Goal: Task Accomplishment & Management: Manage account settings

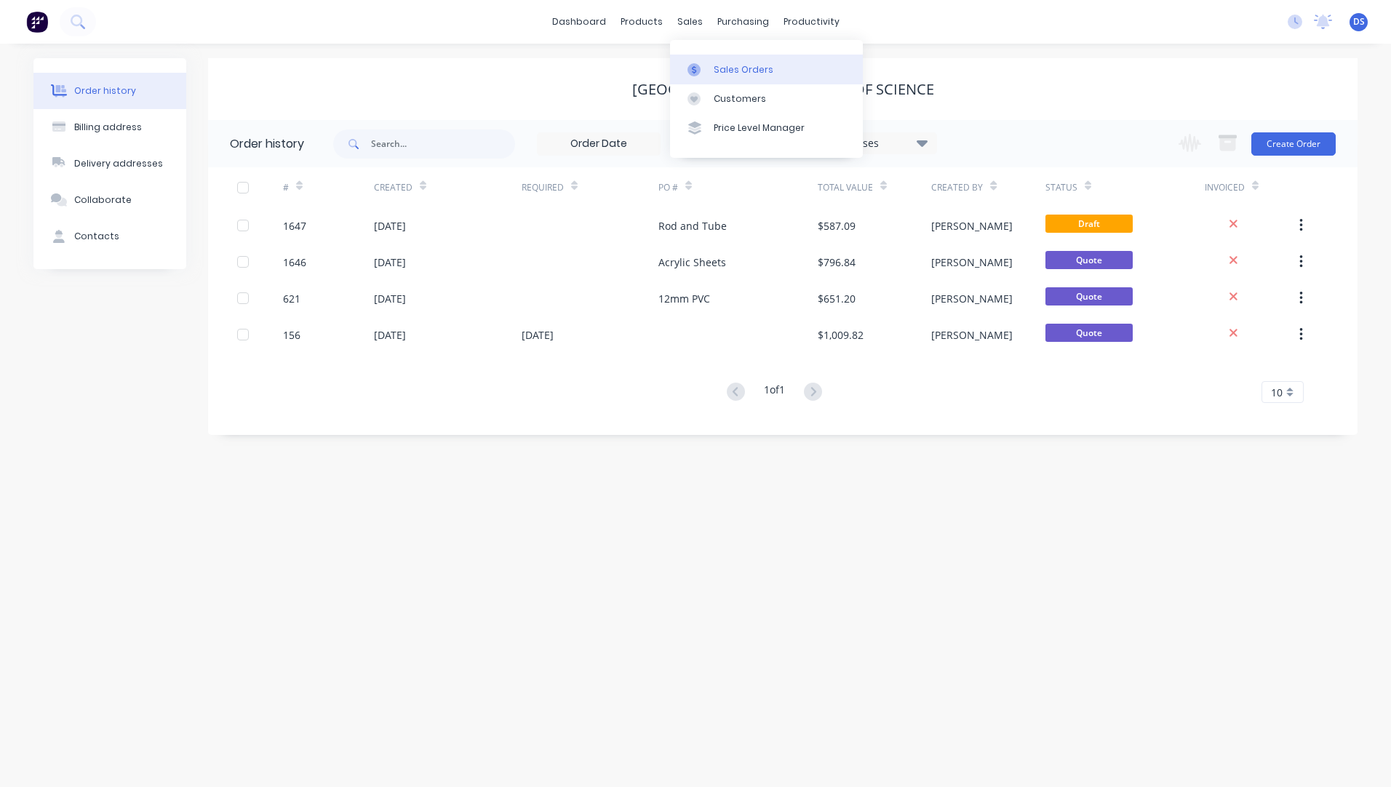
click at [738, 71] on div "Sales Orders" at bounding box center [744, 69] width 60 height 13
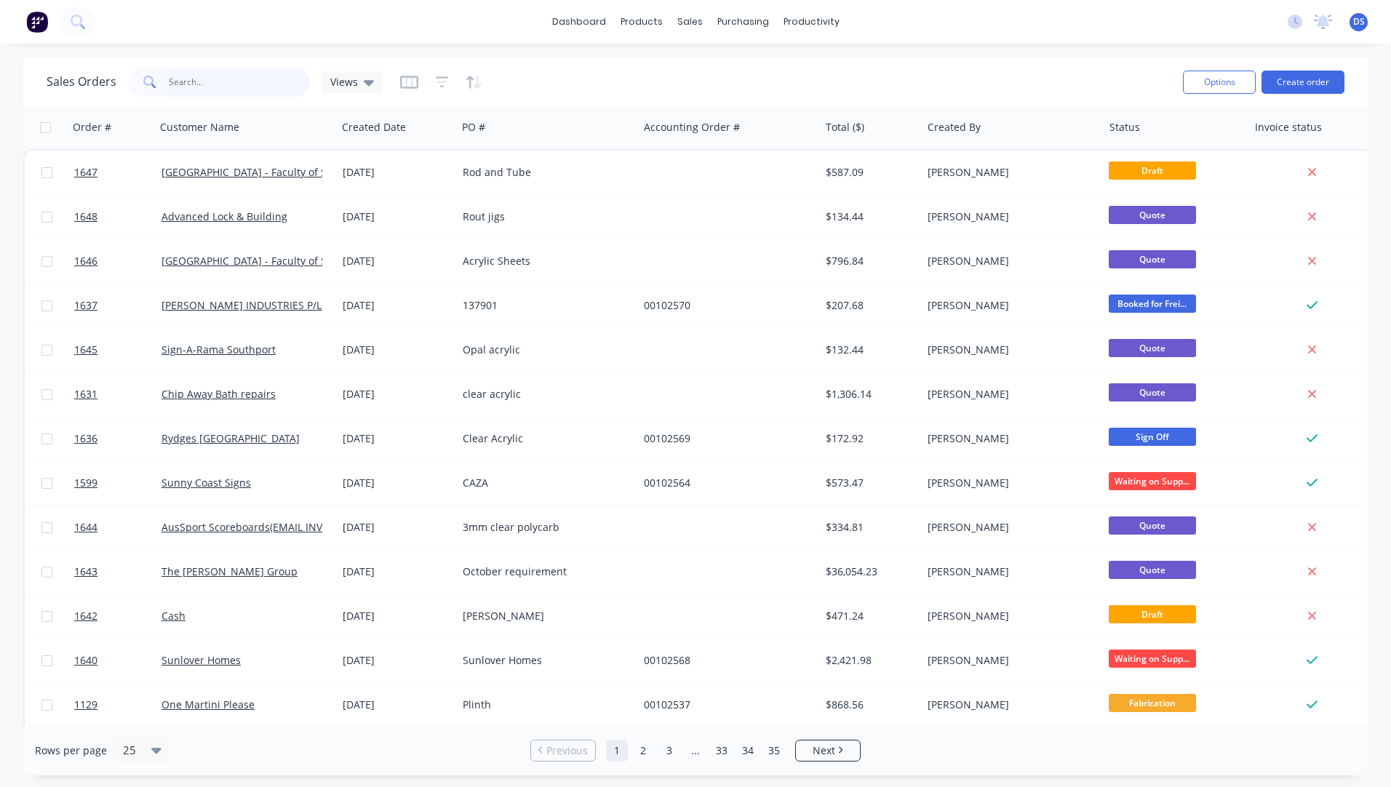
click at [218, 86] on input "text" at bounding box center [240, 82] width 142 height 29
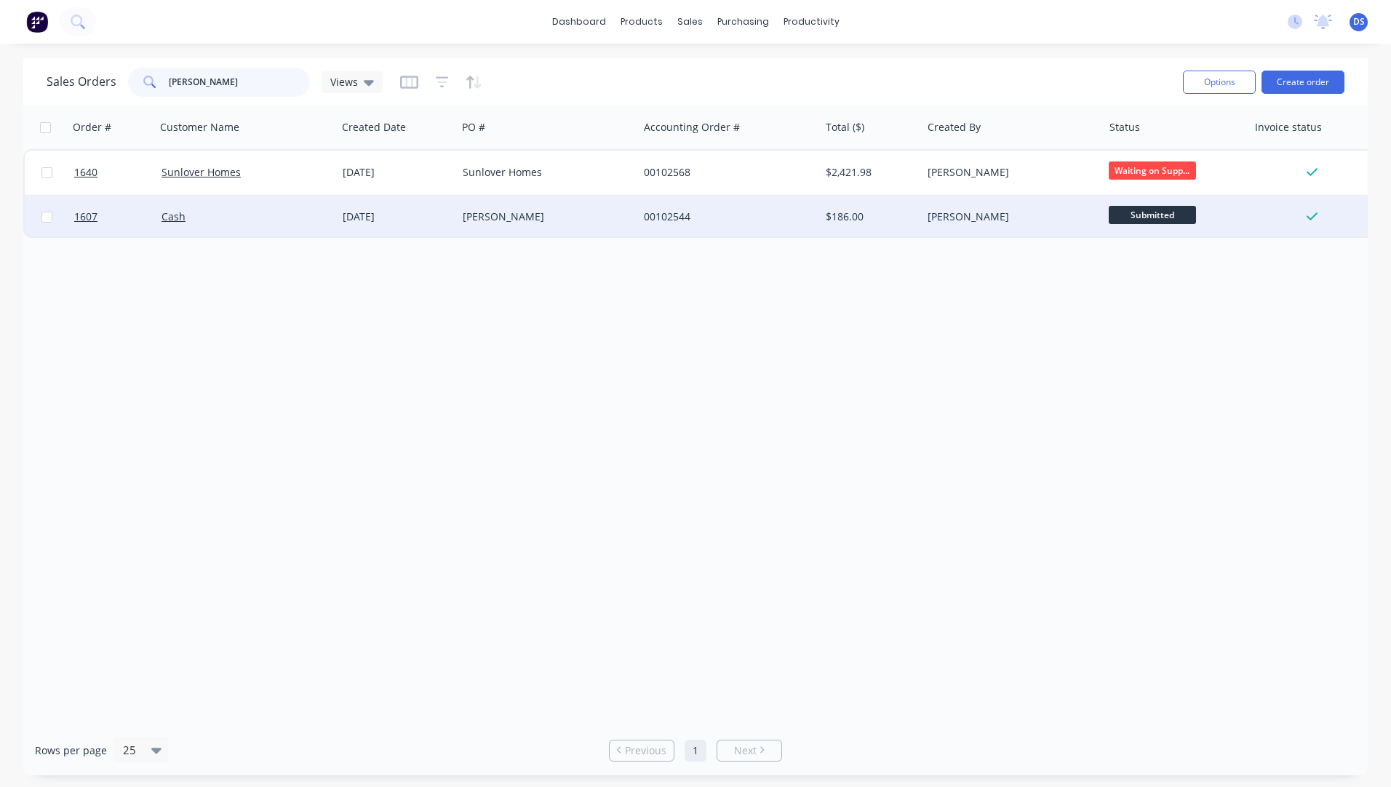
type input "[PERSON_NAME]"
click at [660, 221] on div "00102544" at bounding box center [724, 216] width 161 height 15
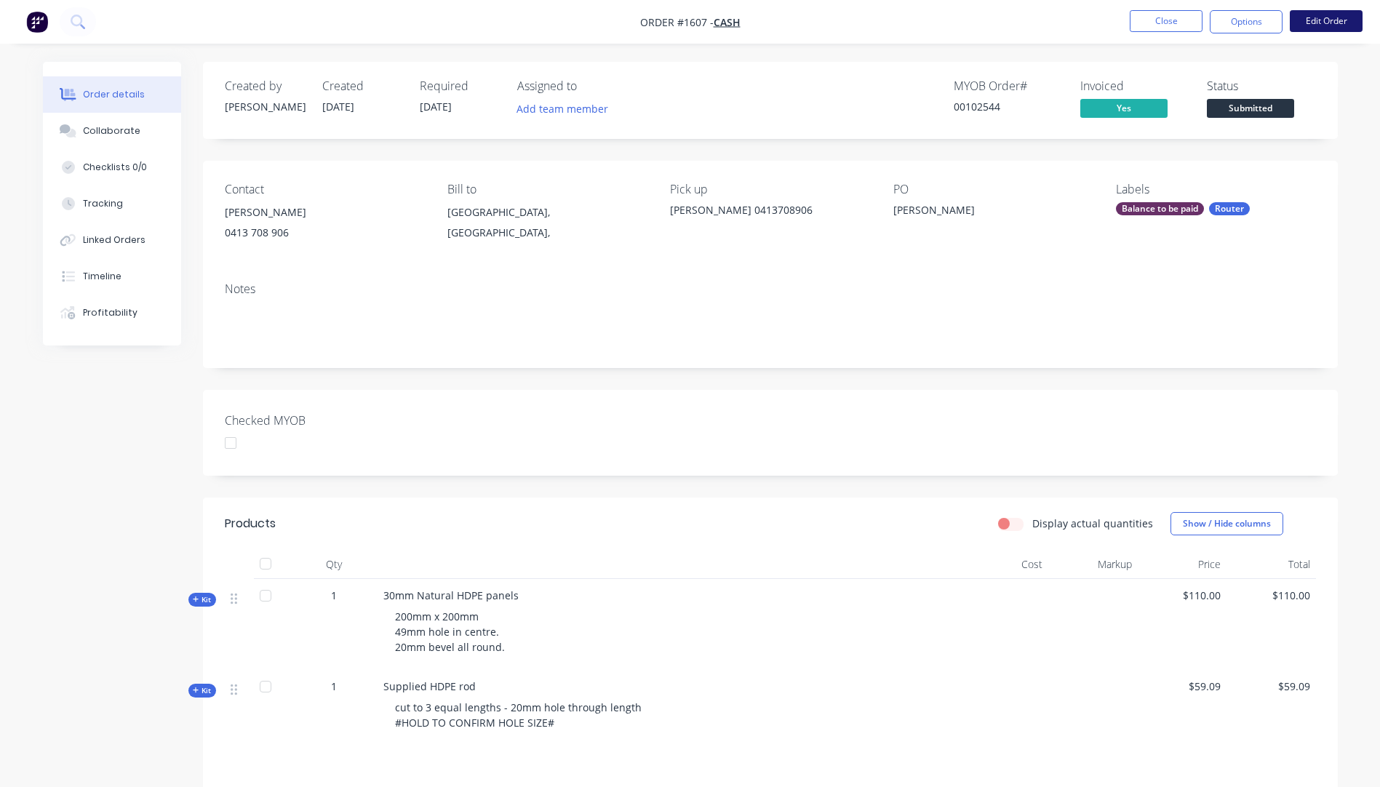
drag, startPoint x: 272, startPoint y: 238, endPoint x: 1303, endPoint y: 24, distance: 1052.7
click at [1303, 24] on button "Edit Order" at bounding box center [1326, 21] width 73 height 22
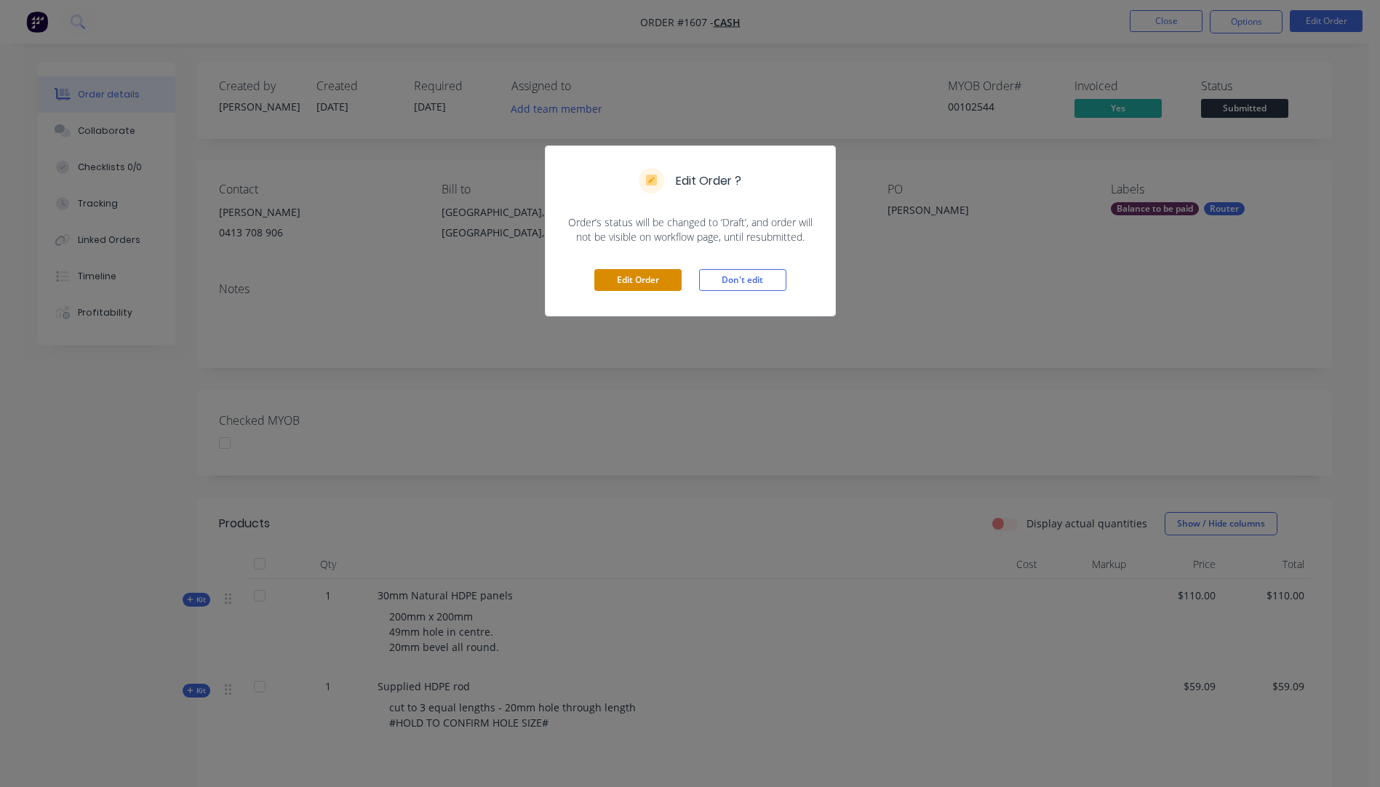
click at [623, 277] on button "Edit Order" at bounding box center [637, 280] width 87 height 22
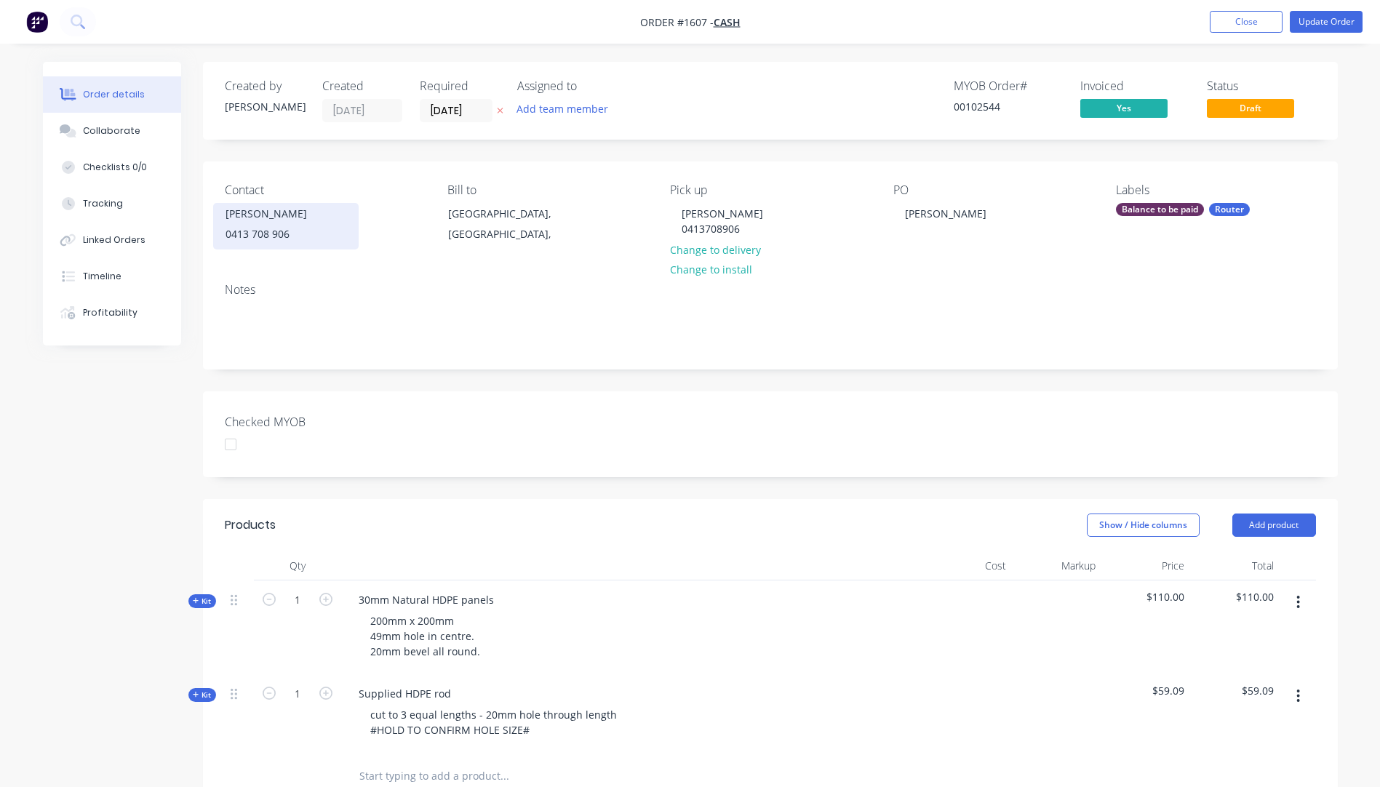
click at [287, 233] on div "0413 708 906" at bounding box center [285, 234] width 121 height 20
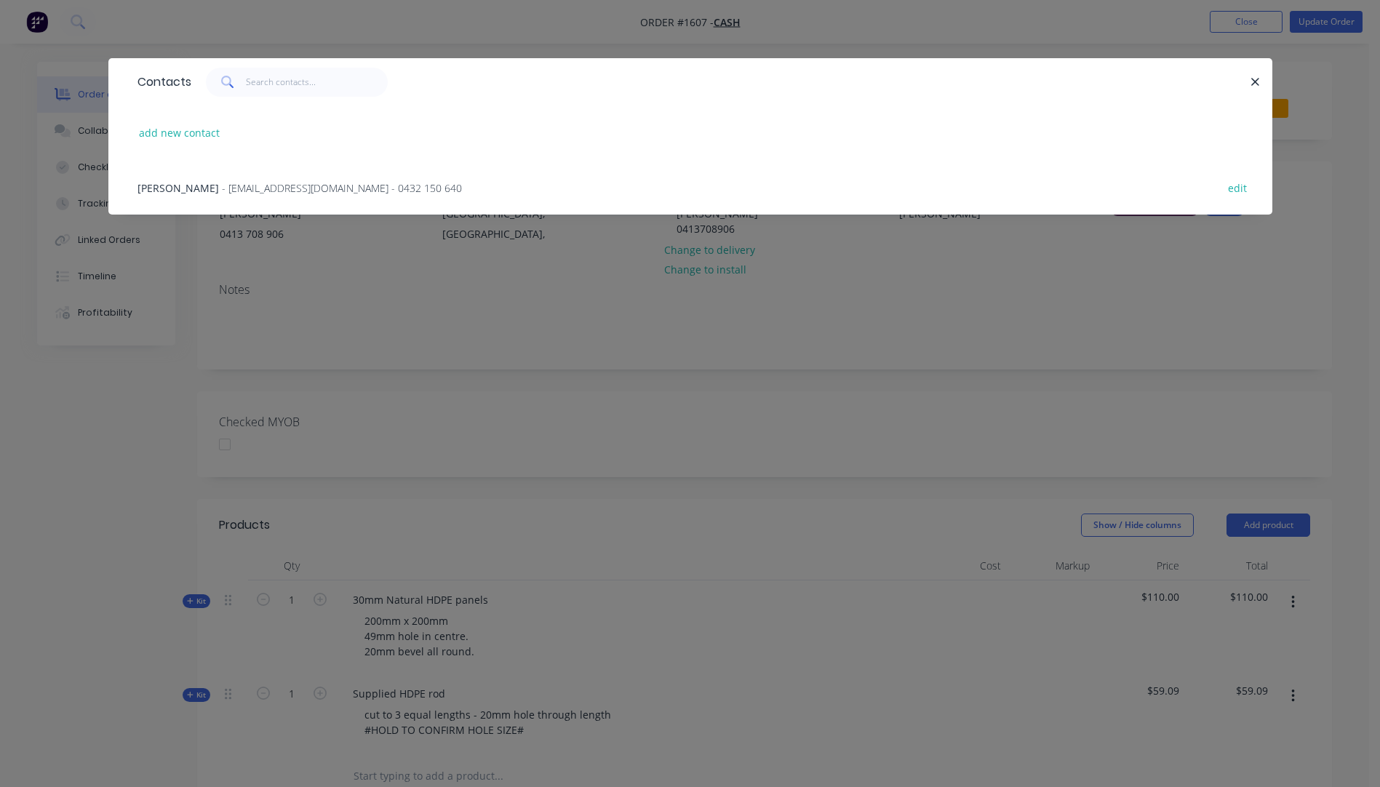
click at [1253, 82] on icon "button" at bounding box center [1254, 82] width 9 height 13
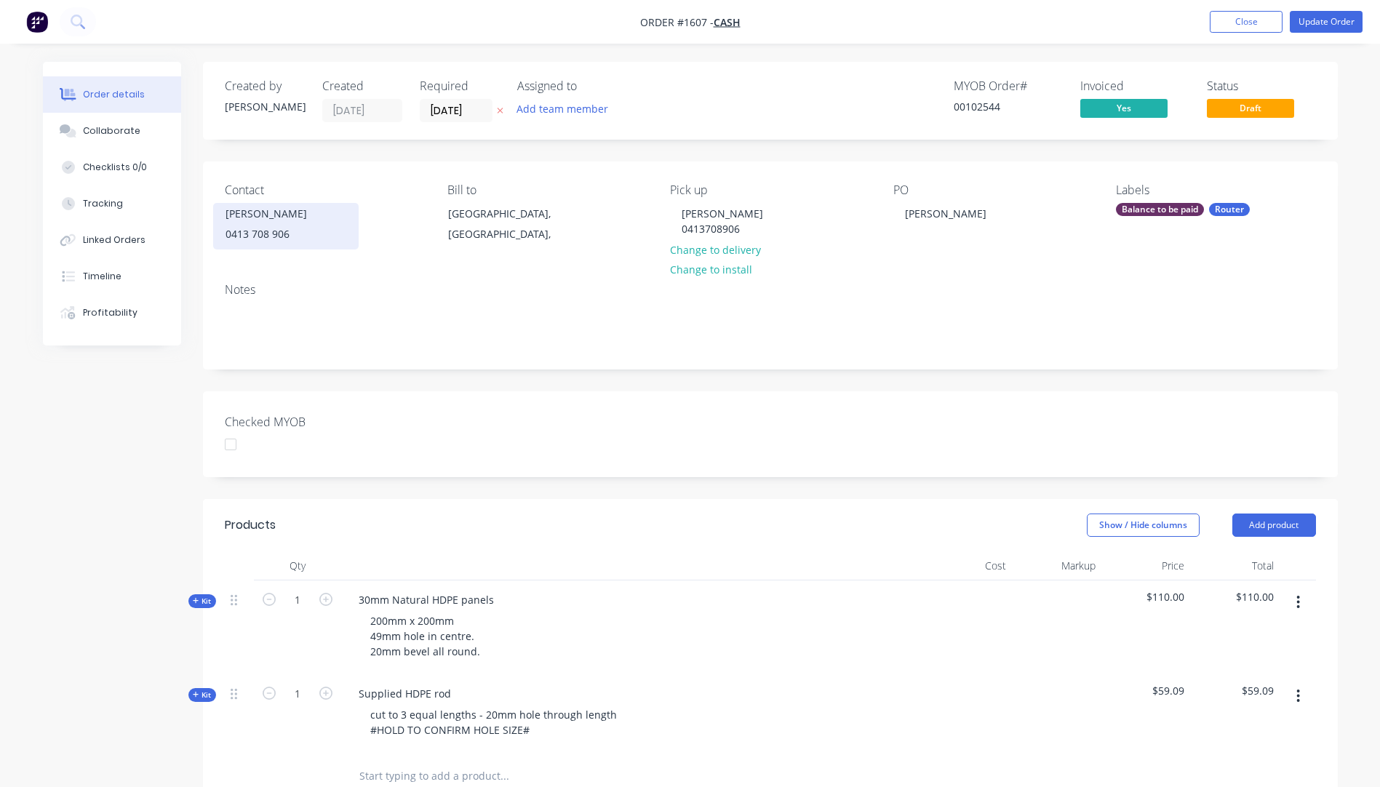
click at [254, 236] on div "0413 708 906" at bounding box center [285, 234] width 121 height 20
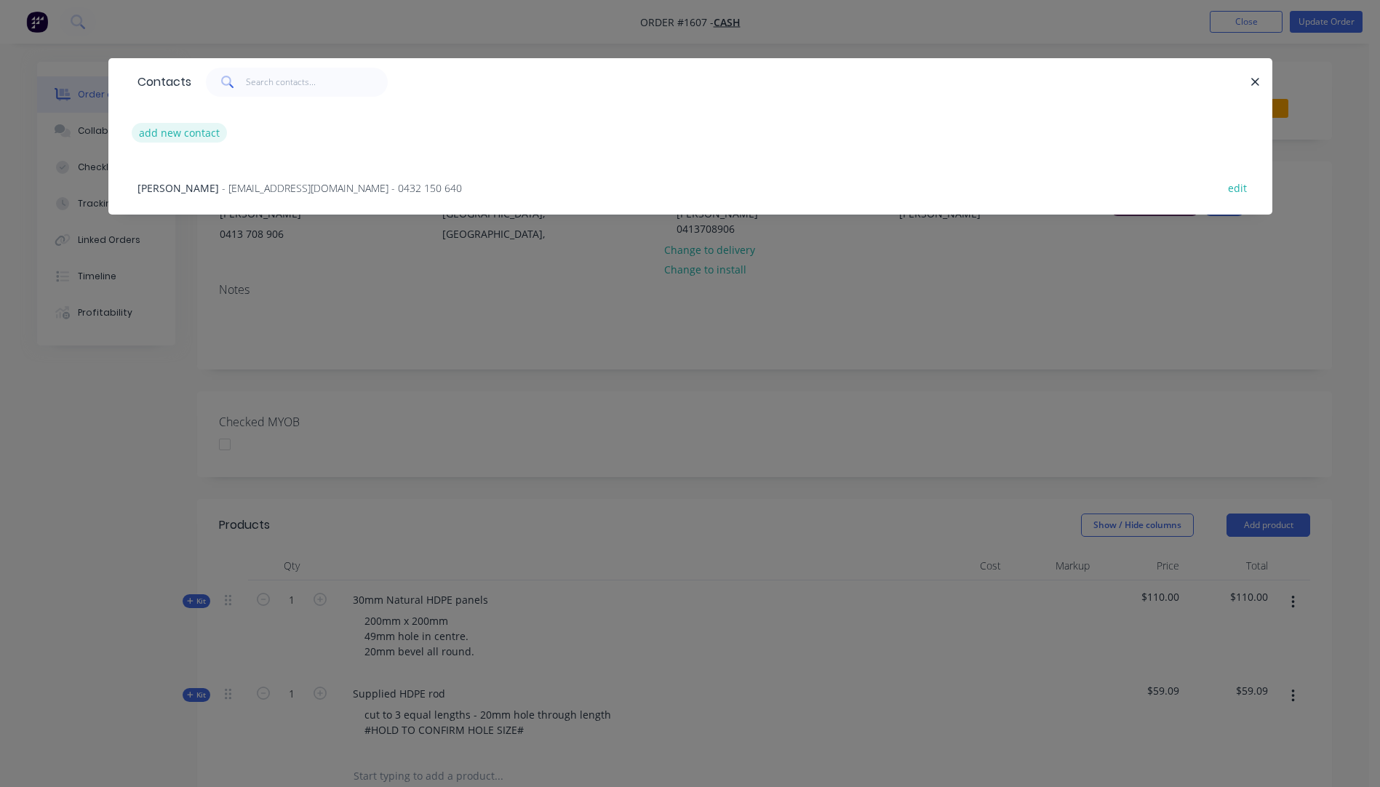
click at [199, 130] on button "add new contact" at bounding box center [180, 133] width 96 height 20
select select "AU"
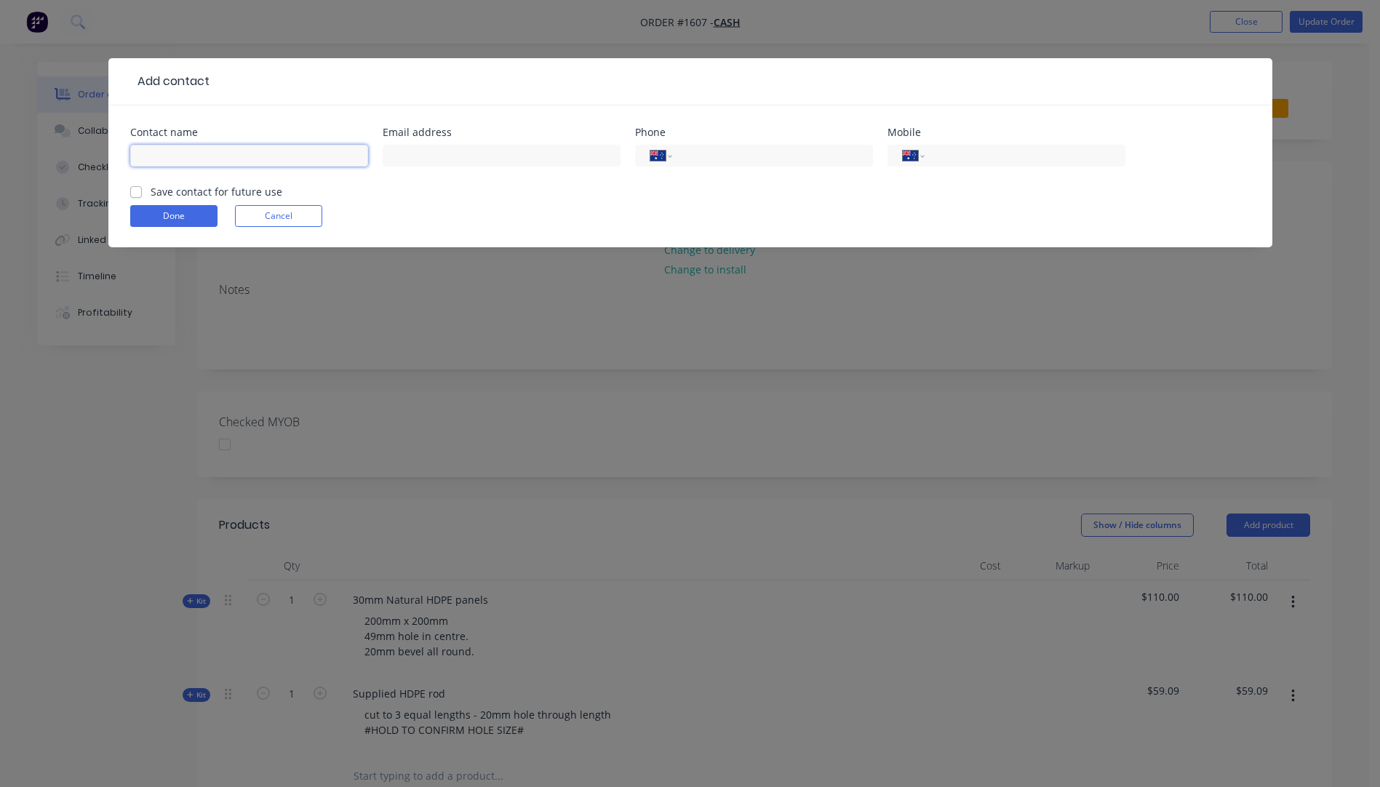
click at [171, 159] on input "text" at bounding box center [249, 156] width 238 height 22
type input "[PERSON_NAME]"
click at [949, 153] on input "tel" at bounding box center [1022, 156] width 175 height 17
type input "0413 708 096"
click at [183, 225] on button "Done" at bounding box center [173, 216] width 87 height 22
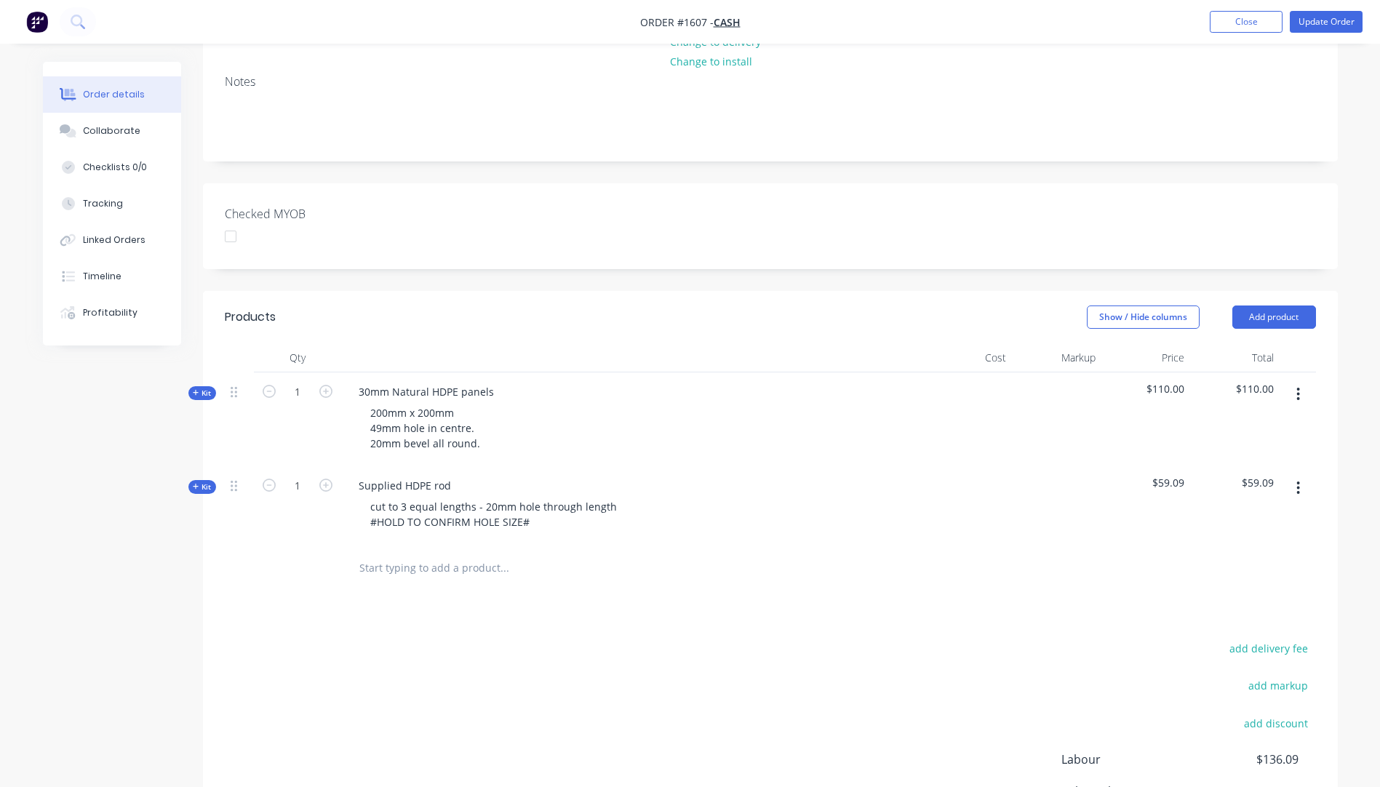
scroll to position [218, 0]
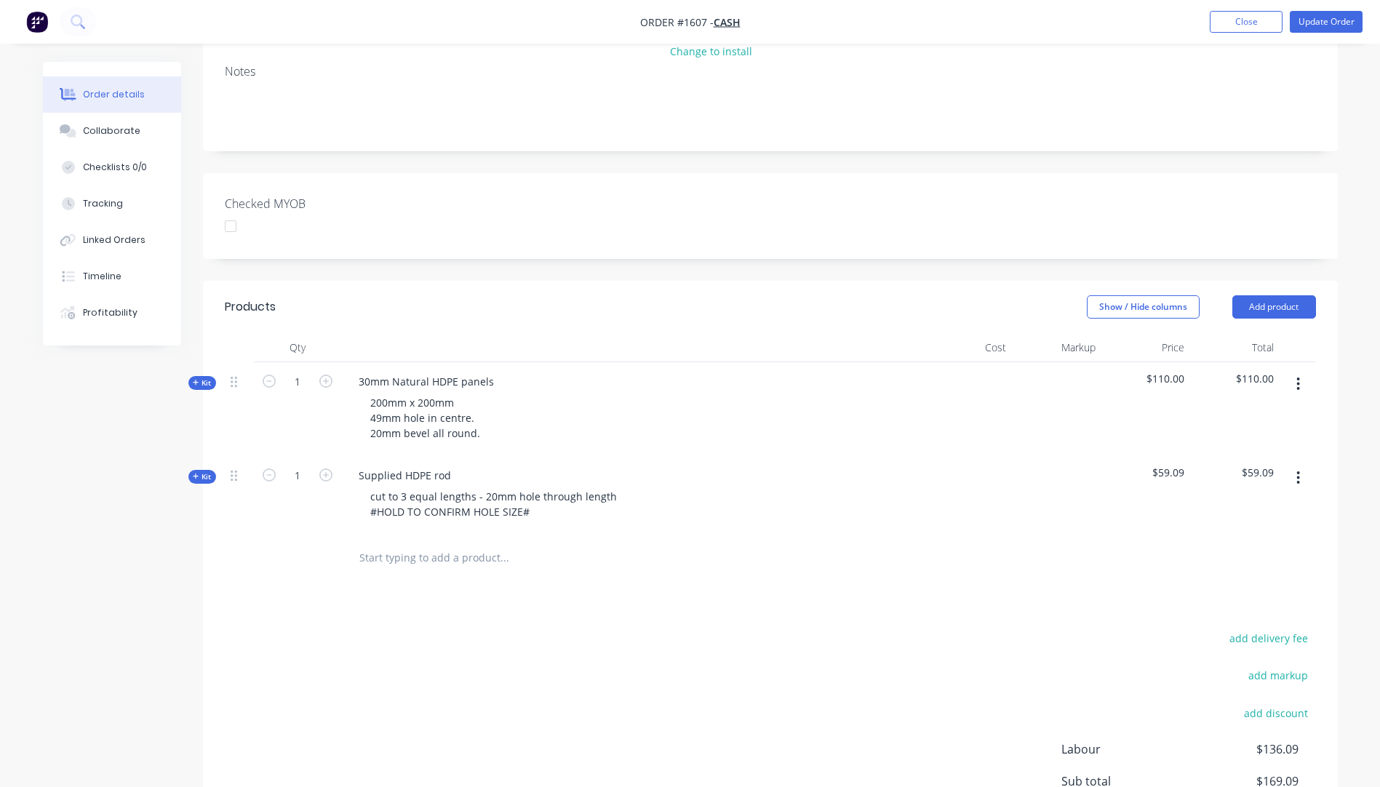
click at [197, 481] on span "Kit" at bounding box center [202, 476] width 19 height 11
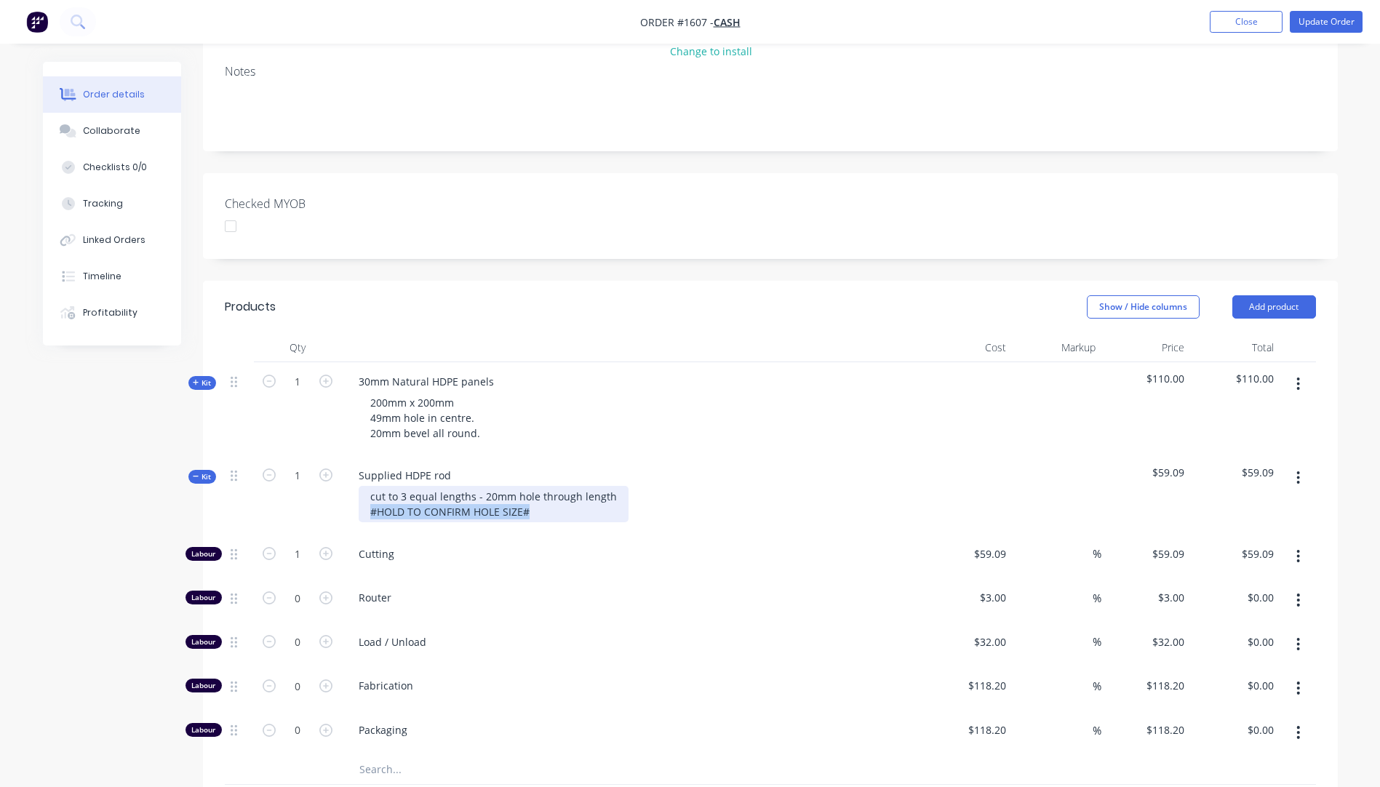
drag, startPoint x: 537, startPoint y: 514, endPoint x: 364, endPoint y: 511, distance: 173.1
click at [364, 511] on div "cut to 3 equal lengths - 20mm hole through length #HOLD TO CONFIRM HOLE SIZE#" at bounding box center [494, 504] width 270 height 36
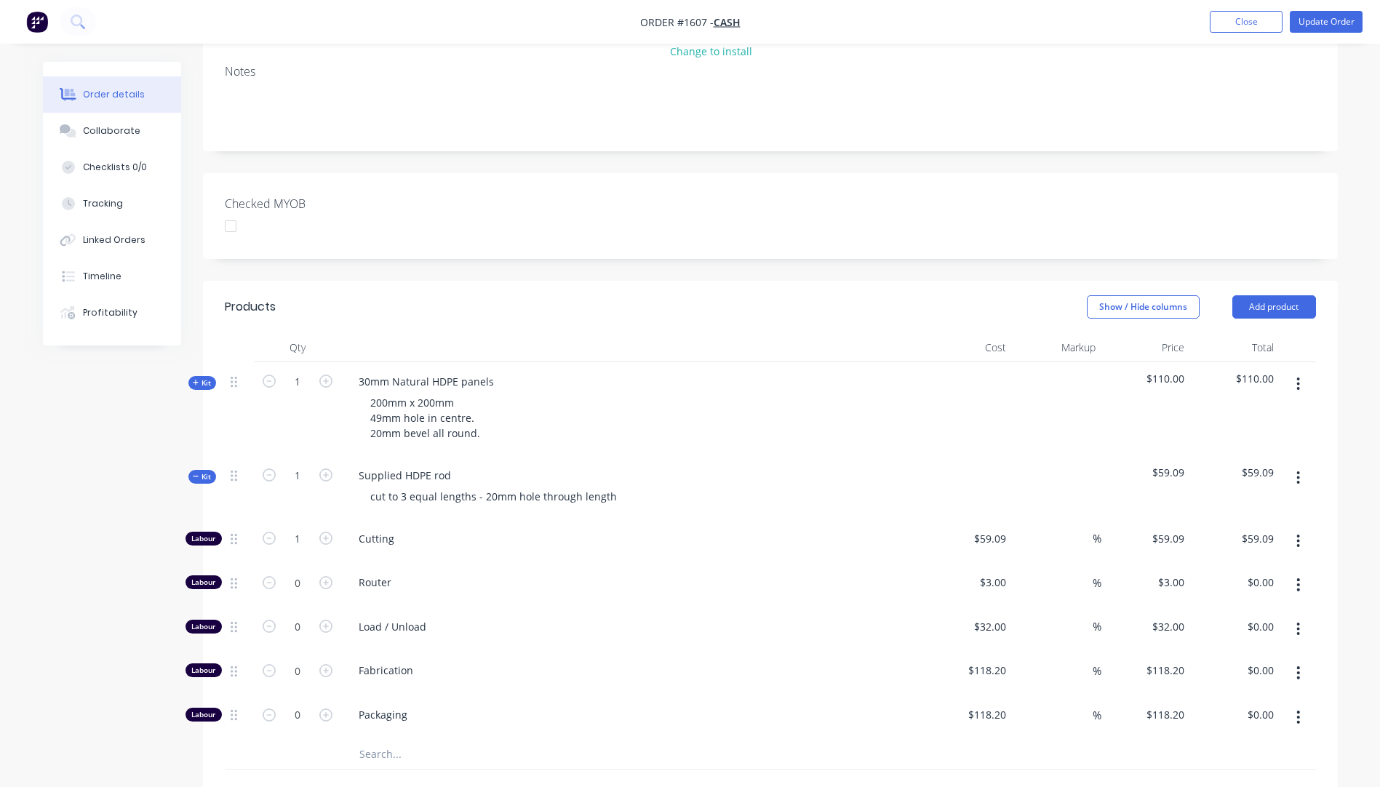
click at [595, 408] on div "200mm x 200mm 49mm hole in centre. 20mm bevel all round." at bounding box center [632, 418] width 570 height 52
click at [1324, 23] on button "Update Order" at bounding box center [1326, 22] width 73 height 22
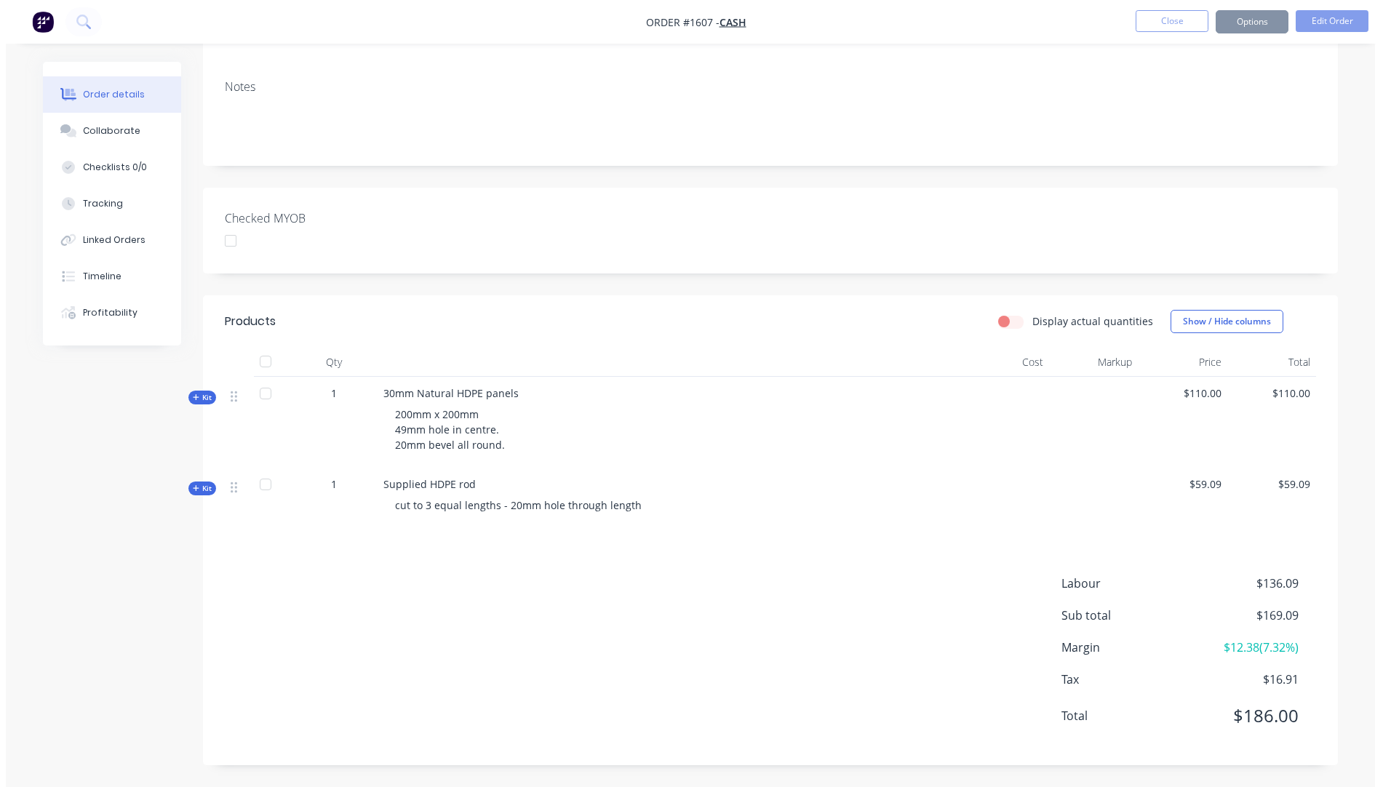
scroll to position [0, 0]
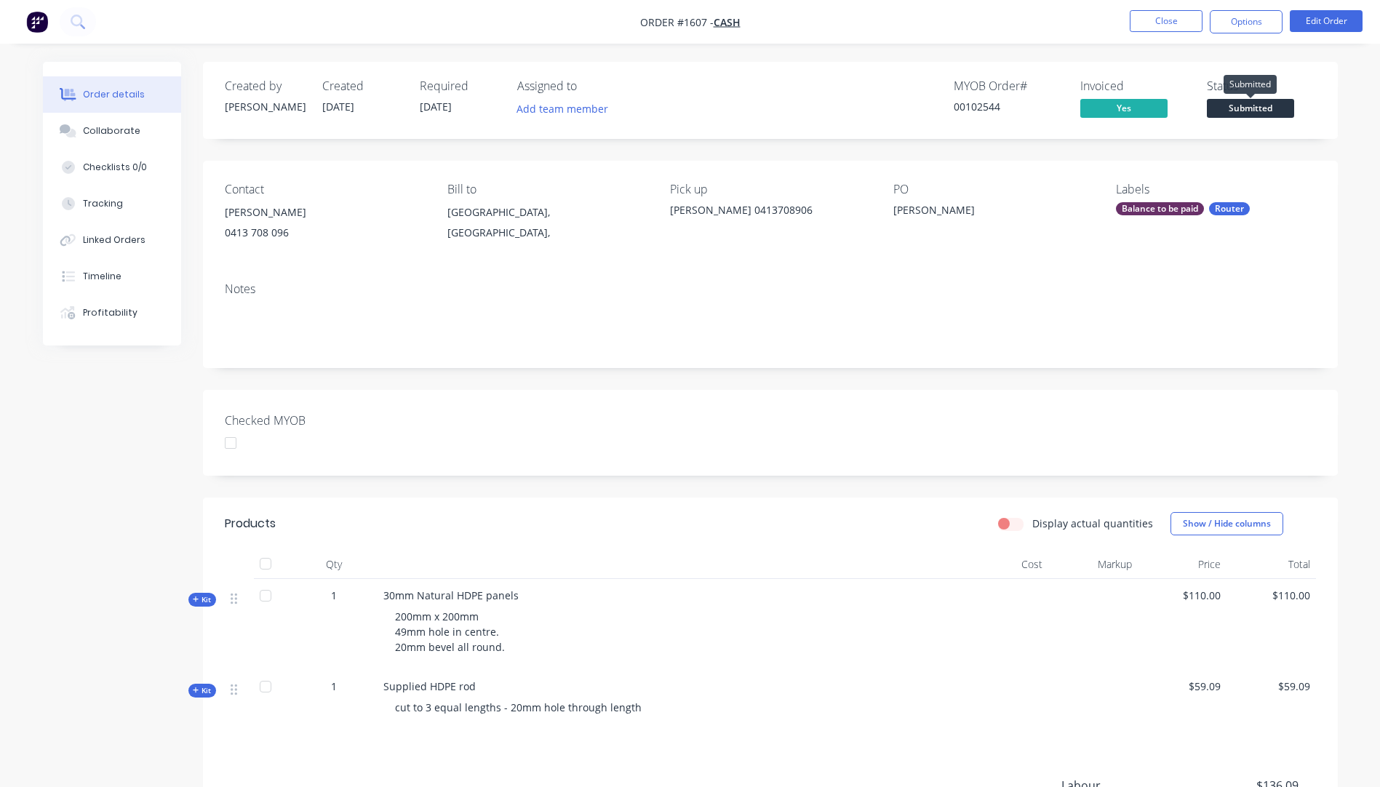
click at [1234, 111] on span "Submitted" at bounding box center [1250, 108] width 87 height 18
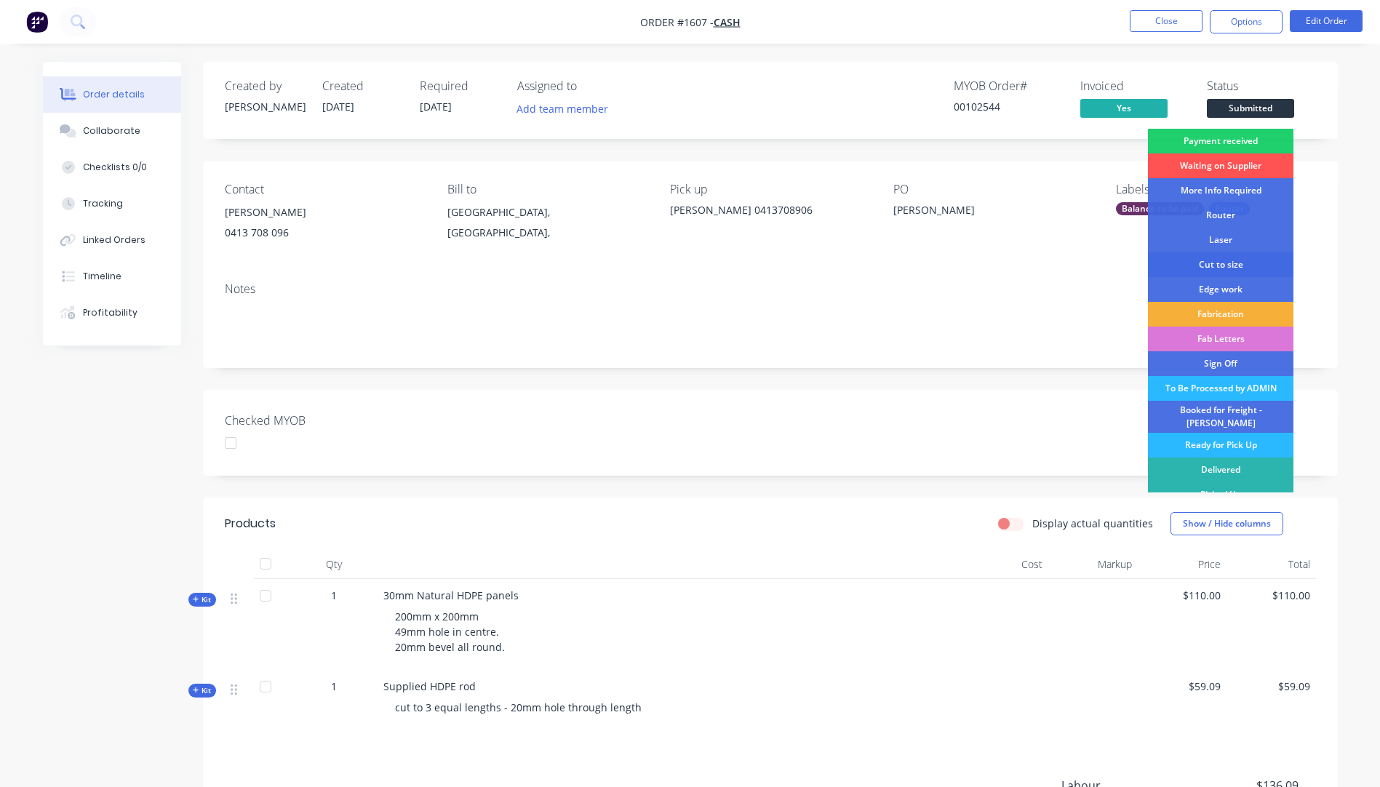
click at [1203, 266] on div "Cut to size" at bounding box center [1220, 264] width 145 height 25
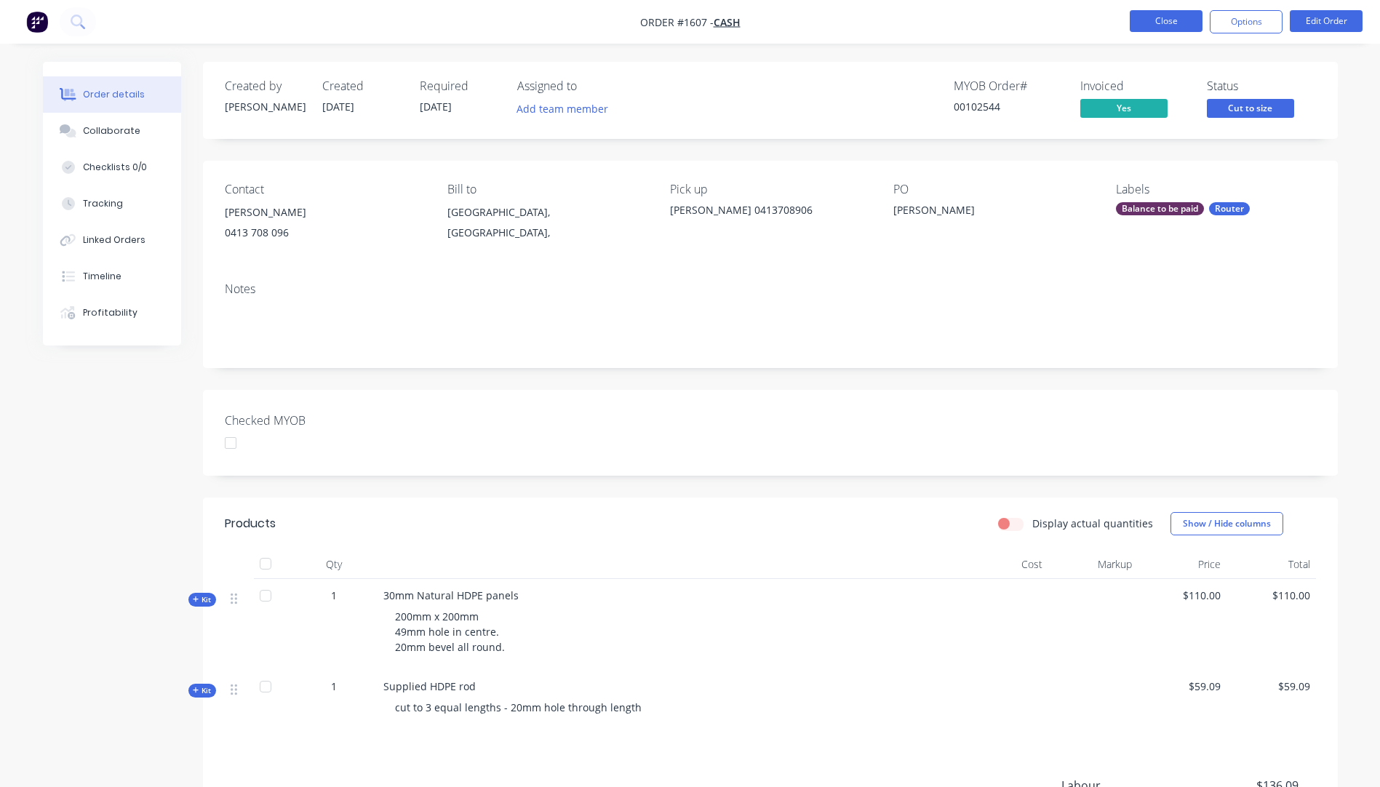
click at [1161, 25] on button "Close" at bounding box center [1166, 21] width 73 height 22
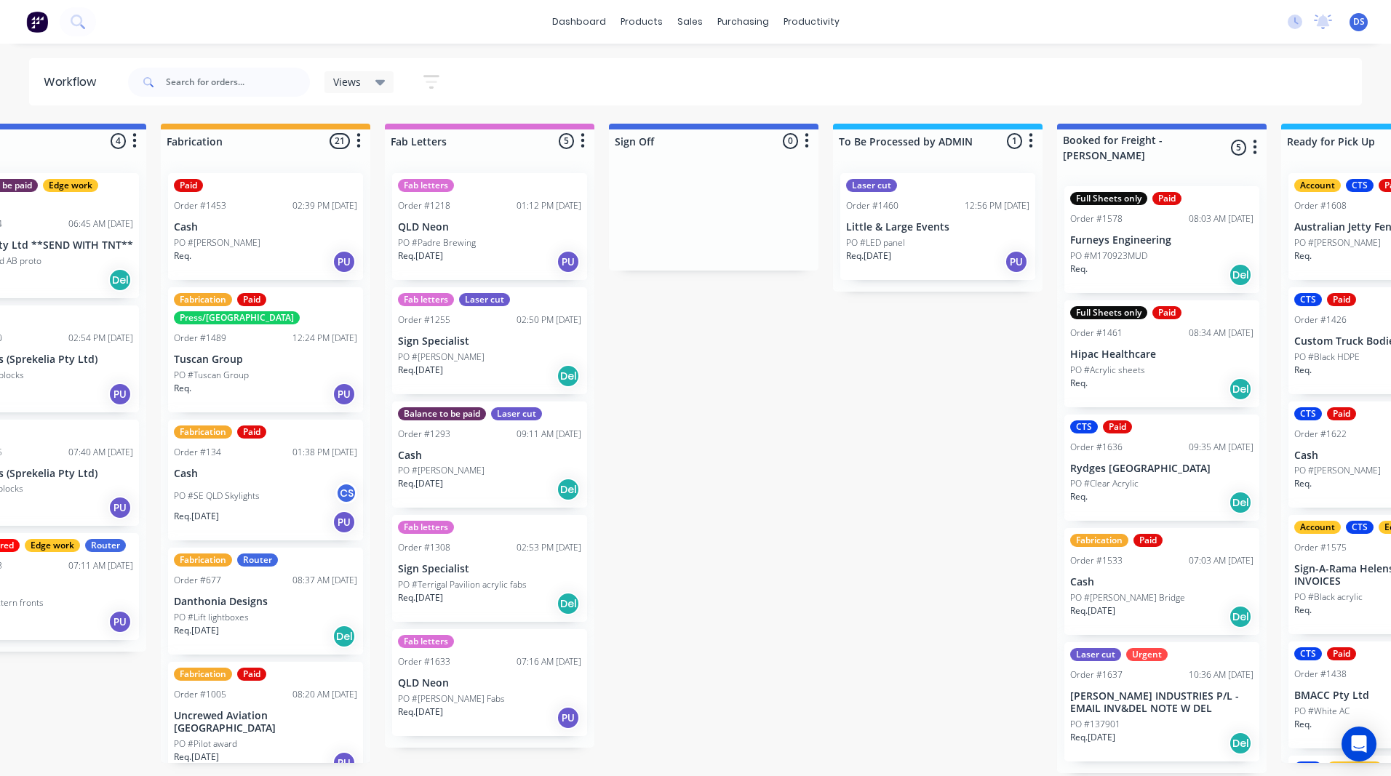
scroll to position [0, 603]
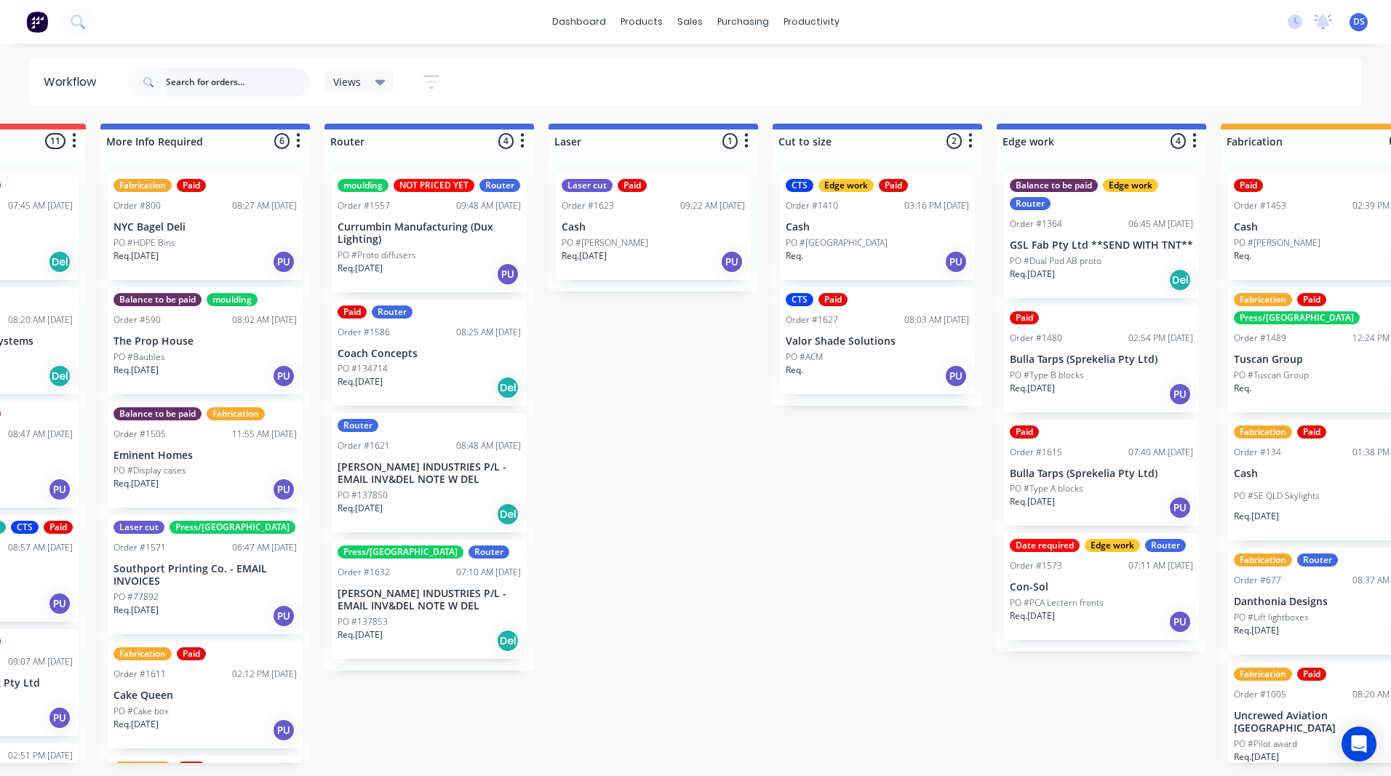
click at [207, 88] on input "text" at bounding box center [238, 82] width 144 height 29
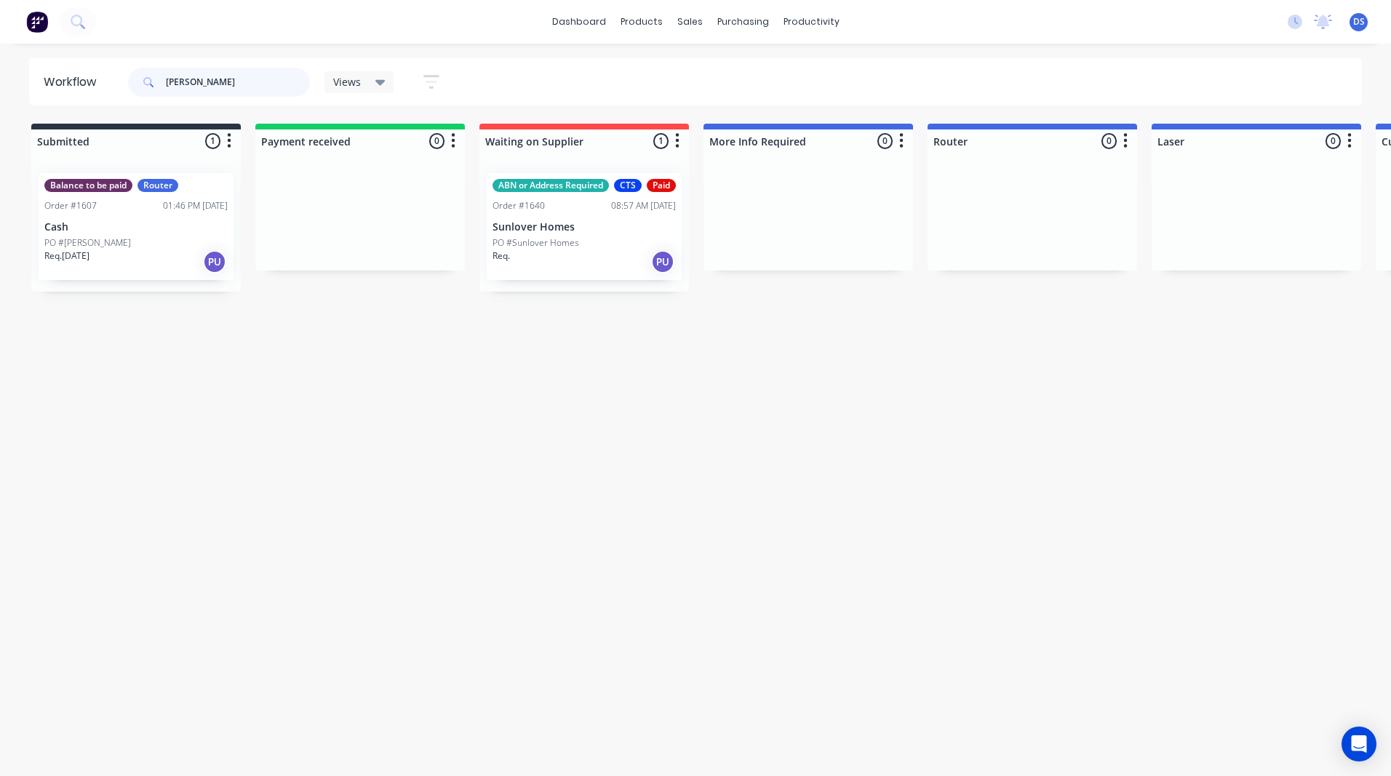
type input "[PERSON_NAME]"
click at [231, 145] on icon "button" at bounding box center [229, 141] width 4 height 18
click at [164, 143] on div at bounding box center [135, 140] width 209 height 23
click at [167, 191] on div "Router" at bounding box center [157, 185] width 41 height 13
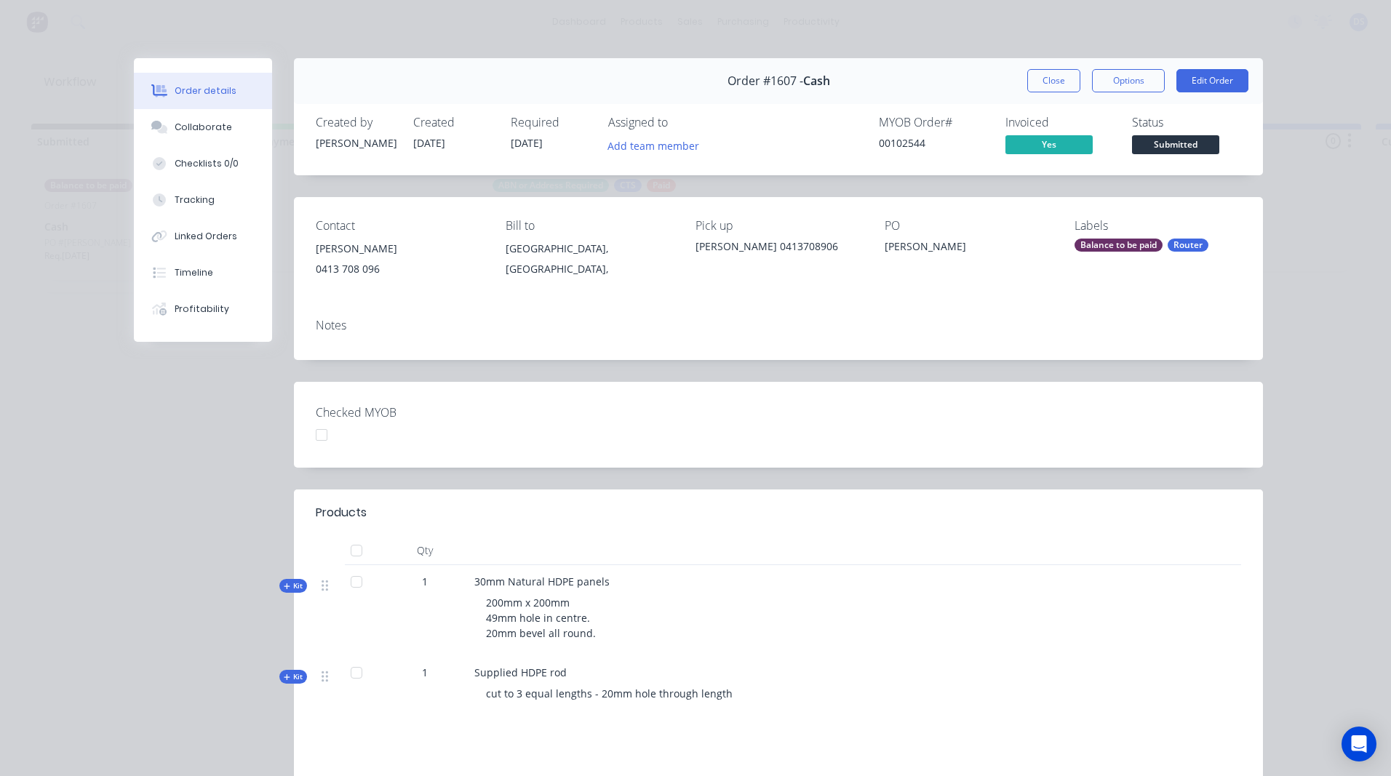
click at [1186, 243] on div "Router" at bounding box center [1187, 245] width 41 height 13
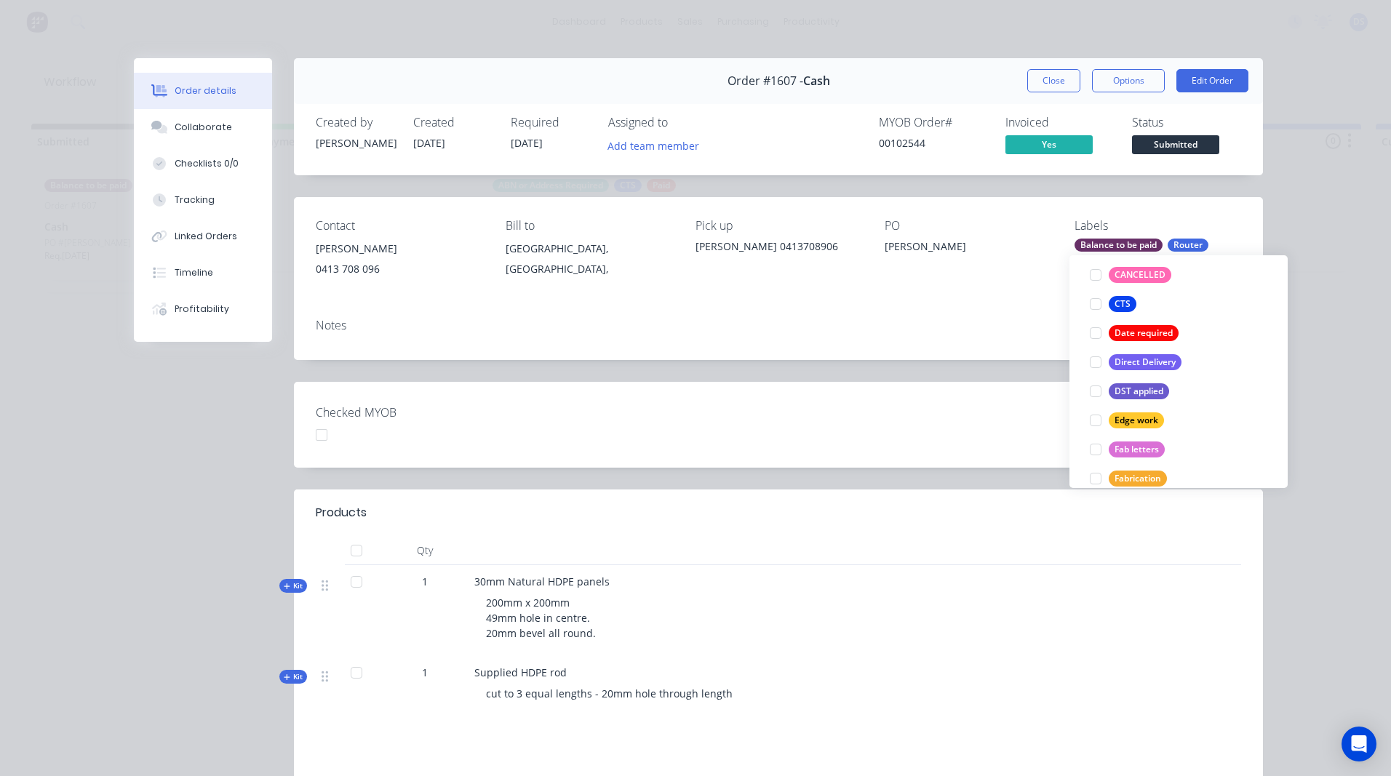
scroll to position [175, 0]
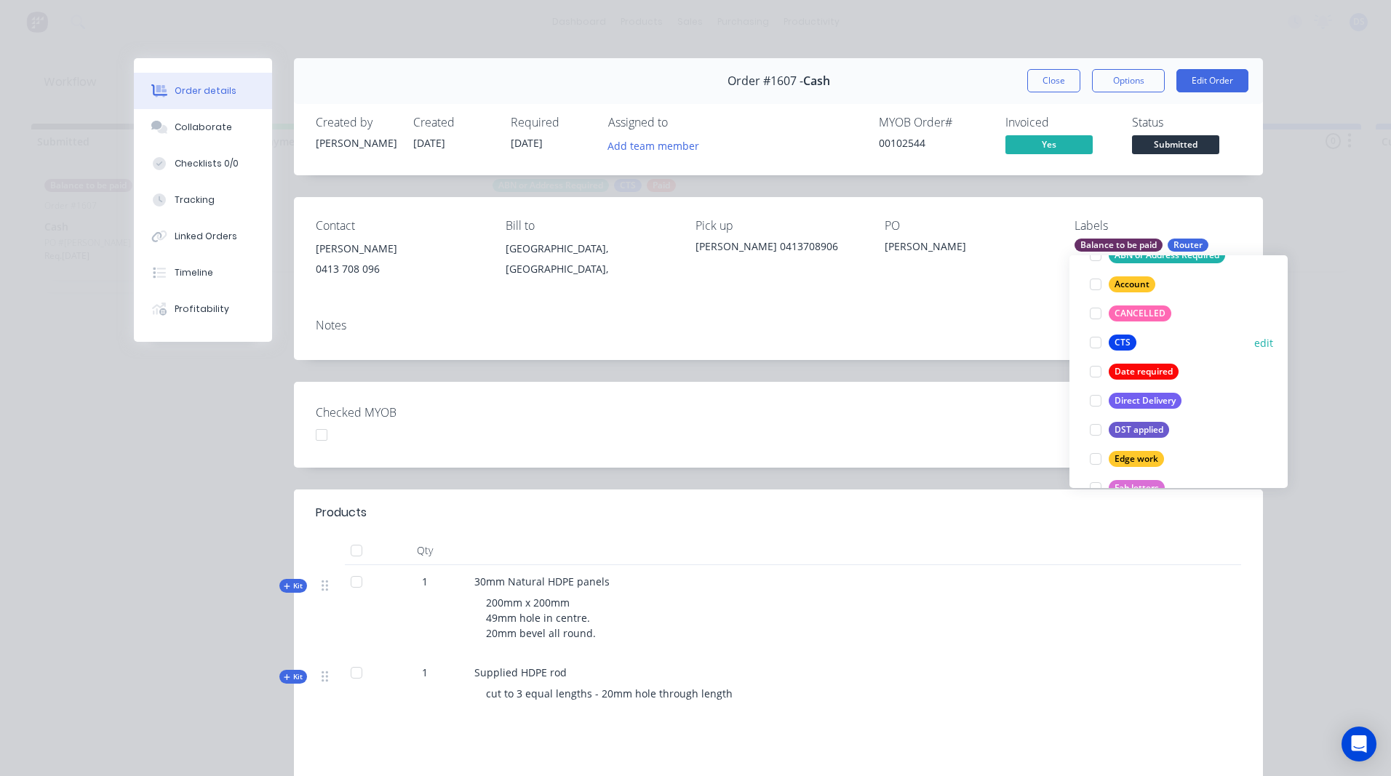
click at [1127, 346] on div "CTS" at bounding box center [1123, 343] width 28 height 16
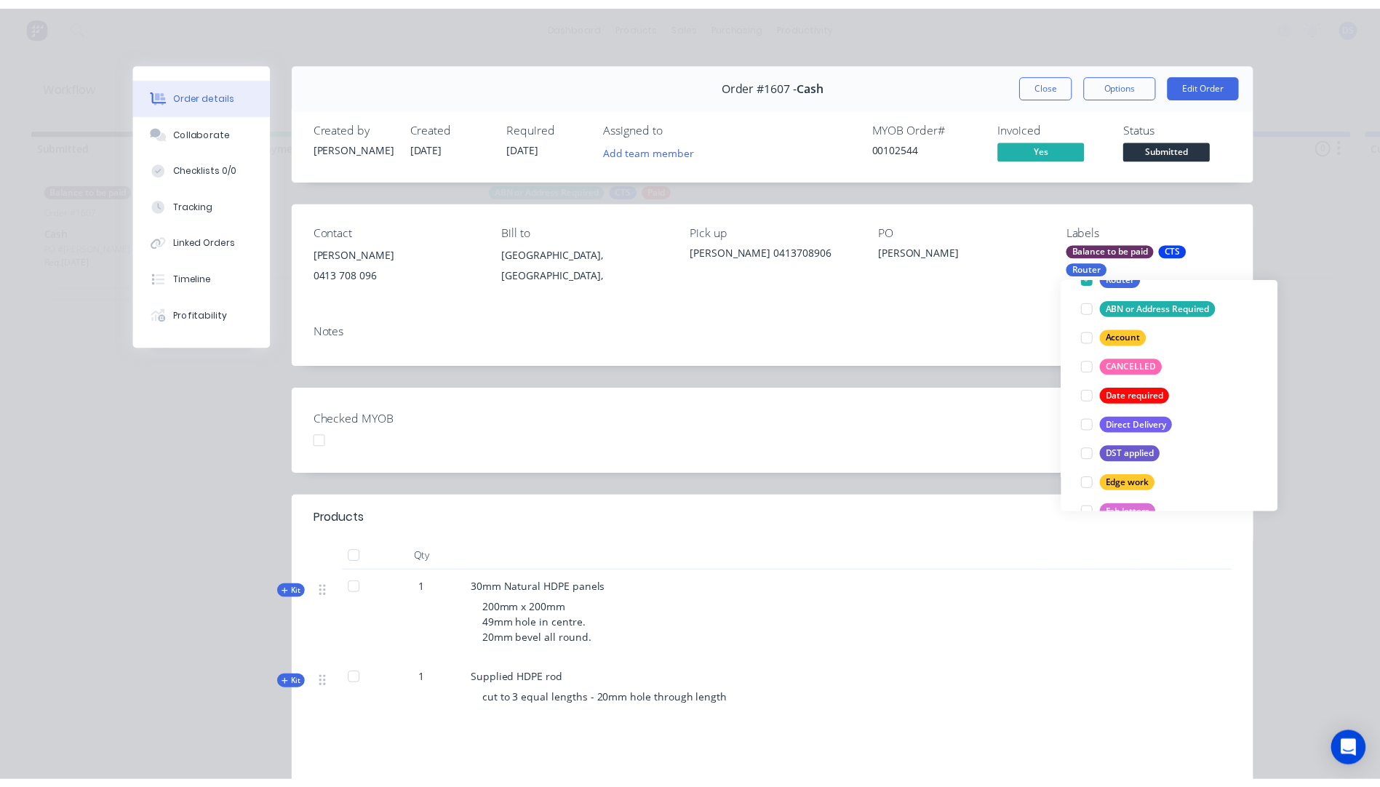
scroll to position [58, 0]
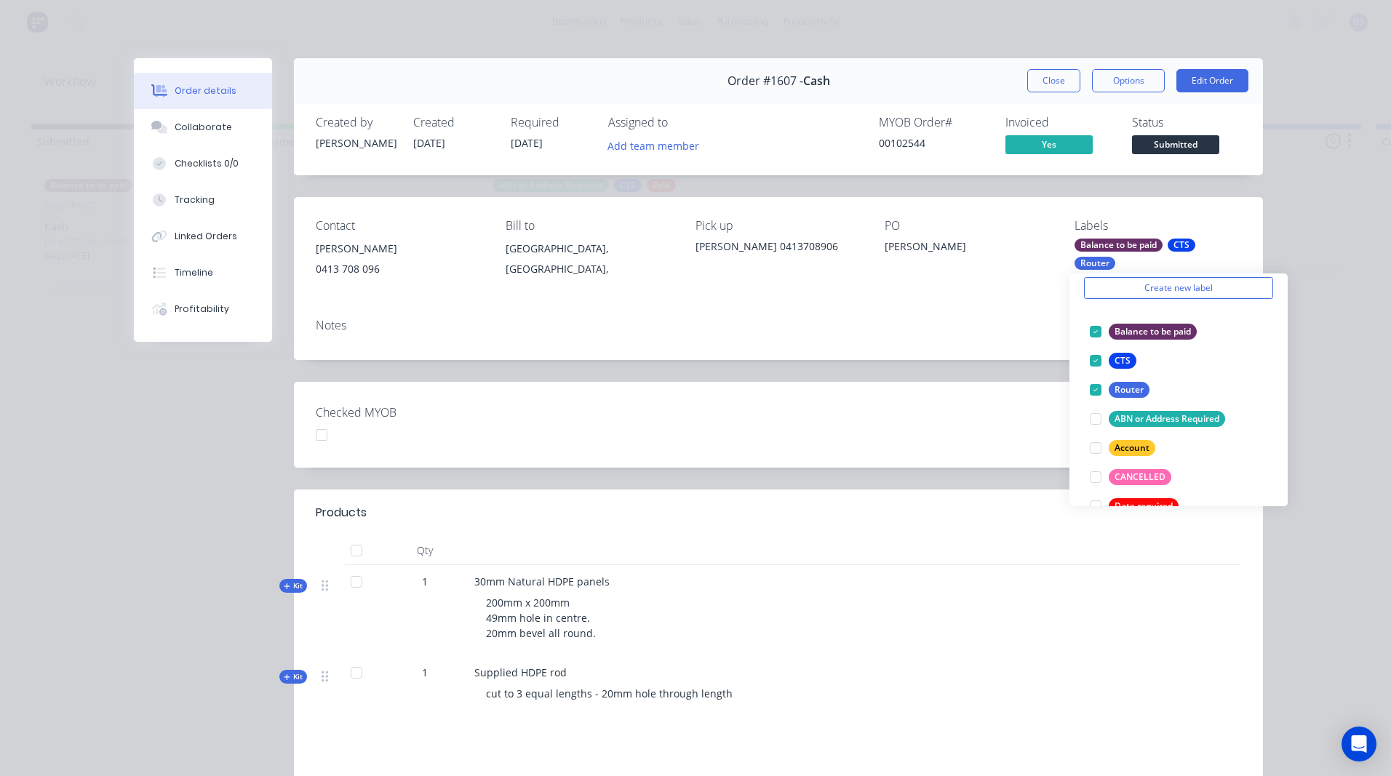
click at [999, 309] on div "Notes" at bounding box center [778, 333] width 969 height 53
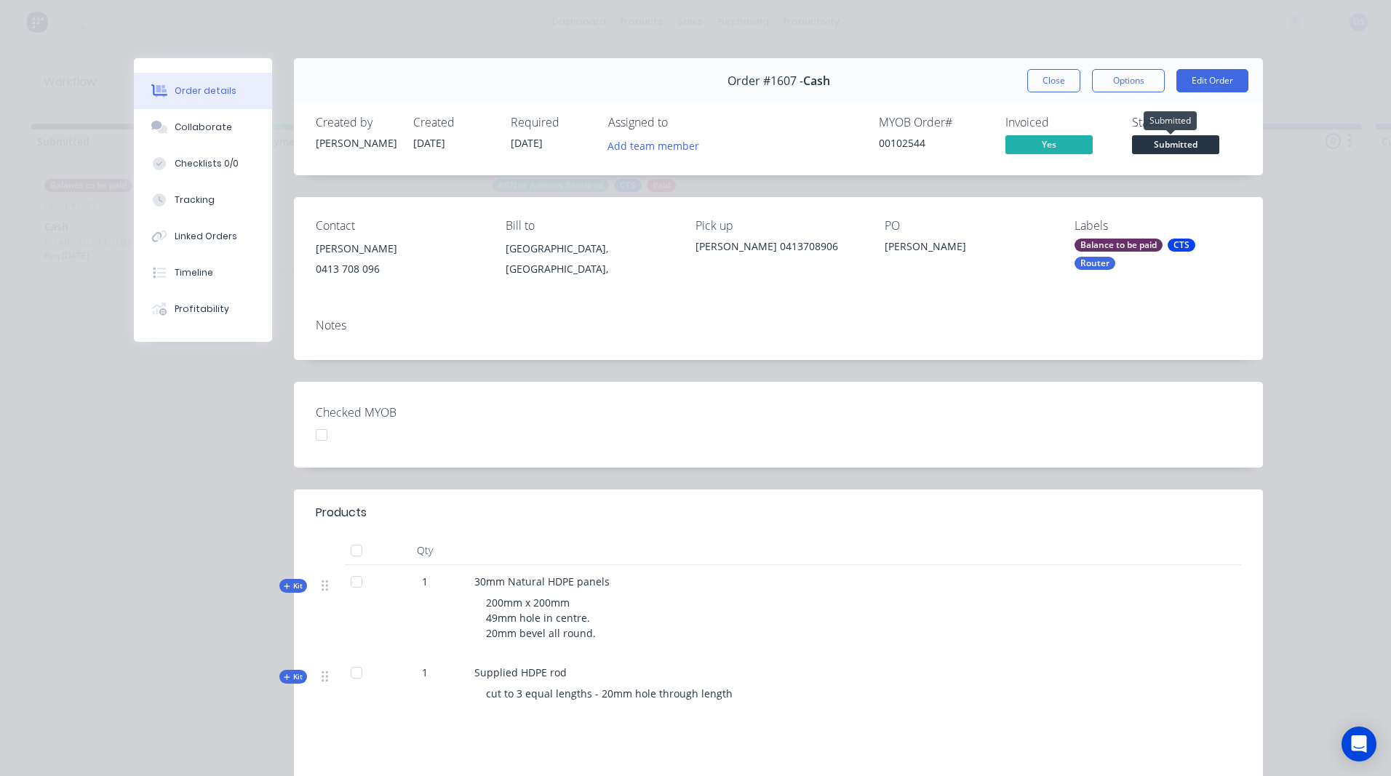
click at [1170, 143] on span "Submitted" at bounding box center [1175, 144] width 87 height 18
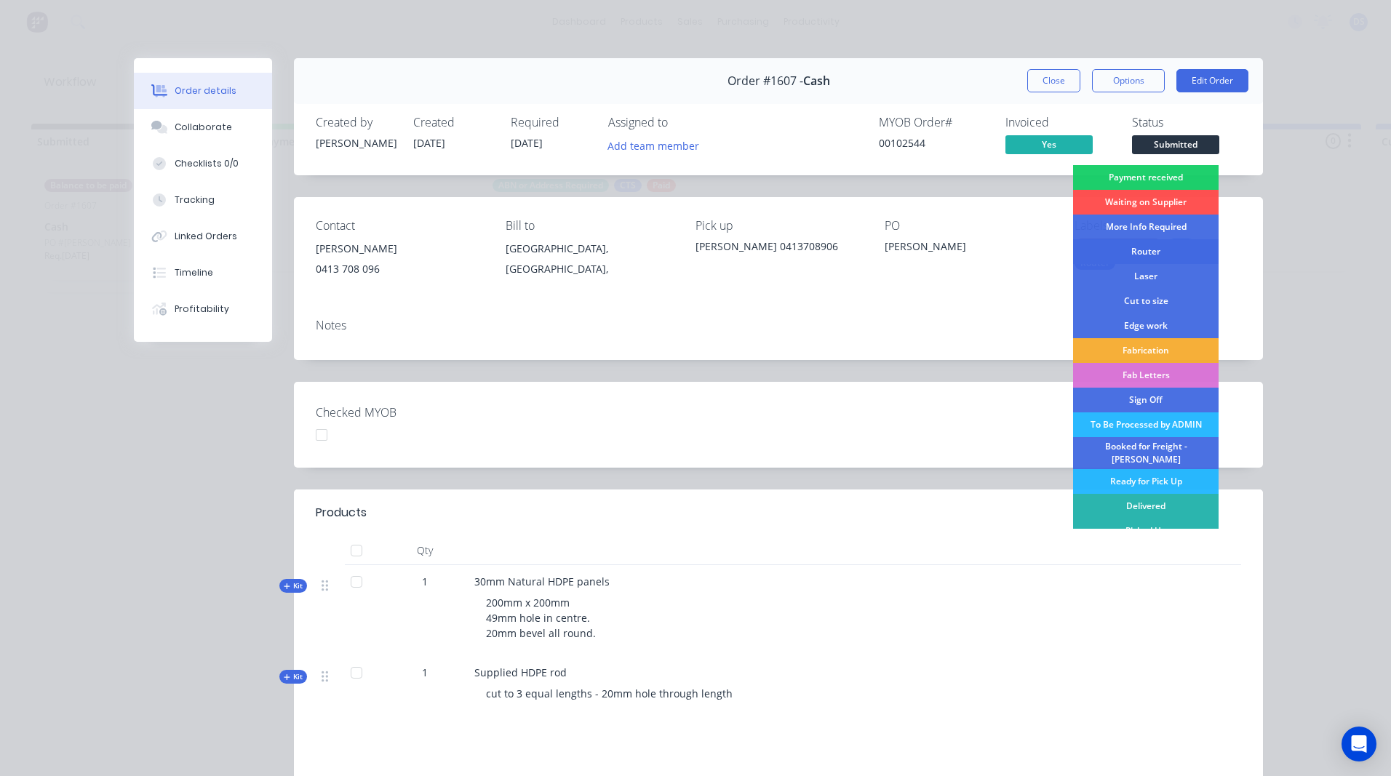
click at [1136, 254] on div "Router" at bounding box center [1145, 251] width 145 height 25
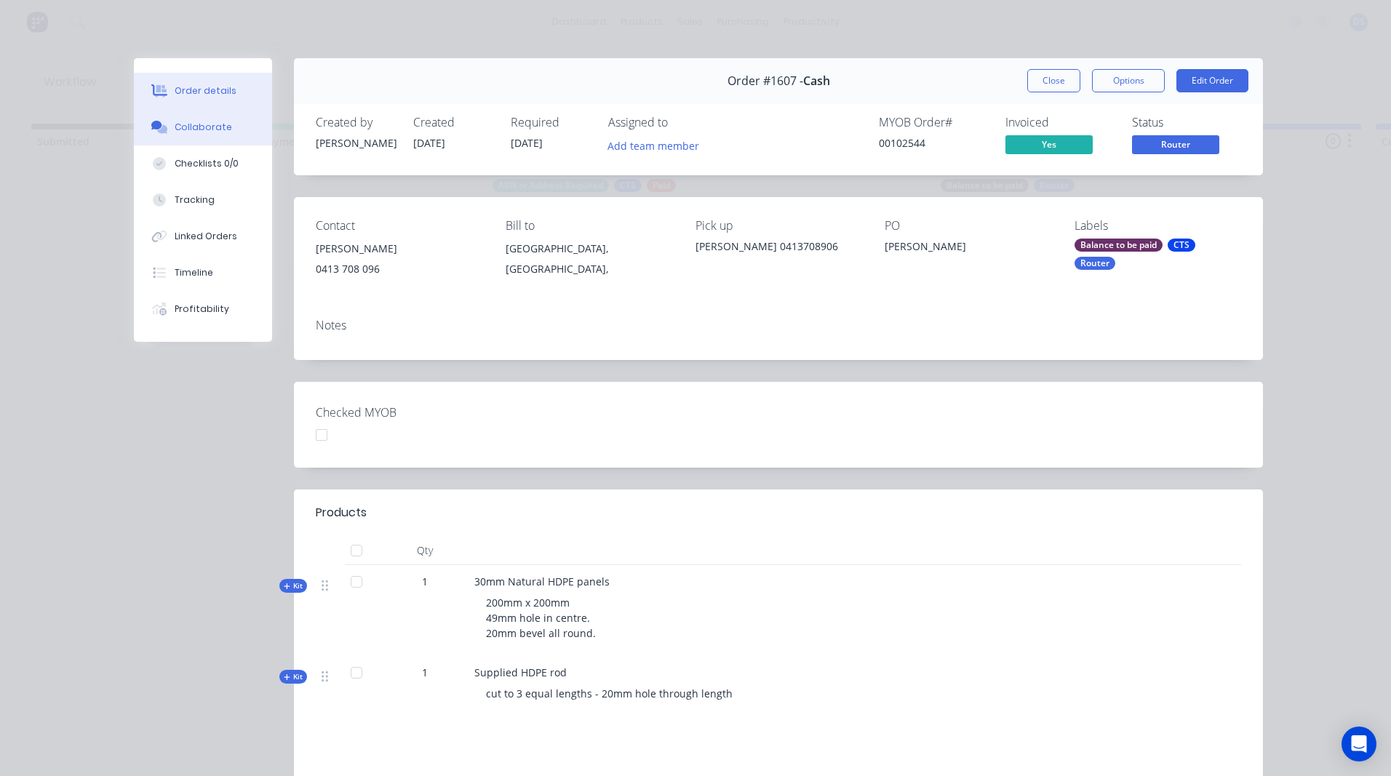
click at [184, 132] on div "Collaborate" at bounding box center [203, 127] width 57 height 13
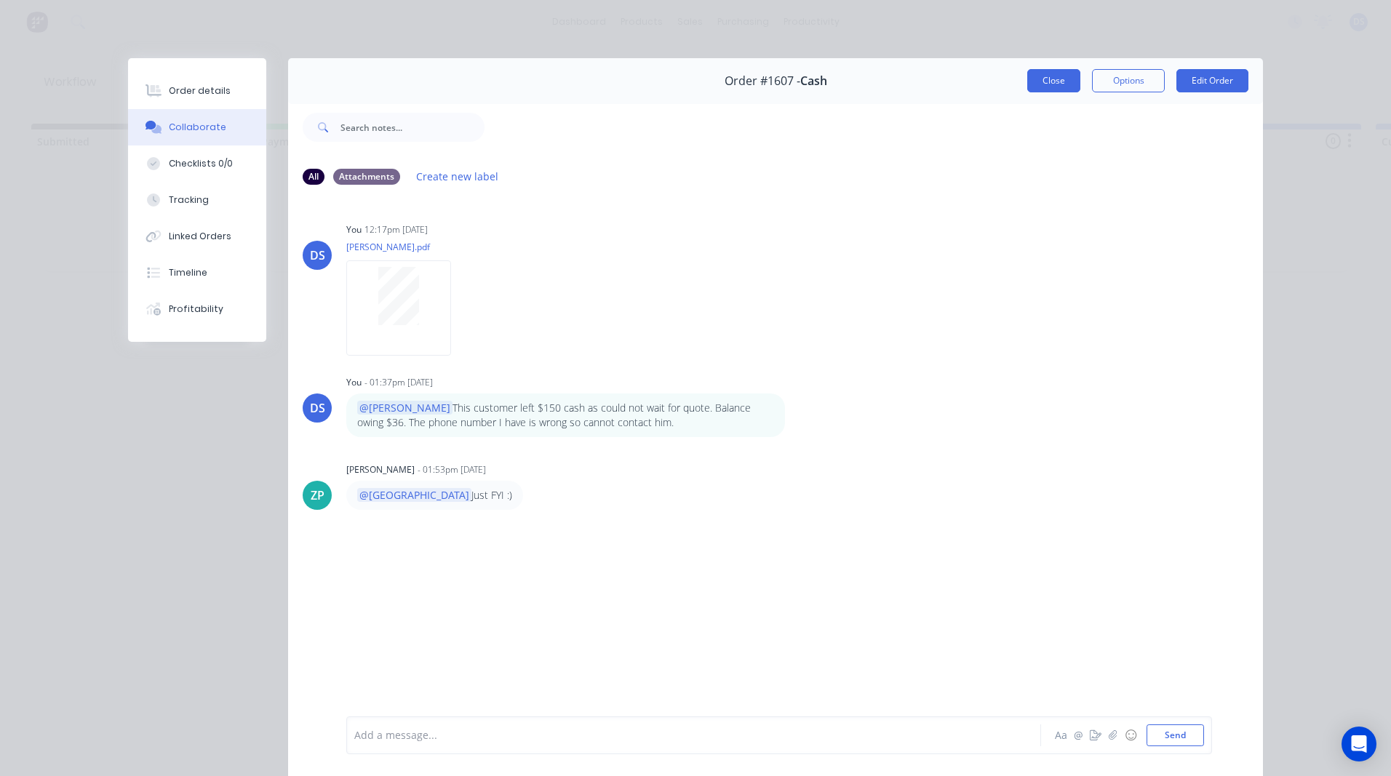
click at [1047, 89] on button "Close" at bounding box center [1053, 80] width 53 height 23
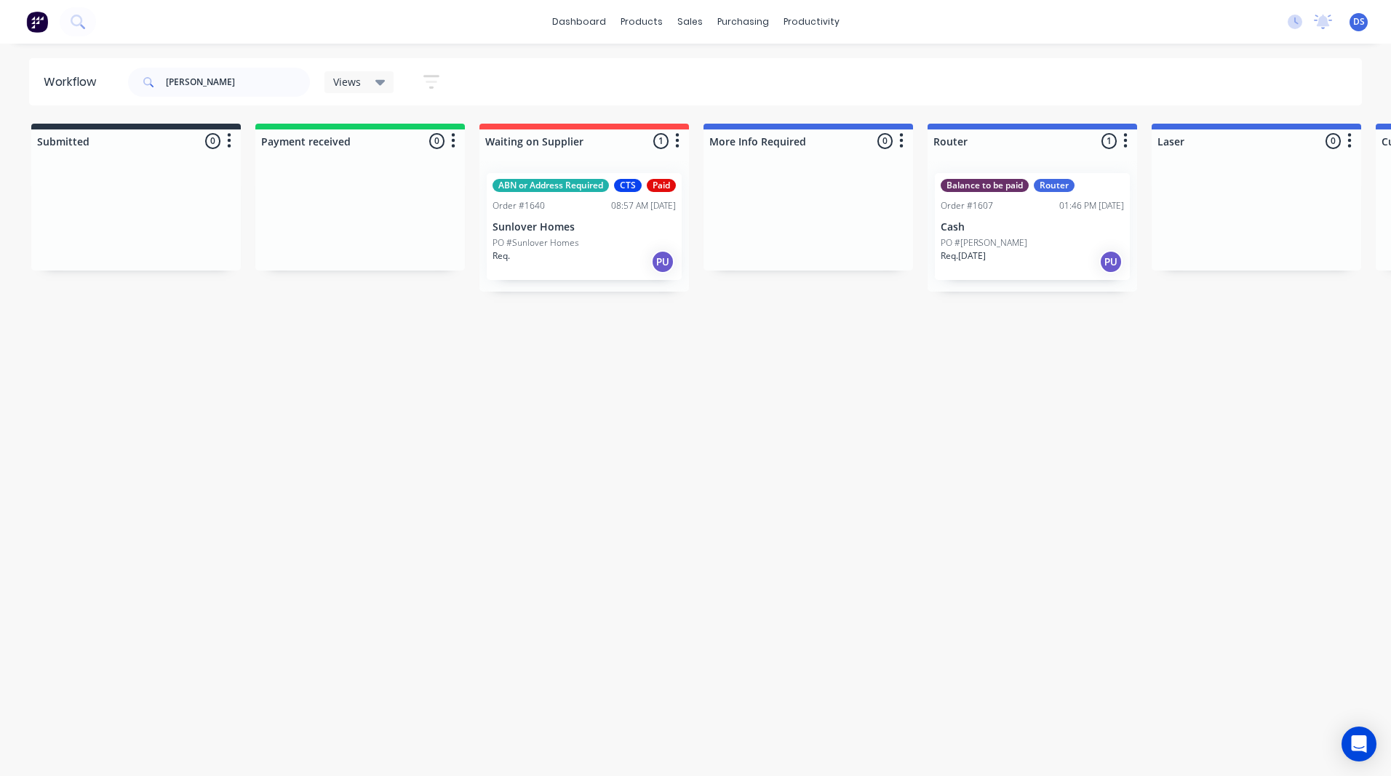
click at [1004, 215] on div "Balance to be paid Router Order #1607 01:46 PM 19/09/25 Cash PO #Brett Req. 19/…" at bounding box center [1032, 226] width 195 height 107
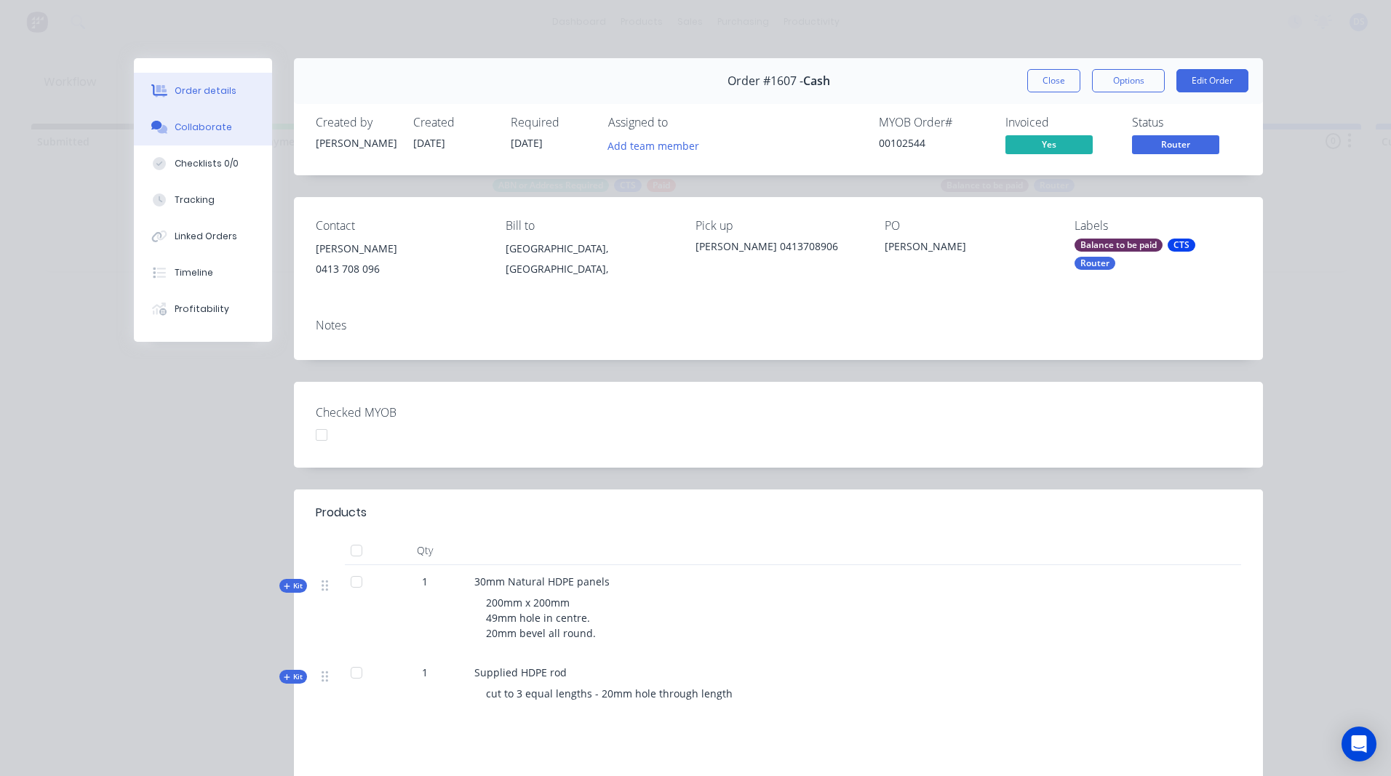
click at [193, 130] on div "Collaborate" at bounding box center [203, 127] width 57 height 13
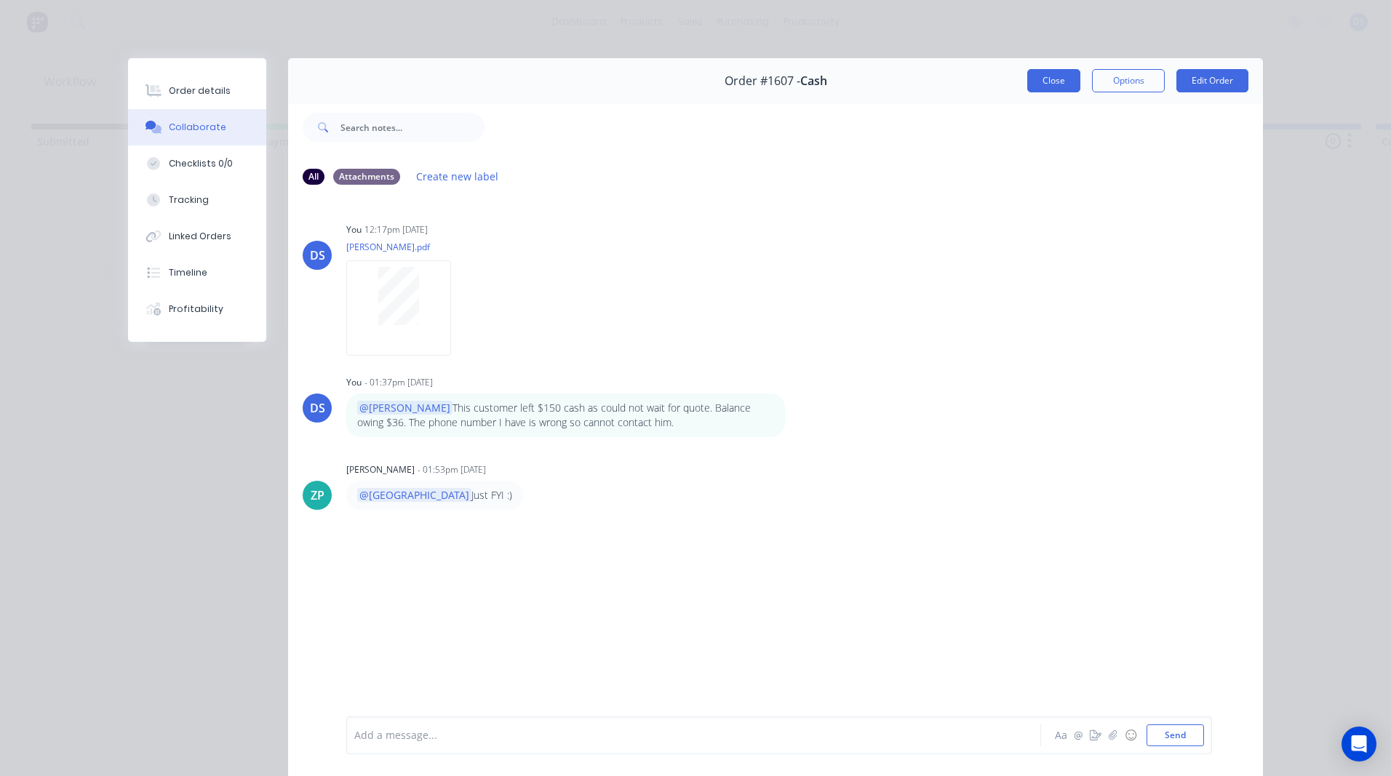
click at [1053, 88] on button "Close" at bounding box center [1053, 80] width 53 height 23
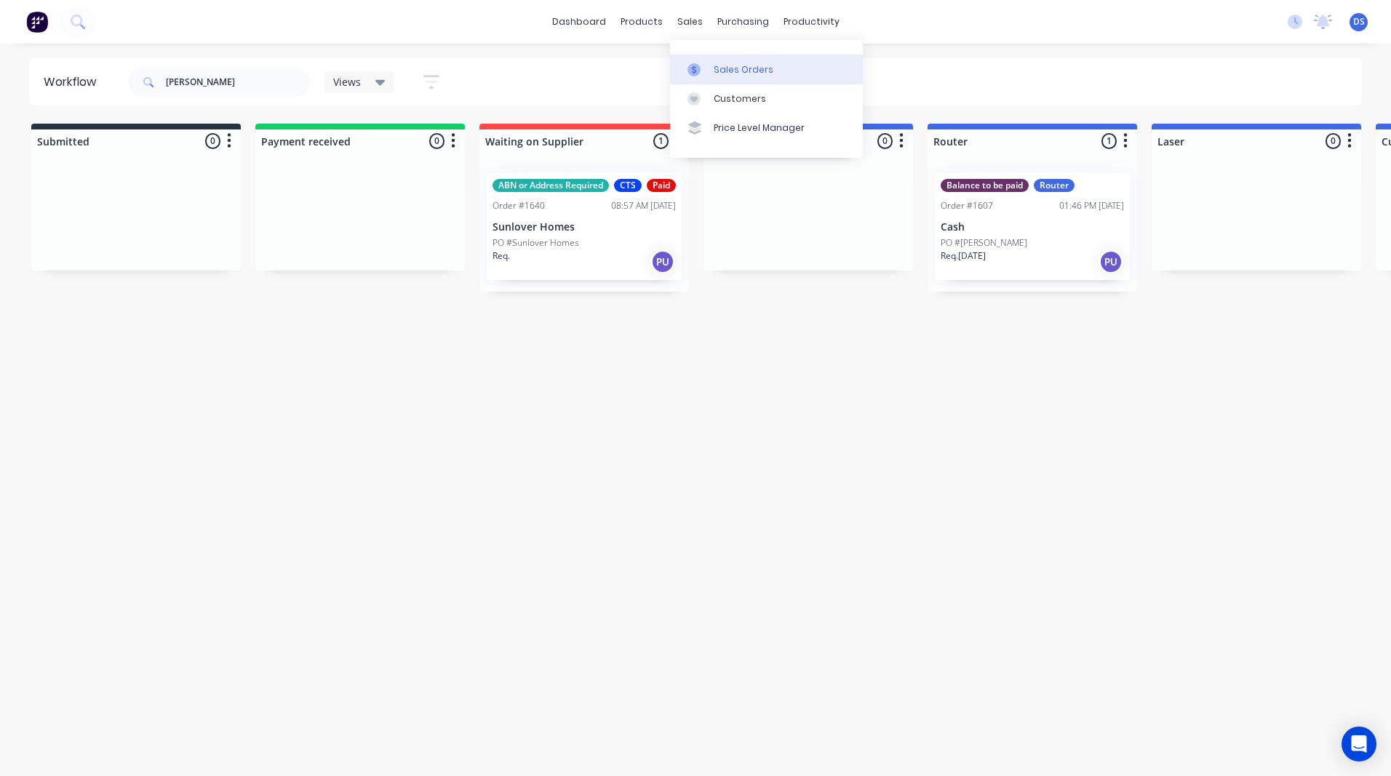
click at [722, 71] on div "Sales Orders" at bounding box center [744, 69] width 60 height 13
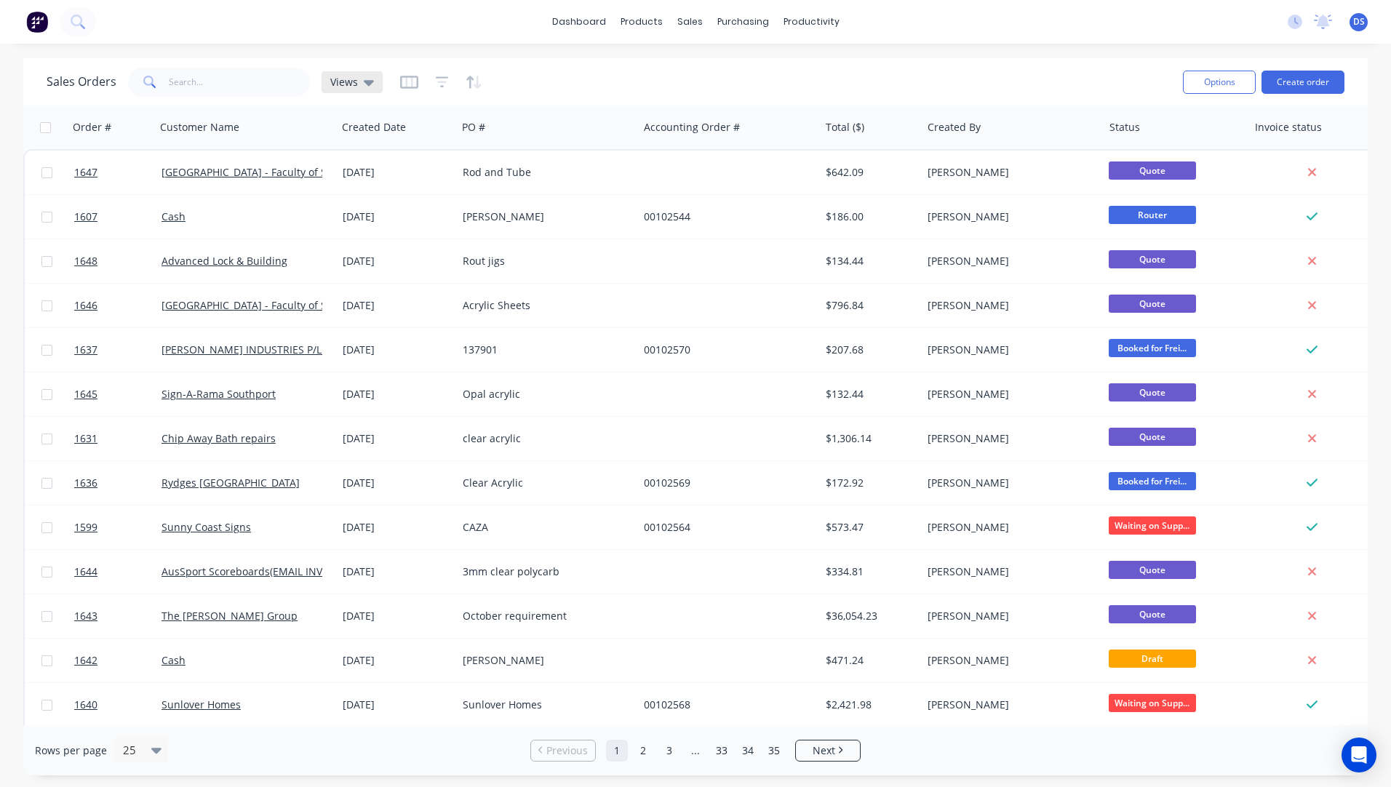
click at [367, 91] on div "Views" at bounding box center [352, 82] width 61 height 22
click at [359, 229] on button "Archived Orders" at bounding box center [409, 235] width 166 height 17
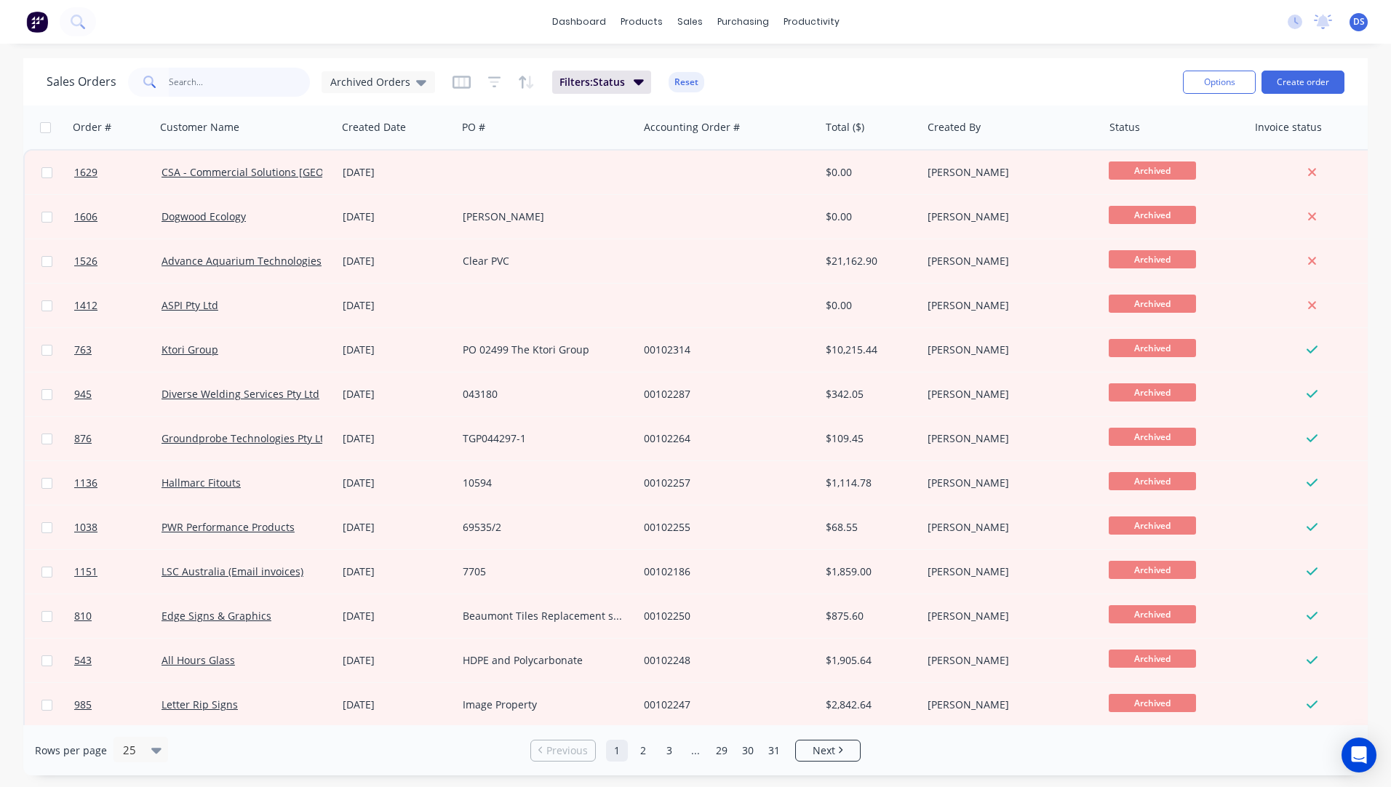
click at [219, 85] on input "text" at bounding box center [240, 82] width 142 height 29
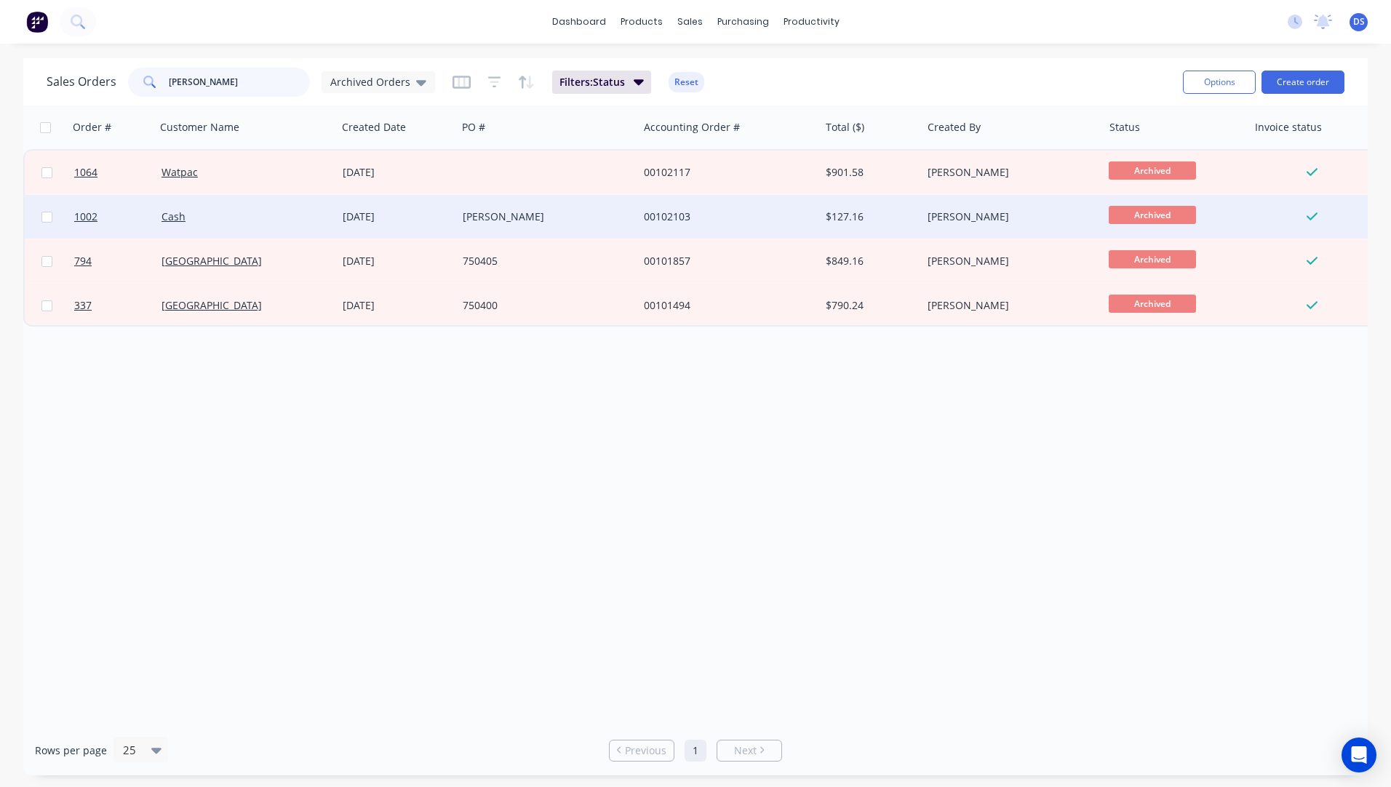
type input "emma"
click at [473, 214] on div "Emma" at bounding box center [543, 216] width 161 height 15
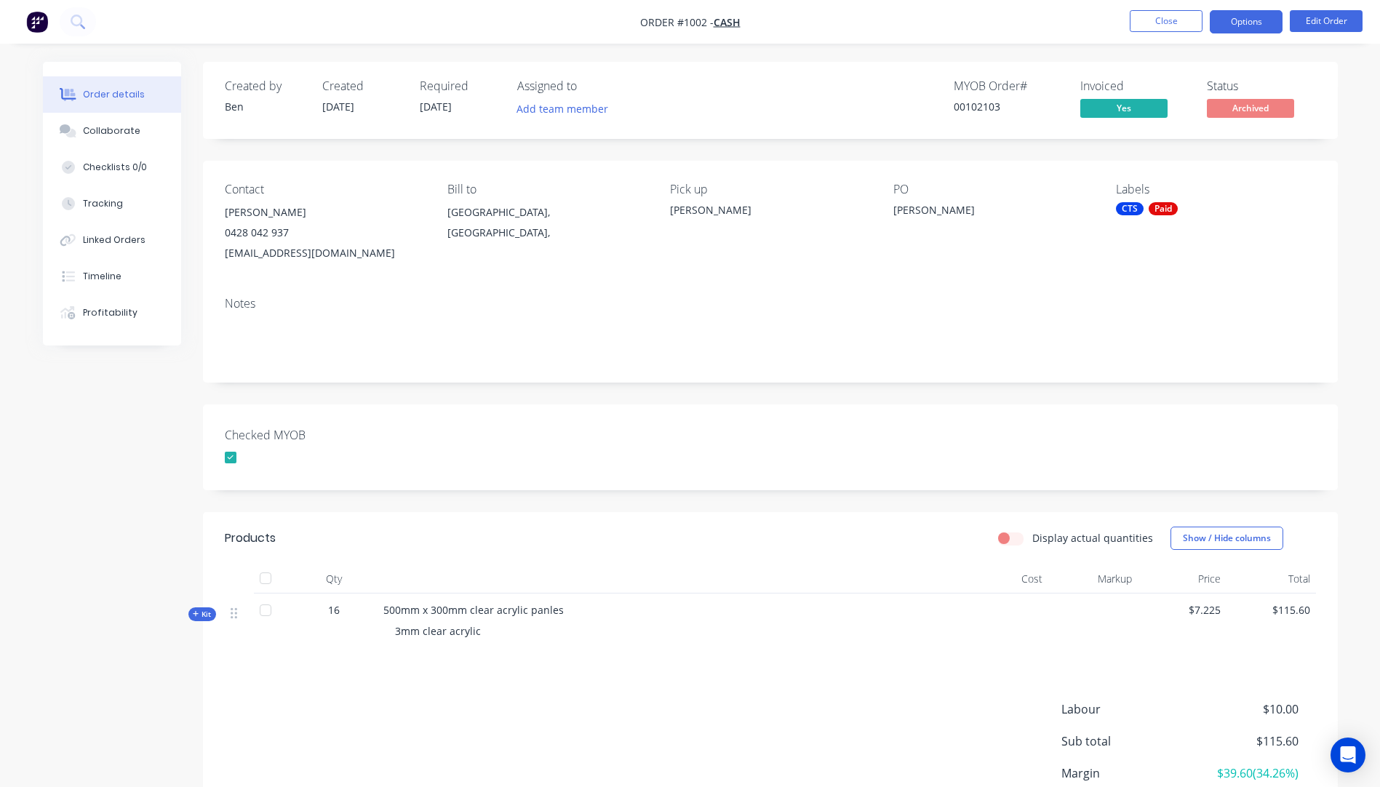
click at [1247, 20] on button "Options" at bounding box center [1246, 21] width 73 height 23
click at [124, 141] on button "Collaborate" at bounding box center [112, 131] width 138 height 36
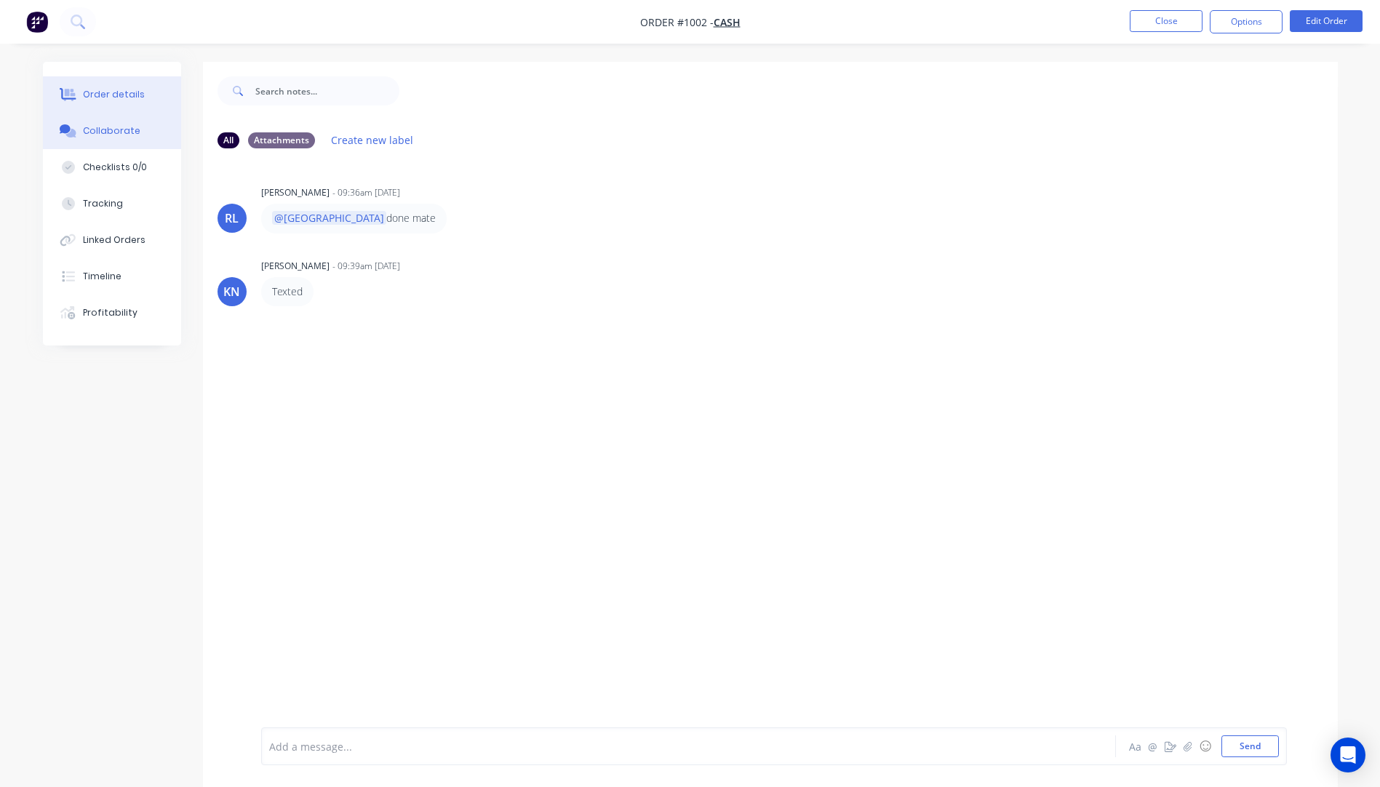
click at [121, 97] on div "Order details" at bounding box center [114, 94] width 62 height 13
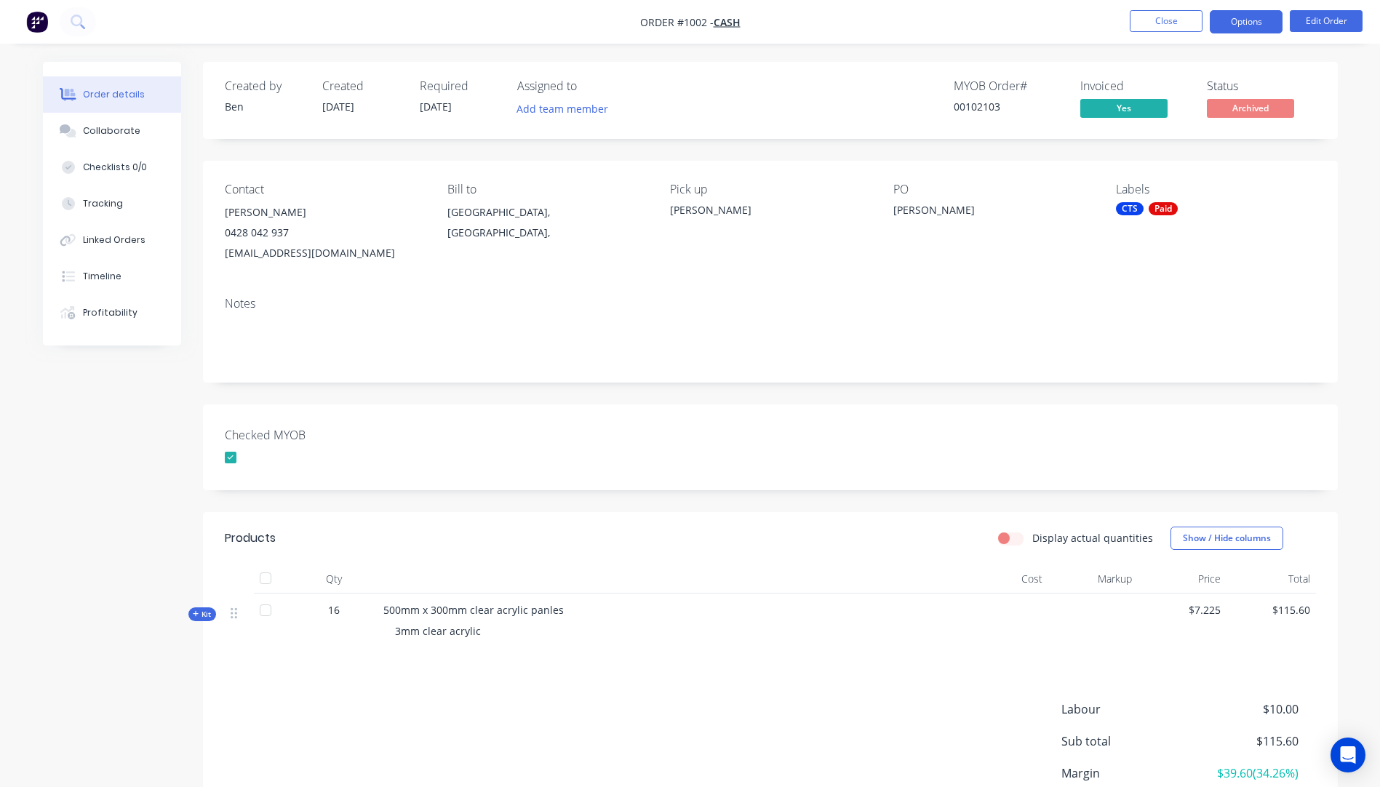
click at [1237, 29] on button "Options" at bounding box center [1246, 21] width 73 height 23
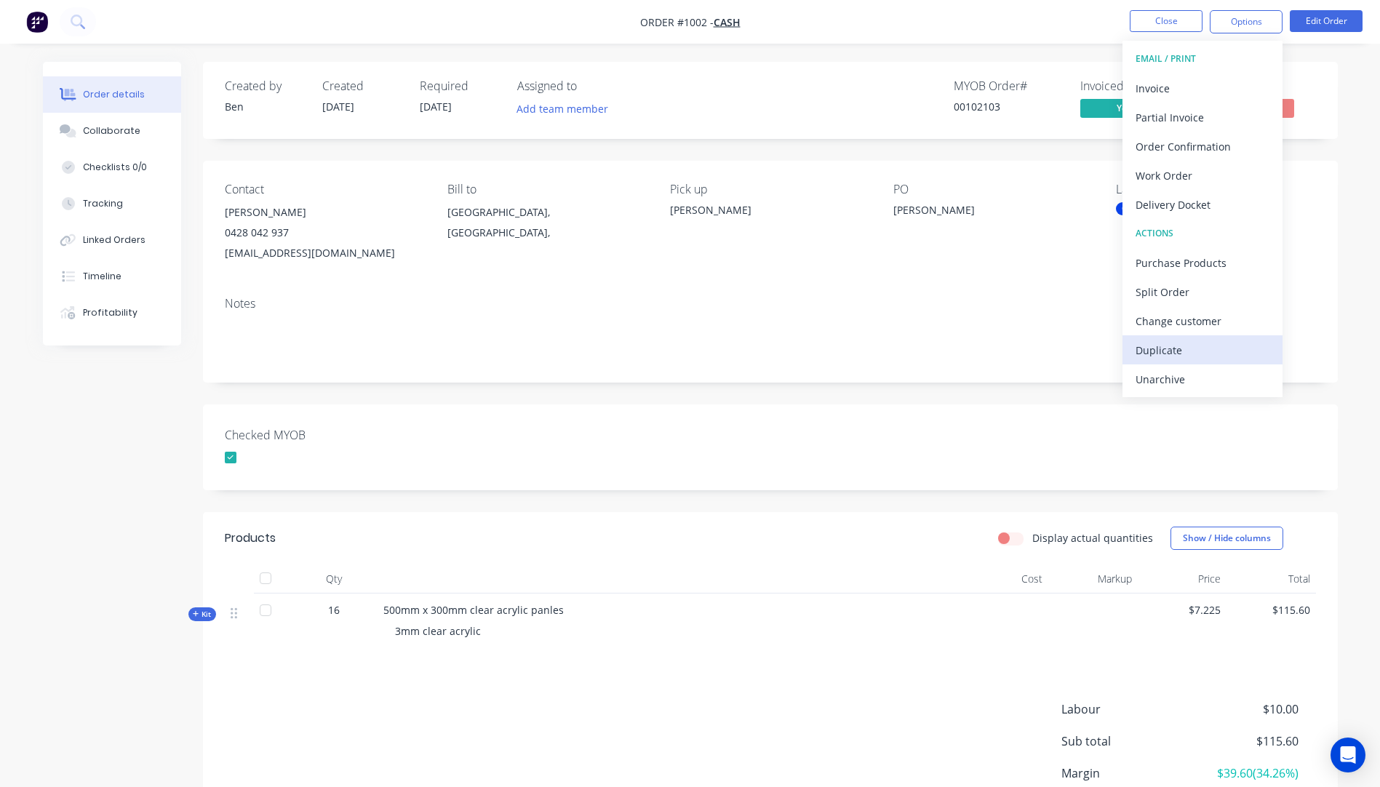
click at [1163, 349] on div "Duplicate" at bounding box center [1202, 350] width 134 height 21
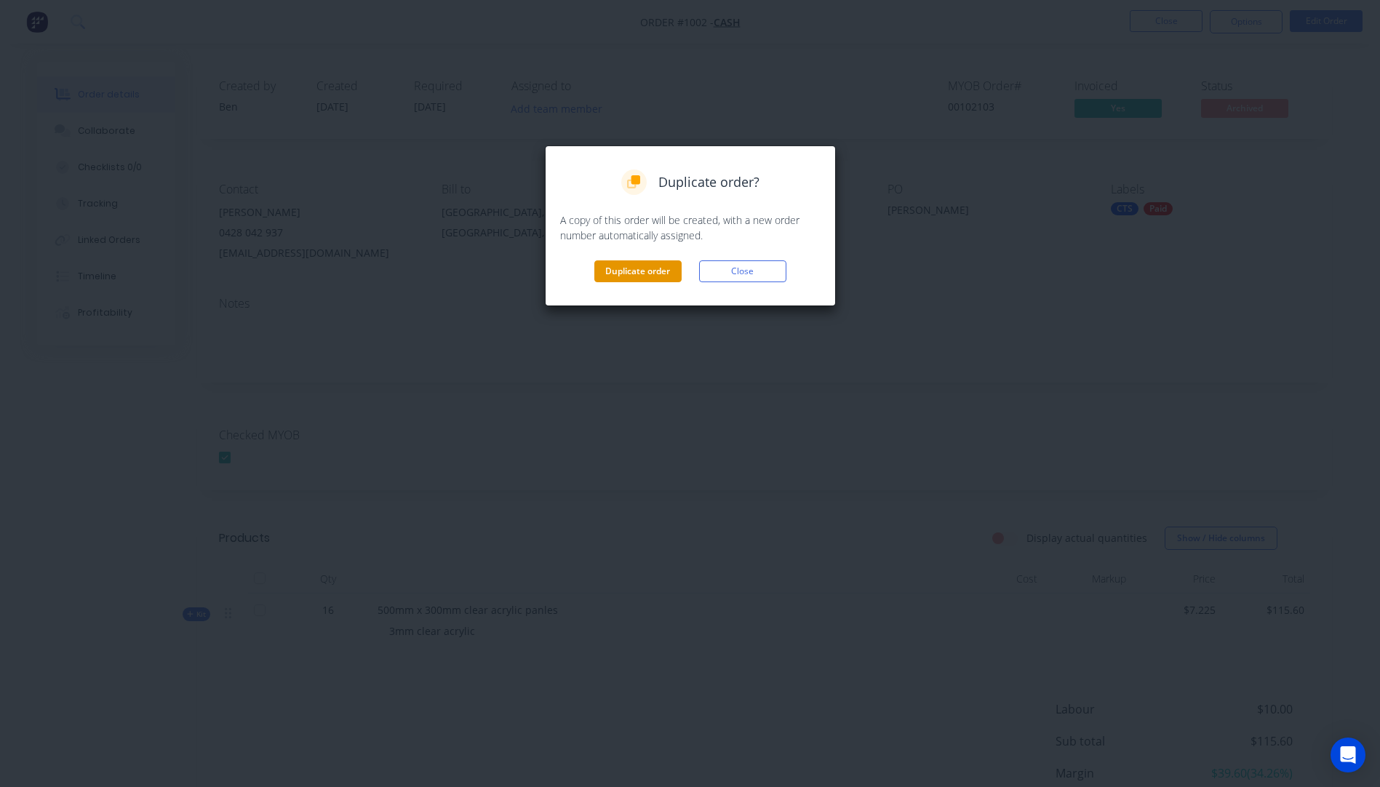
click at [650, 276] on button "Duplicate order" at bounding box center [637, 271] width 87 height 22
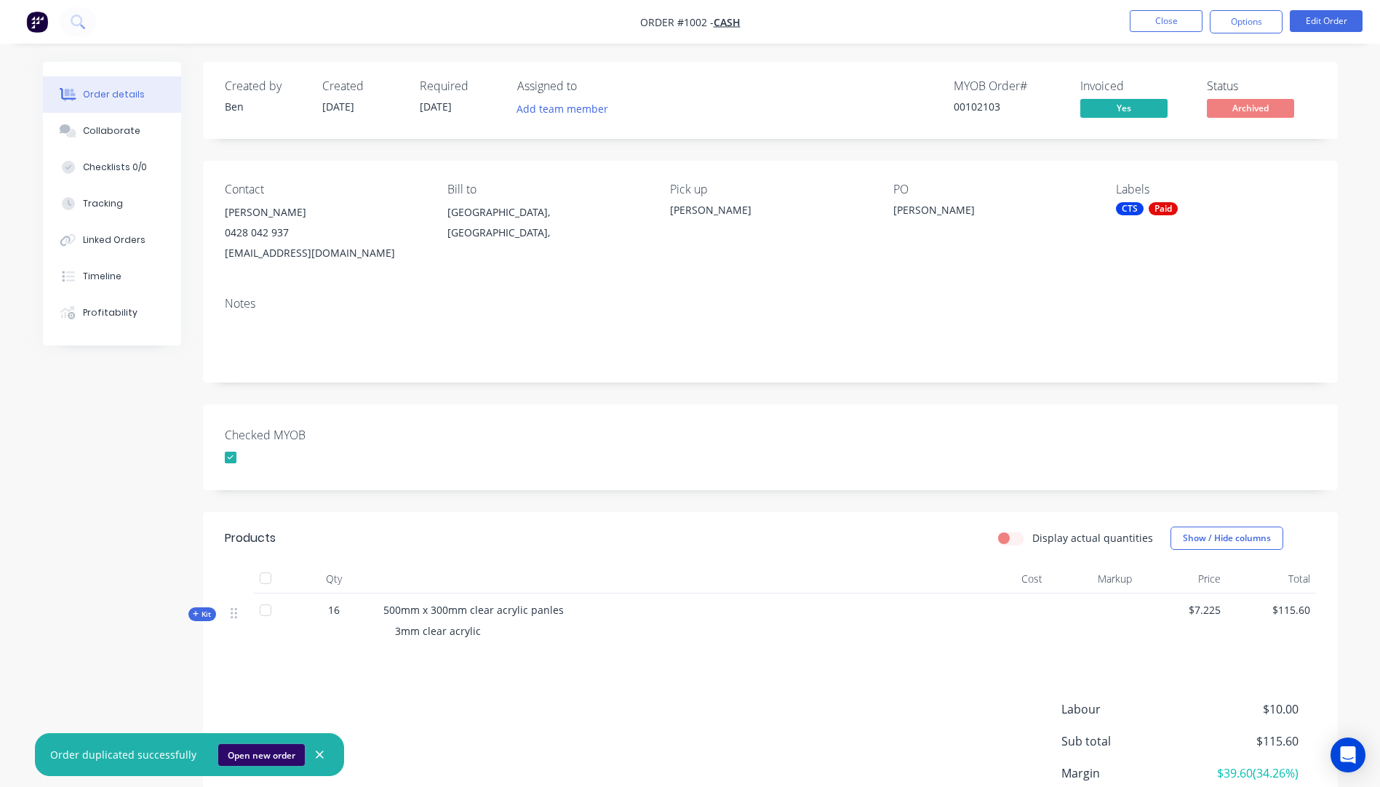
click at [240, 754] on button "Open new order" at bounding box center [261, 755] width 87 height 22
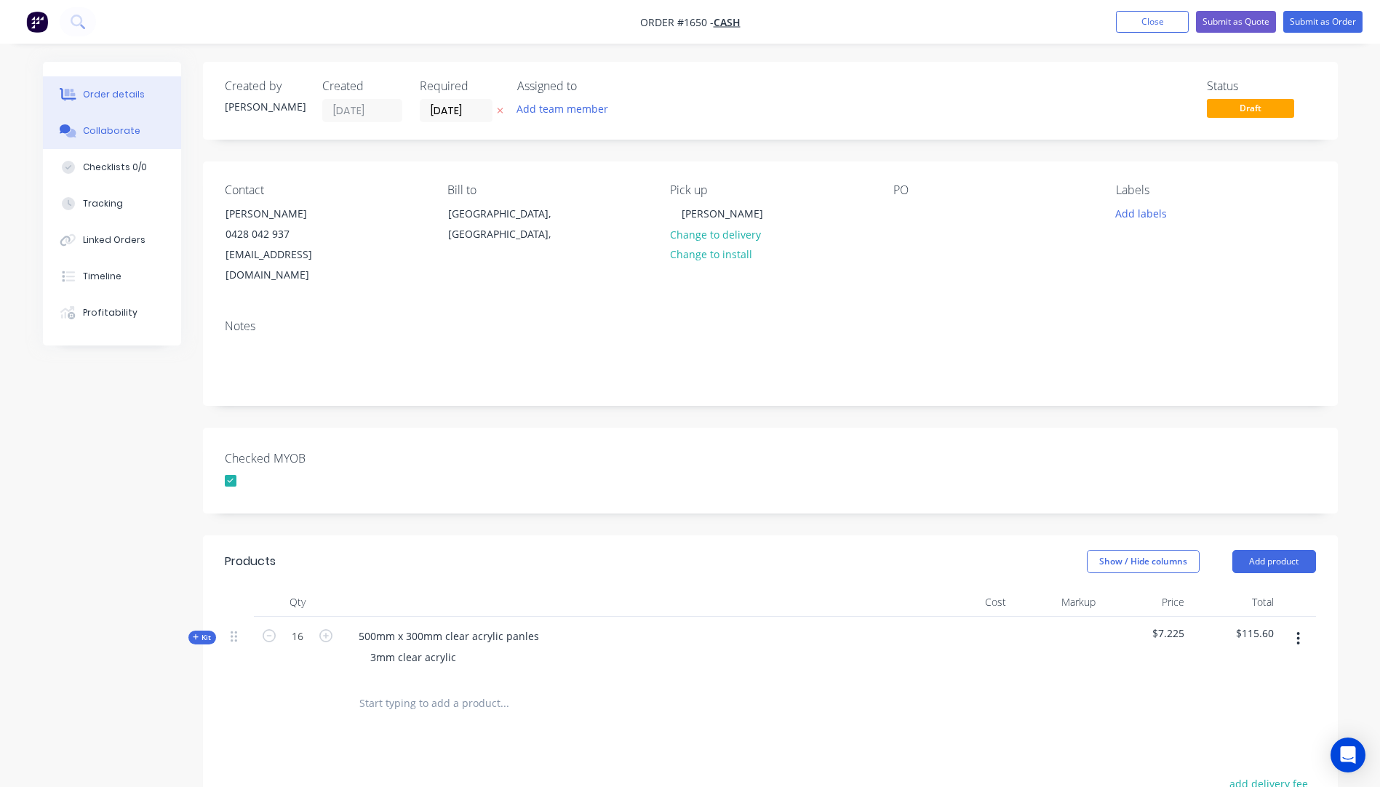
click at [113, 130] on div "Collaborate" at bounding box center [111, 130] width 57 height 13
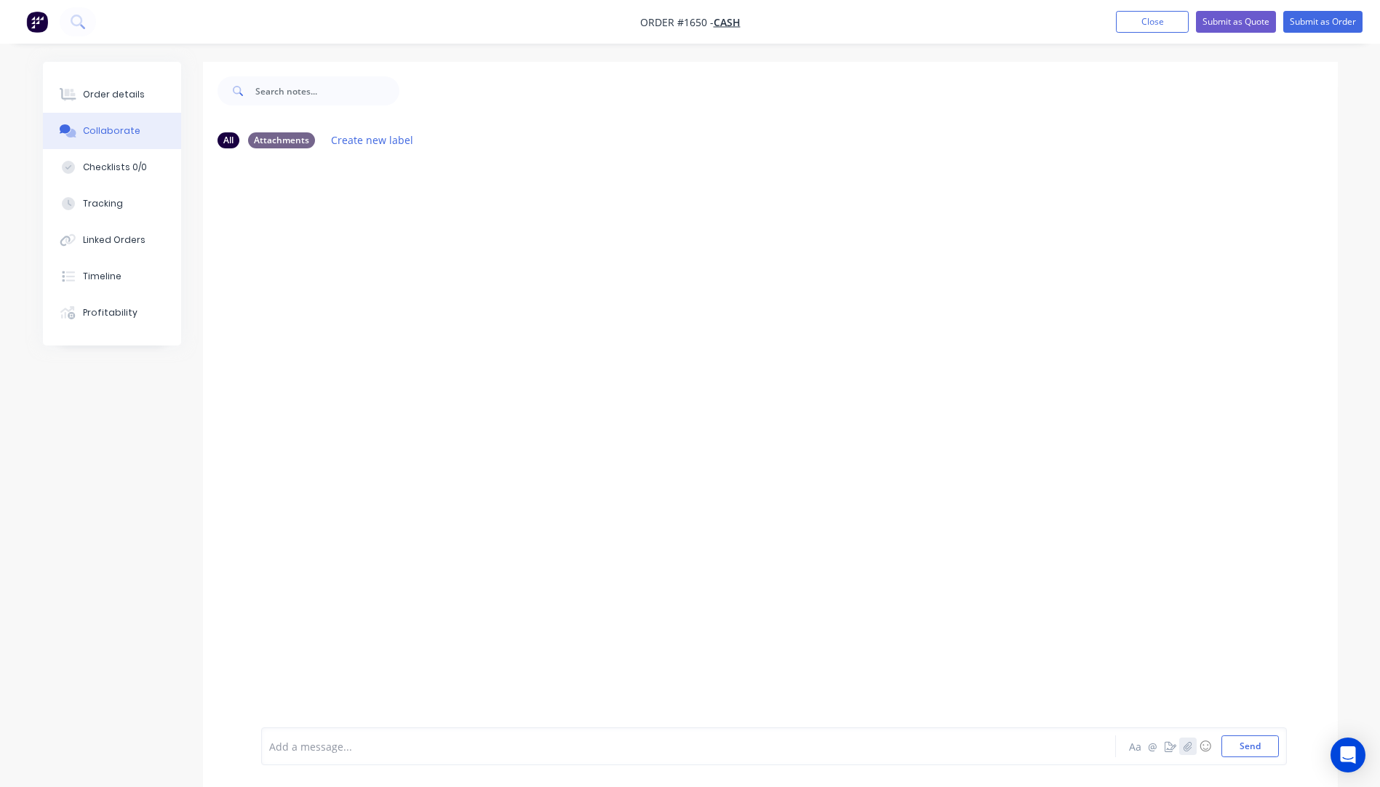
click at [1190, 751] on button "button" at bounding box center [1187, 746] width 17 height 17
click at [1258, 746] on button "Send" at bounding box center [1249, 746] width 57 height 22
click at [130, 102] on button "Order details" at bounding box center [112, 94] width 138 height 36
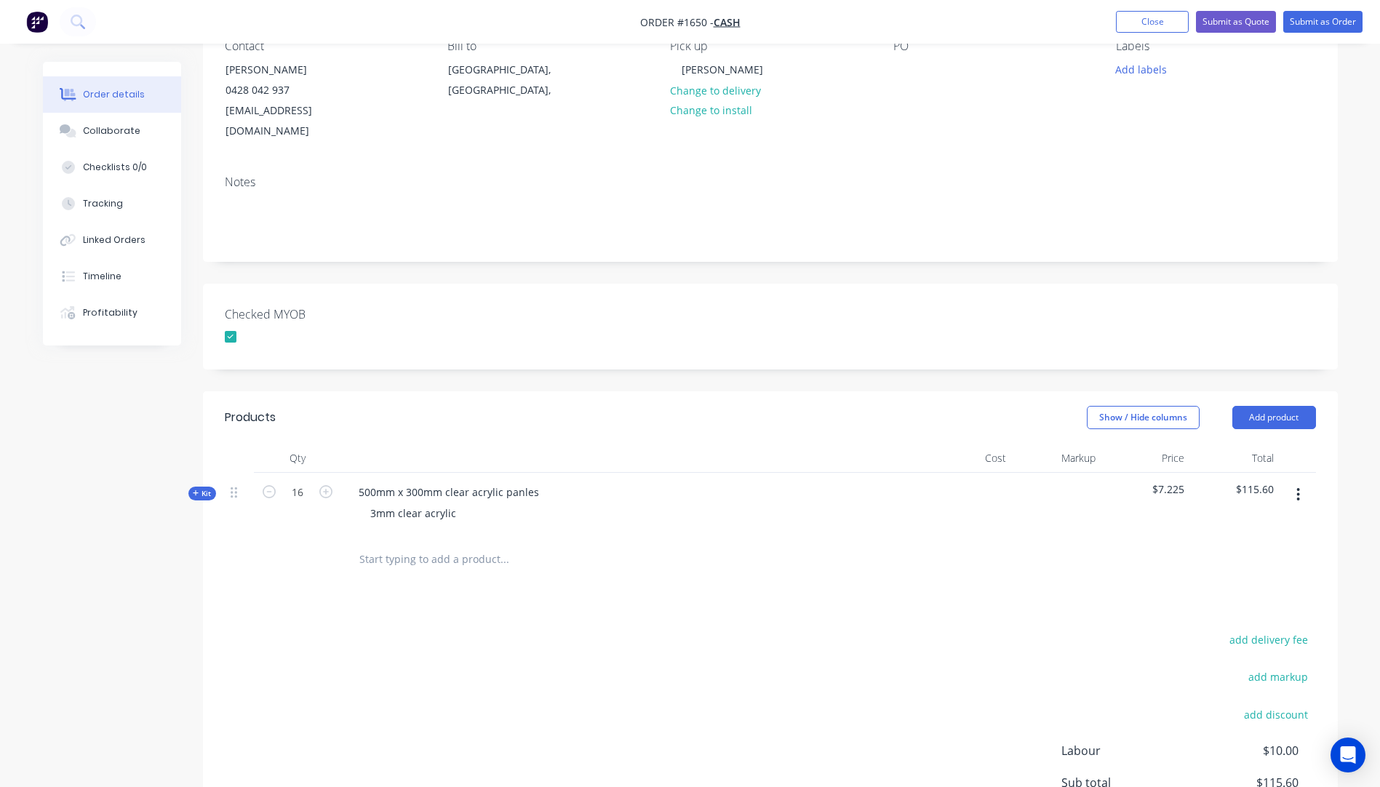
scroll to position [145, 0]
click at [193, 488] on icon at bounding box center [196, 491] width 7 height 7
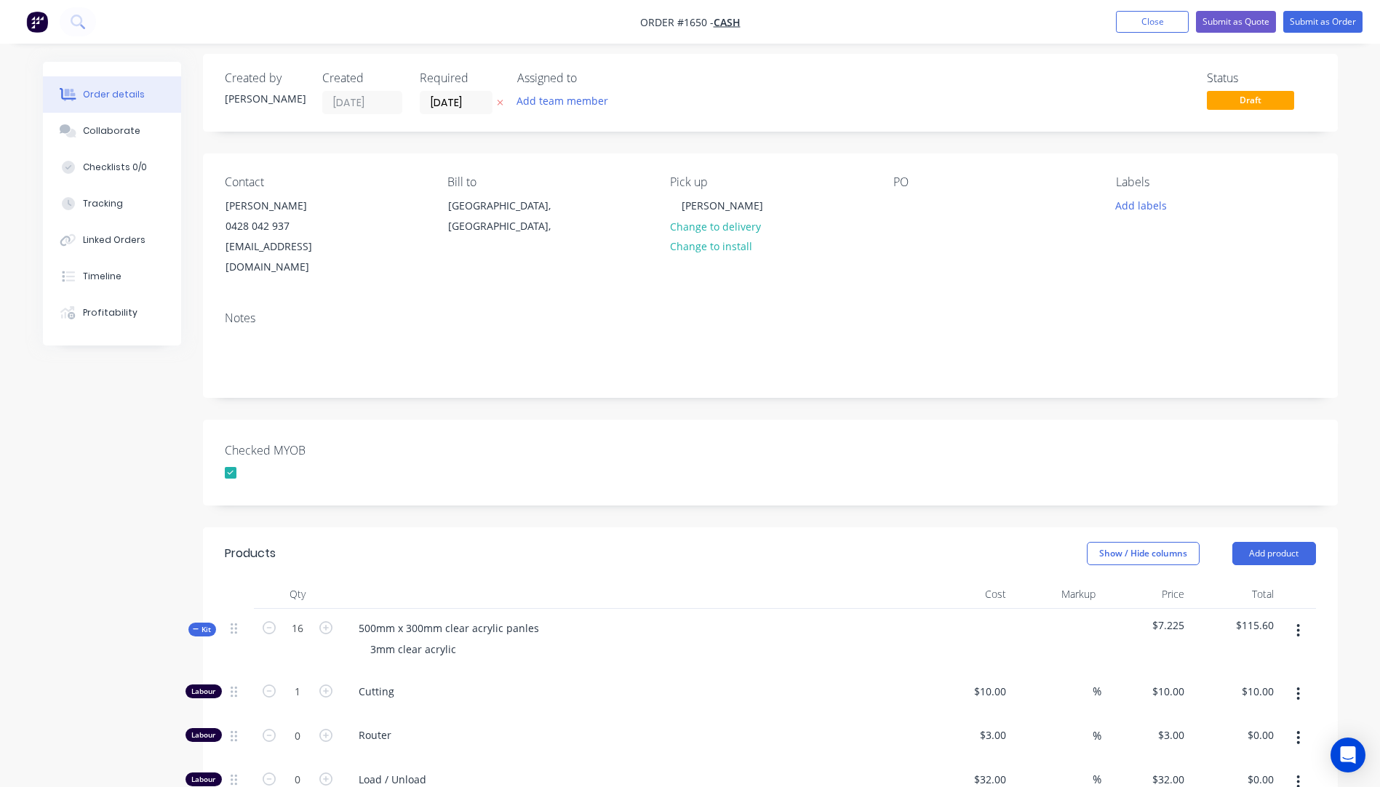
scroll to position [0, 0]
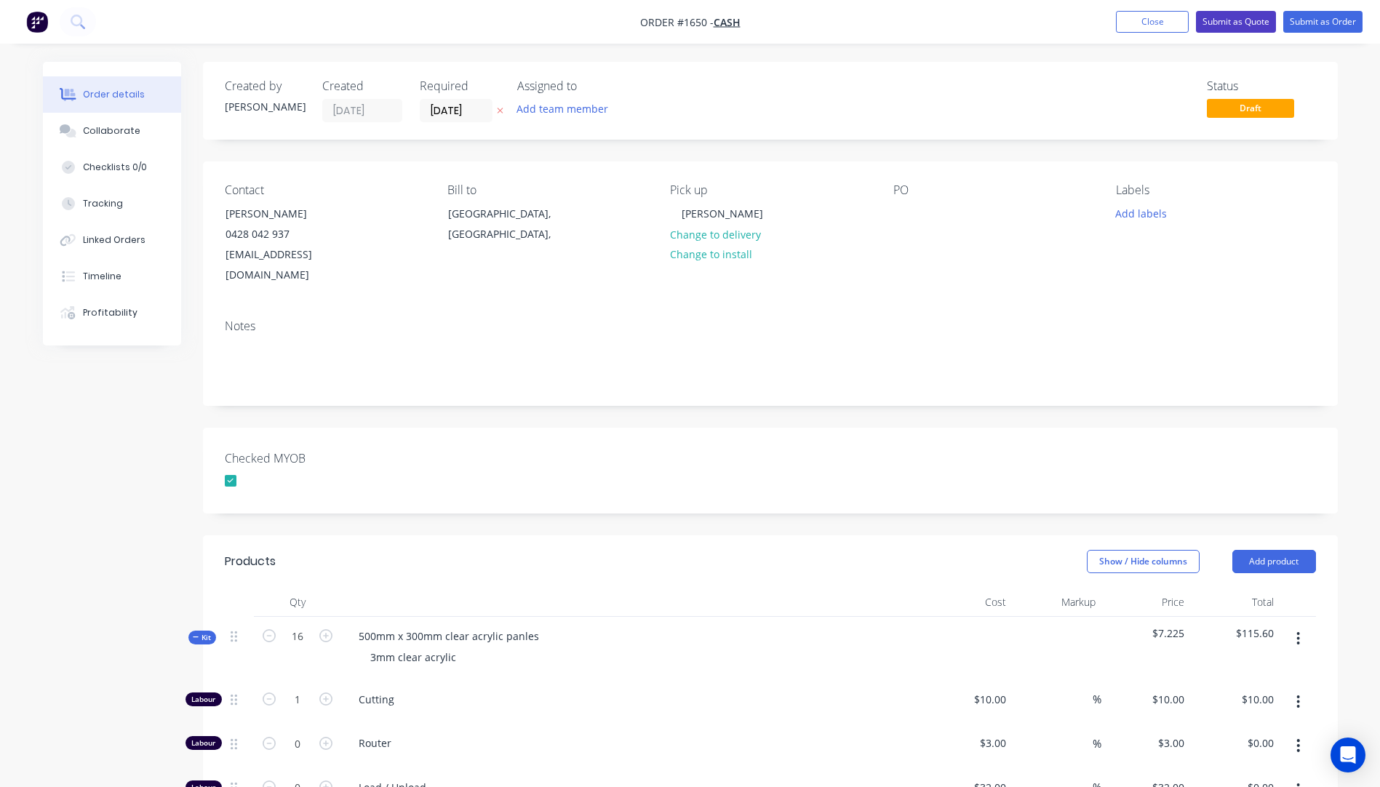
click at [1223, 23] on button "Submit as Quote" at bounding box center [1236, 22] width 80 height 22
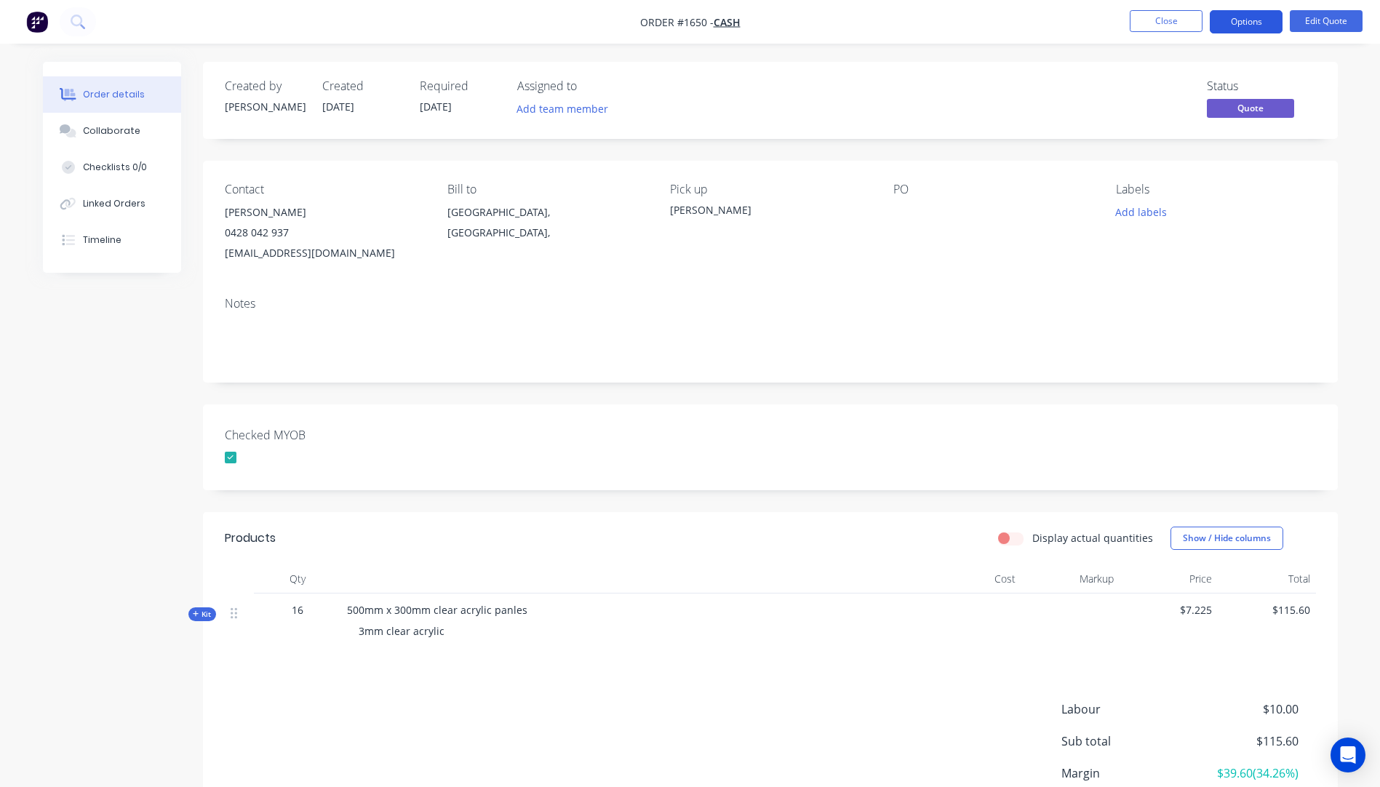
click at [1250, 25] on button "Options" at bounding box center [1246, 21] width 73 height 23
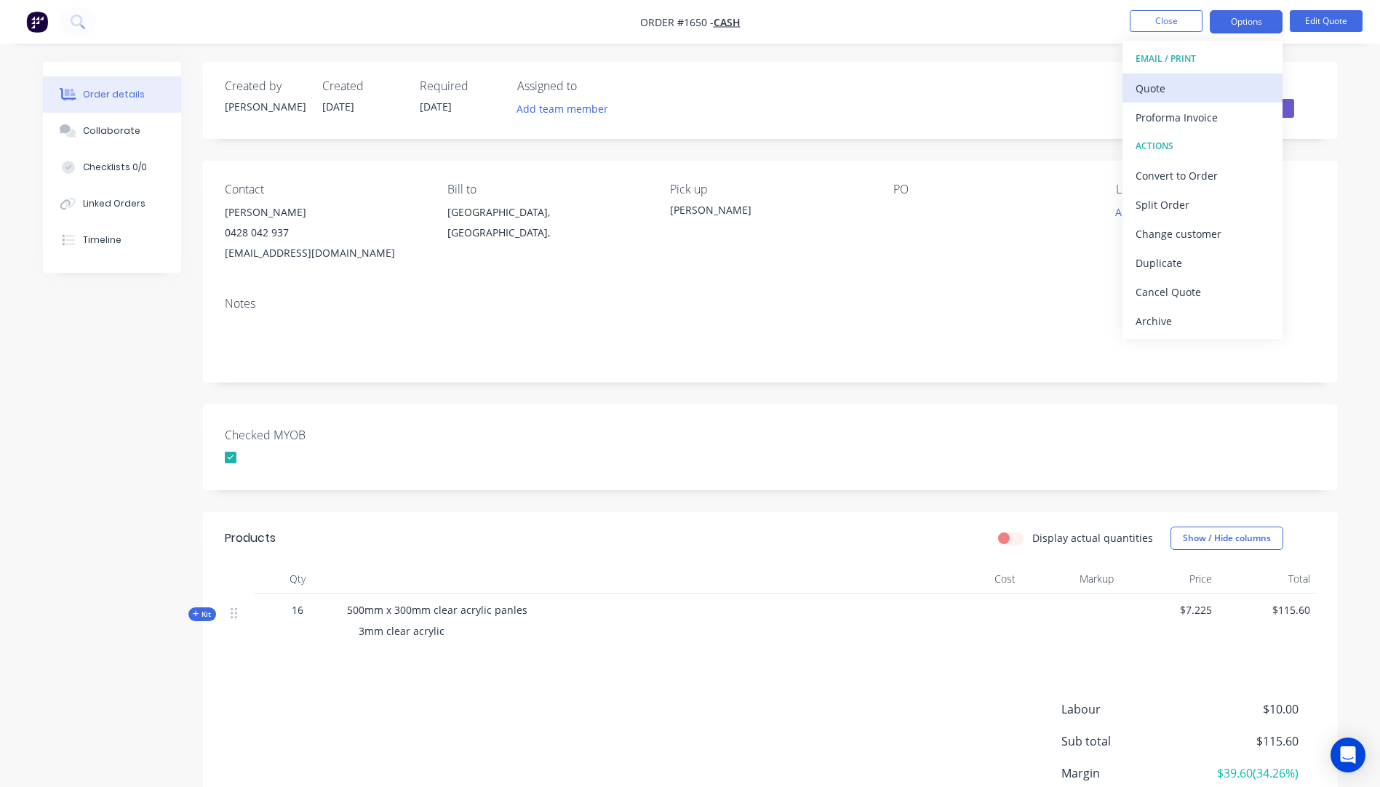
click at [1166, 94] on div "Quote" at bounding box center [1202, 88] width 134 height 21
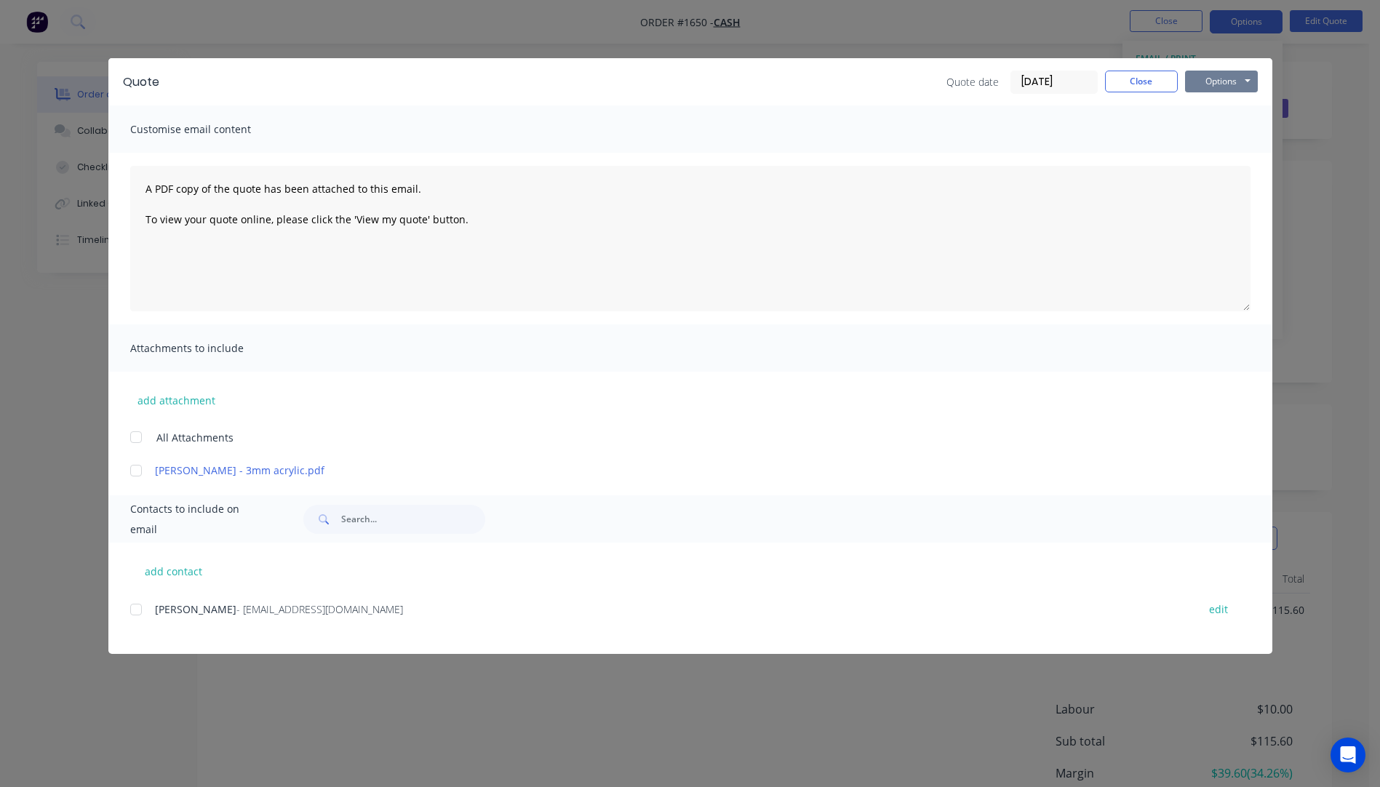
click at [1221, 79] on button "Options" at bounding box center [1221, 82] width 73 height 22
click at [1229, 107] on button "Preview" at bounding box center [1231, 107] width 93 height 24
click at [1158, 87] on button "Close" at bounding box center [1141, 82] width 73 height 22
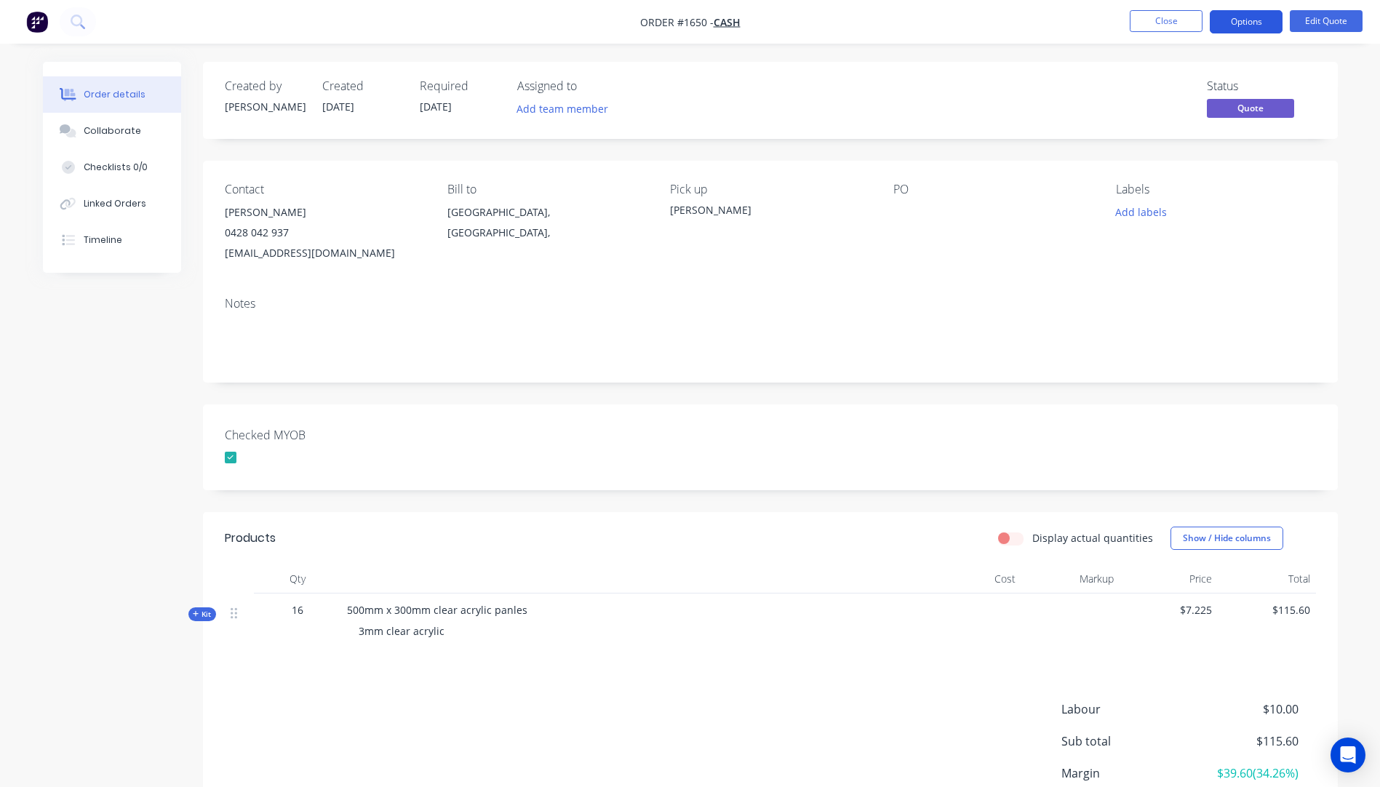
click at [1234, 22] on button "Options" at bounding box center [1246, 21] width 73 height 23
click at [1171, 113] on div "Proforma Invoice" at bounding box center [1202, 117] width 134 height 21
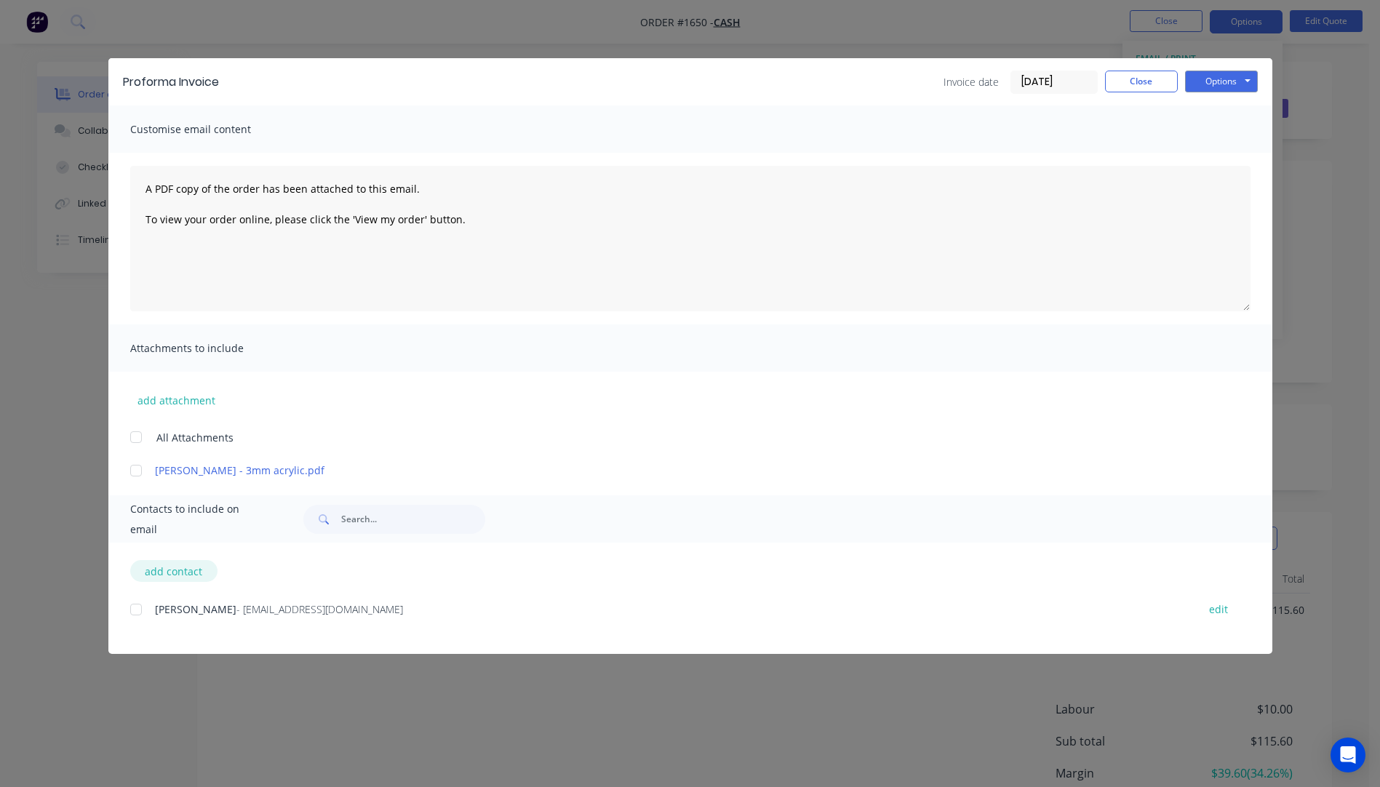
click at [183, 575] on button "add contact" at bounding box center [173, 571] width 87 height 22
select select "AU"
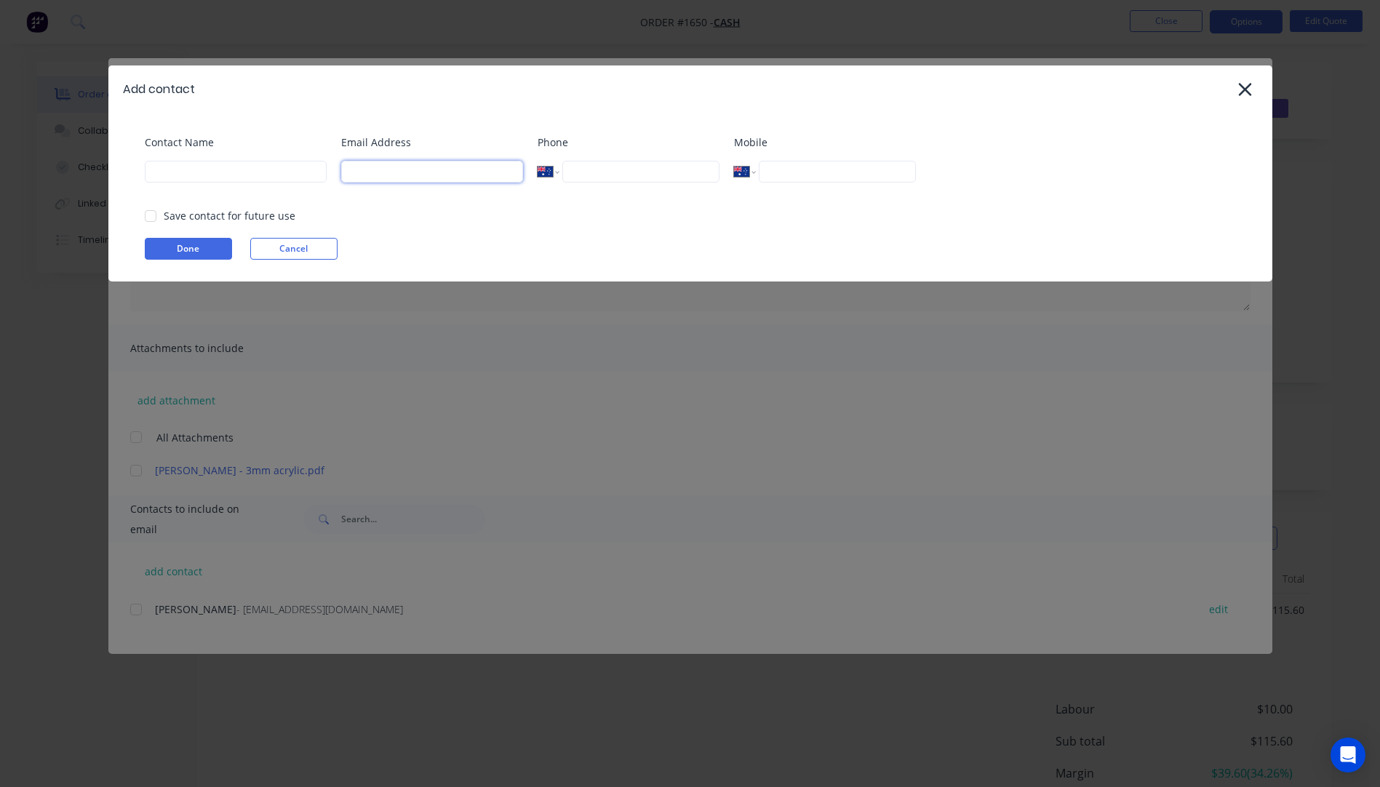
click at [390, 167] on input at bounding box center [432, 172] width 182 height 22
type input "emma.somerville00@gmail.com"
click at [222, 172] on input at bounding box center [236, 172] width 182 height 22
type input "Emma Somerville"
click at [210, 251] on button "Done" at bounding box center [188, 249] width 87 height 22
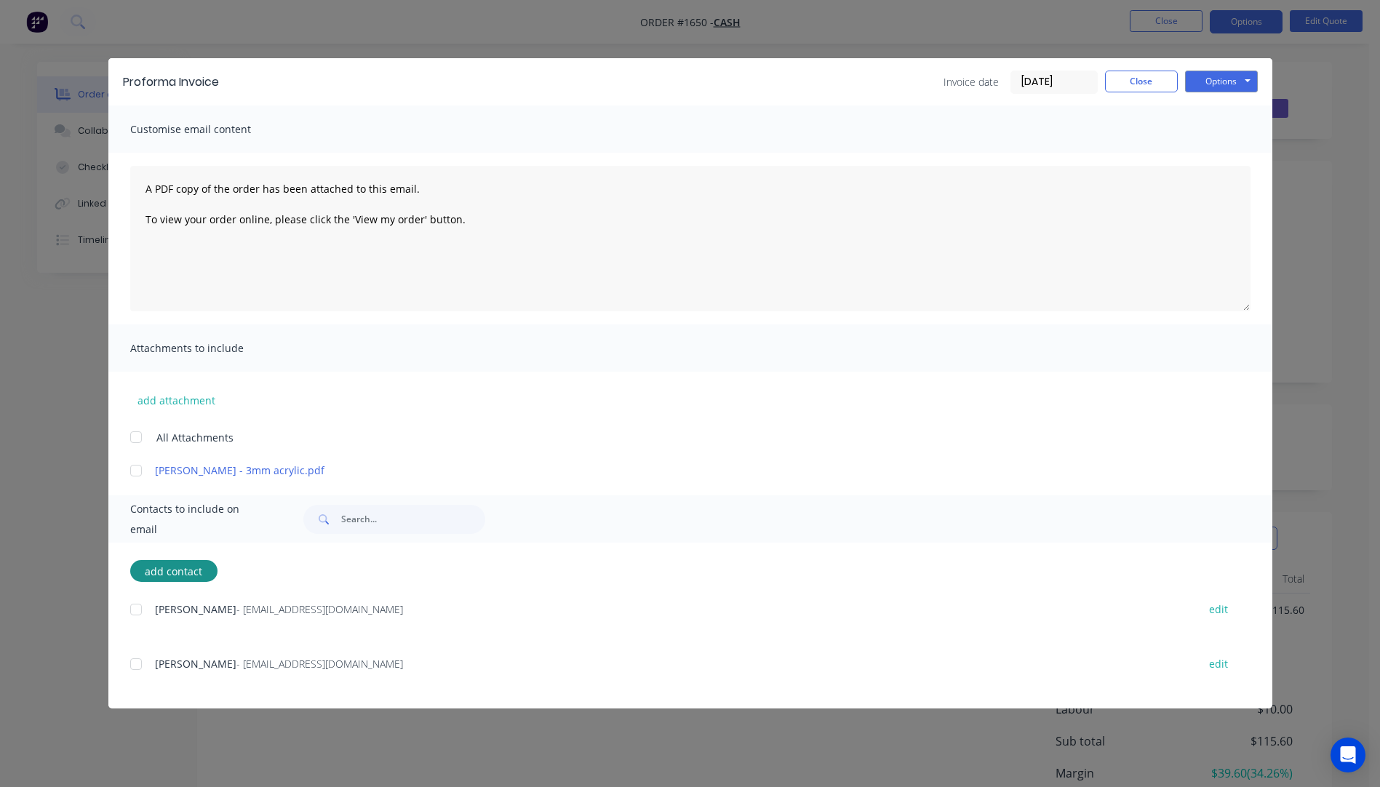
click at [137, 666] on div at bounding box center [135, 664] width 29 height 29
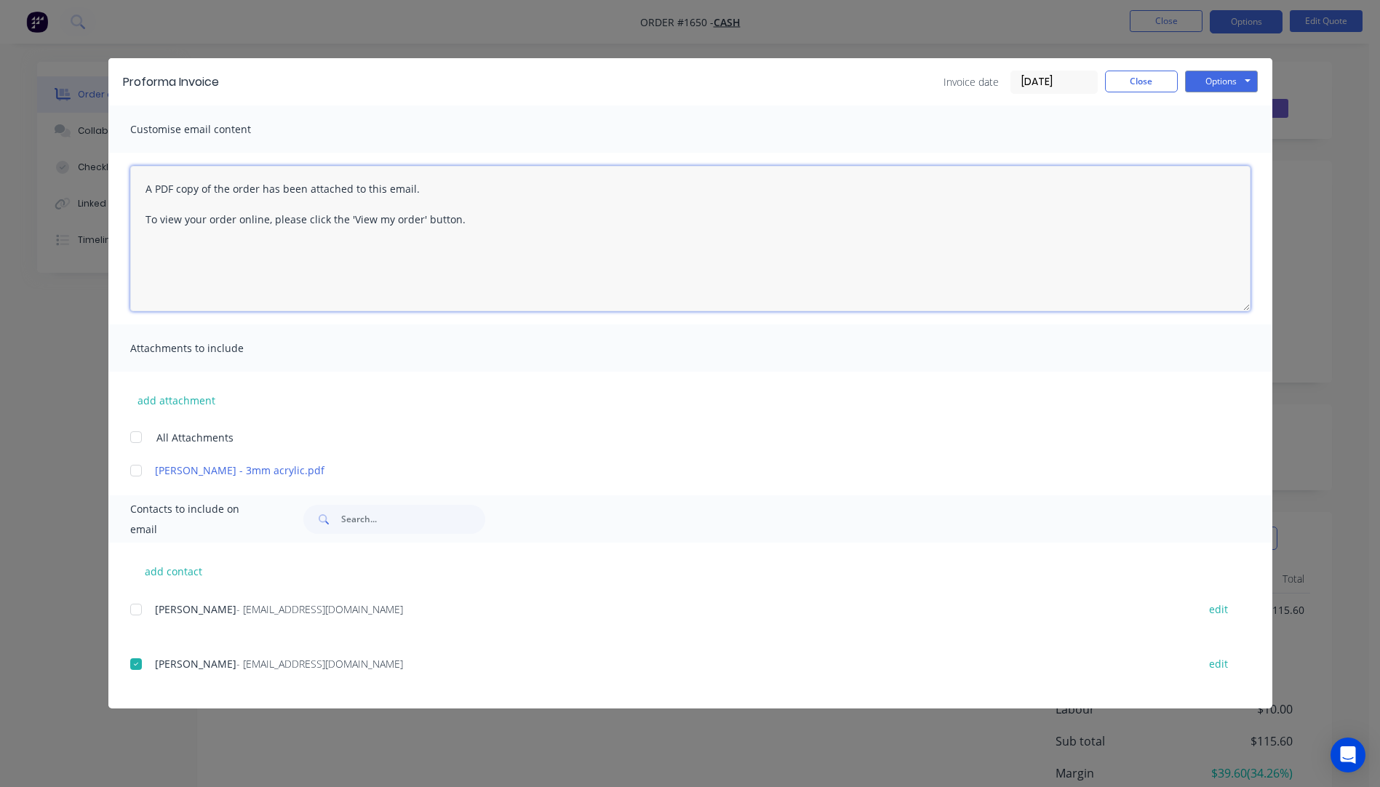
paste textarea "Hi, Please contact us if you have any questions. Regards, Darren sales@allstarp…"
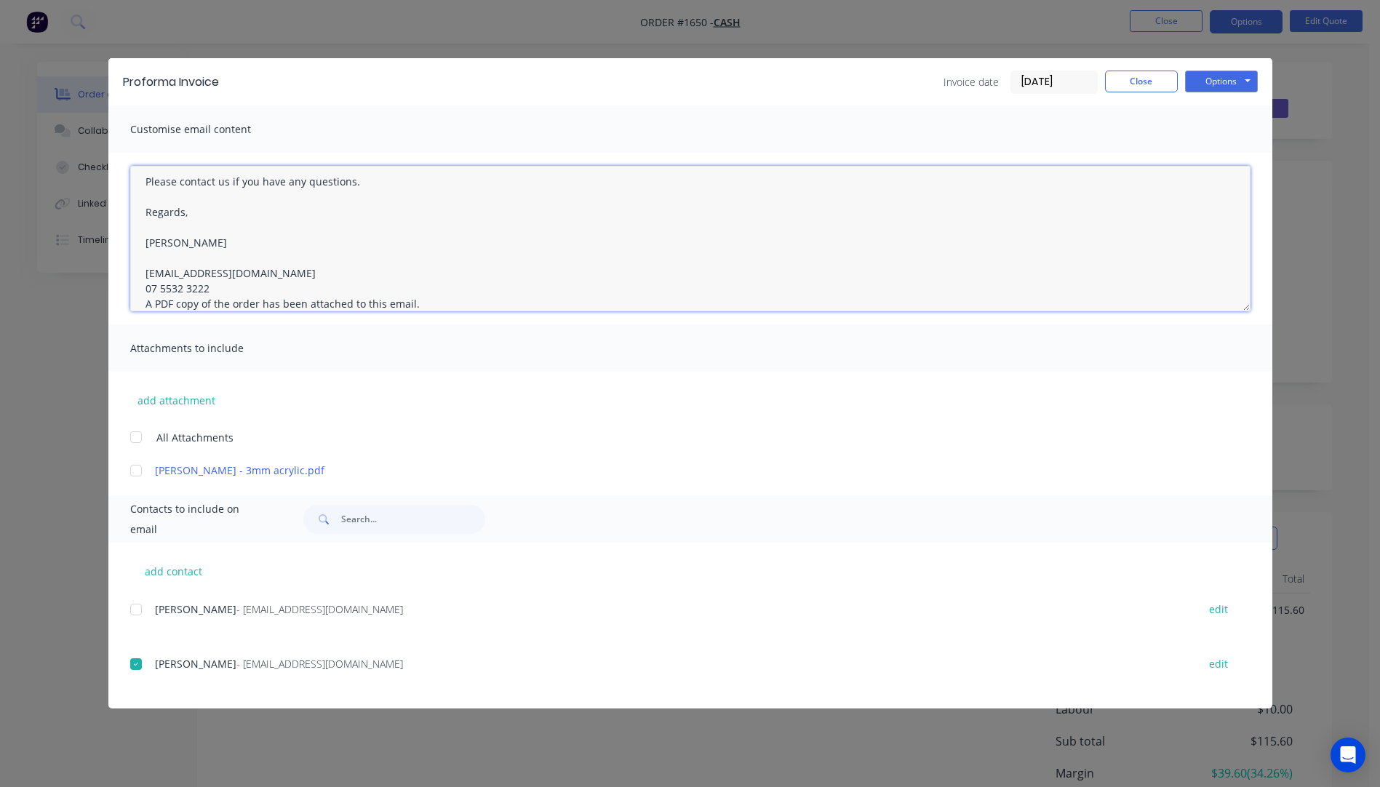
click at [217, 286] on textarea "Hi, Please contact us if you have any questions. Regards, Darren sales@allstarp…" at bounding box center [690, 238] width 1120 height 145
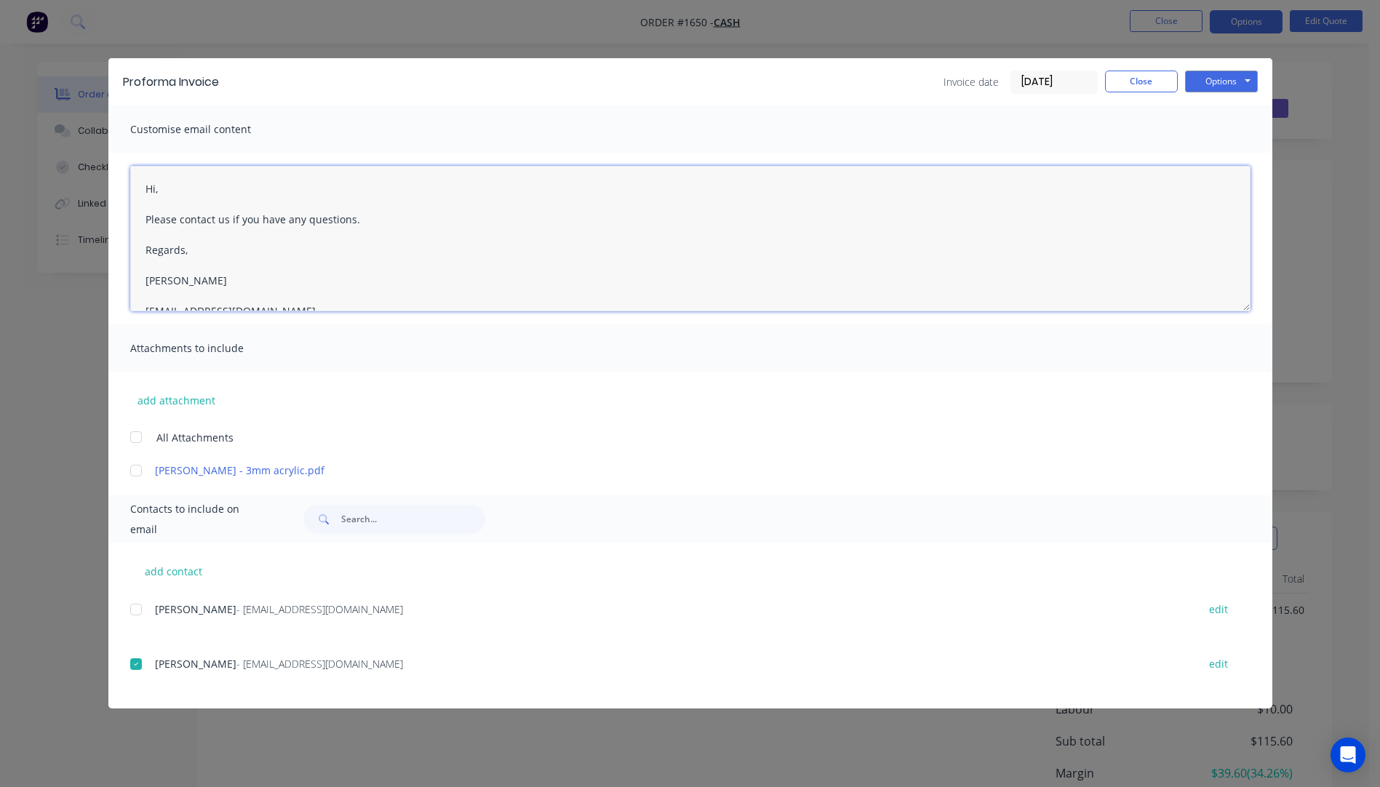
click at [166, 189] on textarea "Hi, Please contact us if you have any questions. Regards, Darren sales@allstarp…" at bounding box center [690, 238] width 1120 height 145
click at [155, 279] on textarea "Hi Emma, Please see attached Pro Forma invoice. Once payment has cleared we can…" at bounding box center [690, 238] width 1120 height 145
click at [380, 279] on textarea "Hi Emma, Please see attached Pro Forma invoice. Once payment has cleared we can…" at bounding box center [690, 238] width 1120 height 145
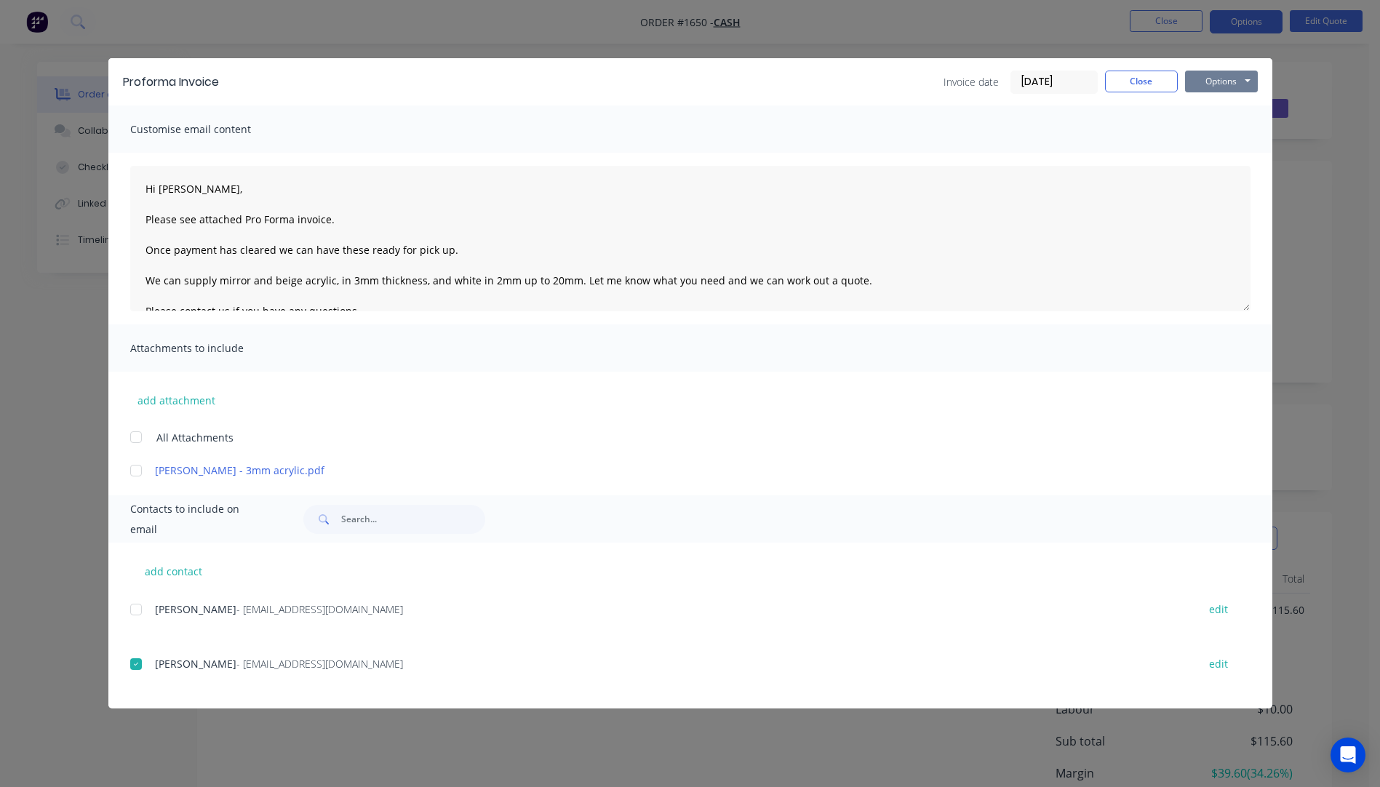
click at [1217, 86] on button "Options" at bounding box center [1221, 82] width 73 height 22
click at [1217, 152] on button "Email" at bounding box center [1231, 155] width 93 height 24
type textarea "A PDF copy of the order has been attached to this email. To view your order onl…"
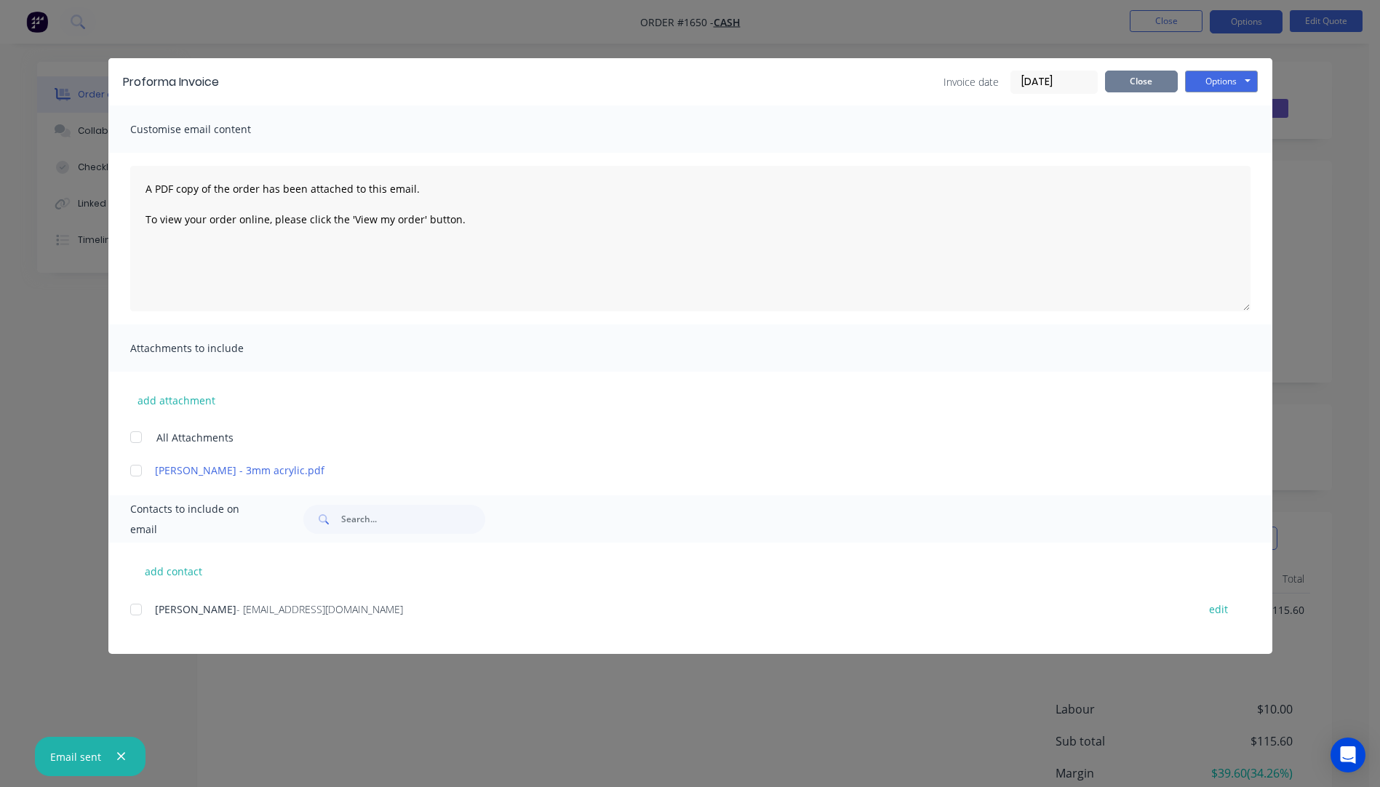
click at [1151, 85] on button "Close" at bounding box center [1141, 82] width 73 height 22
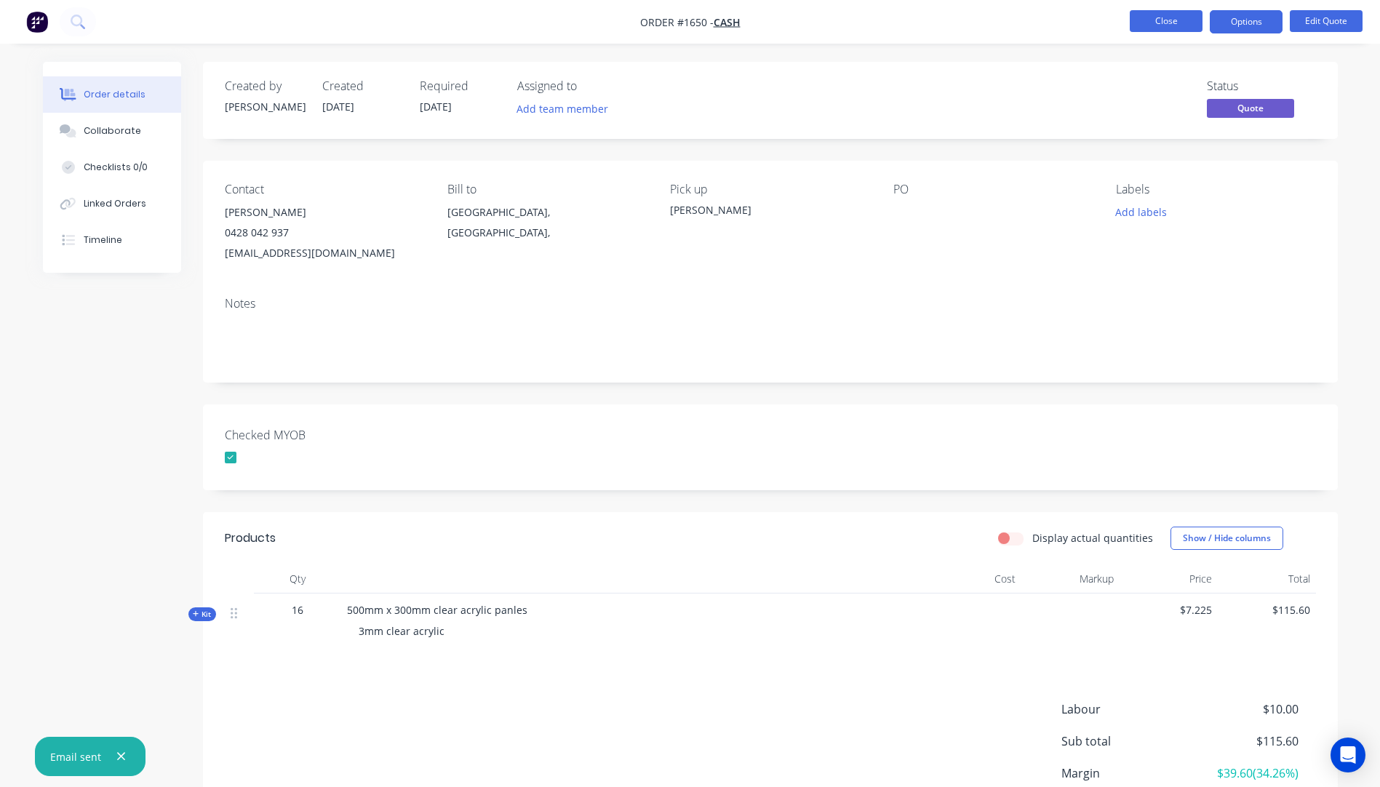
click at [1156, 31] on button "Close" at bounding box center [1166, 21] width 73 height 22
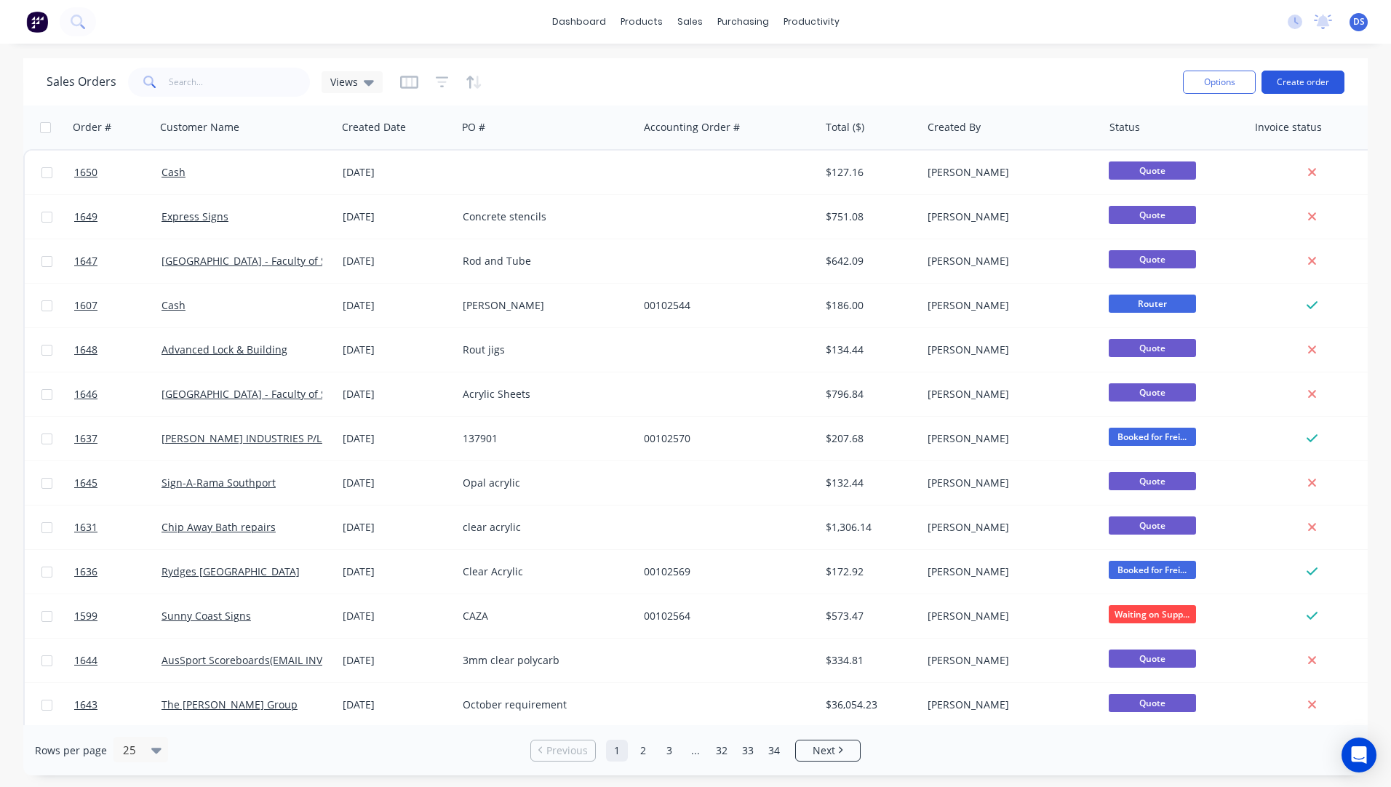
click at [1302, 85] on button "Create order" at bounding box center [1302, 82] width 83 height 23
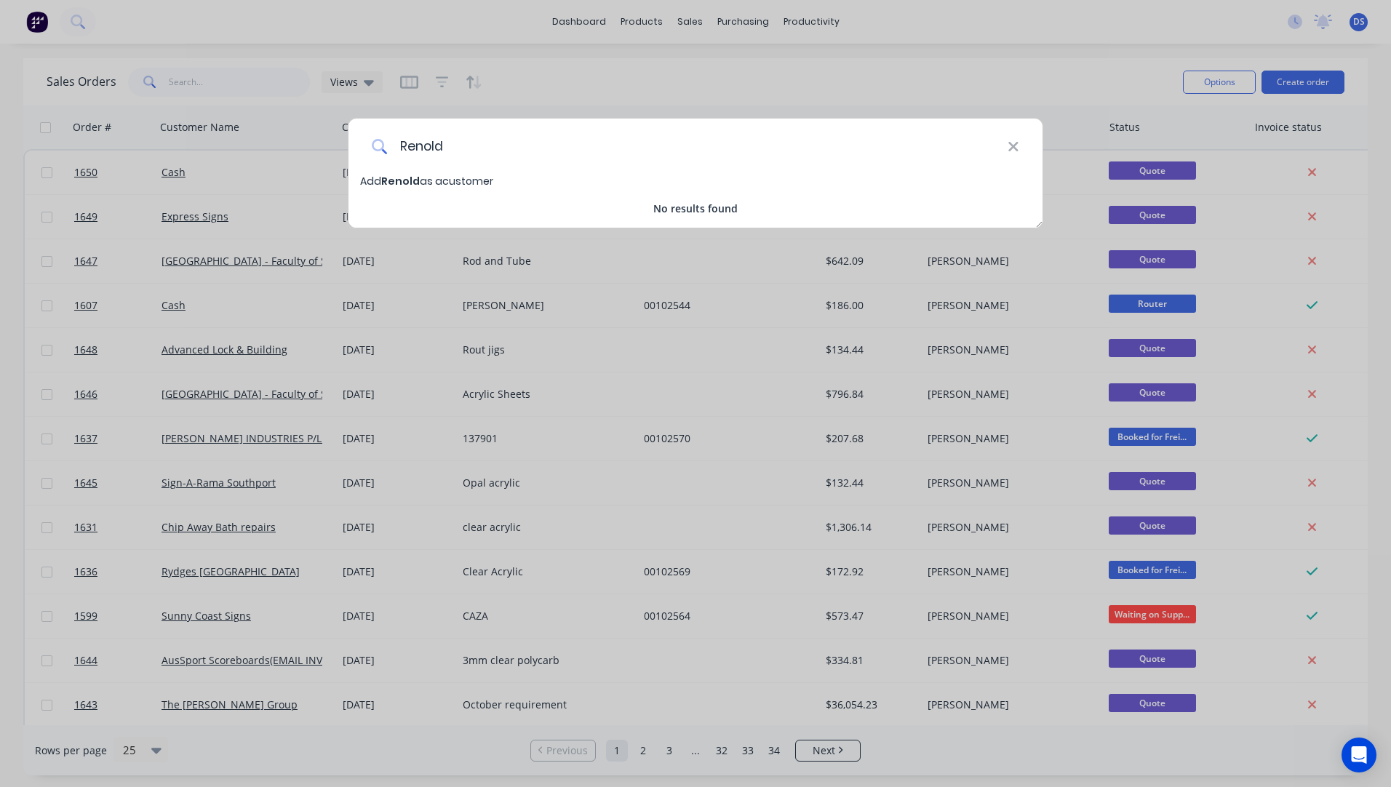
click at [458, 149] on input "Renold" at bounding box center [698, 146] width 620 height 55
type input "Renold Australia"
click at [447, 177] on span "Renold Australia" at bounding box center [459, 181] width 156 height 15
select select "AU"
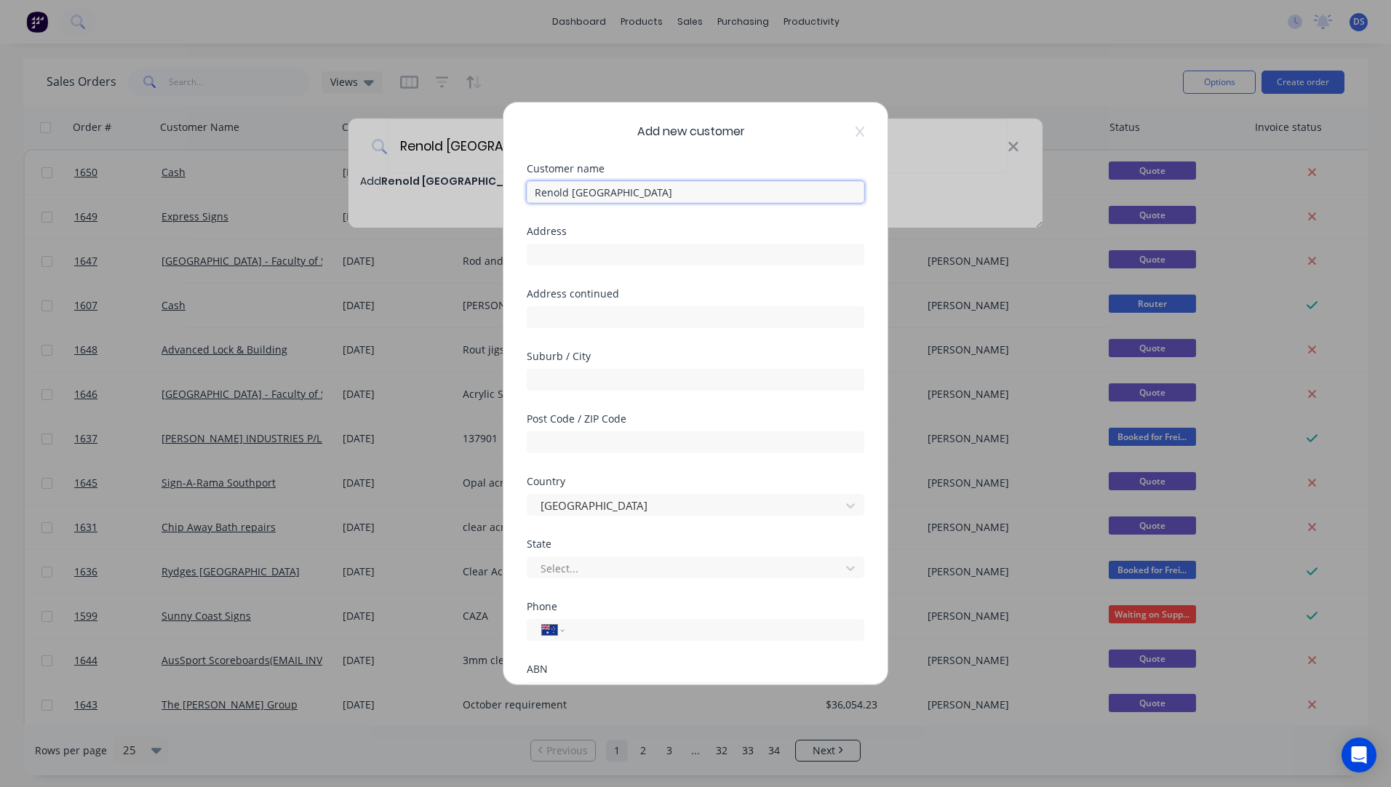
click at [625, 196] on input "Renold Australia" at bounding box center [696, 192] width 338 height 22
type input "Renold Australia Pty Ltd"
paste input "508 Wellington Road Mulgrave 3170"
type input "508 Wellington Road Mulgrave 3170"
click at [591, 437] on input "text" at bounding box center [696, 442] width 338 height 22
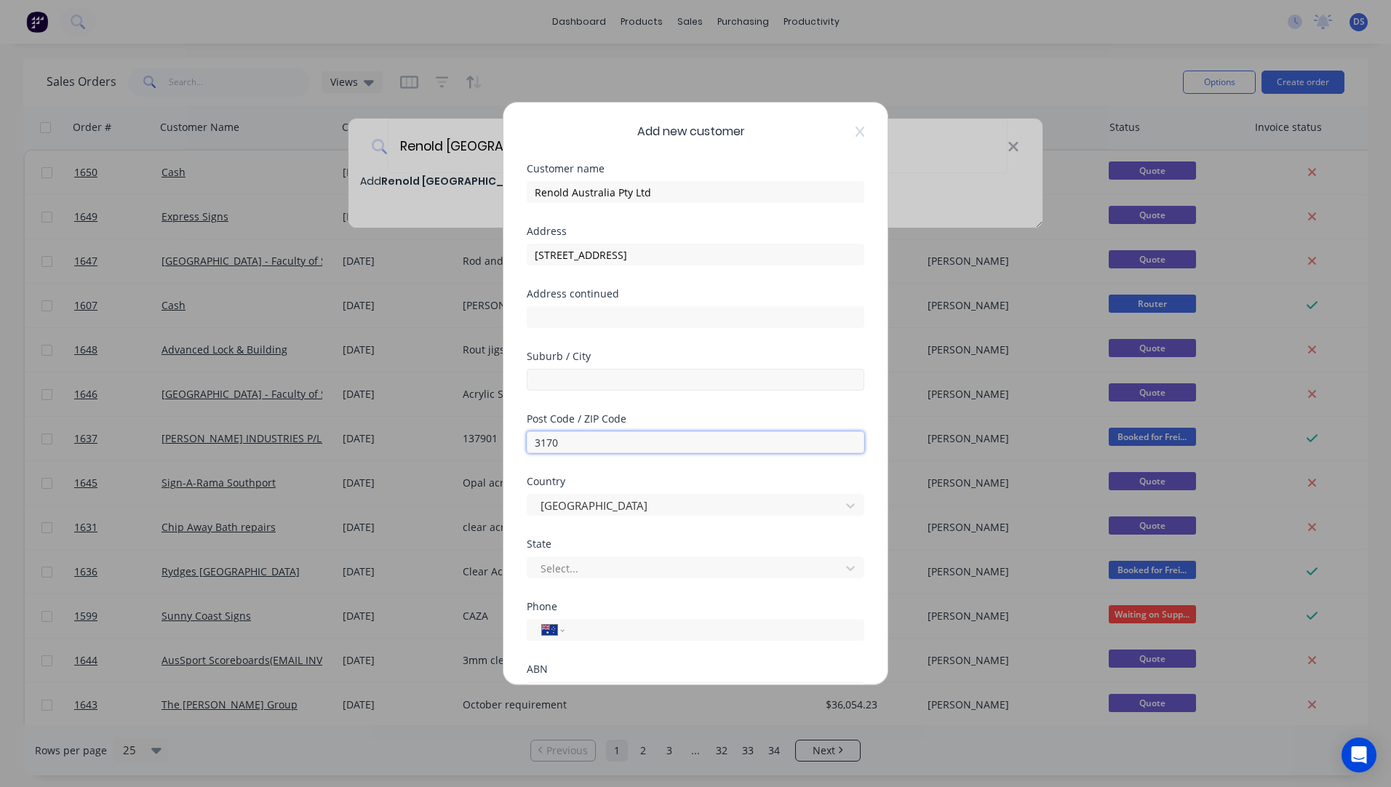
type input "3170"
click at [582, 372] on input "text" at bounding box center [696, 380] width 338 height 22
type input "Mulgrave"
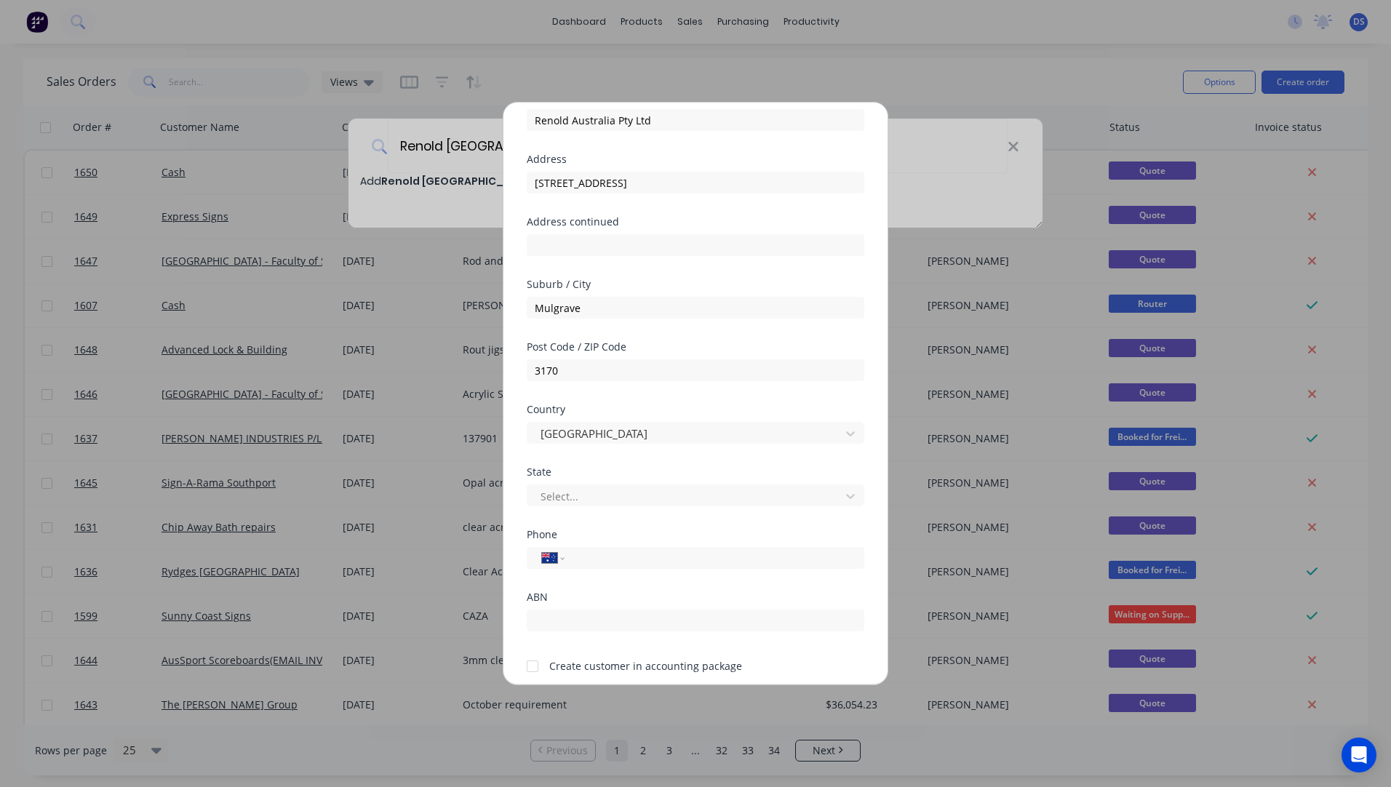
scroll to position [73, 0]
paste input "(03) 9262 3395"
type input "(03) 9262 3395"
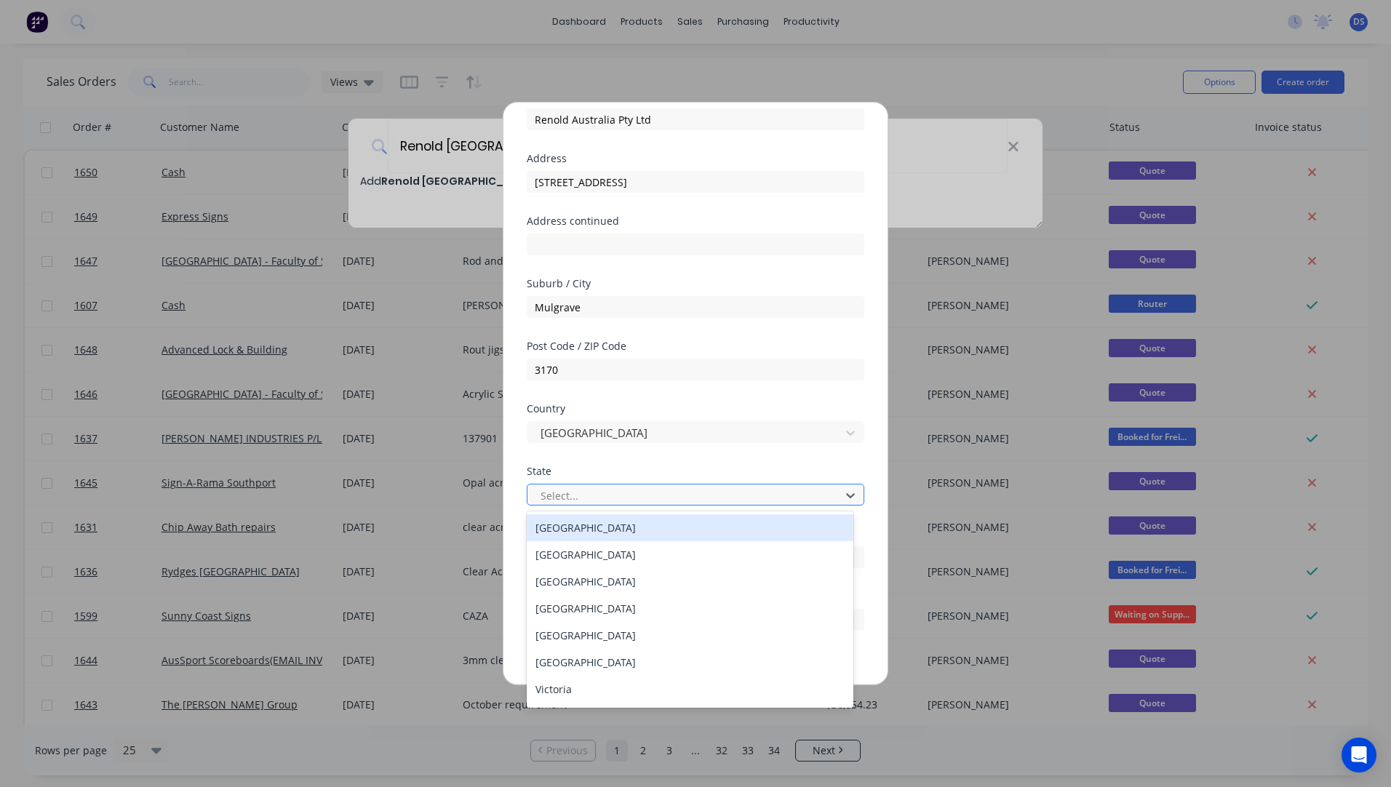
click at [608, 495] on div at bounding box center [686, 496] width 294 height 18
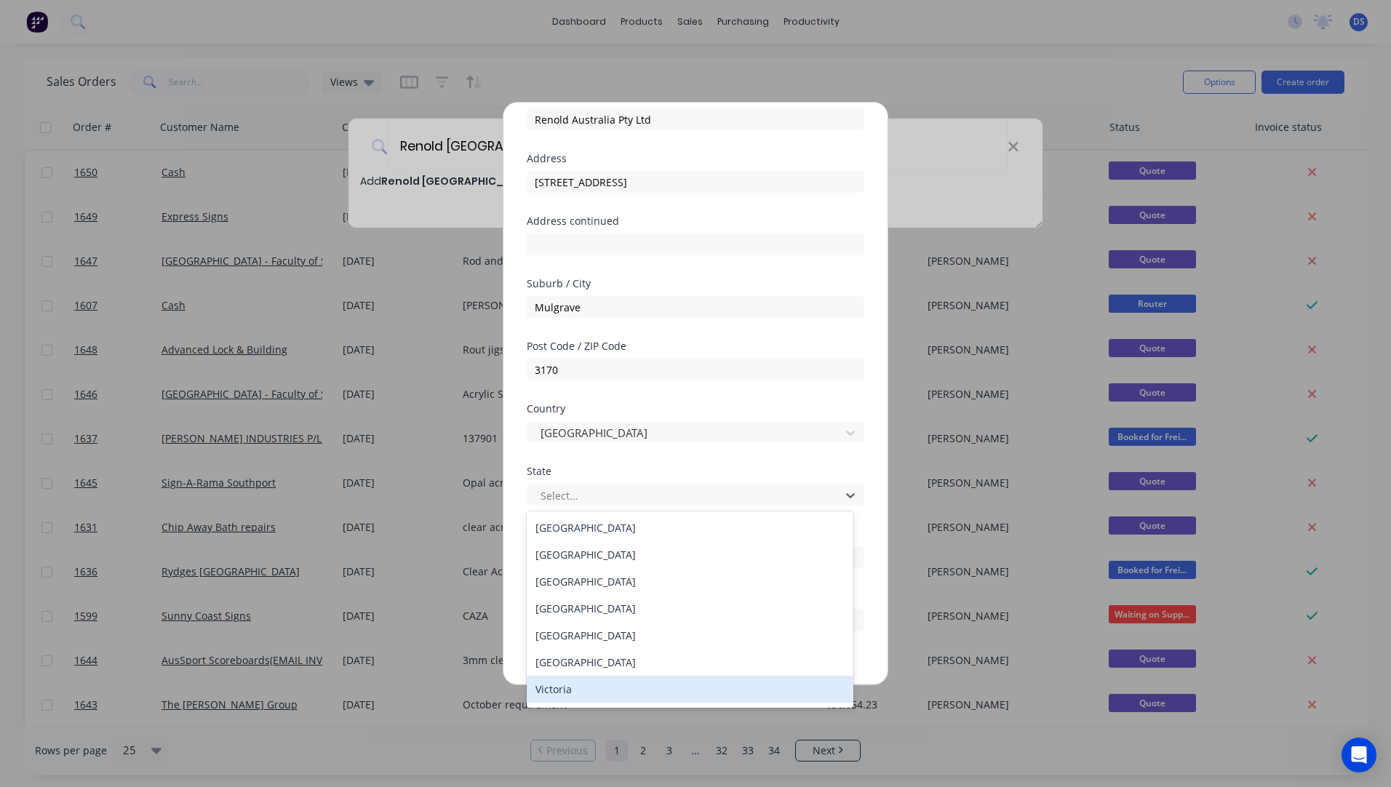
click at [567, 692] on div "Victoria" at bounding box center [690, 689] width 327 height 27
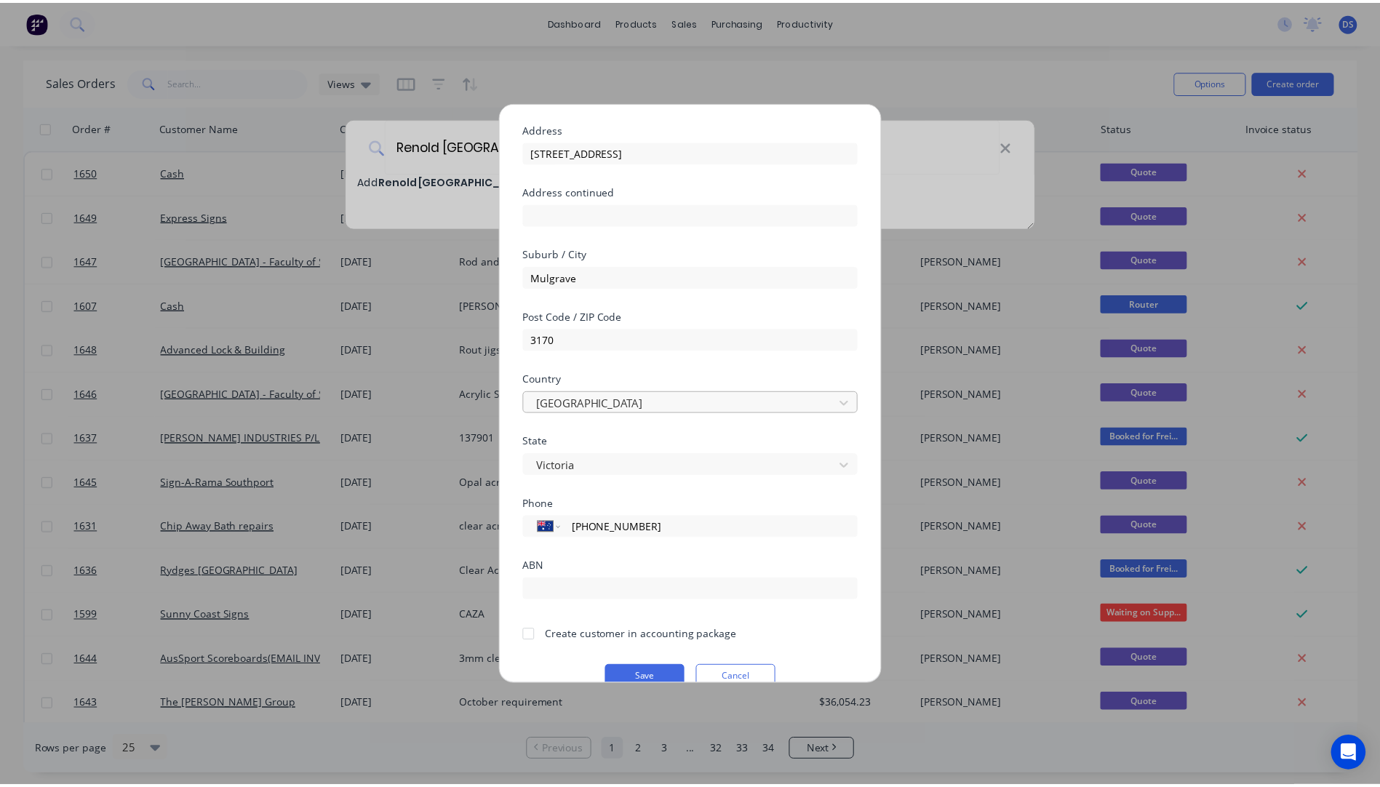
scroll to position [128, 0]
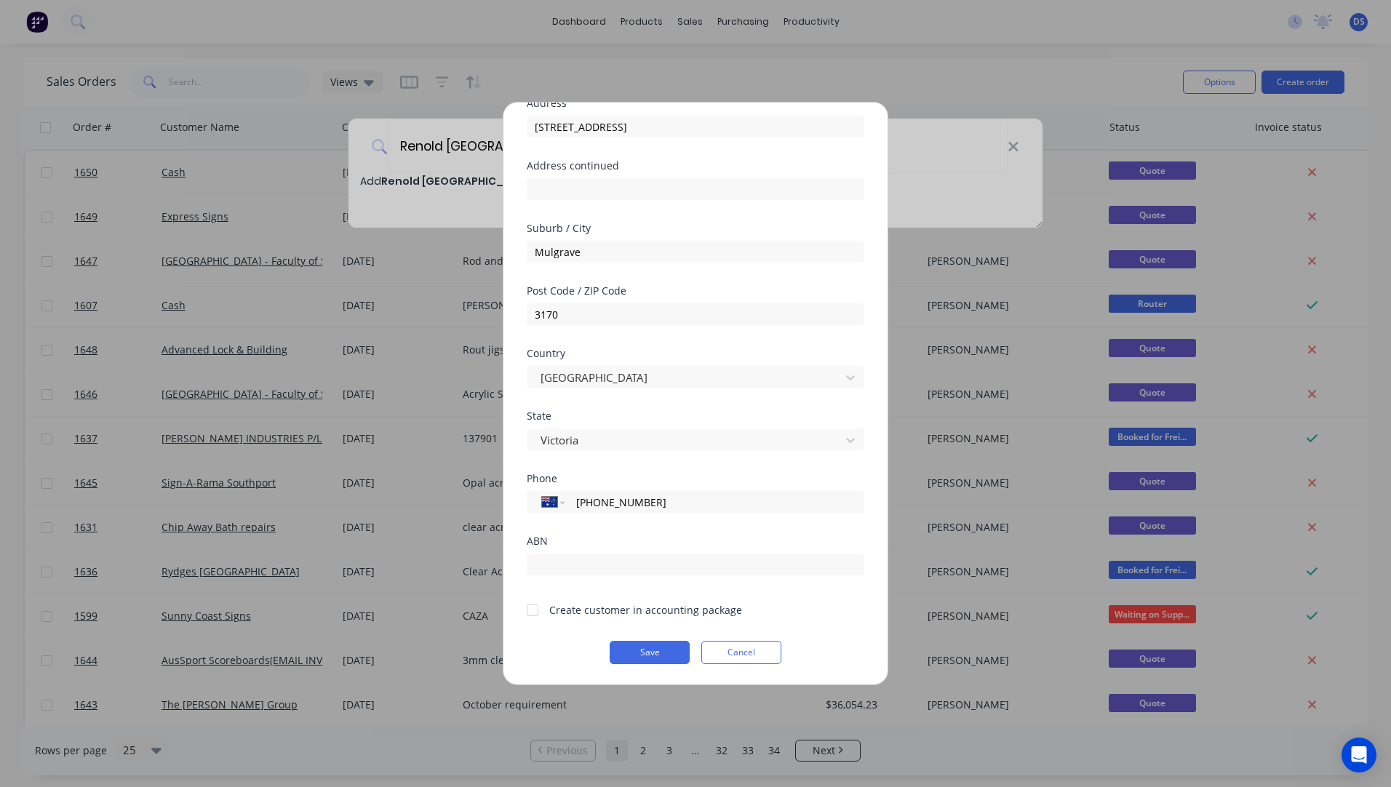
click at [532, 609] on div at bounding box center [532, 610] width 29 height 29
click at [632, 656] on button "Save" at bounding box center [650, 652] width 80 height 23
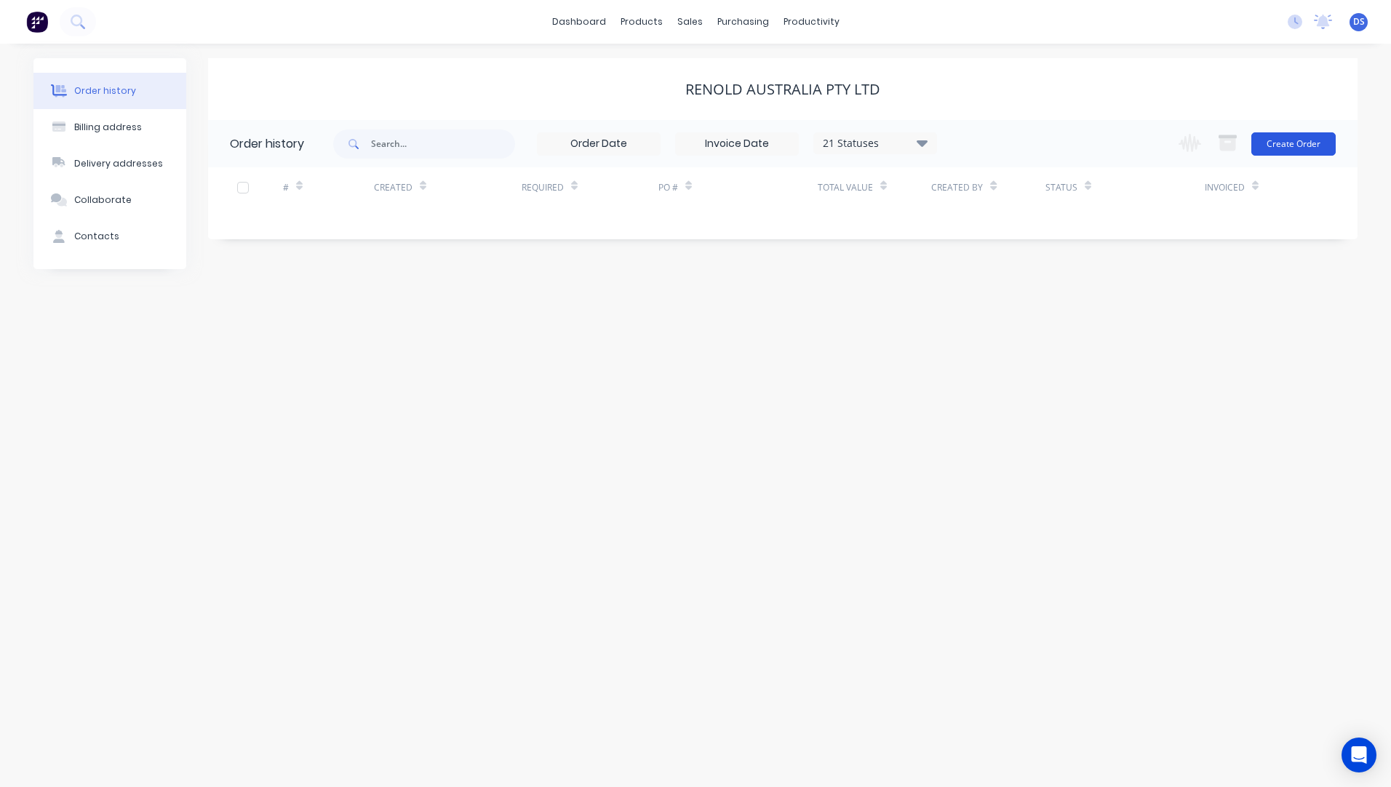
click at [1296, 148] on button "Create Order" at bounding box center [1293, 143] width 84 height 23
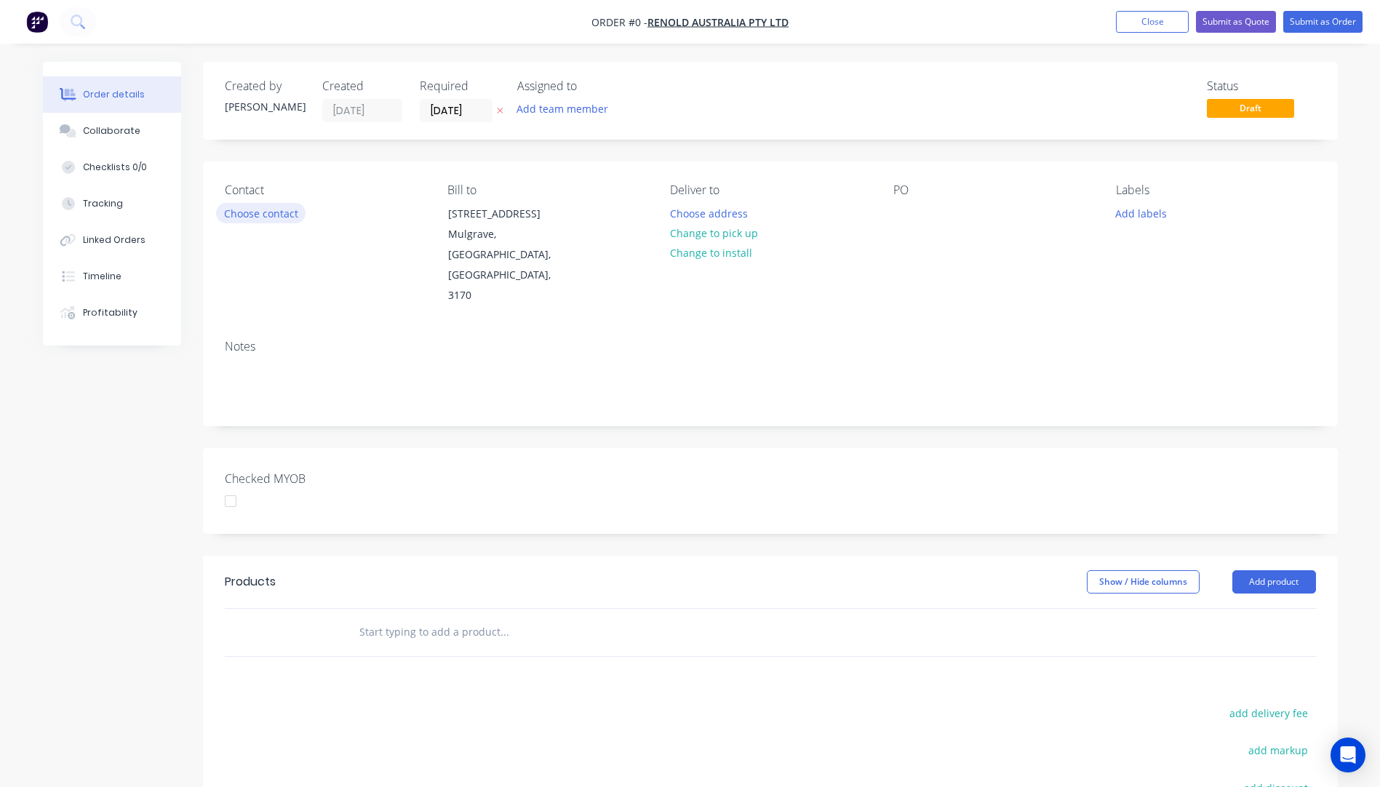
click at [258, 215] on button "Choose contact" at bounding box center [260, 213] width 89 height 20
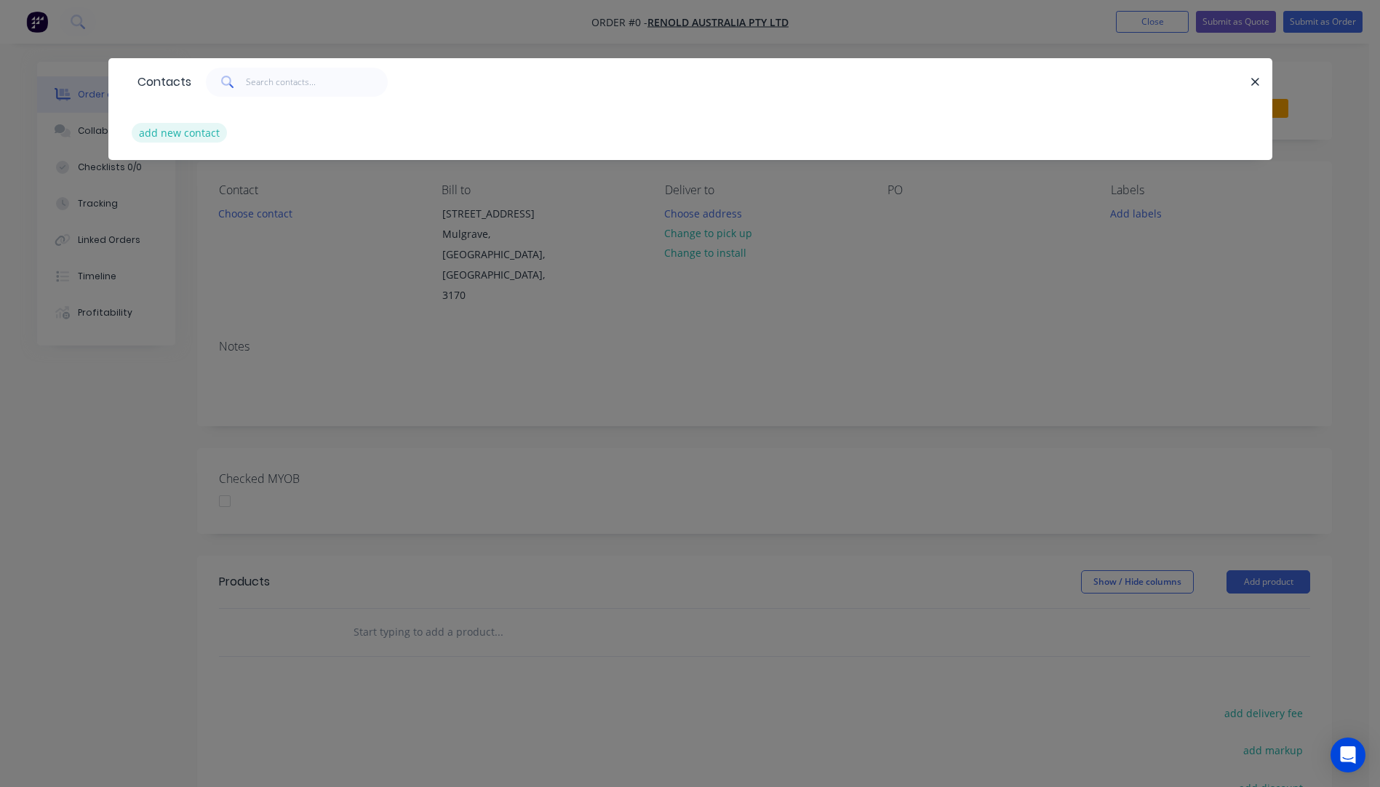
click at [189, 135] on button "add new contact" at bounding box center [180, 133] width 96 height 20
select select "AU"
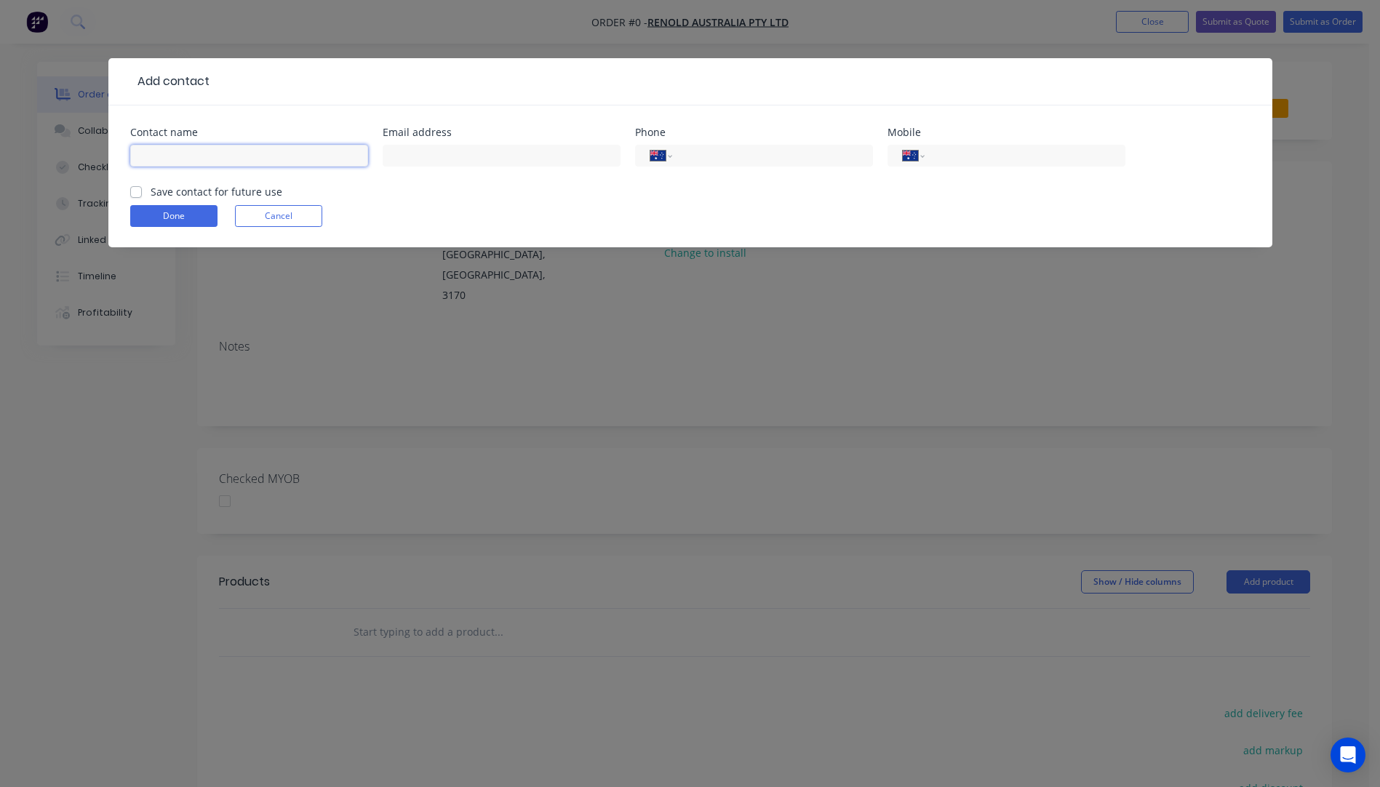
paste input "Julie Pavlovic julie.pavlovic@renold.com.au +61392623395"
drag, startPoint x: 363, startPoint y: 156, endPoint x: 292, endPoint y: 158, distance: 71.3
click at [292, 158] on input "Julie Pavlovic julie.pavlovic@renold.com.au +61392623395" at bounding box center [249, 156] width 238 height 22
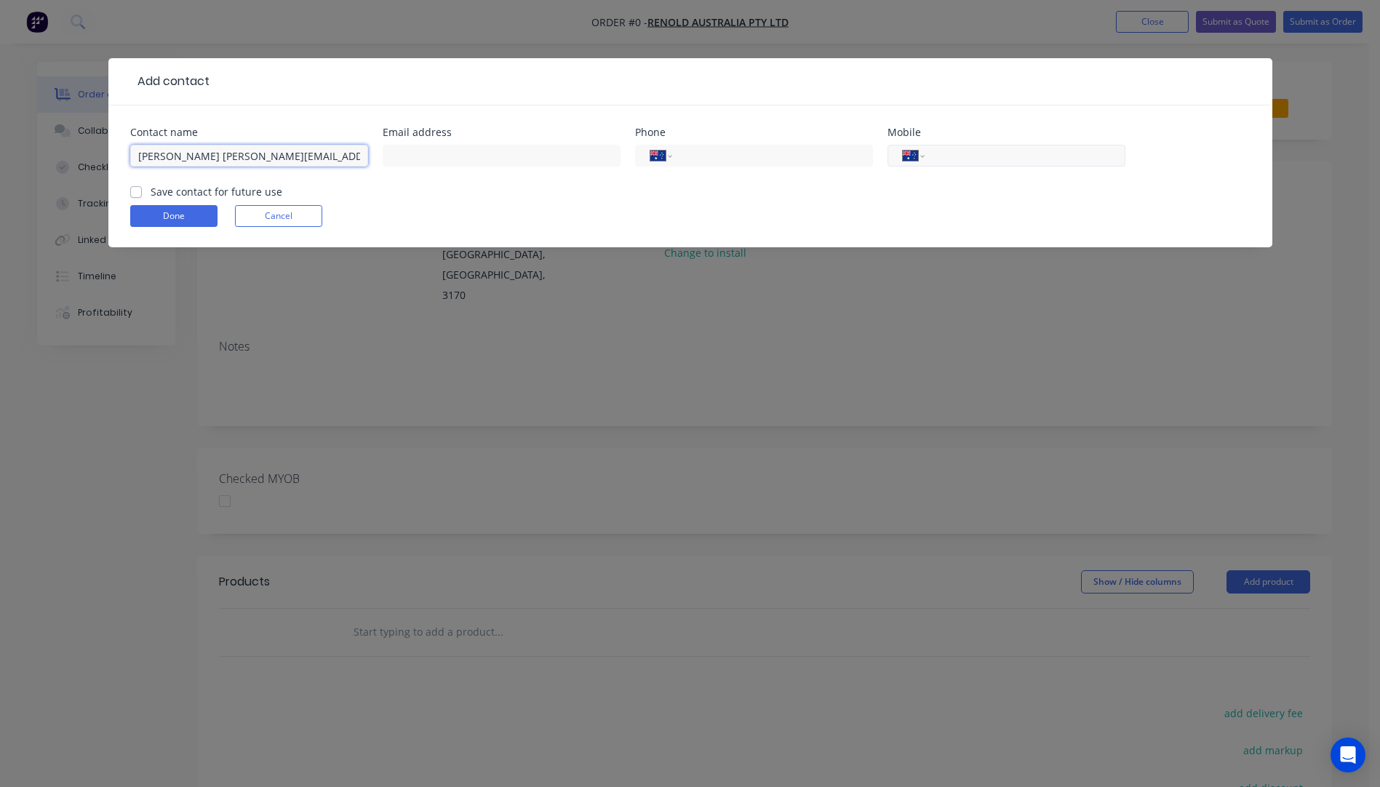
type input "Julie Pavlovic julie.pavlovic@renold.com.au"
paste input "(03) 9262 3395"
type input "(03) 9262 3395"
drag, startPoint x: 338, startPoint y: 156, endPoint x: 201, endPoint y: 156, distance: 136.8
click at [201, 156] on input "Julie Pavlovic julie.pavlovic@renold.com.au" at bounding box center [249, 156] width 238 height 22
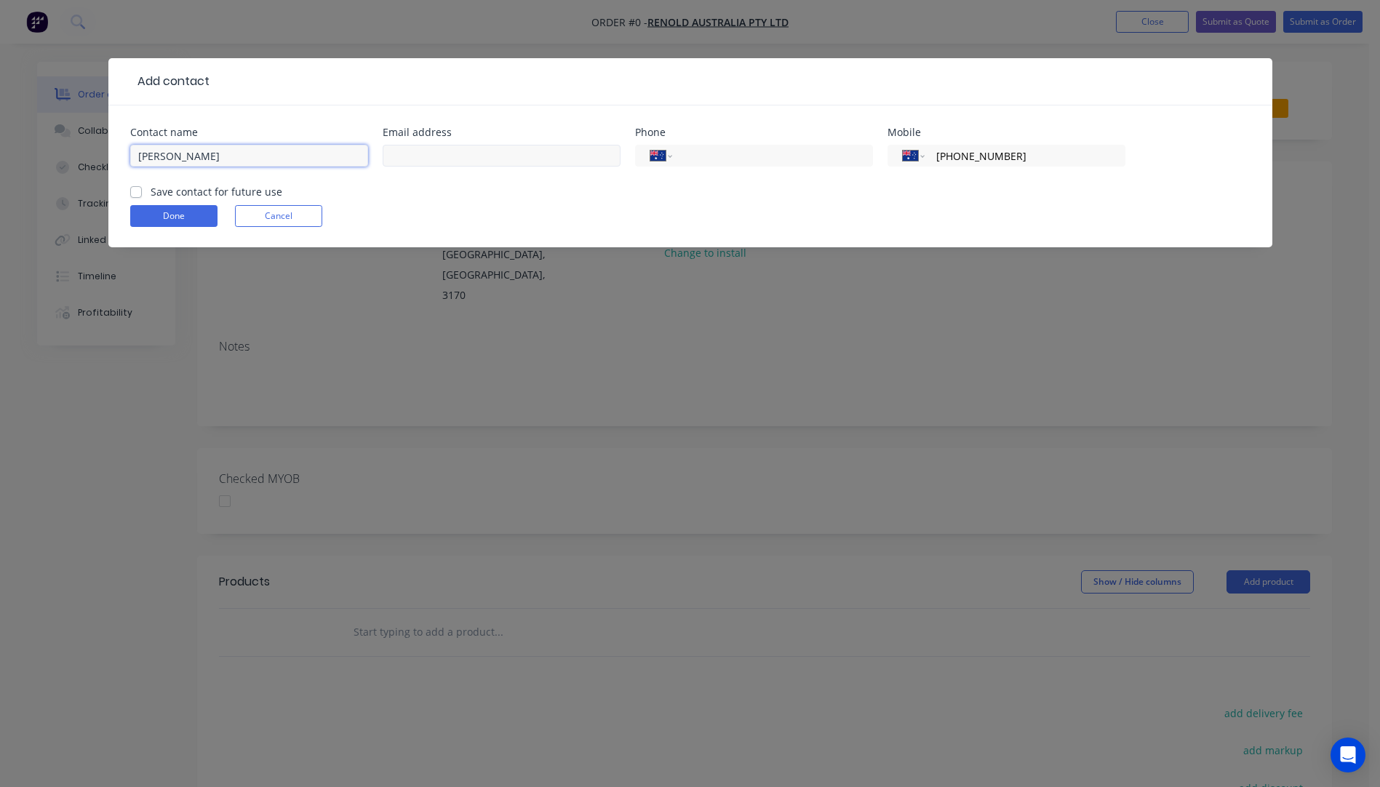
type input "Julie Pavlovic"
paste input "julie.pavlovic@renold.com.au"
type input "julie.pavlovic@renold.com.au"
click at [225, 153] on input "Julie Pavlovic" at bounding box center [249, 156] width 238 height 22
type input "Julie Pavlovic"
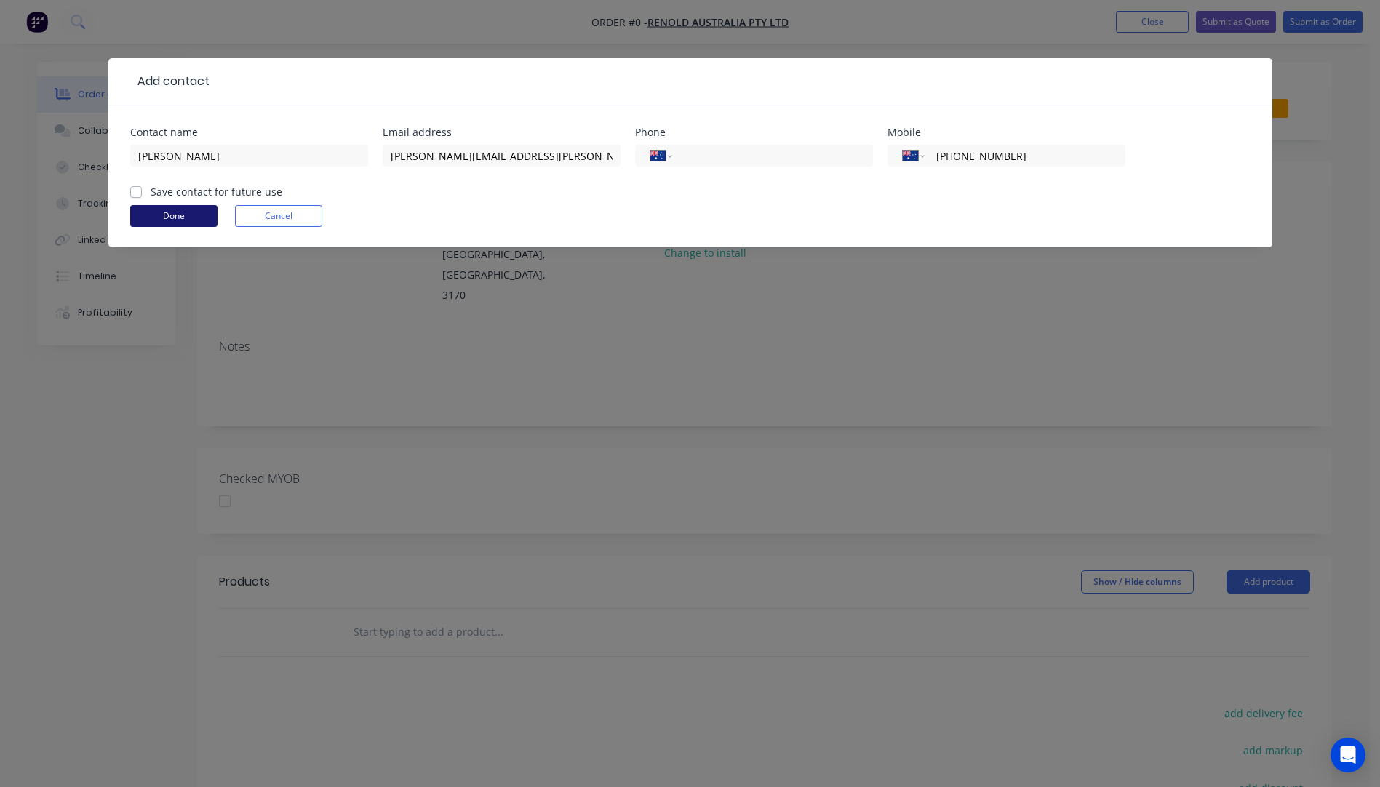
click at [172, 219] on button "Done" at bounding box center [173, 216] width 87 height 22
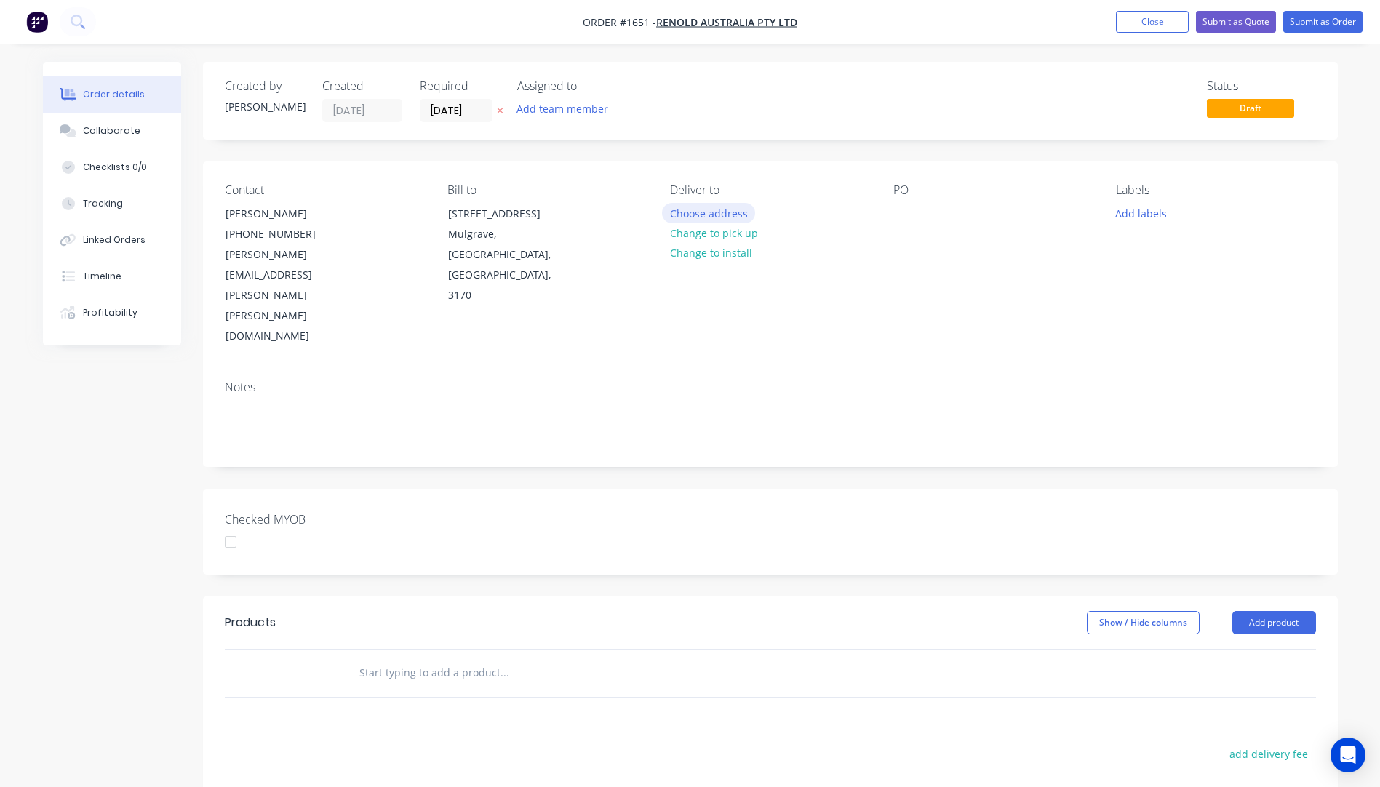
click at [692, 215] on button "Choose address" at bounding box center [708, 213] width 93 height 20
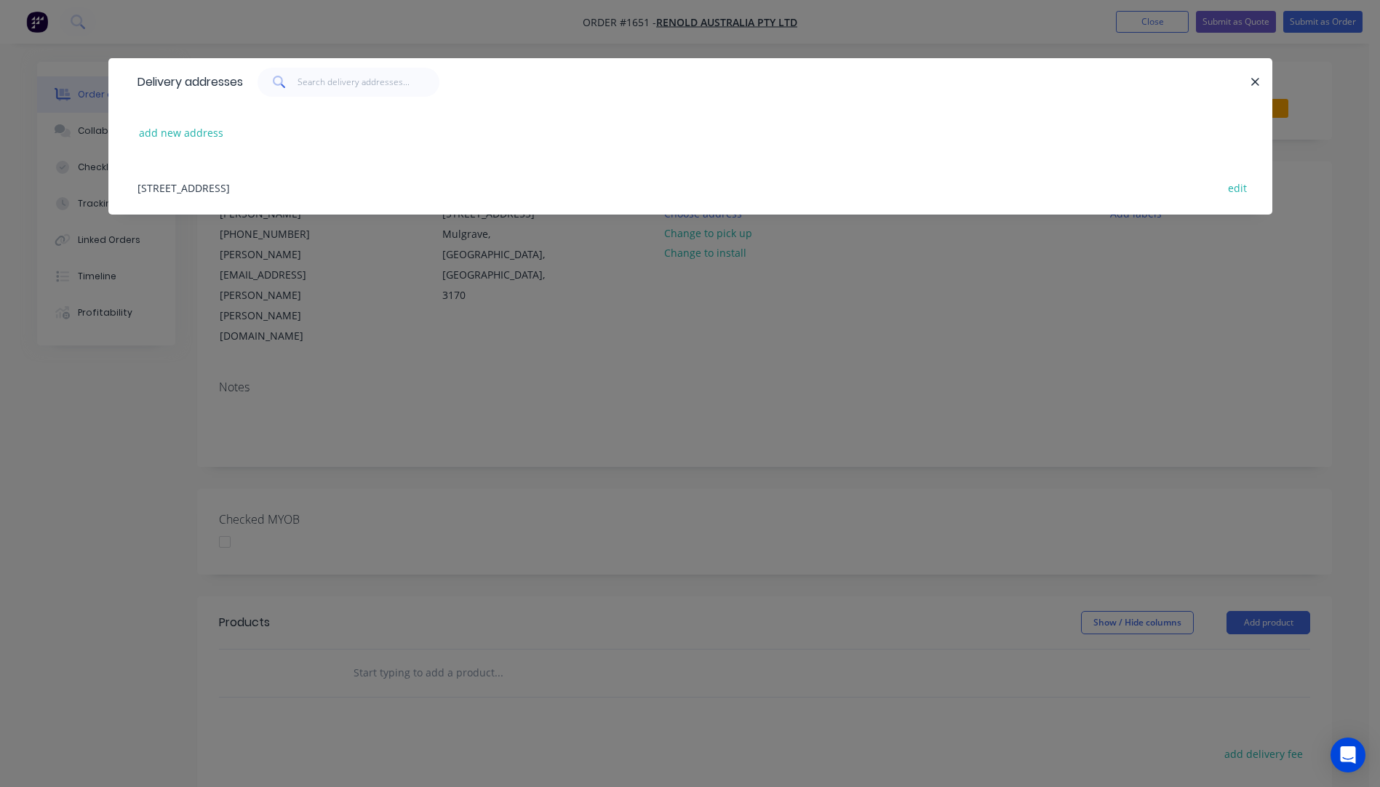
click at [329, 196] on div "508 Wellington Road Mulgrave 3170, Mulgrave, Victoria, Australia, 3170 edit" at bounding box center [690, 187] width 1120 height 55
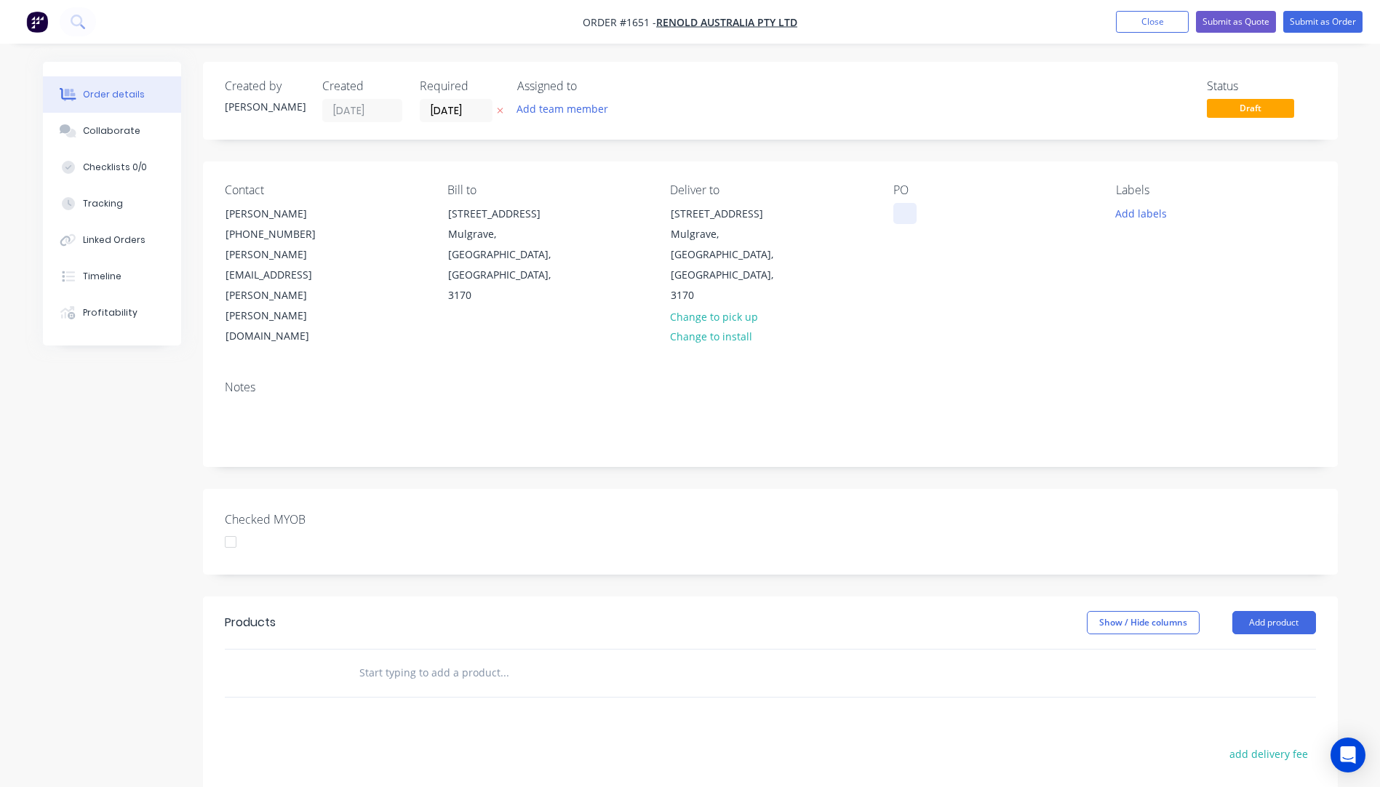
click at [902, 209] on div at bounding box center [904, 213] width 23 height 21
click at [1135, 220] on button "Add labels" at bounding box center [1141, 213] width 67 height 20
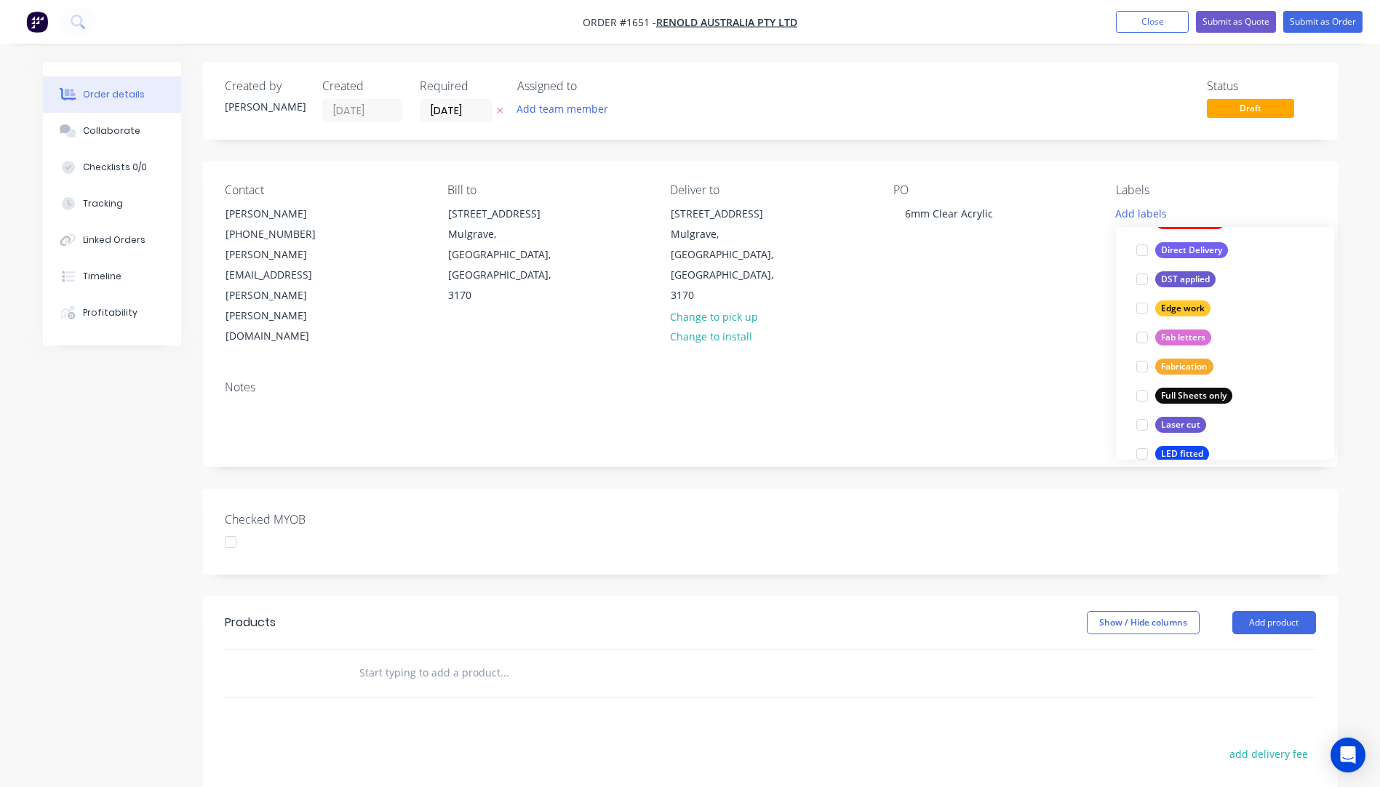
scroll to position [291, 0]
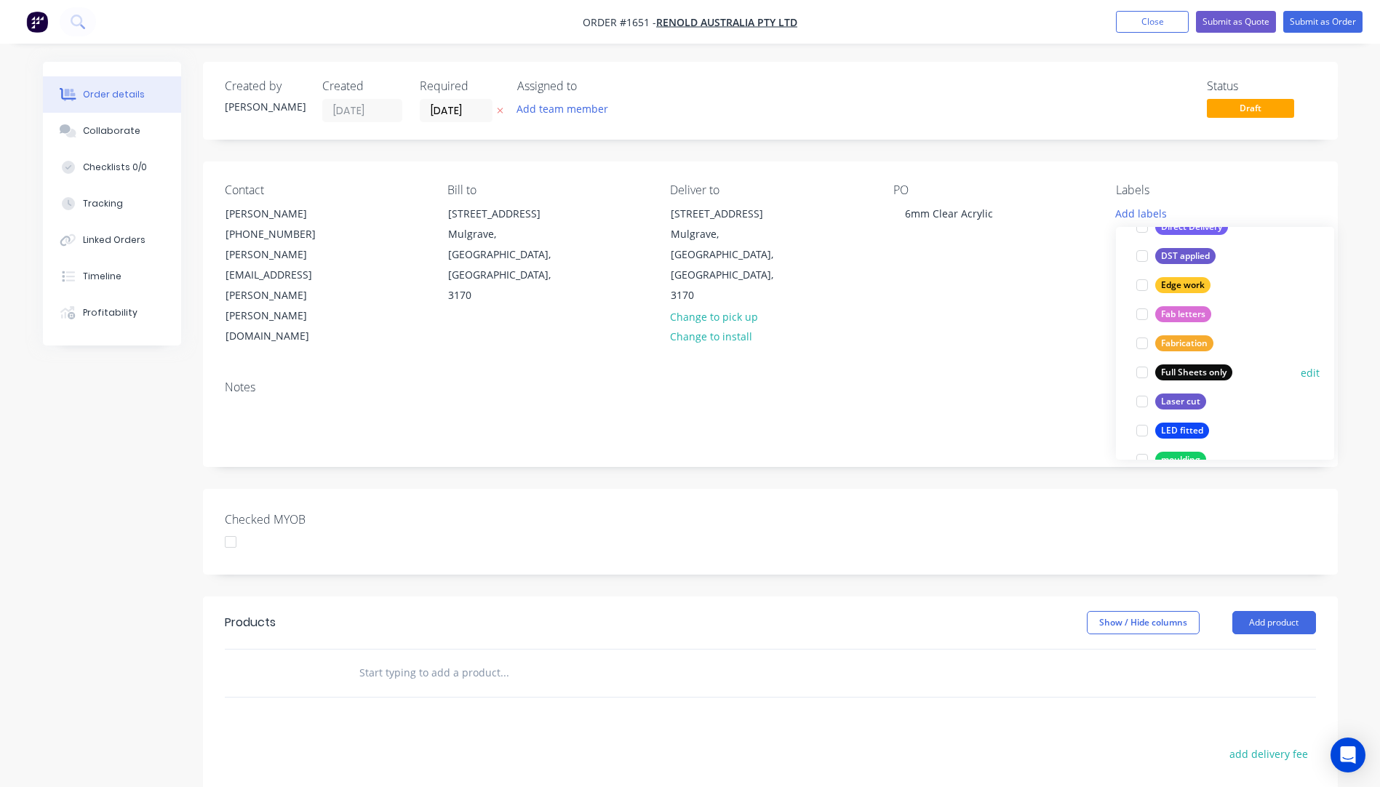
click at [1186, 380] on div "Full Sheets only" at bounding box center [1193, 372] width 77 height 16
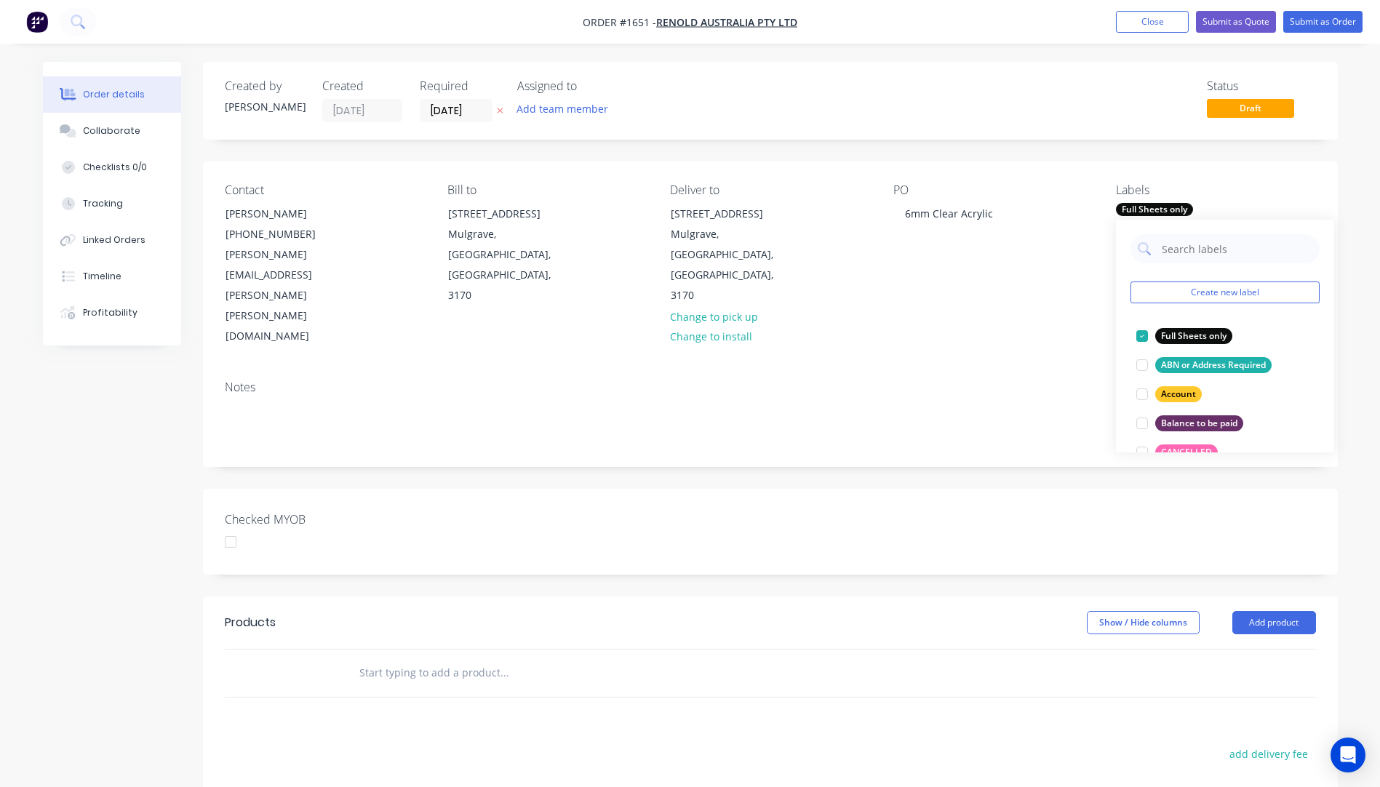
click at [1066, 294] on div "Contact Julie Pavlovic (03) 9262 3395 julie.pavlovic@renold.com.au Bill to 508 …" at bounding box center [770, 264] width 1135 height 207
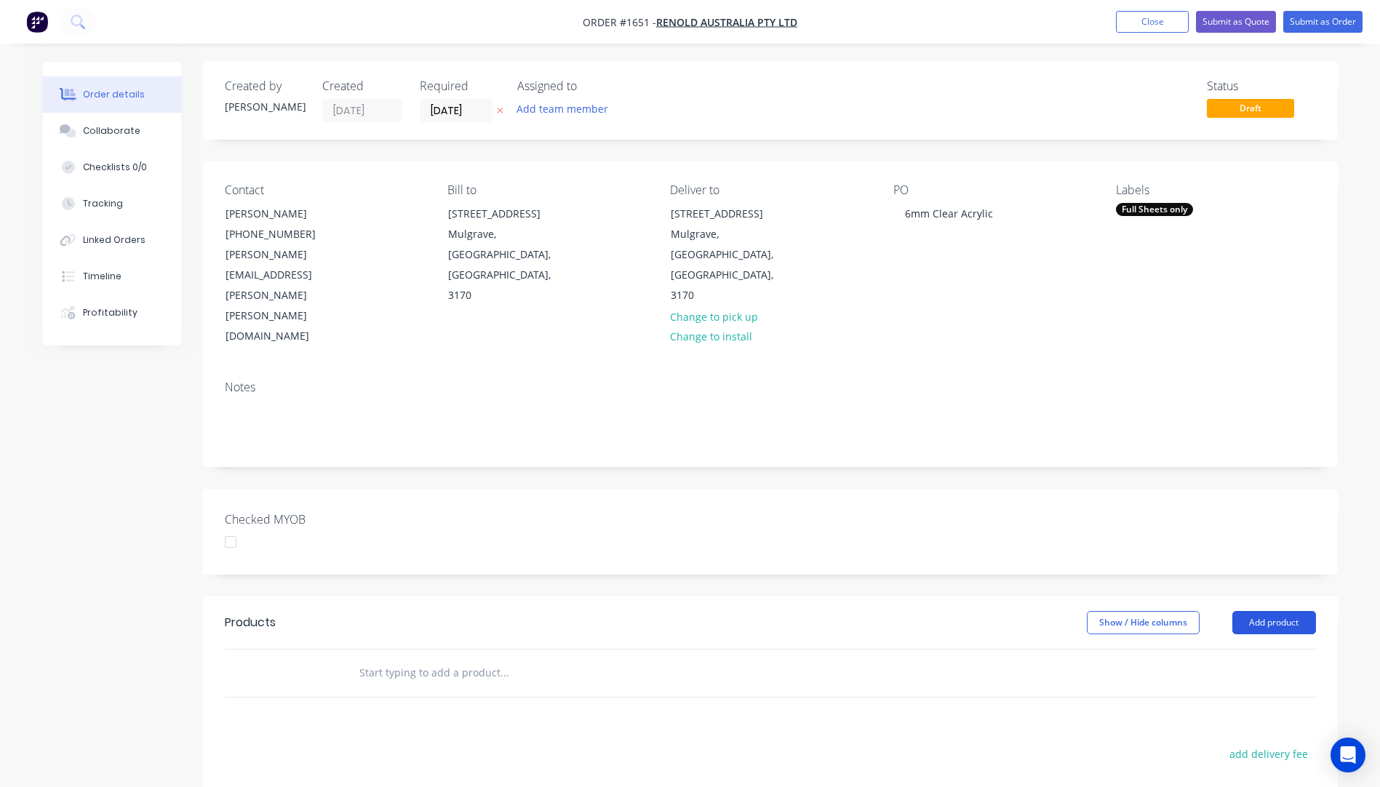
click at [1276, 611] on button "Add product" at bounding box center [1274, 622] width 84 height 23
click at [1266, 649] on div "Product catalogue" at bounding box center [1247, 659] width 112 height 21
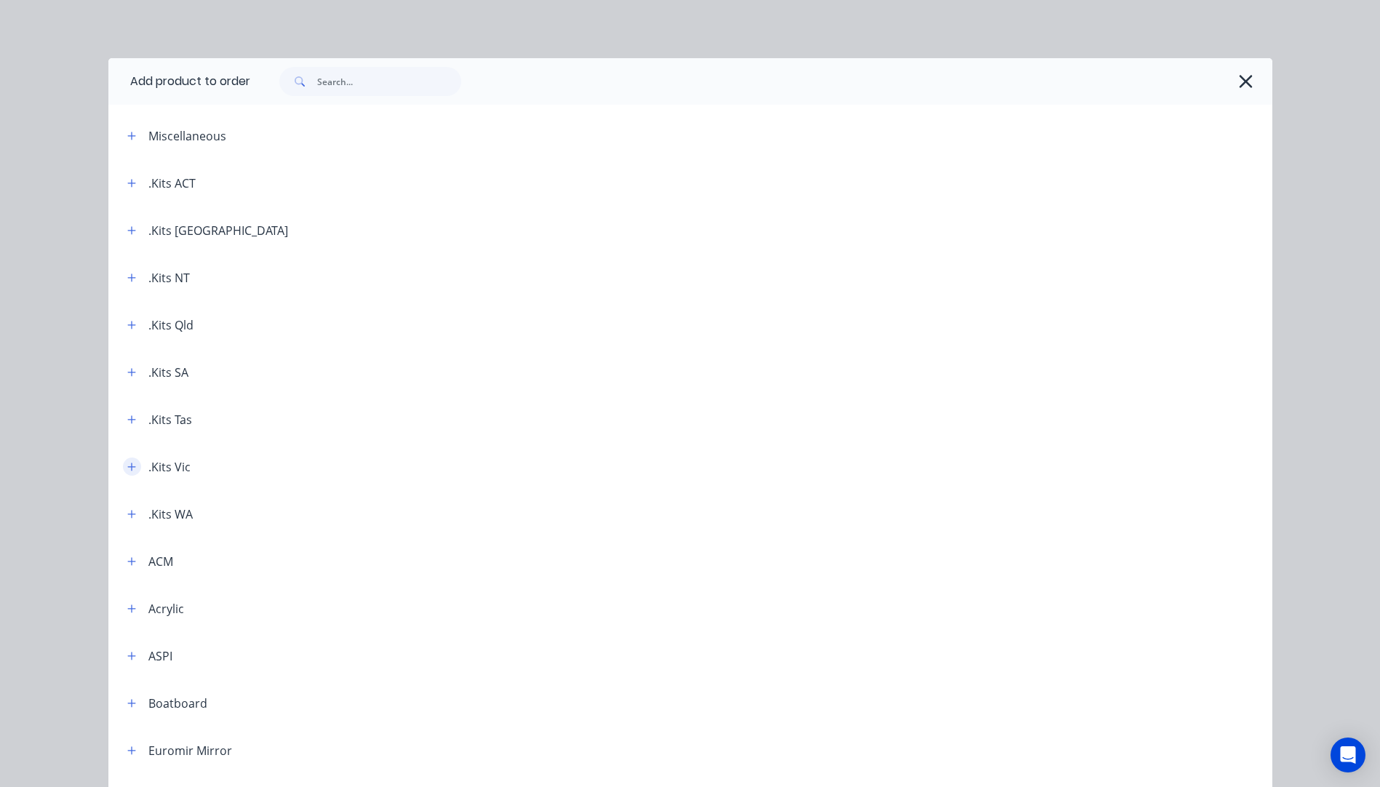
click at [130, 469] on icon "button" at bounding box center [131, 467] width 9 height 10
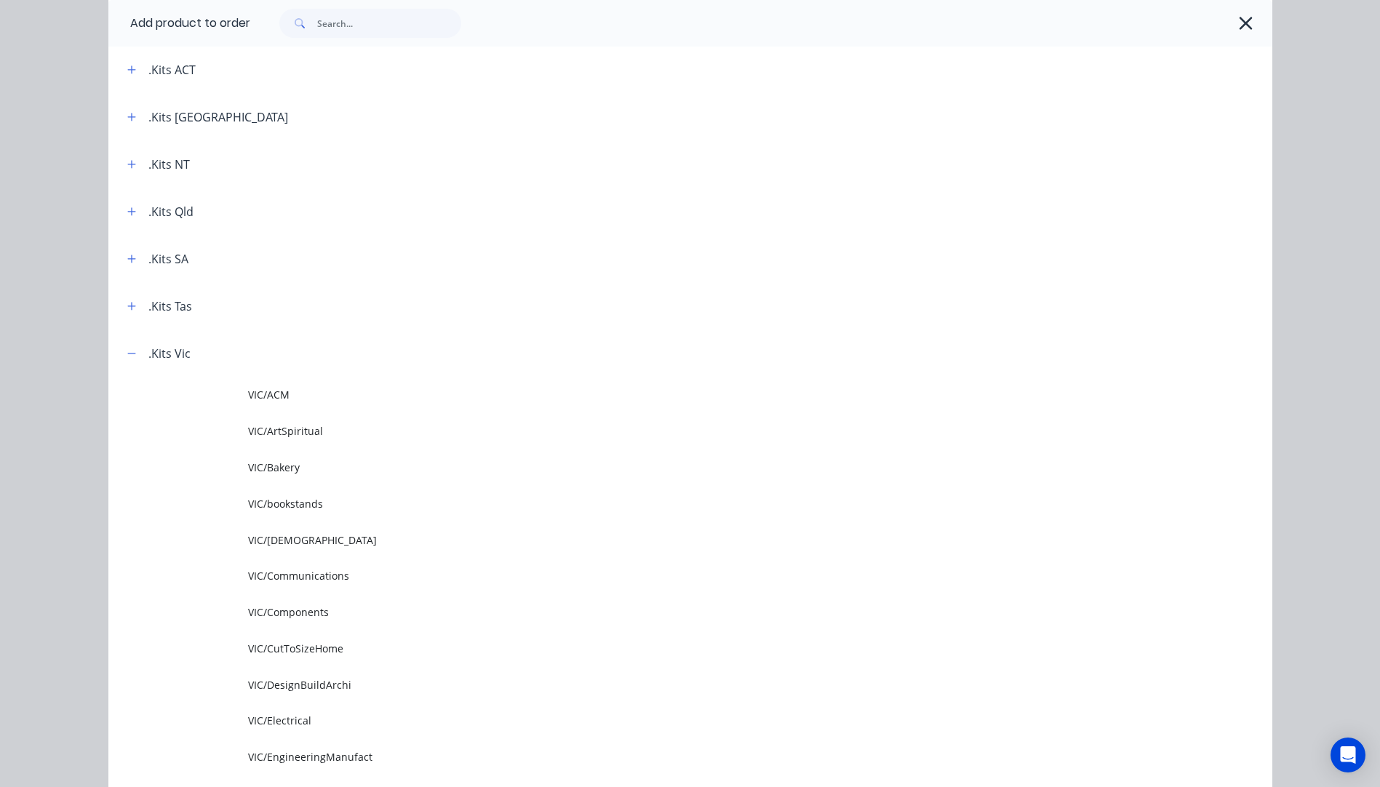
scroll to position [291, 0]
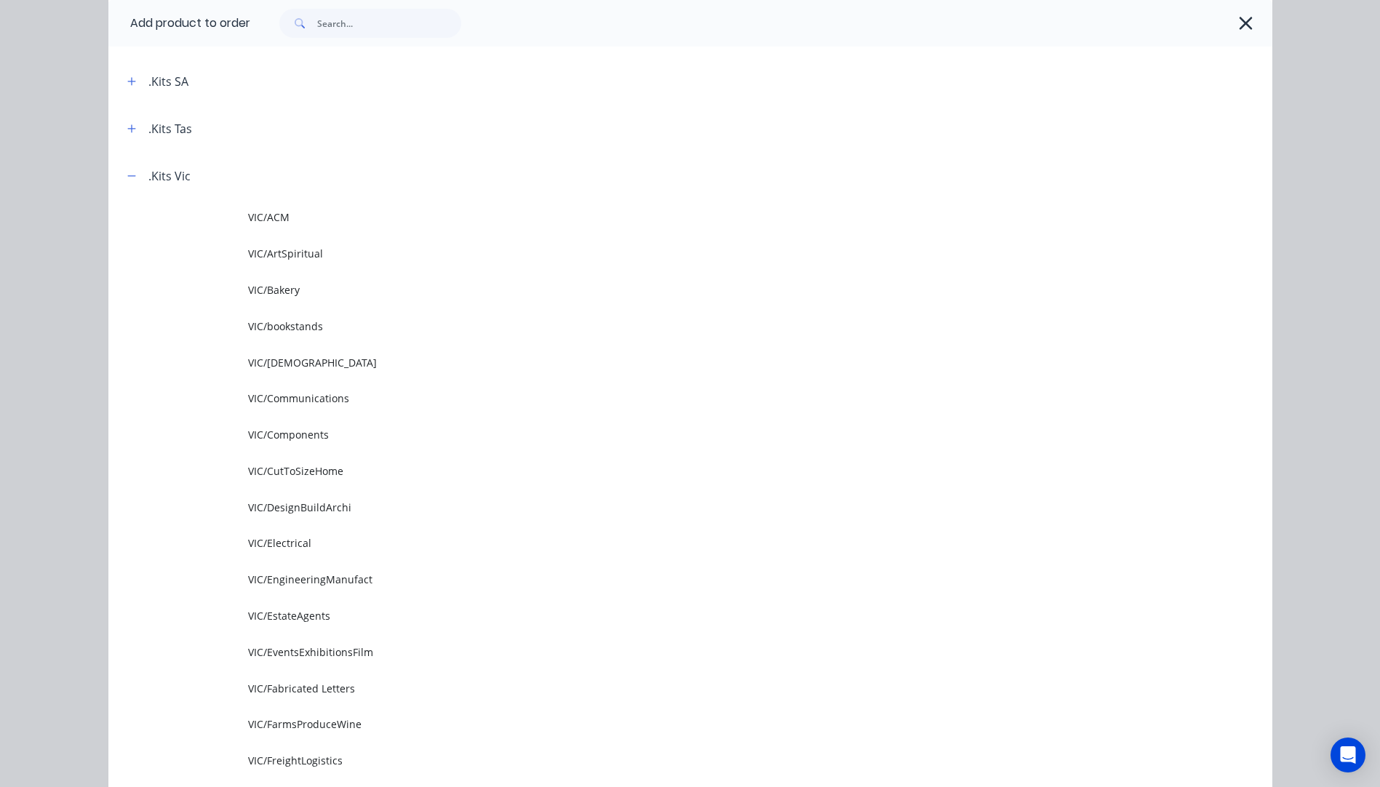
click at [335, 585] on span "VIC/EngineeringManufact" at bounding box center [657, 579] width 819 height 15
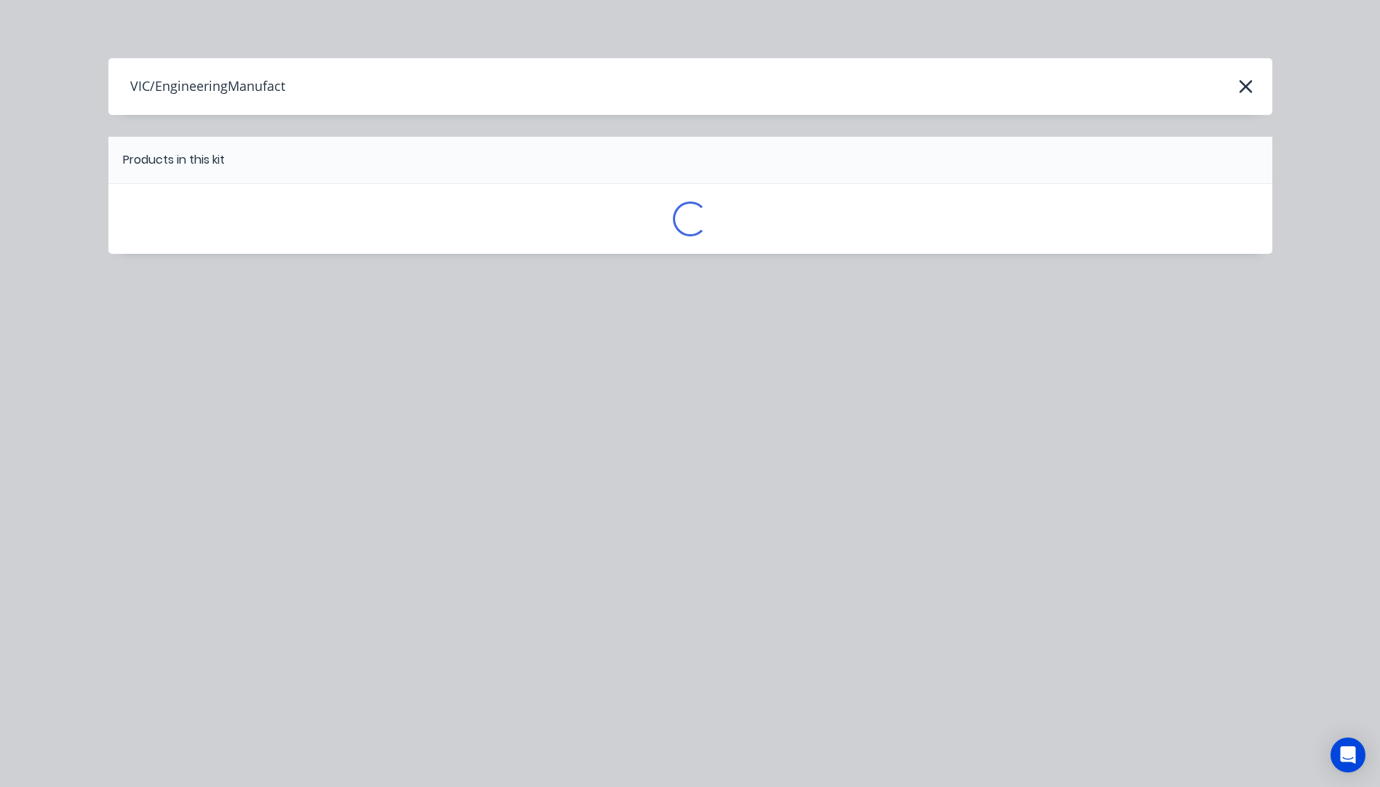
scroll to position [0, 0]
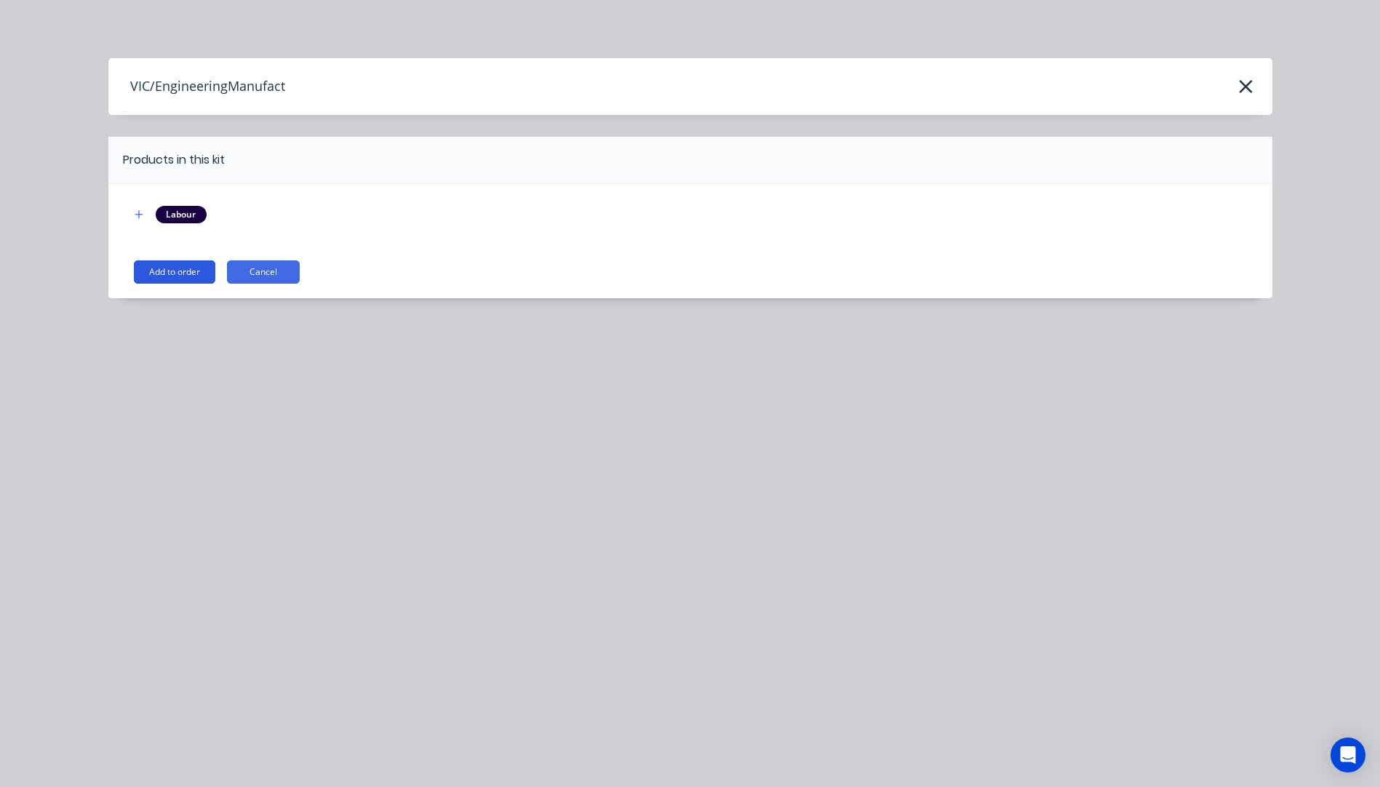
click at [183, 278] on button "Add to order" at bounding box center [174, 271] width 81 height 23
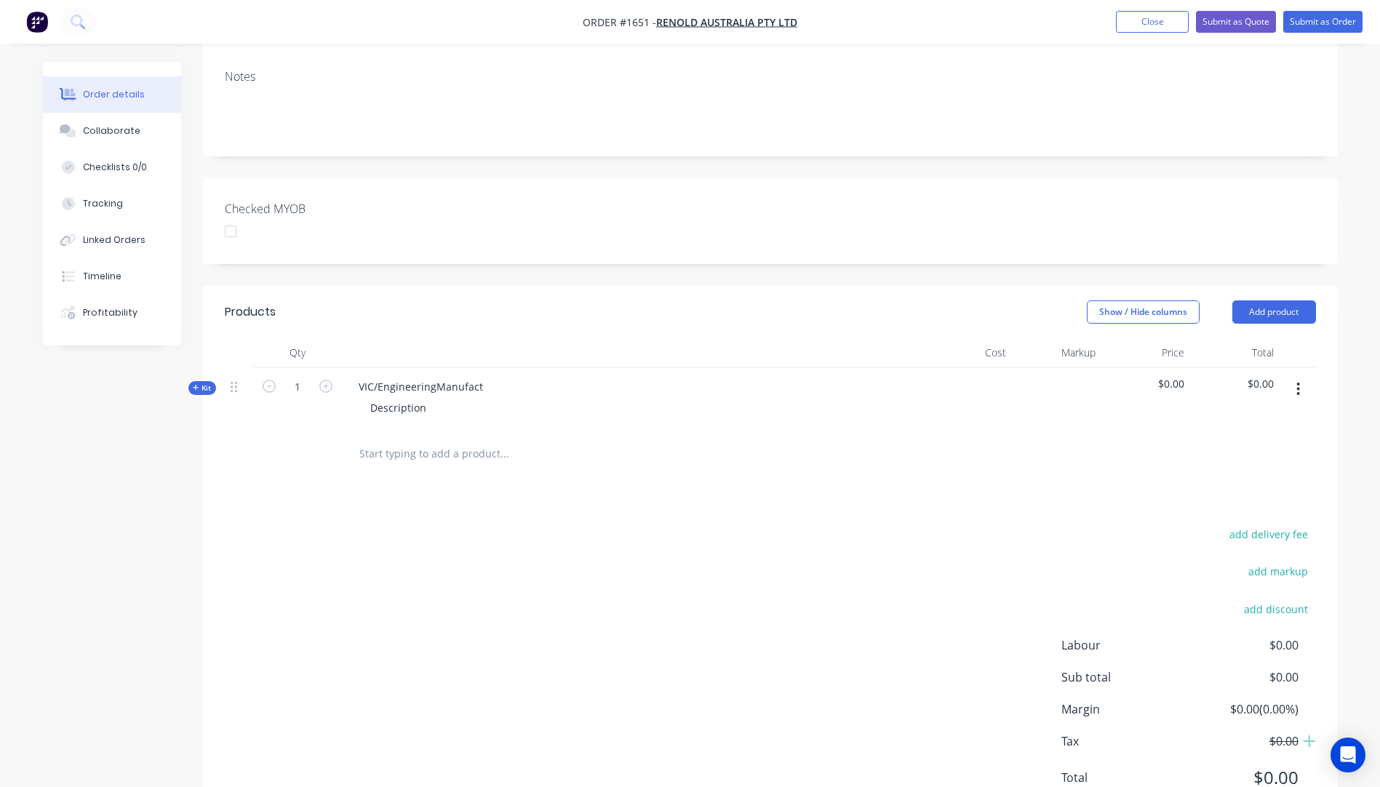
scroll to position [311, 0]
drag, startPoint x: 194, startPoint y: 327, endPoint x: 262, endPoint y: 356, distance: 73.4
click at [195, 383] on icon at bounding box center [196, 386] width 7 height 7
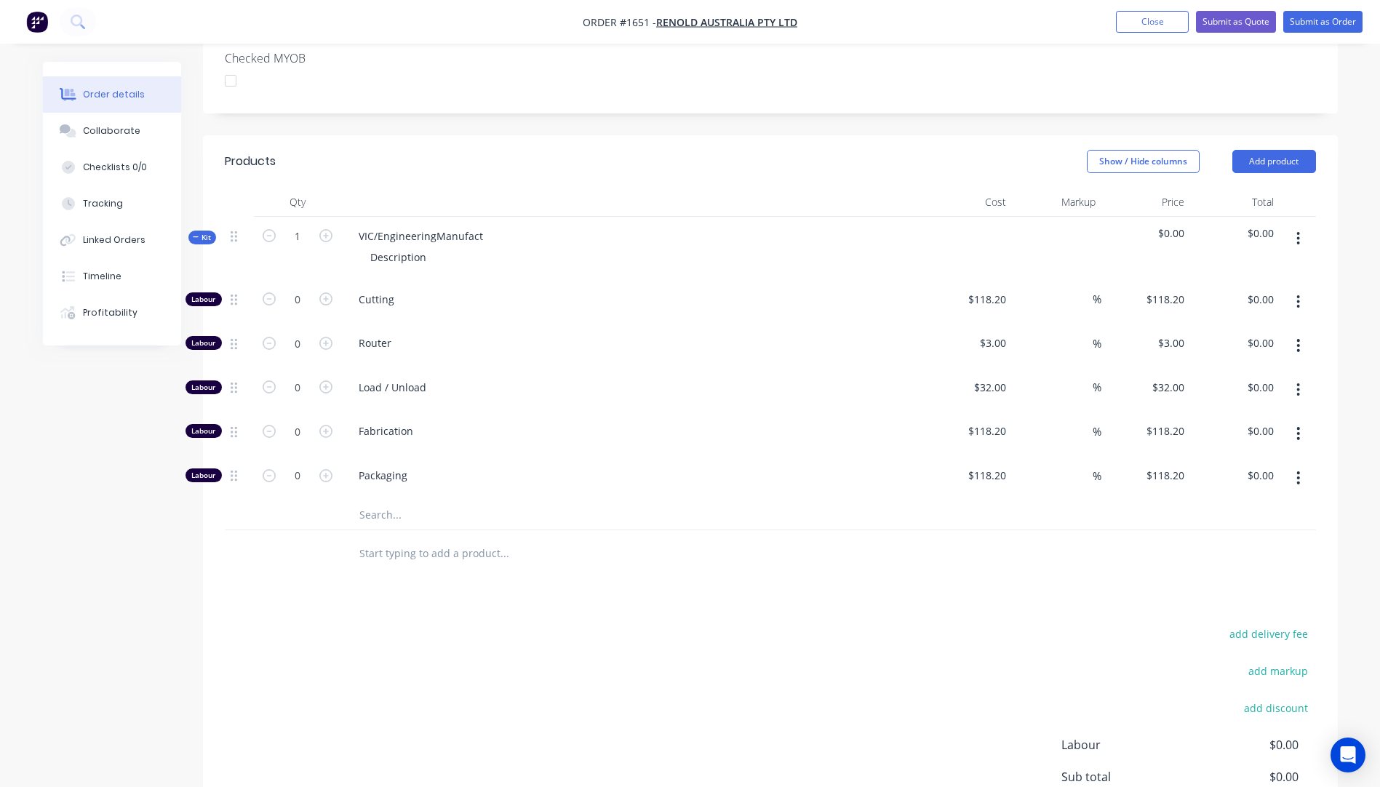
scroll to position [530, 0]
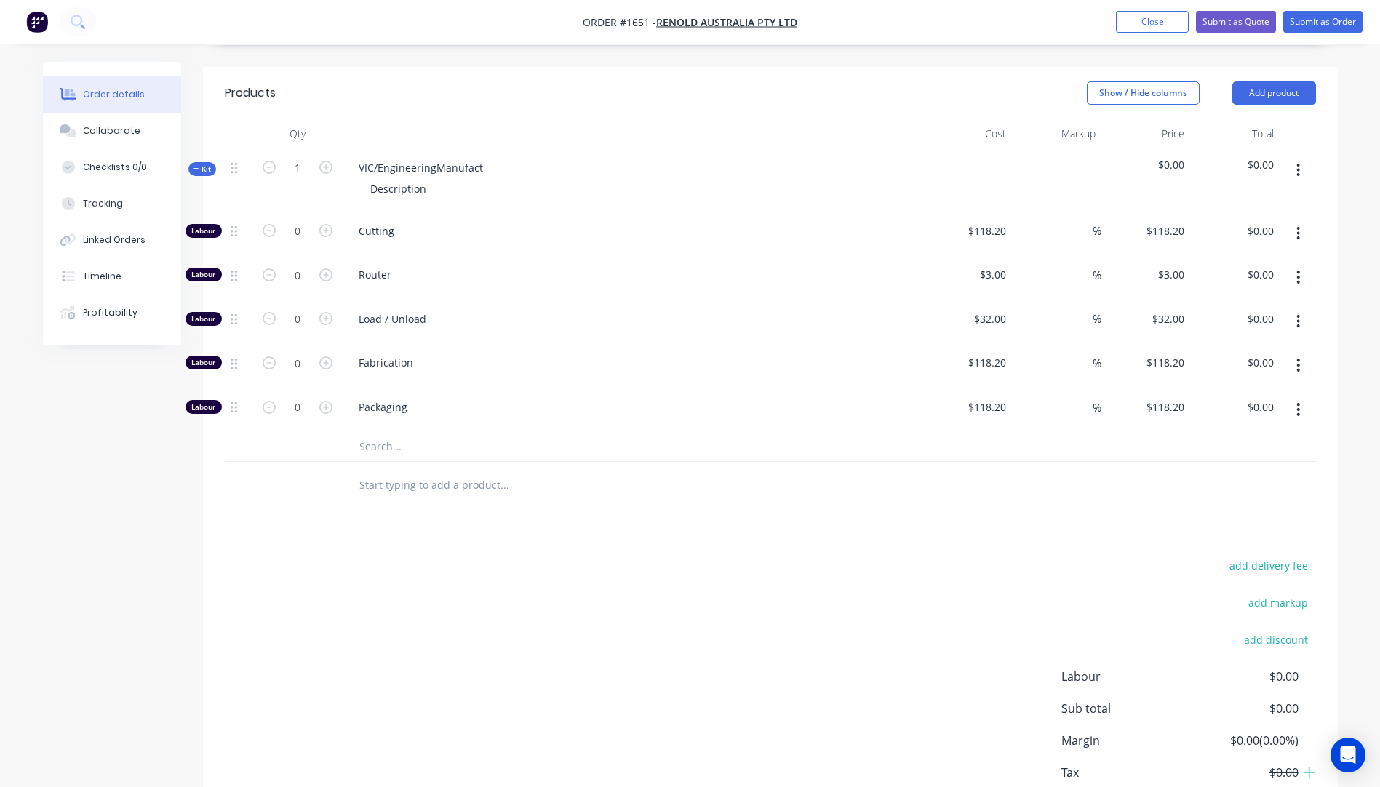
click at [372, 432] on input "text" at bounding box center [504, 446] width 291 height 29
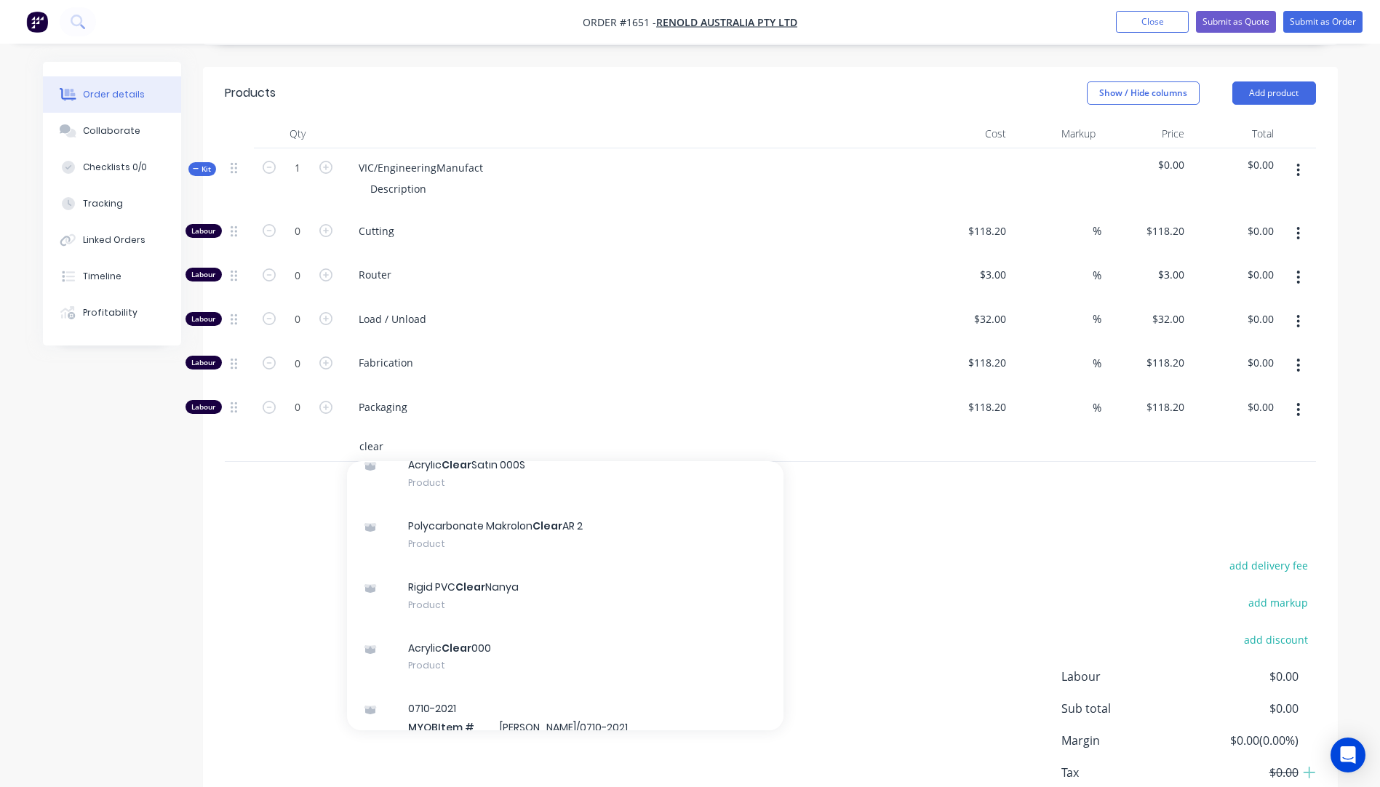
scroll to position [218, 0]
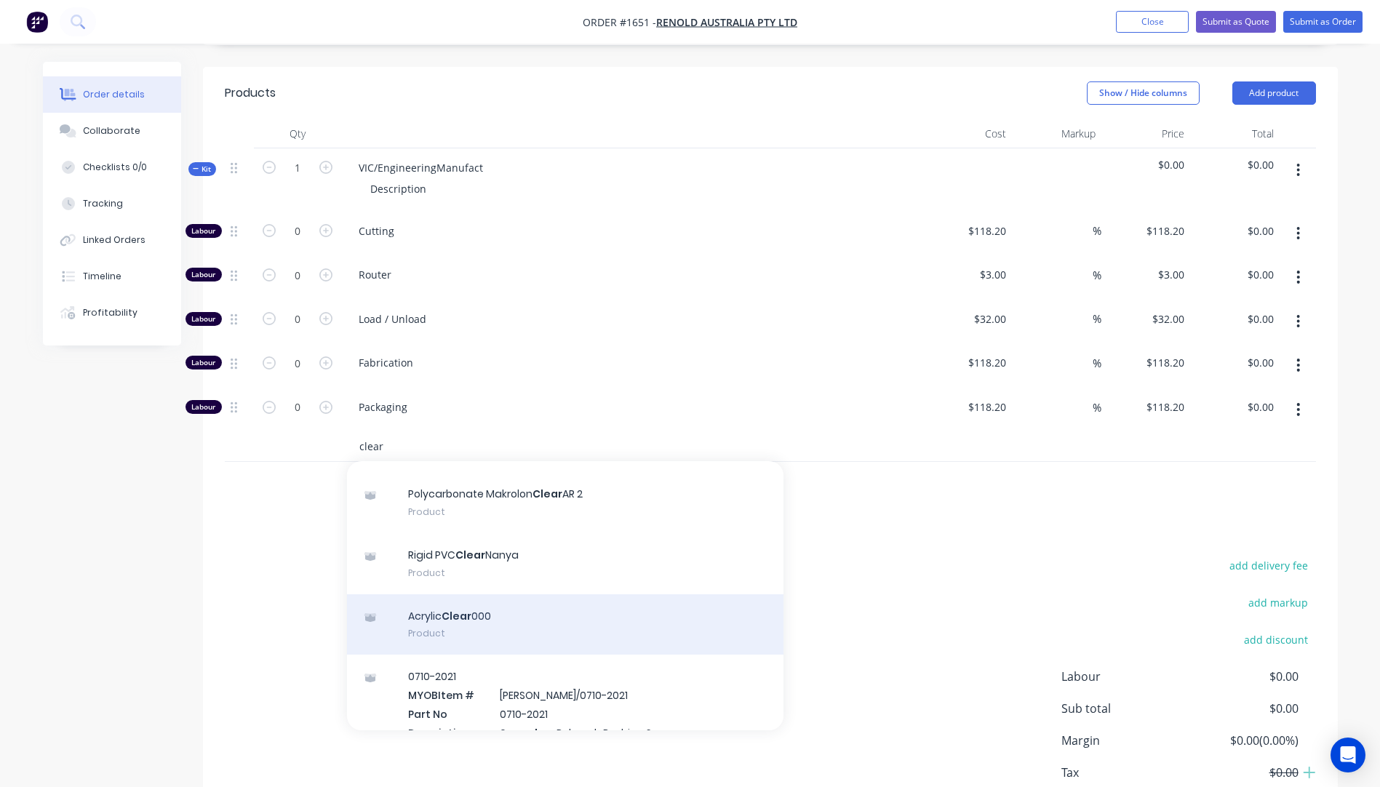
type input "clear"
click at [457, 594] on div "Acrylic Clear 000 Product" at bounding box center [565, 624] width 436 height 61
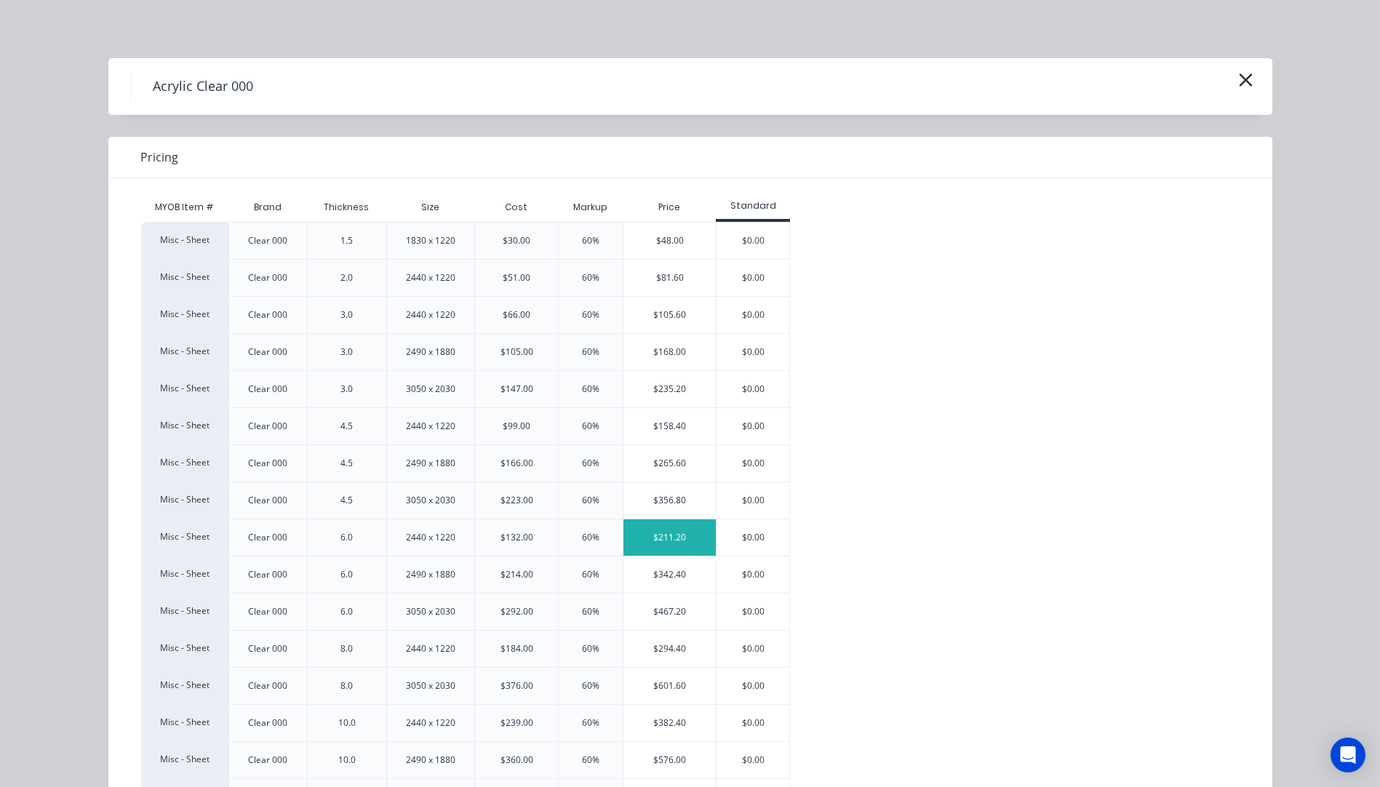
click at [688, 543] on div "$211.20" at bounding box center [669, 537] width 92 height 36
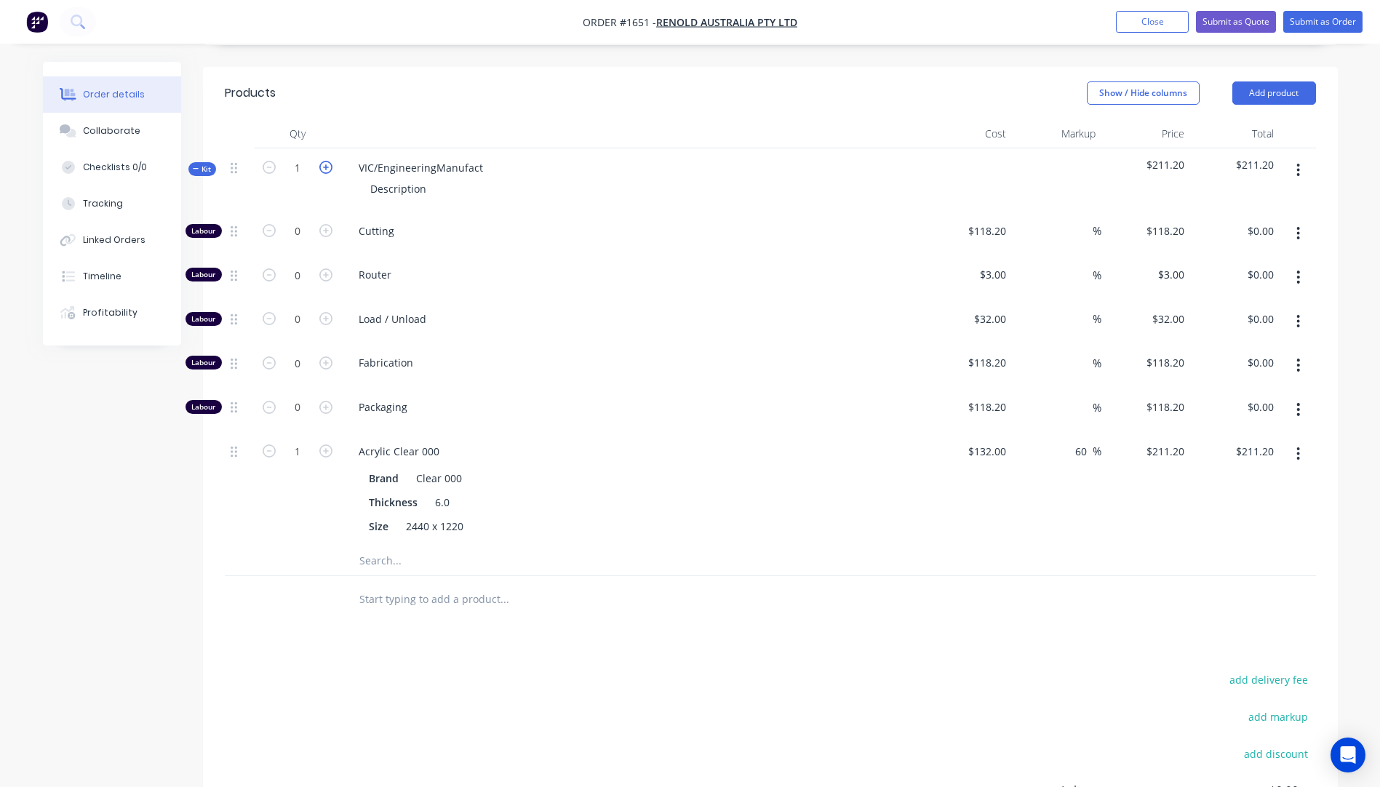
click at [330, 161] on icon "button" at bounding box center [325, 167] width 13 height 13
type input "2"
type input "$422.40"
click at [330, 161] on icon "button" at bounding box center [325, 167] width 13 height 13
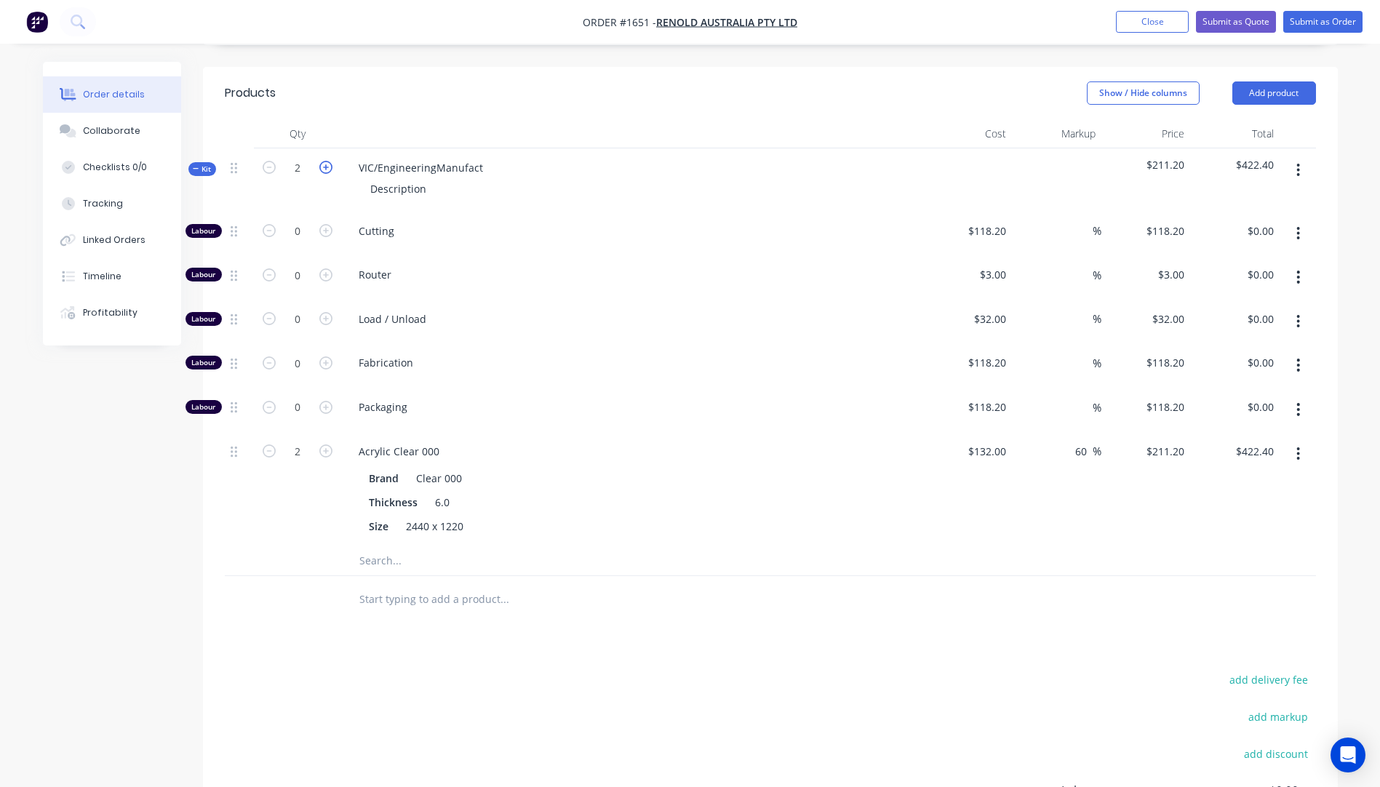
type input "3"
type input "$633.60"
click at [456, 311] on span "Load / Unload" at bounding box center [638, 318] width 559 height 15
drag, startPoint x: 482, startPoint y: 109, endPoint x: 356, endPoint y: 103, distance: 126.7
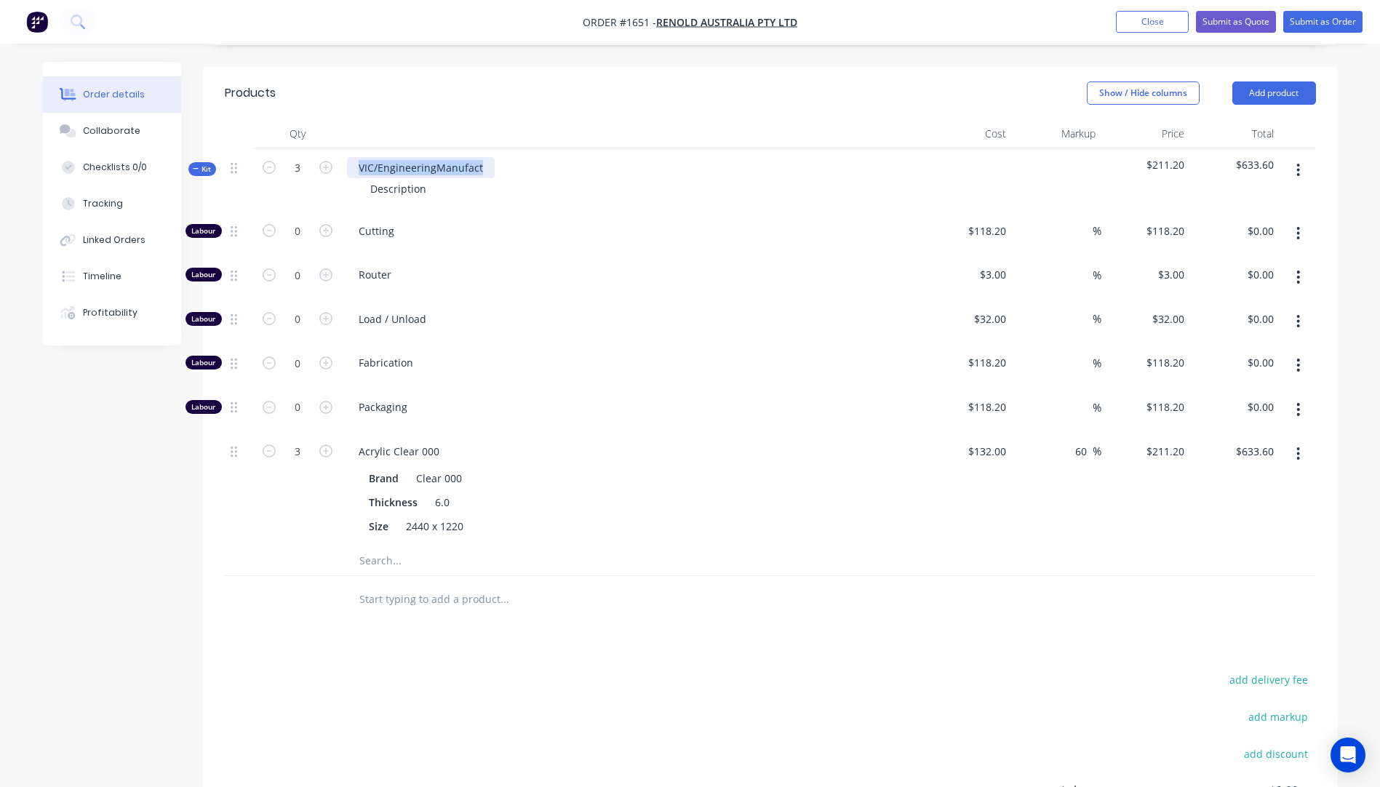
click at [356, 157] on div "VIC/EngineeringManufact" at bounding box center [421, 167] width 148 height 21
drag, startPoint x: 426, startPoint y: 133, endPoint x: 355, endPoint y: 133, distance: 71.3
click at [355, 178] on div "Description" at bounding box center [632, 188] width 570 height 21
click at [601, 300] on div "Load / Unload" at bounding box center [632, 322] width 582 height 44
click at [442, 157] on div "6mm Clear Acrylic sheets" at bounding box center [420, 167] width 146 height 21
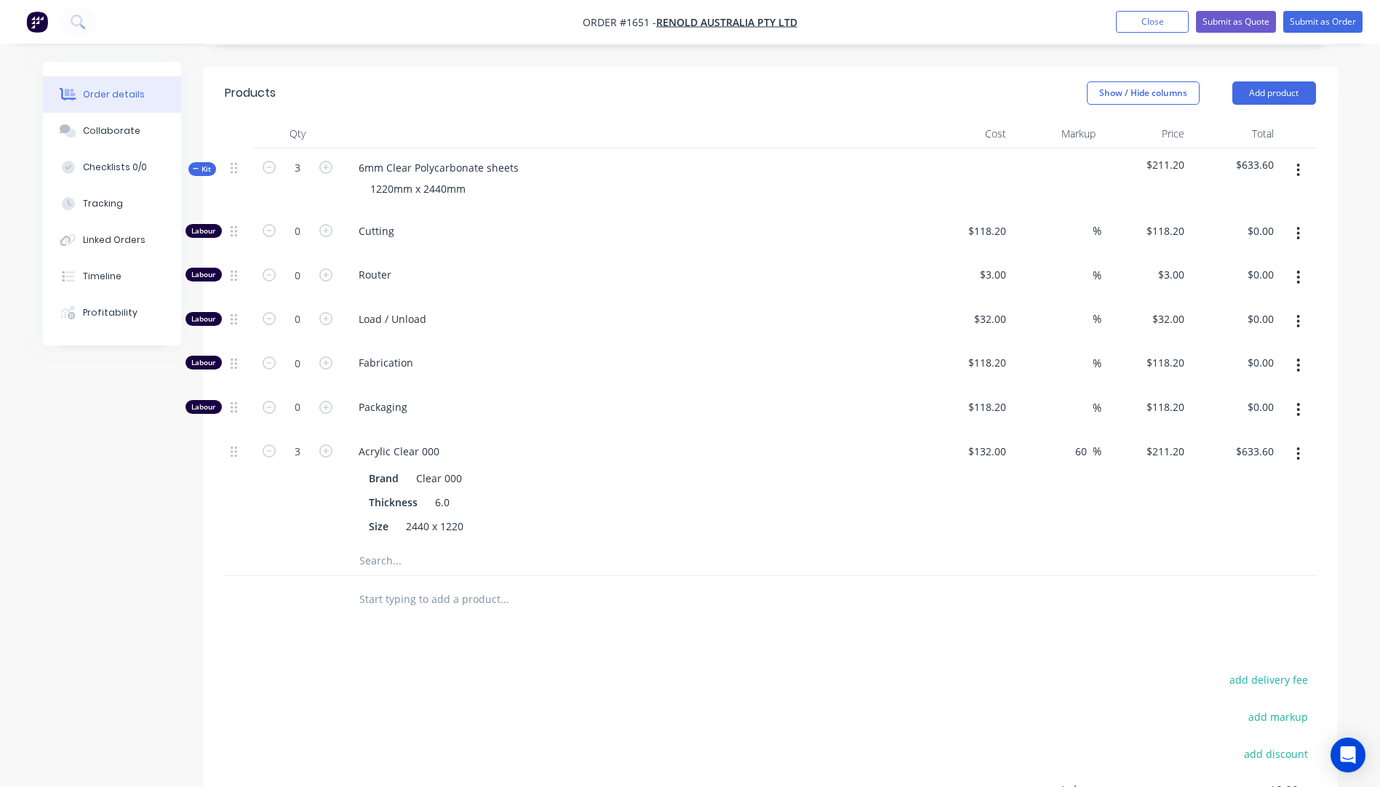
click at [1298, 446] on icon "button" at bounding box center [1298, 454] width 4 height 16
click at [1209, 540] on div "Delete" at bounding box center [1247, 550] width 112 height 21
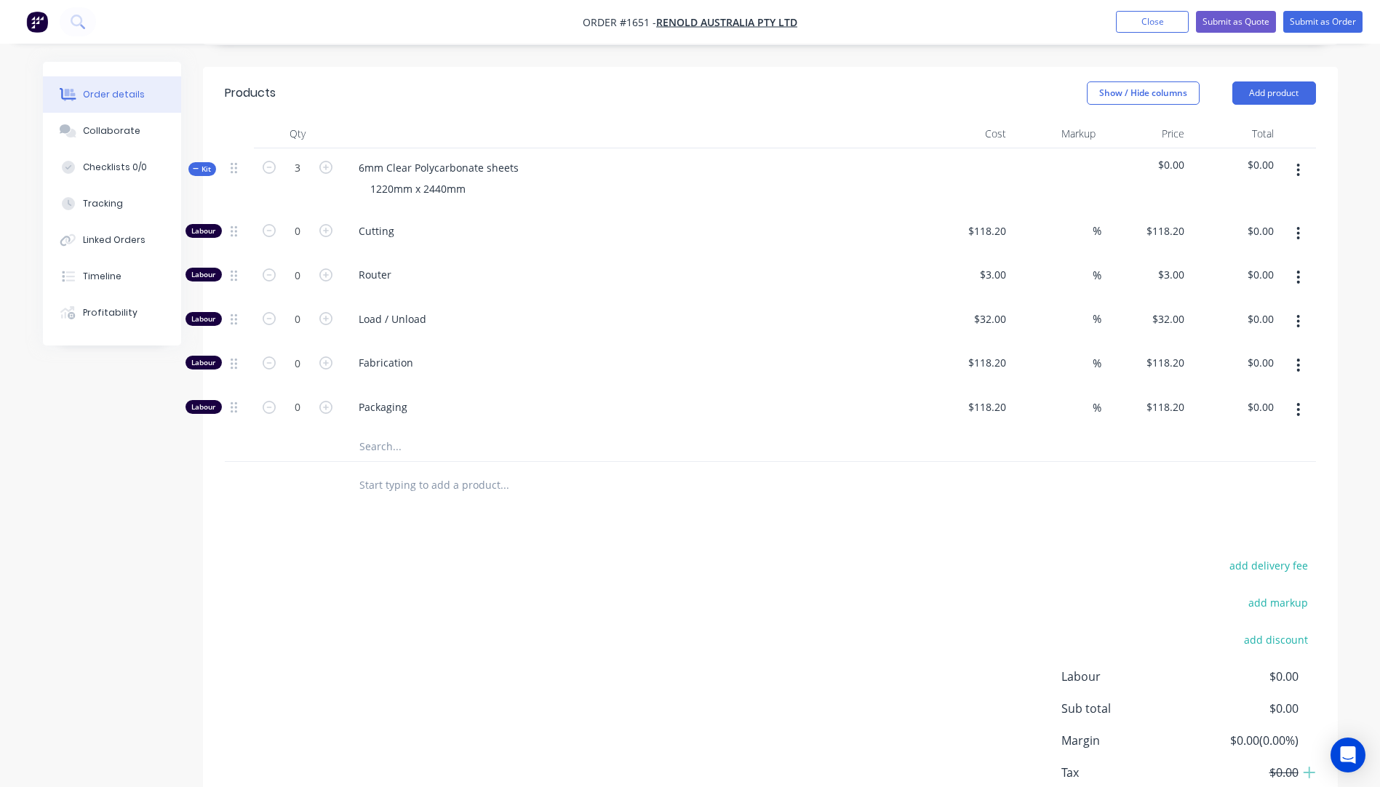
click at [379, 432] on input "text" at bounding box center [504, 446] width 291 height 29
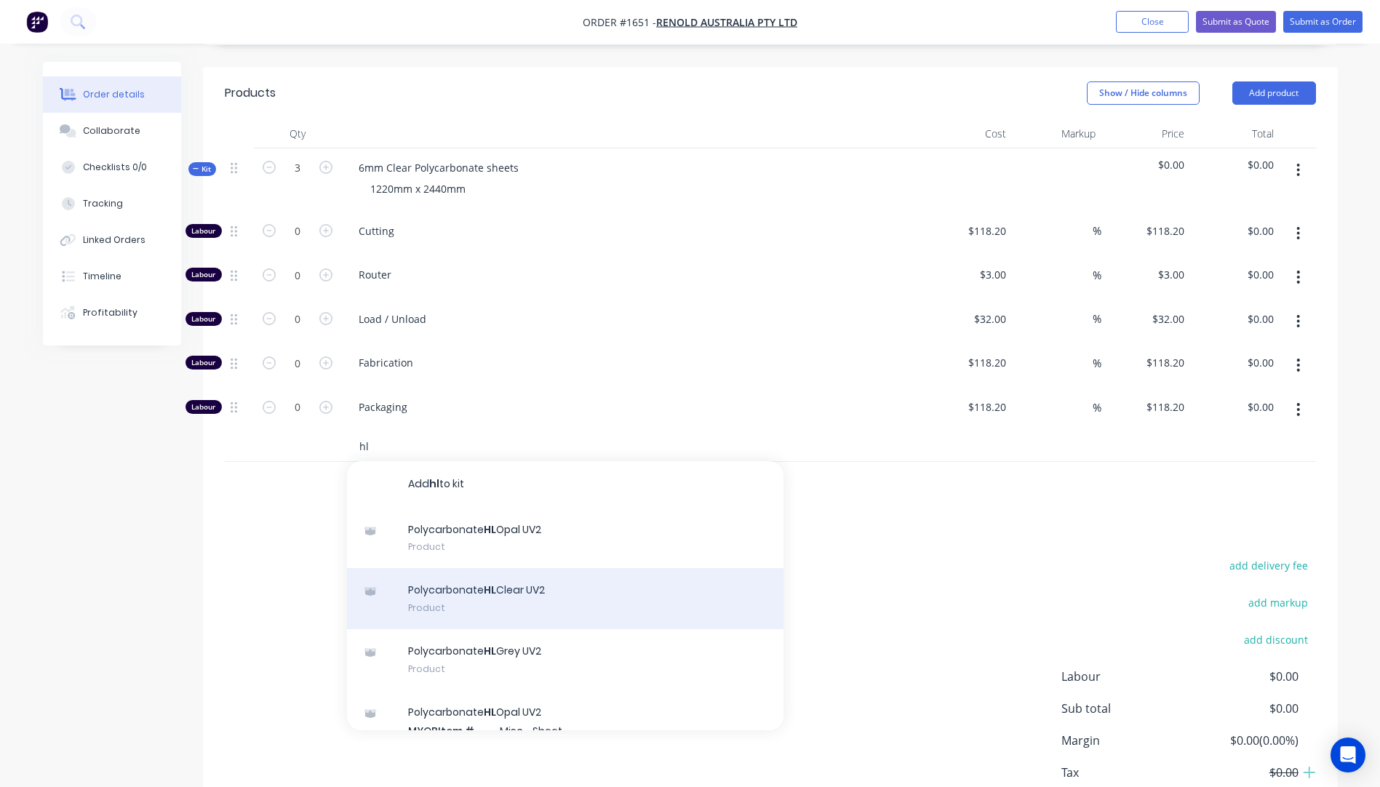
type input "hl"
click at [525, 568] on div "Polycarbonate HL Clear UV2 Product" at bounding box center [565, 598] width 436 height 61
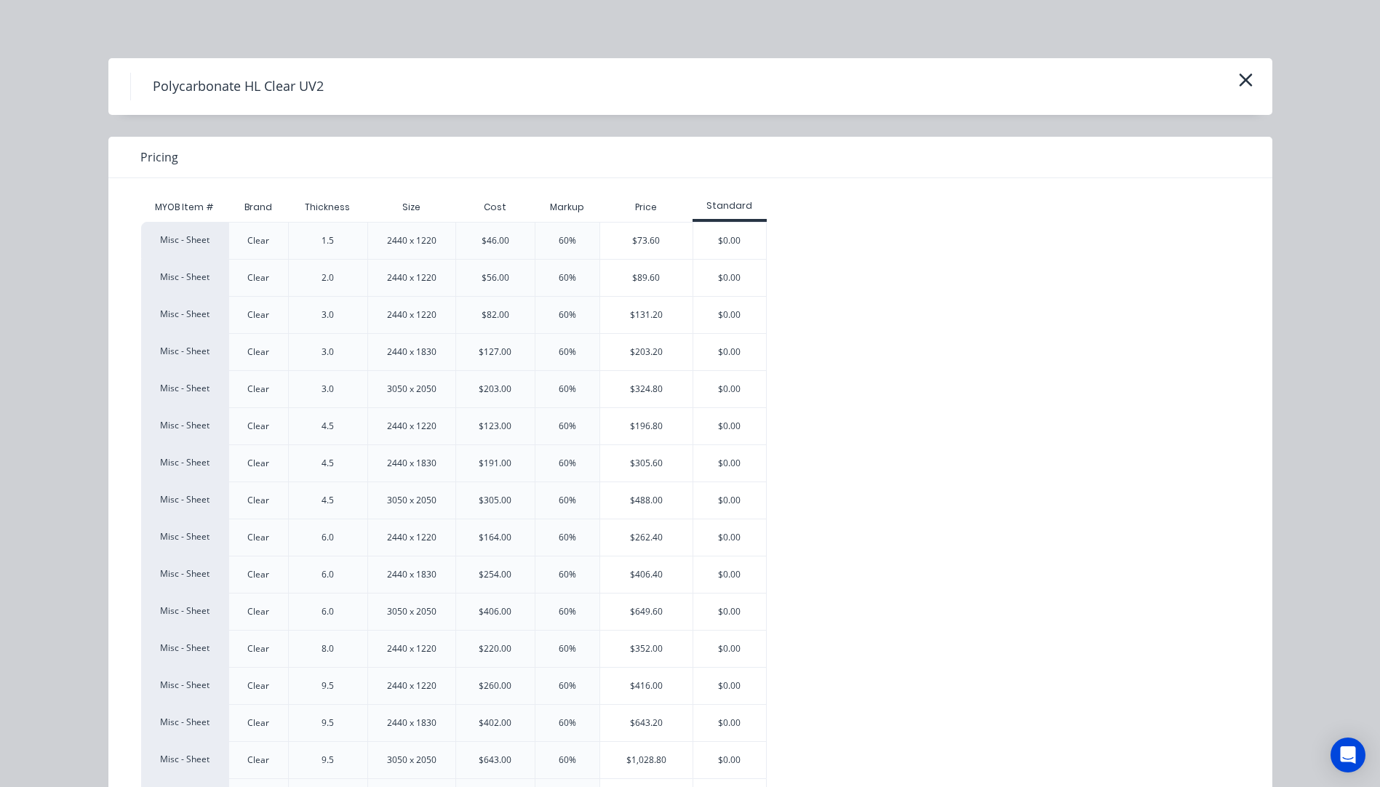
click at [588, 541] on div "60%" at bounding box center [567, 537] width 65 height 37
click at [631, 543] on div "$262.40" at bounding box center [646, 537] width 92 height 36
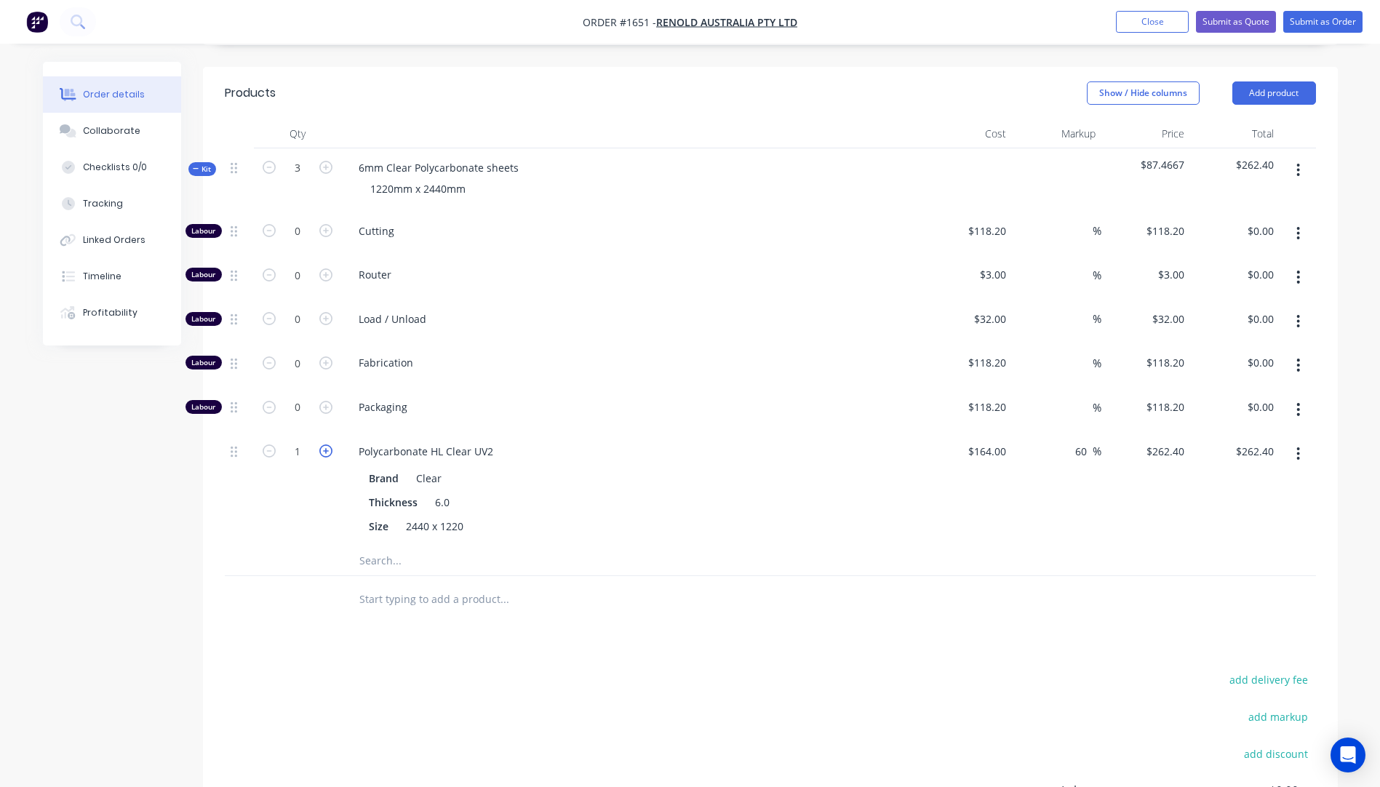
click at [326, 444] on icon "button" at bounding box center [325, 450] width 13 height 13
type input "2"
type input "$524.80"
click at [326, 444] on icon "button" at bounding box center [325, 450] width 13 height 13
type input "3"
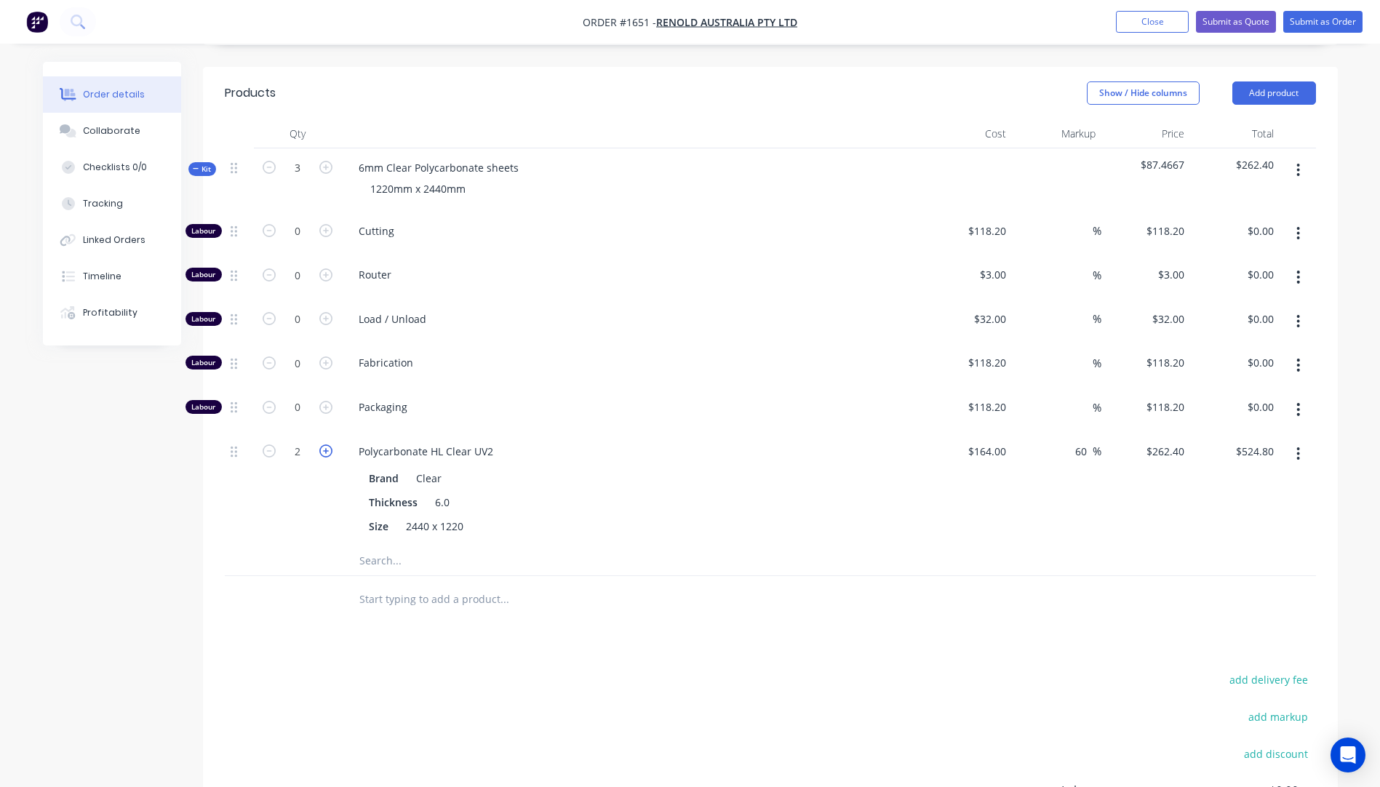
type input "$787.20"
click at [386, 546] on input "text" at bounding box center [504, 560] width 291 height 29
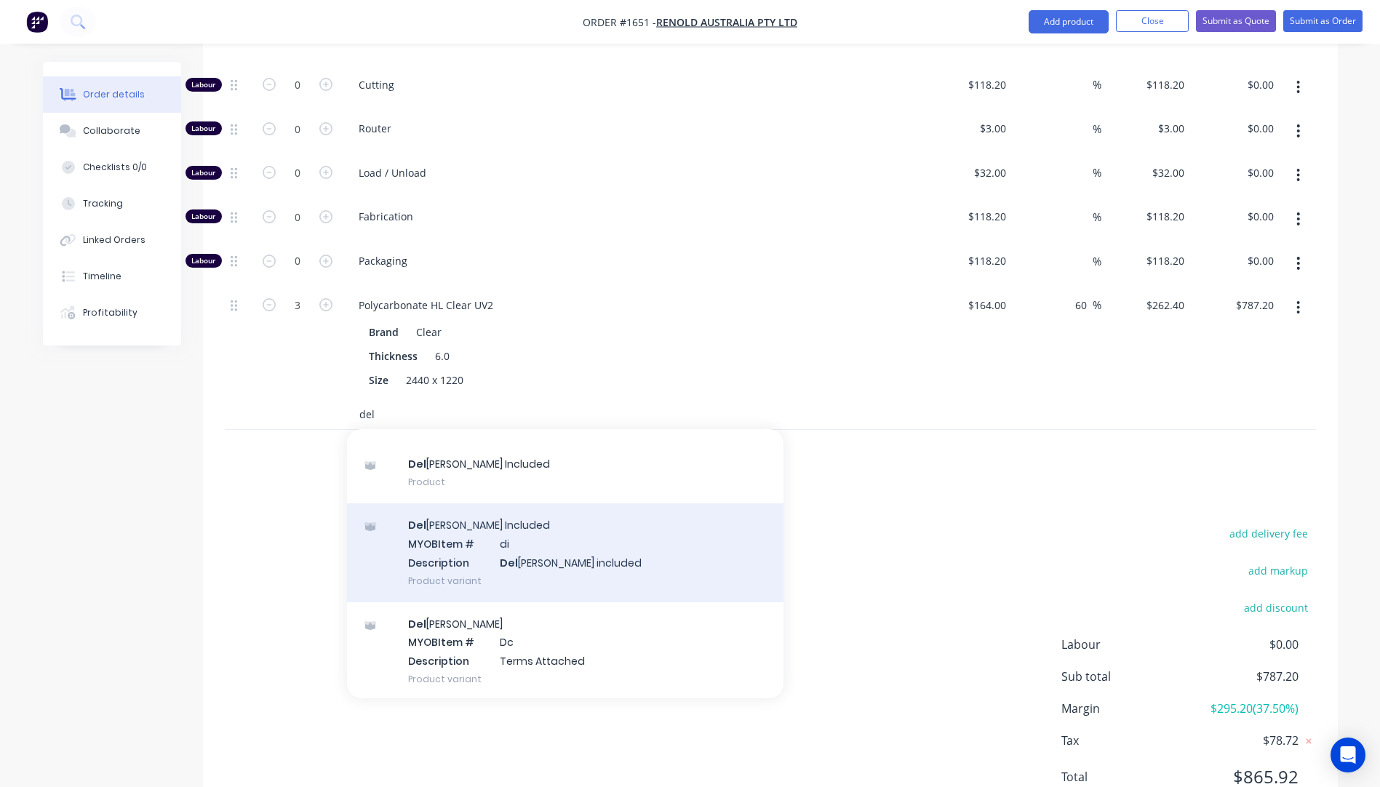
scroll to position [96, 0]
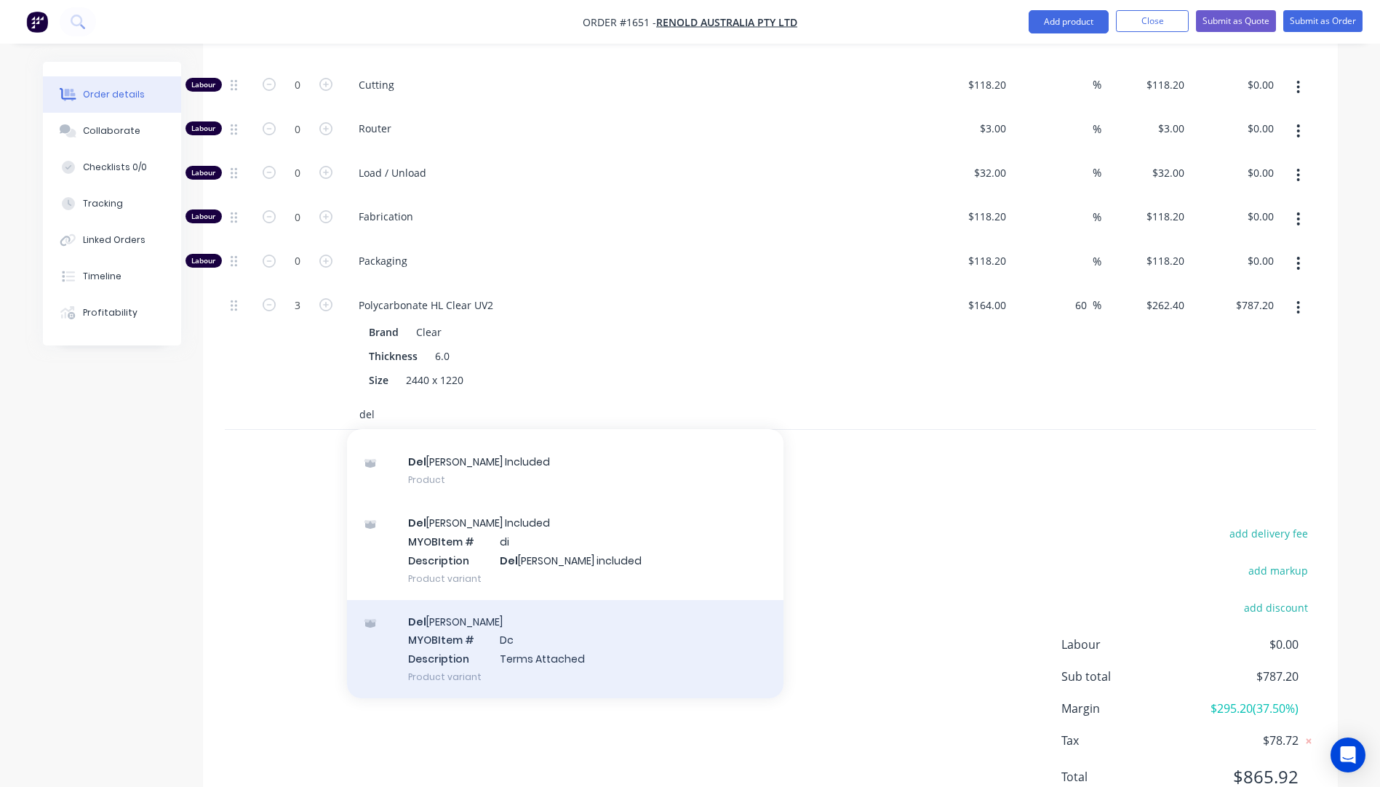
type input "del"
click at [495, 600] on div "Del ivery MYOB Item # Dc Description Terms Attached Product variant" at bounding box center [565, 649] width 436 height 98
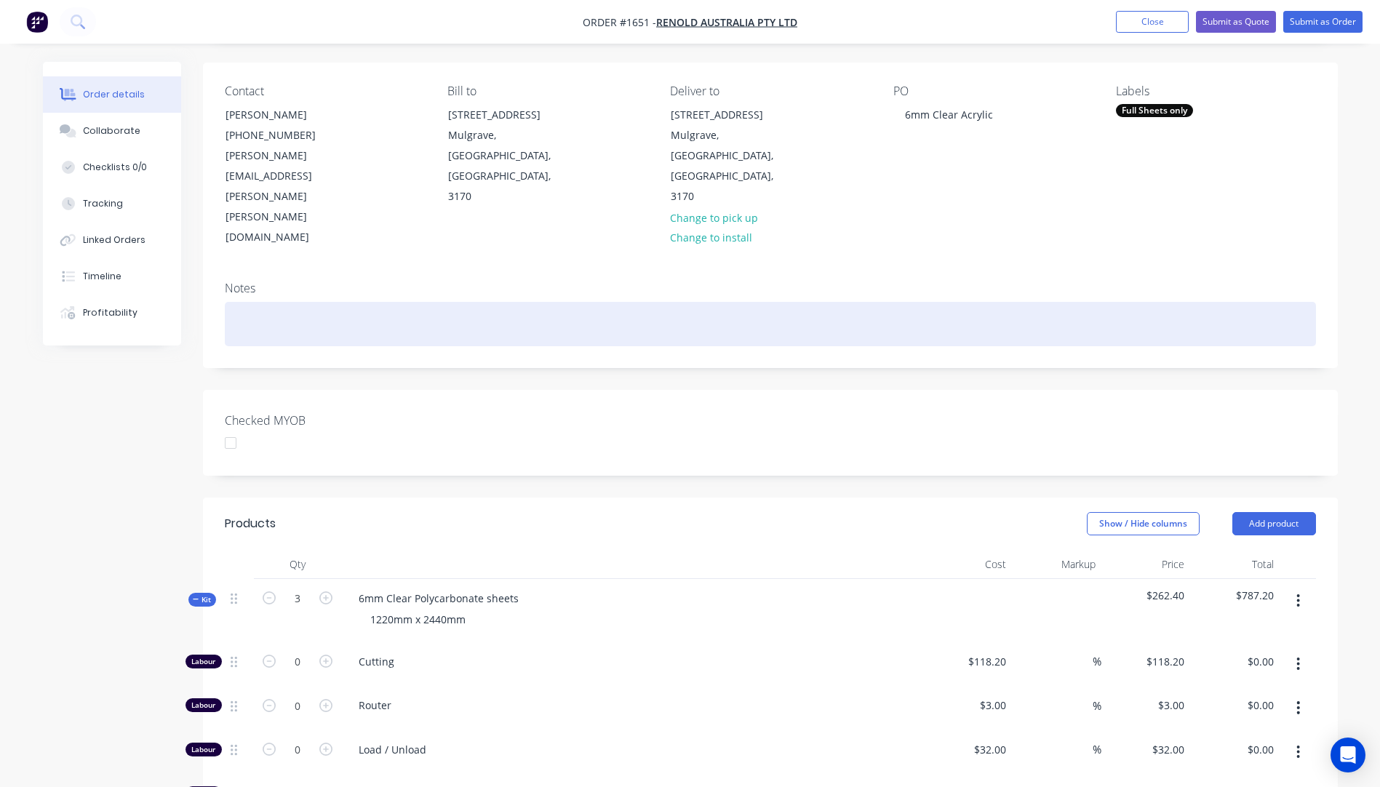
scroll to position [94, 0]
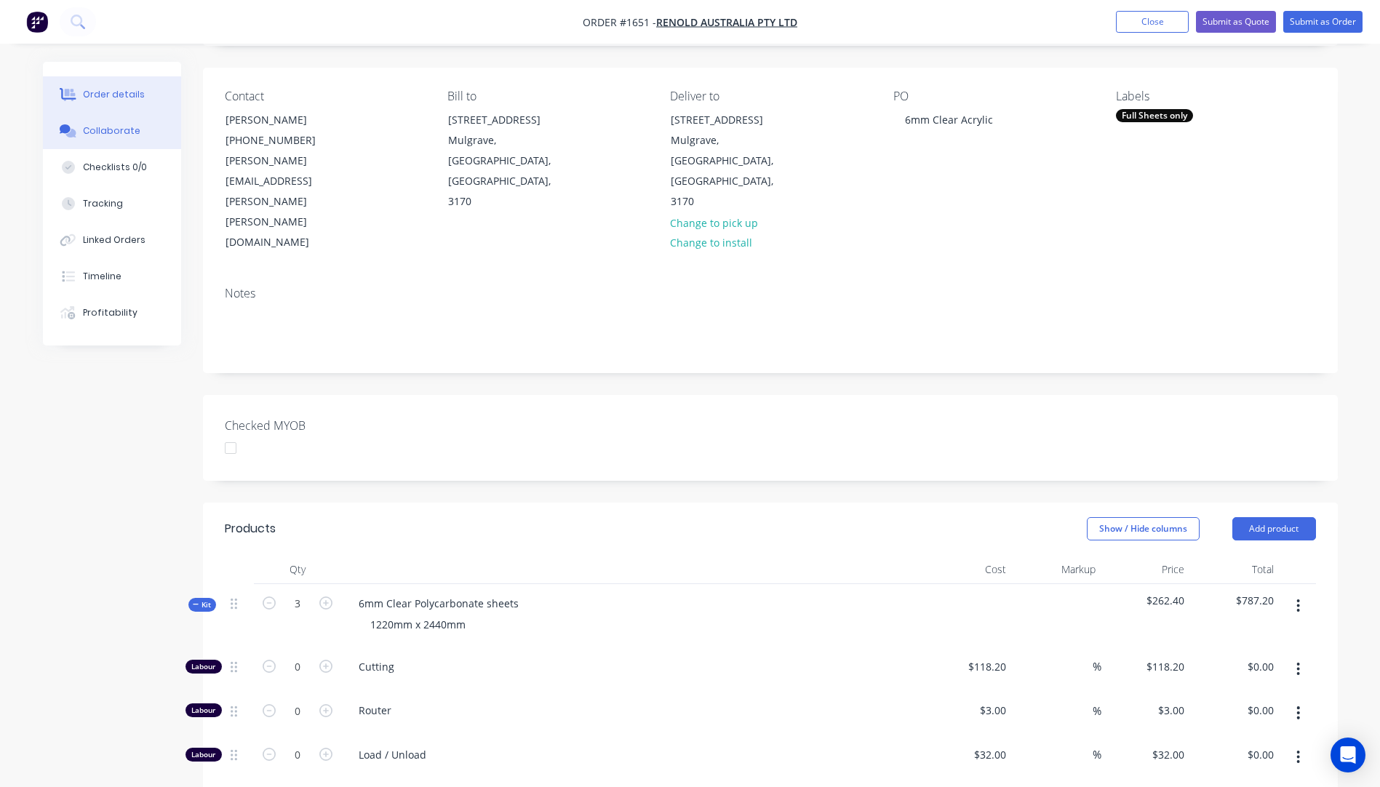
click at [102, 138] on button "Collaborate" at bounding box center [112, 131] width 138 height 36
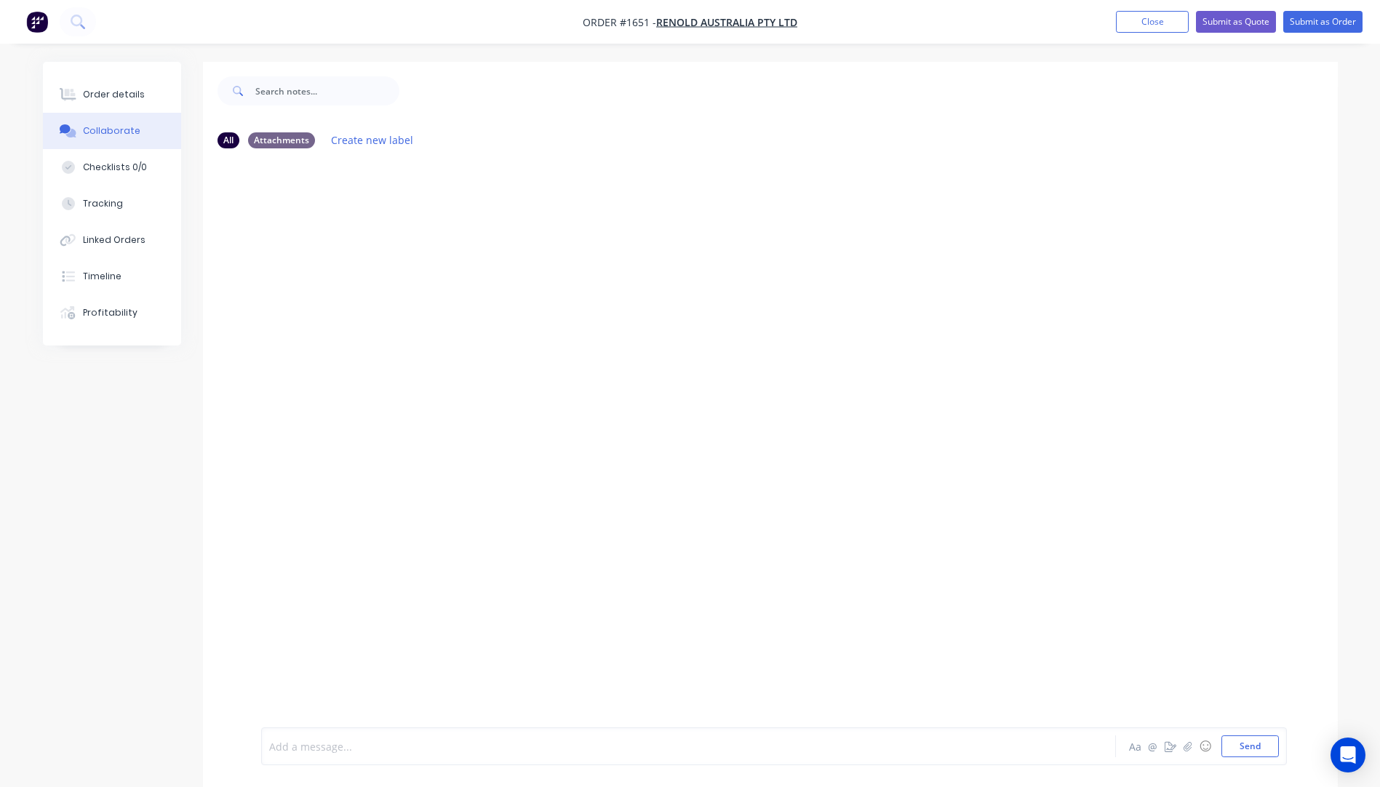
click at [283, 744] on div at bounding box center [648, 746] width 757 height 15
click at [318, 742] on div "KIS TNT" at bounding box center [648, 746] width 757 height 15
click at [322, 746] on div "KIS TNT $" at bounding box center [648, 746] width 757 height 15
click at [1255, 748] on button "Send" at bounding box center [1249, 746] width 57 height 22
click at [119, 94] on div "Order details" at bounding box center [114, 94] width 62 height 13
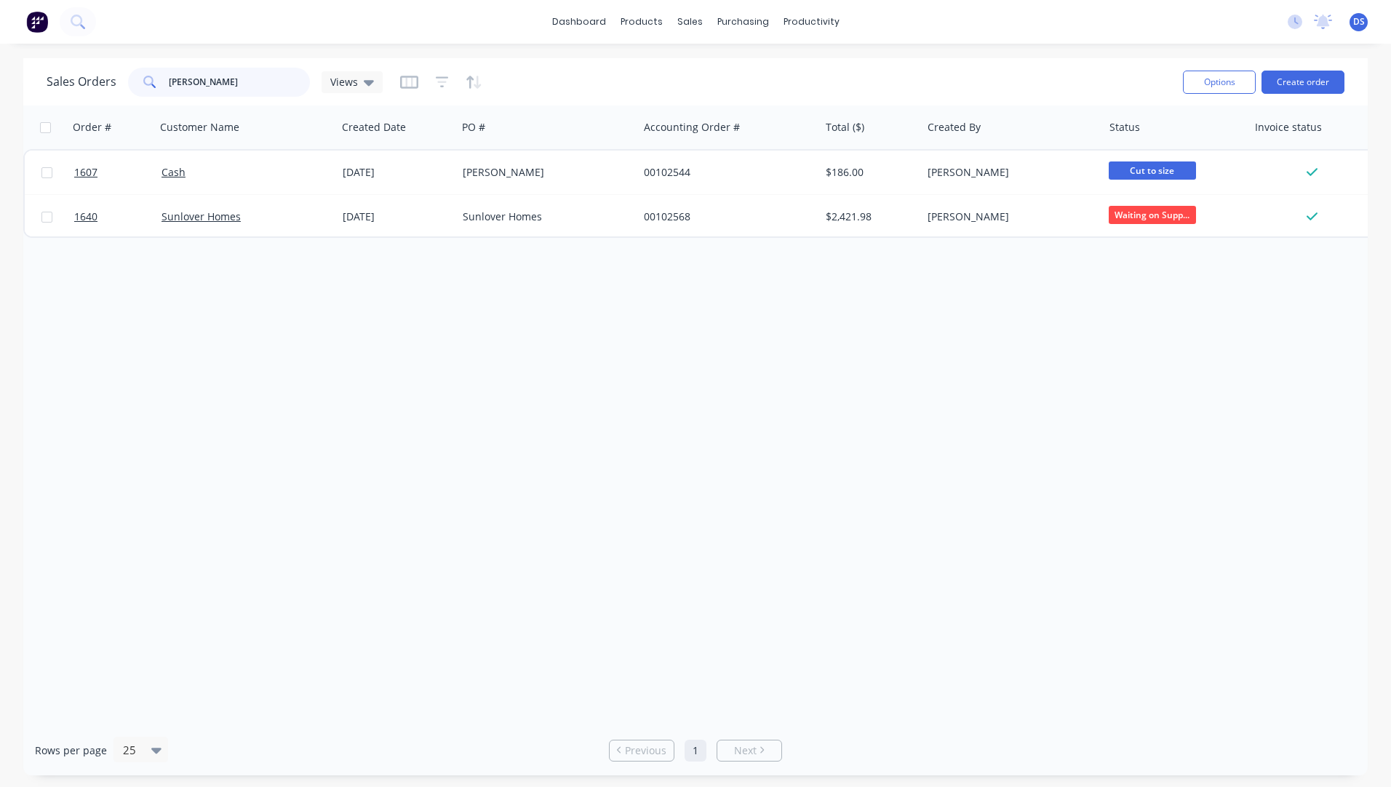
drag, startPoint x: 0, startPoint y: 0, endPoint x: 157, endPoint y: 82, distance: 177.3
click at [157, 82] on div "[PERSON_NAME]" at bounding box center [219, 82] width 182 height 29
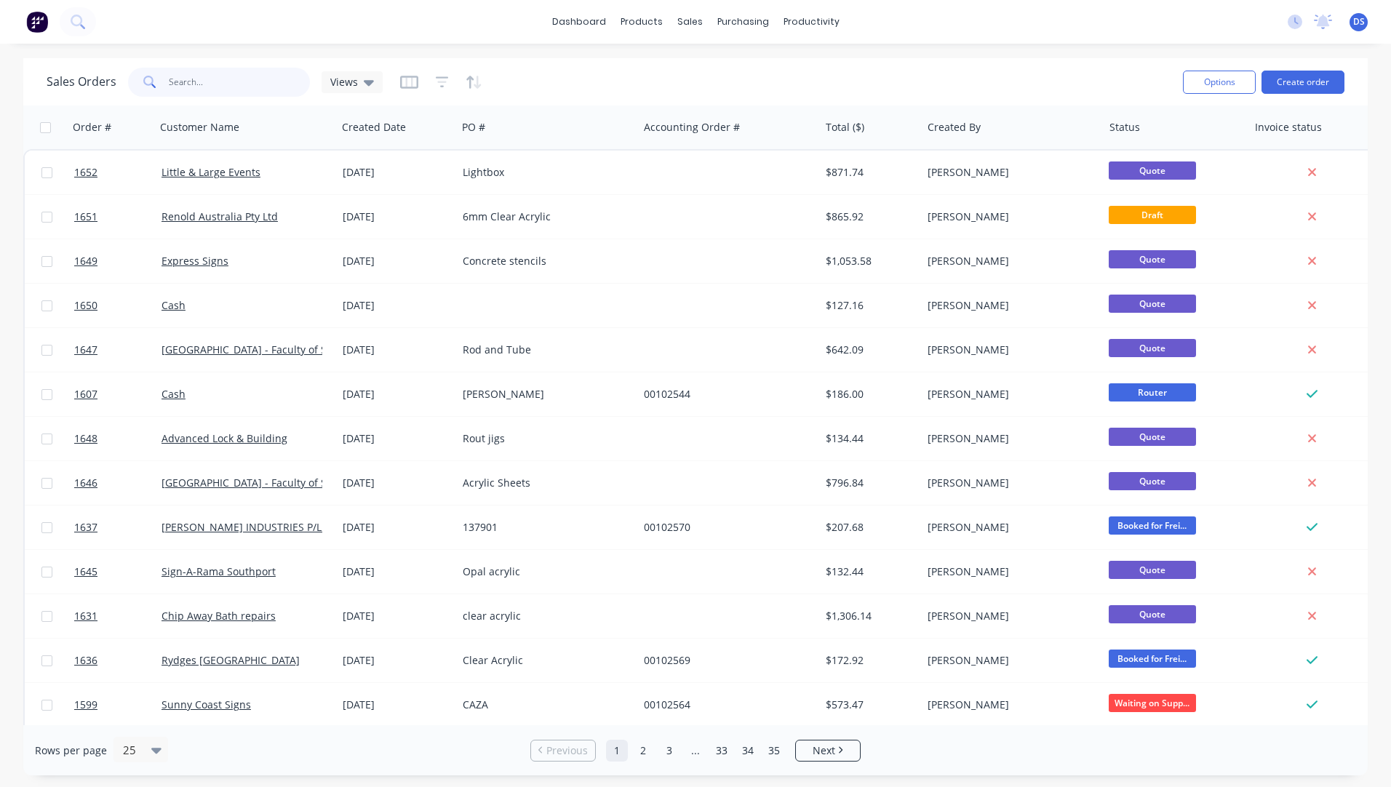
click at [237, 87] on input "text" at bounding box center [240, 82] width 142 height 29
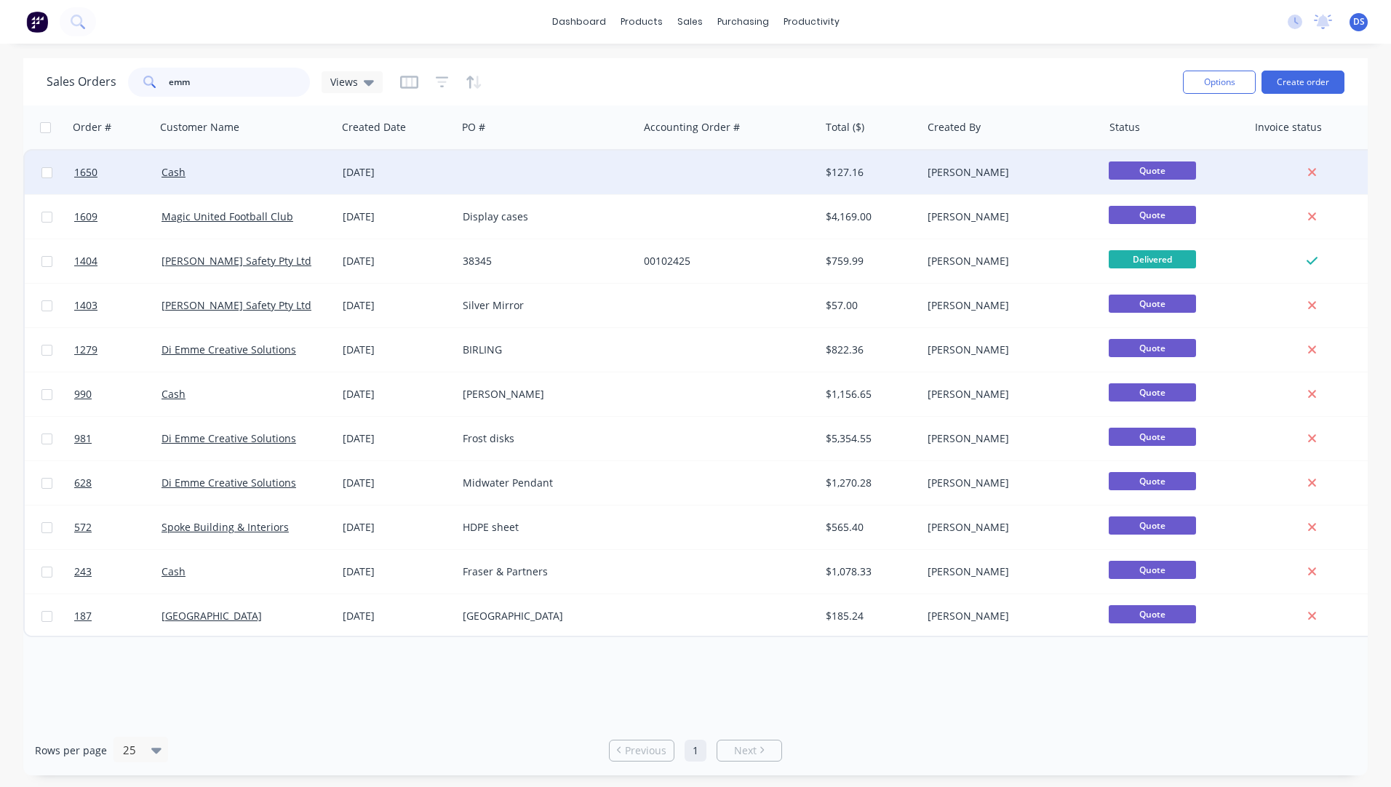
type input "emm"
click at [370, 180] on div "[DATE]" at bounding box center [397, 173] width 120 height 44
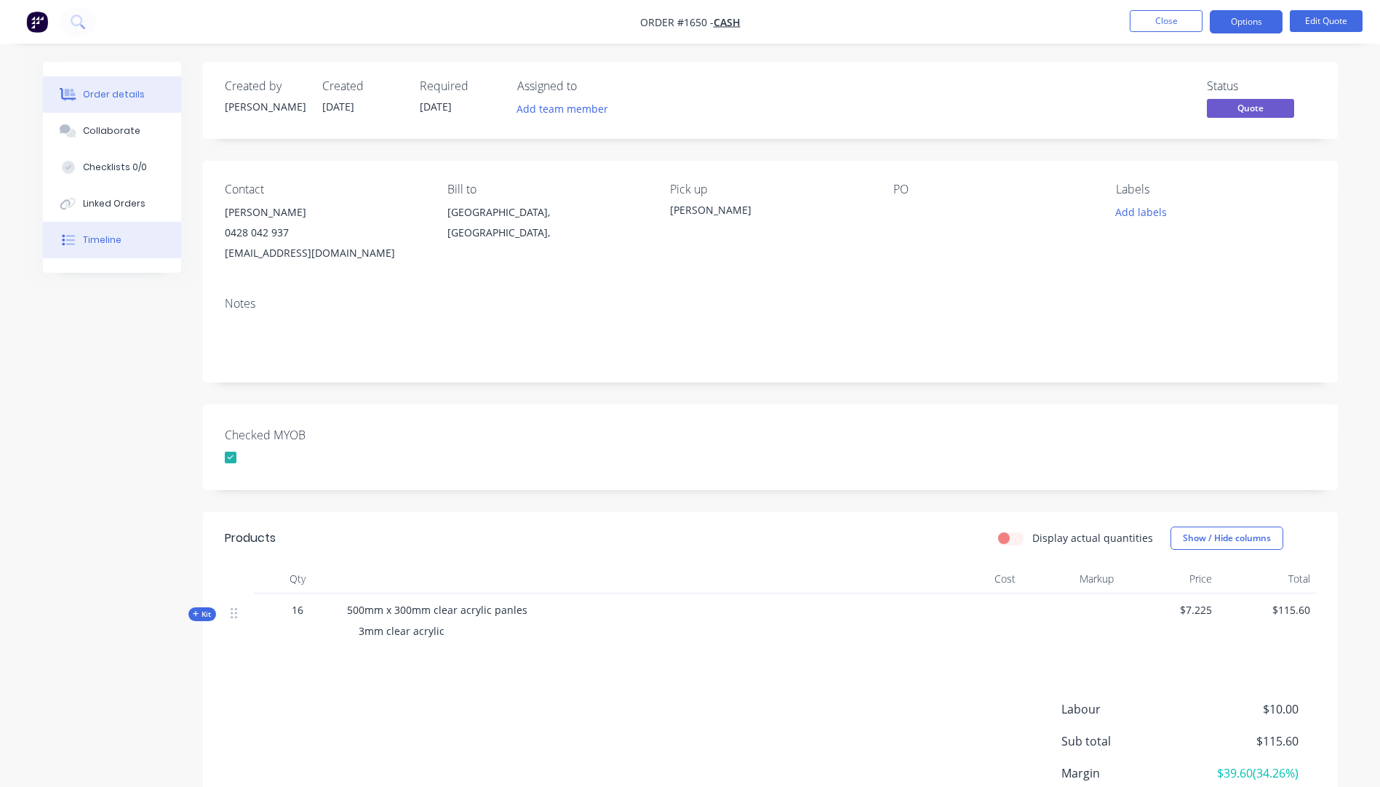
click at [109, 234] on div "Timeline" at bounding box center [102, 239] width 39 height 13
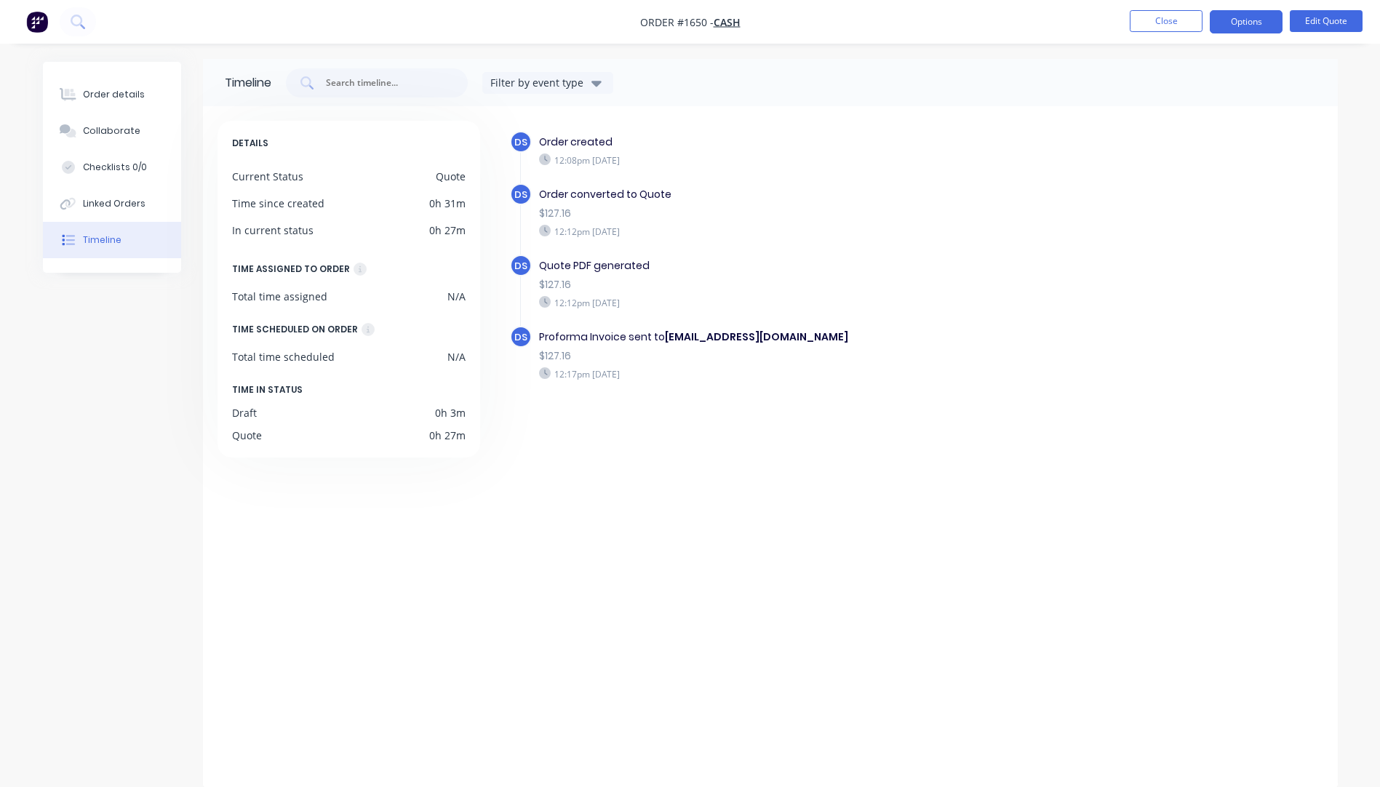
scroll to position [4, 0]
click at [1175, 27] on button "Close" at bounding box center [1166, 21] width 73 height 22
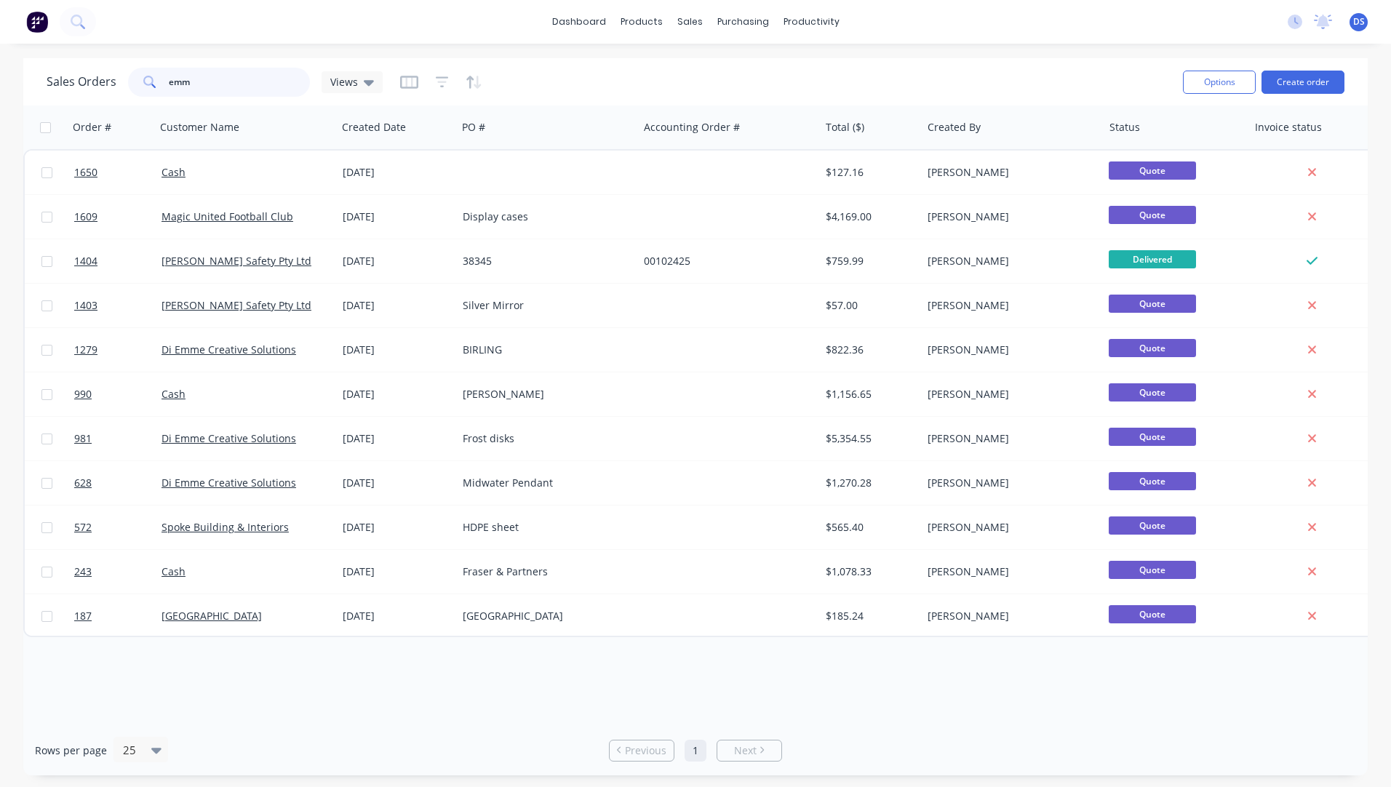
drag, startPoint x: 244, startPoint y: 85, endPoint x: 111, endPoint y: 83, distance: 132.4
click at [111, 83] on div "Sales Orders emm Views" at bounding box center [215, 82] width 336 height 29
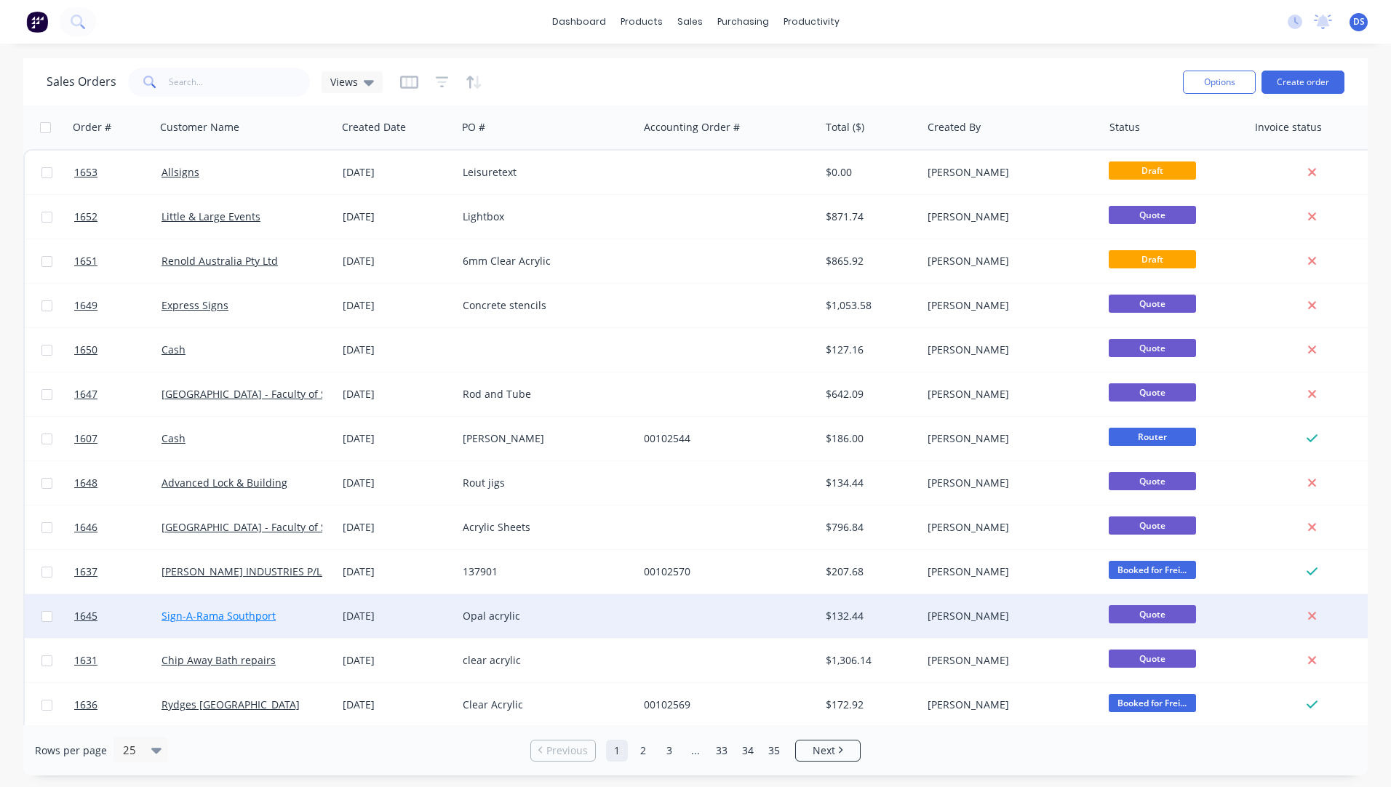
click at [263, 621] on link "Sign-A-Rama Southport" at bounding box center [218, 616] width 114 height 14
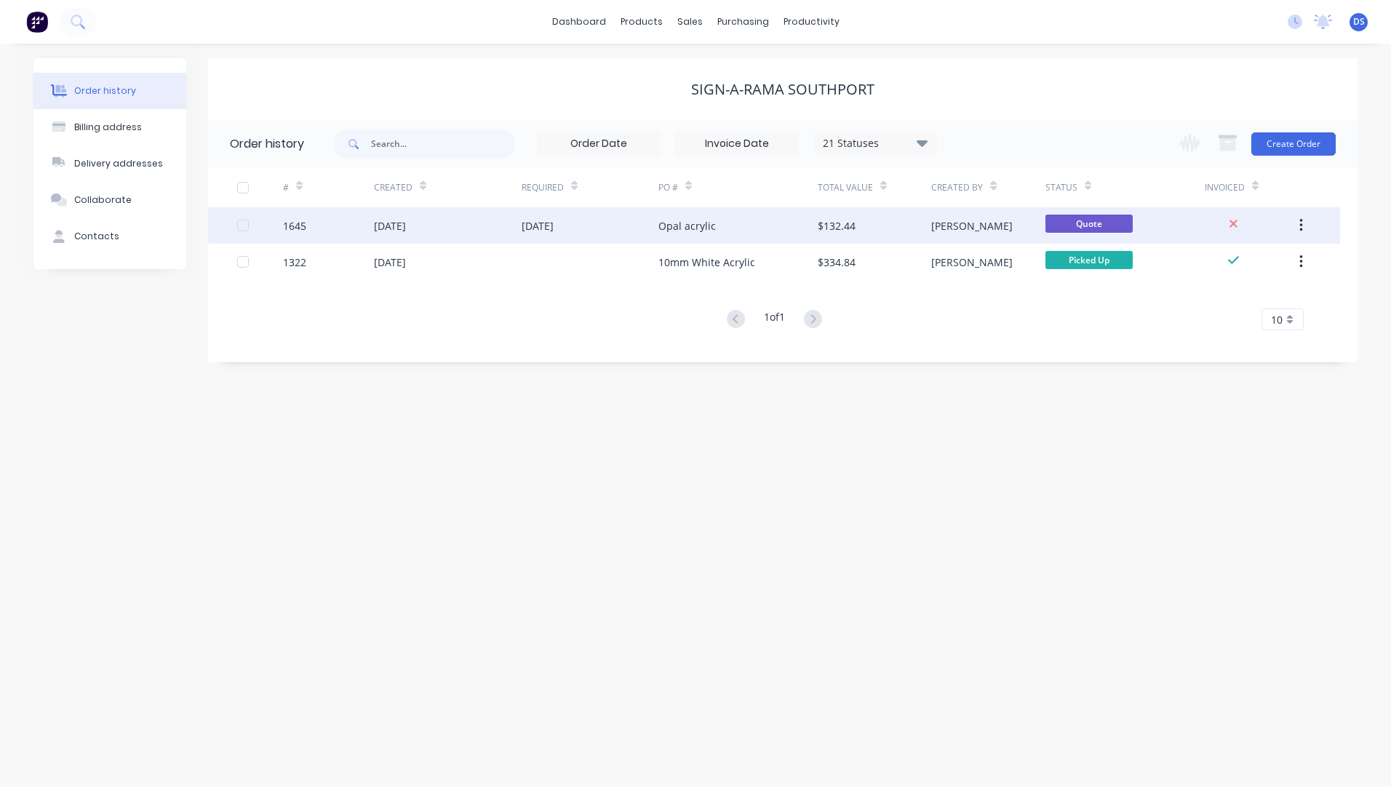
click at [695, 236] on div "Opal acrylic" at bounding box center [737, 225] width 159 height 36
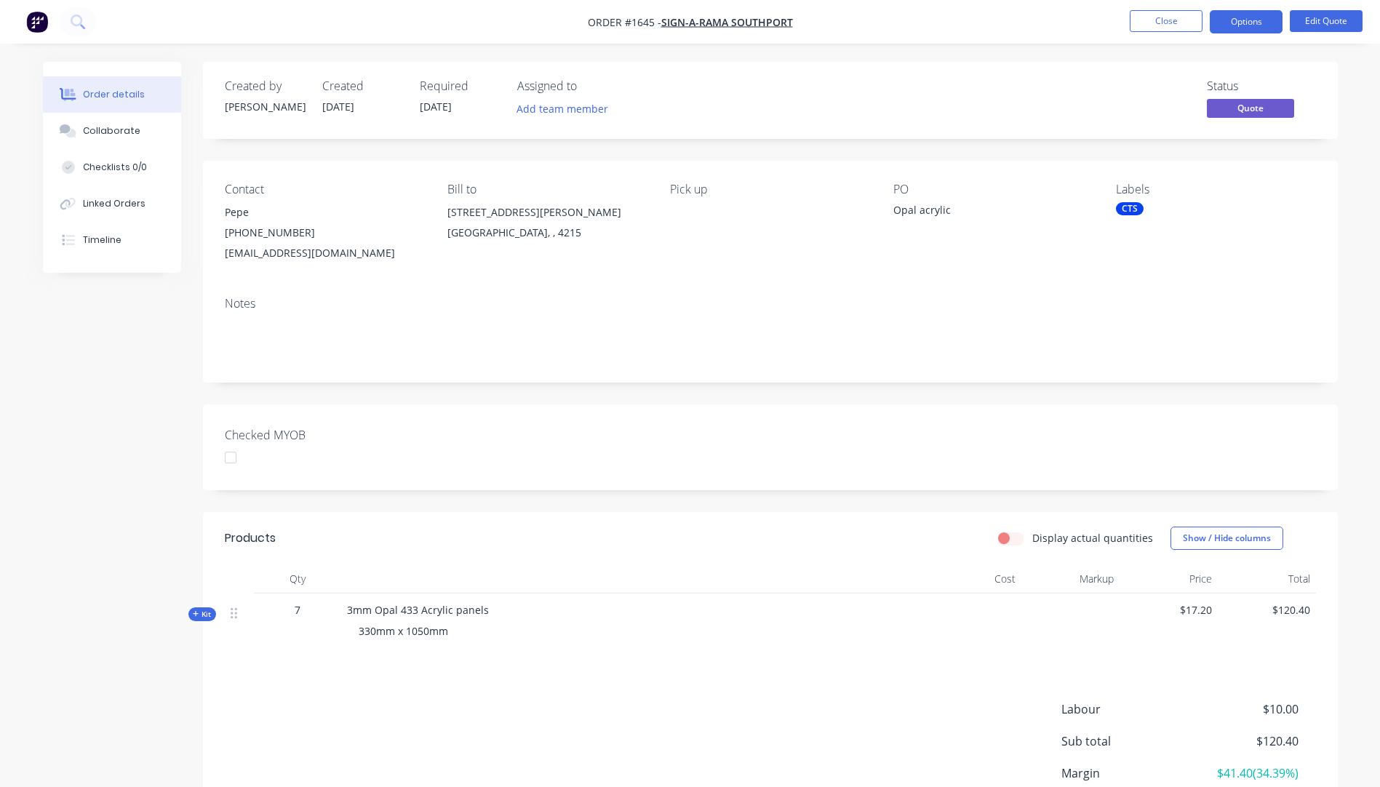
click at [1132, 207] on div "CTS" at bounding box center [1130, 208] width 28 height 13
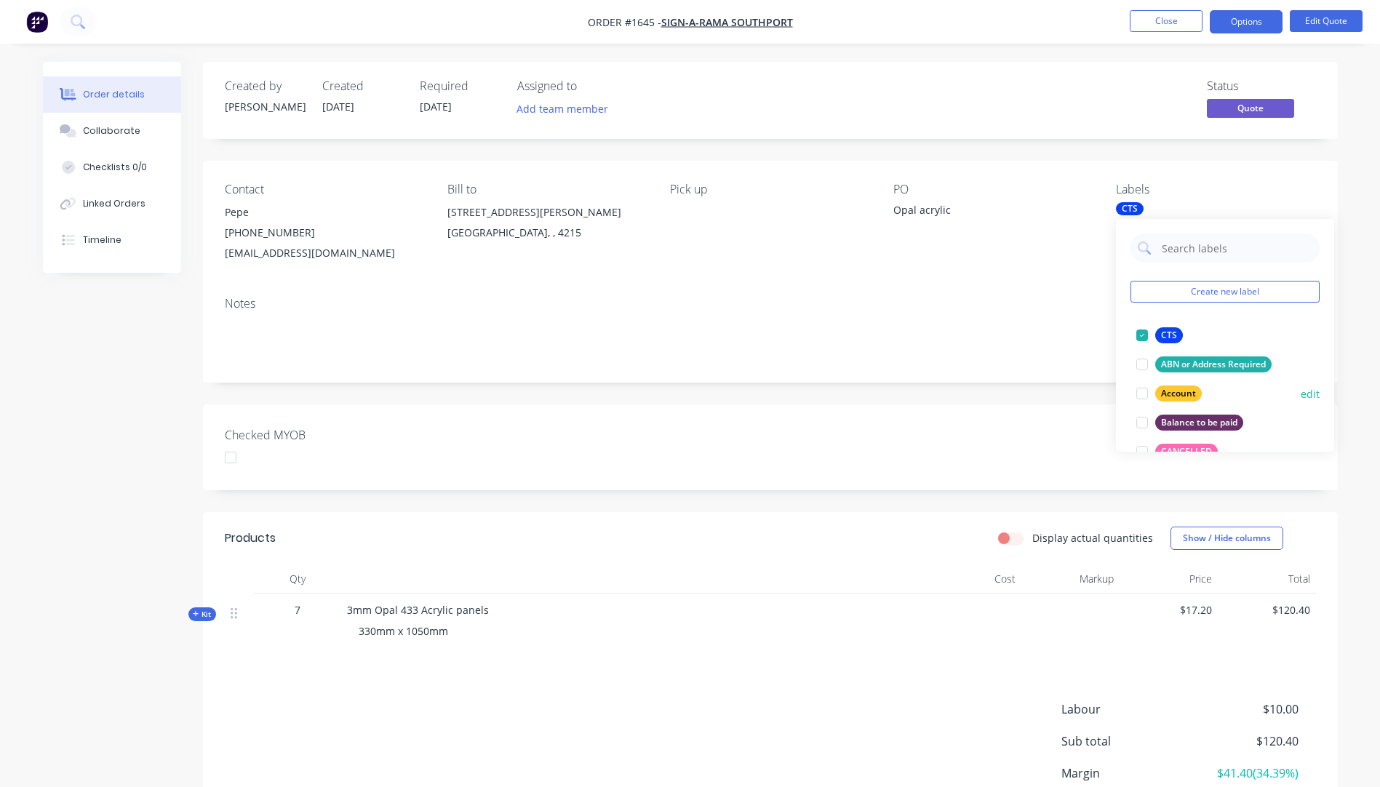
click at [1167, 395] on div "Account" at bounding box center [1178, 394] width 47 height 16
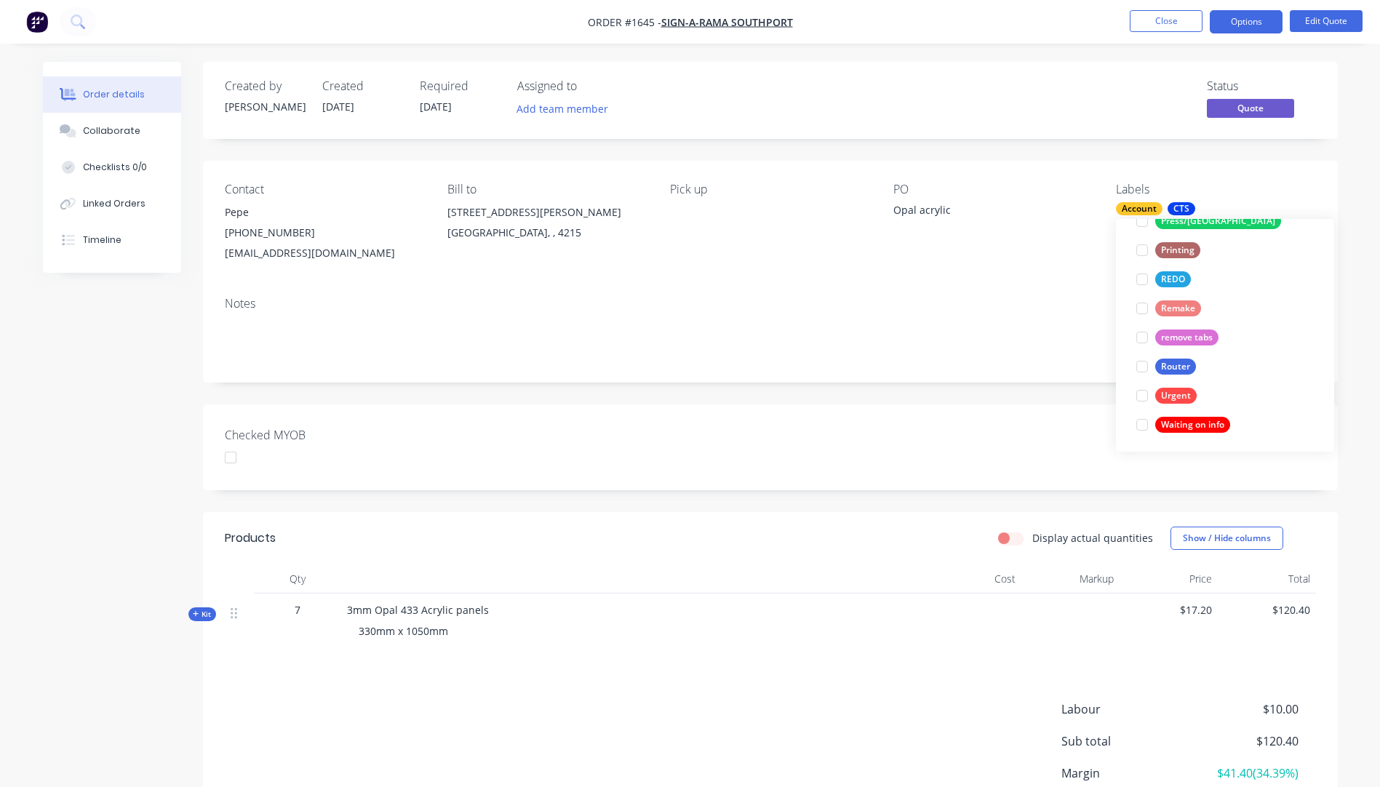
scroll to position [611, 0]
click at [1175, 402] on button "Urgent" at bounding box center [1166, 393] width 72 height 20
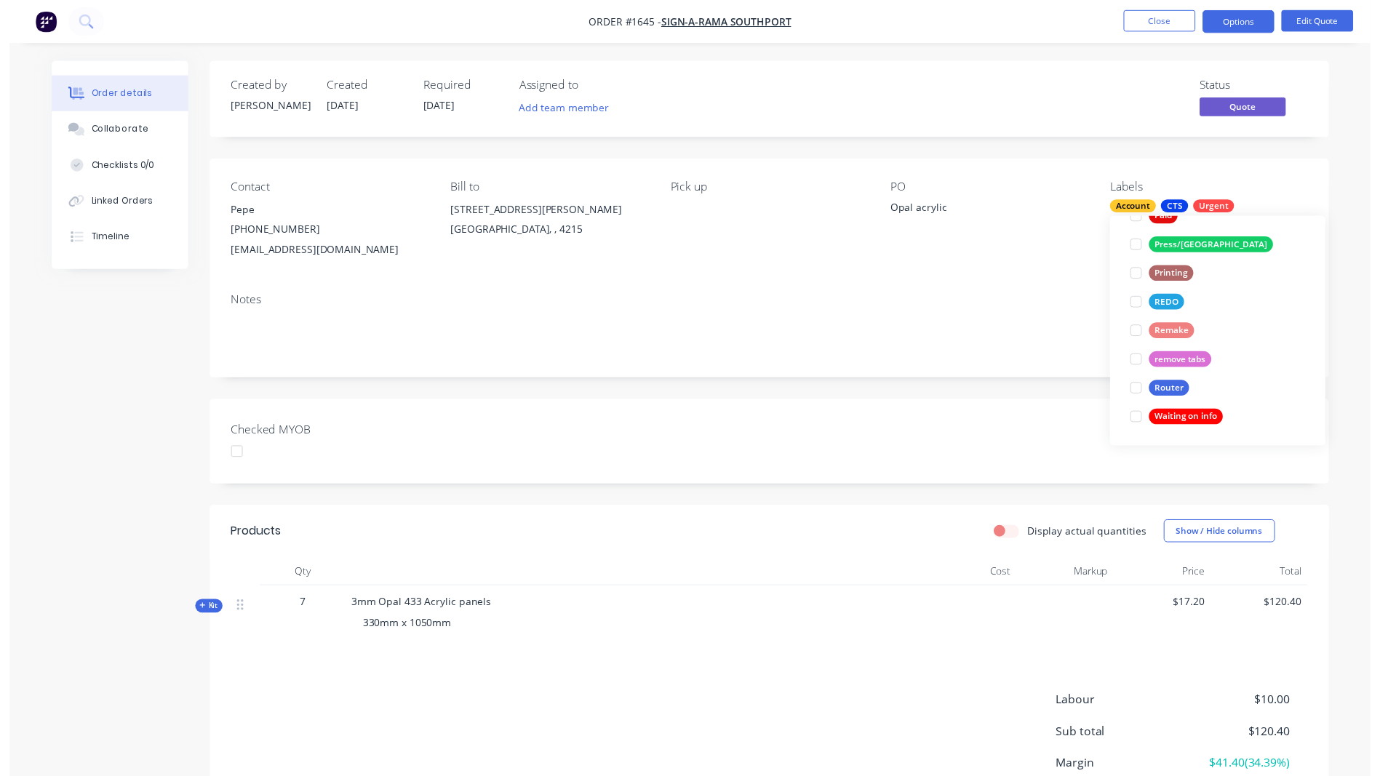
scroll to position [0, 0]
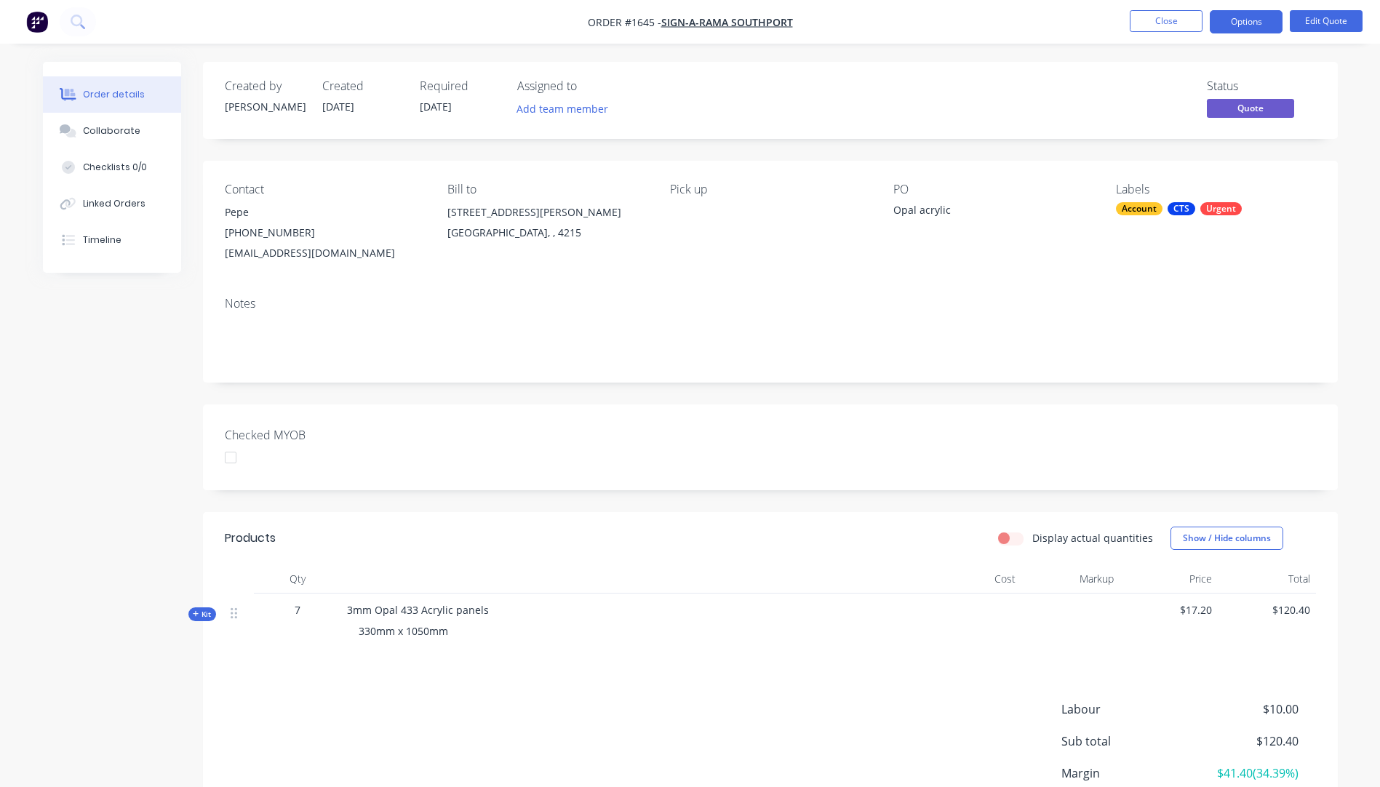
click at [1034, 301] on div "Notes" at bounding box center [770, 304] width 1091 height 14
click at [104, 143] on button "Collaborate" at bounding box center [112, 131] width 138 height 36
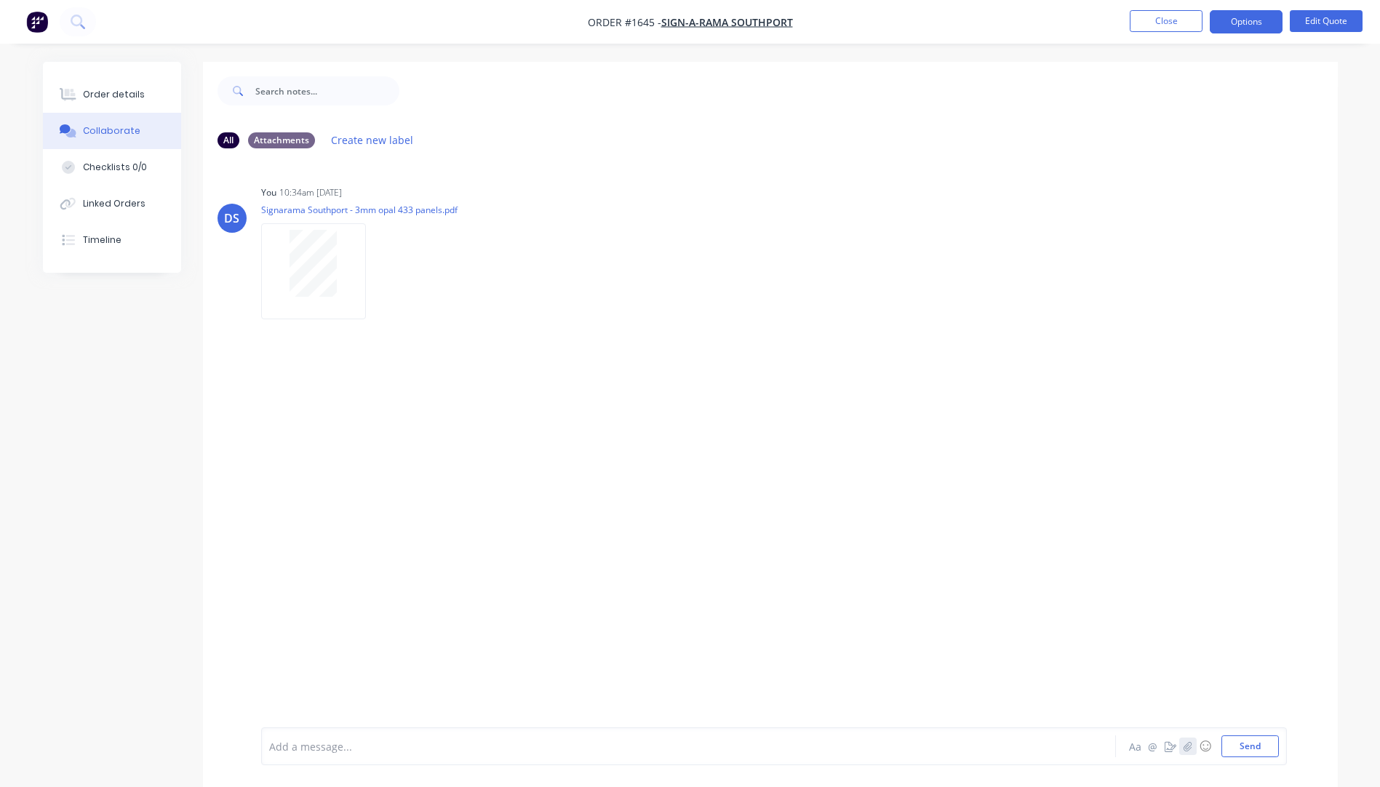
click at [1185, 750] on icon "button" at bounding box center [1187, 745] width 8 height 9
click at [303, 746] on div at bounding box center [648, 746] width 757 height 15
click at [1205, 751] on button "☺" at bounding box center [1205, 746] width 17 height 17
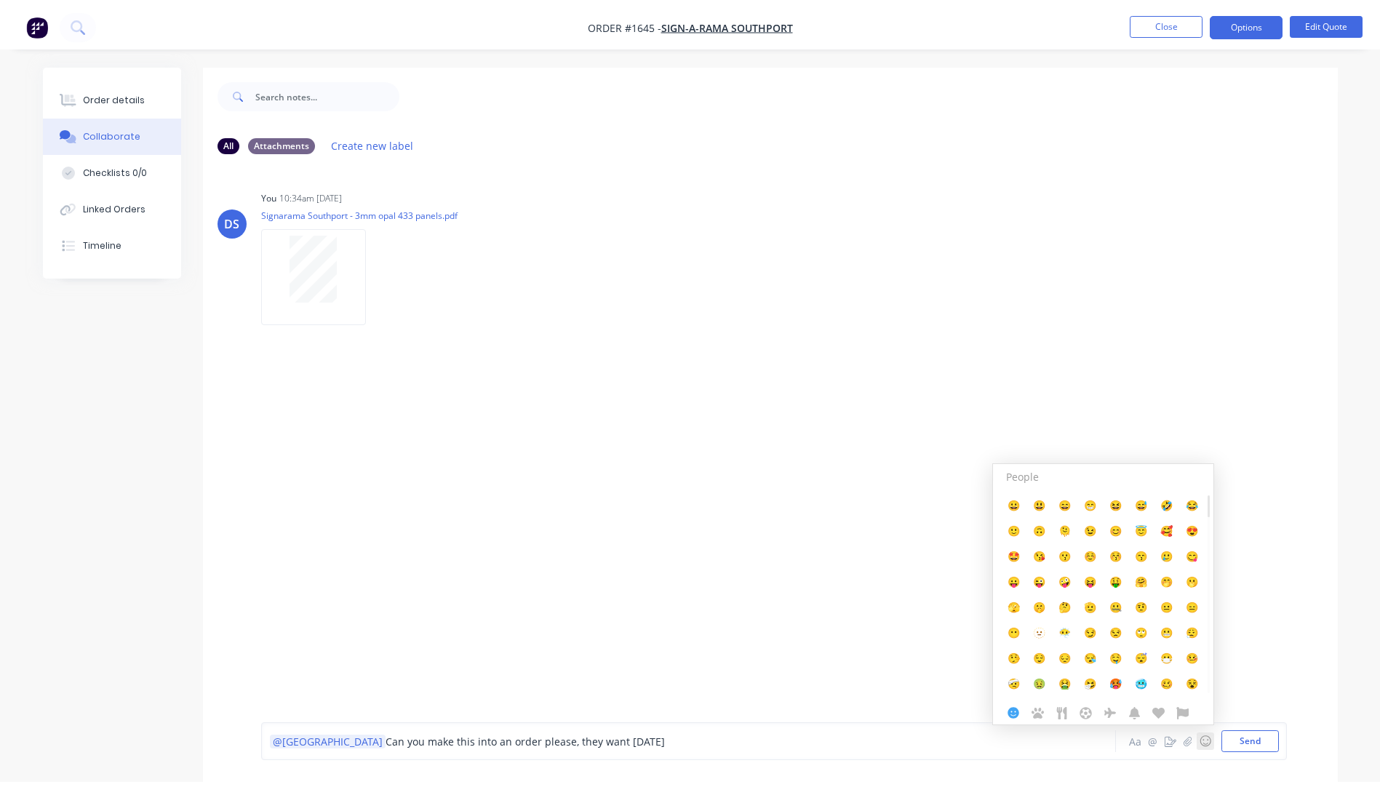
scroll to position [22, 0]
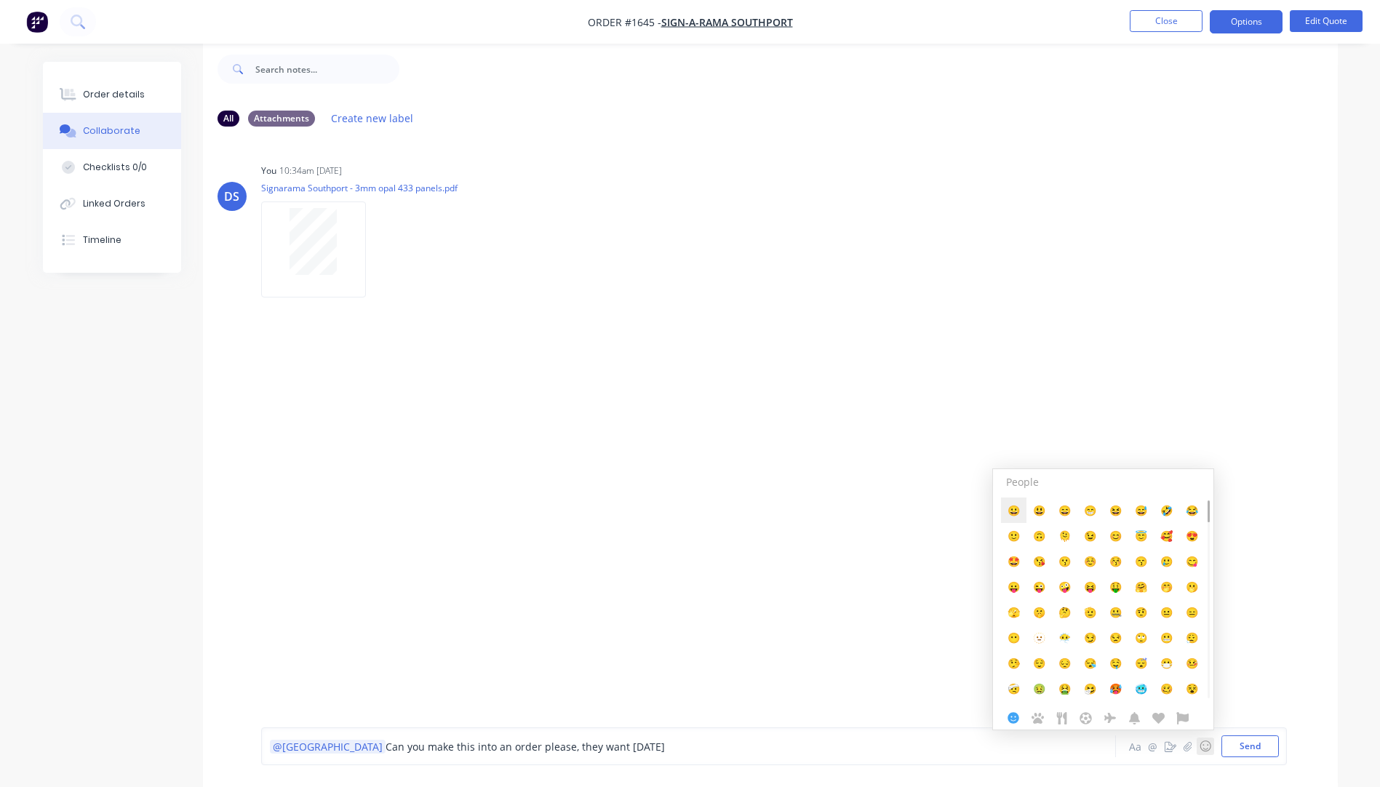
click at [1014, 514] on span "😀" at bounding box center [1013, 510] width 12 height 14
click at [799, 540] on div "DS You 10:34am 23/09/25 Signarama Southport - 3mm opal 433 panels.pdf Labels Do…" at bounding box center [770, 421] width 1135 height 567
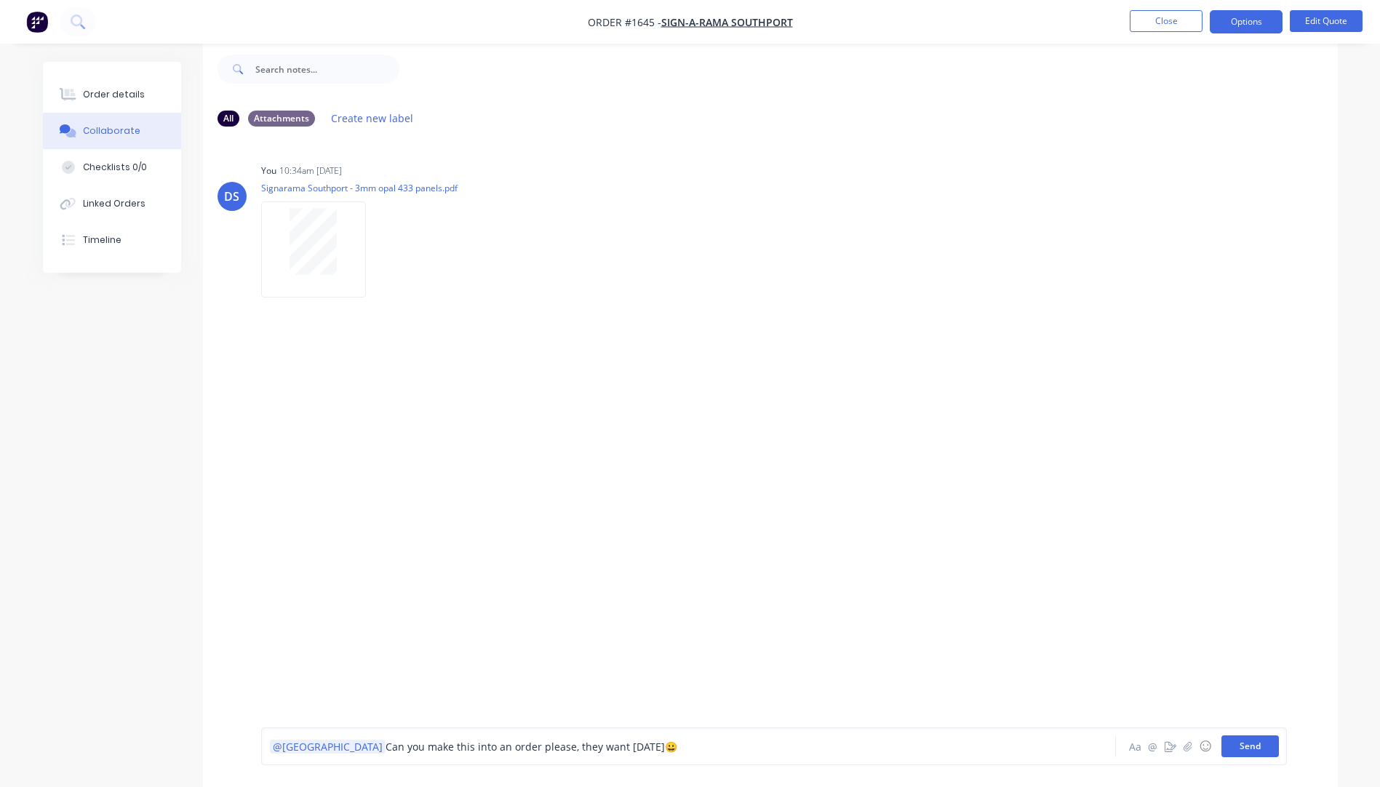
click at [1243, 751] on button "Send" at bounding box center [1249, 746] width 57 height 22
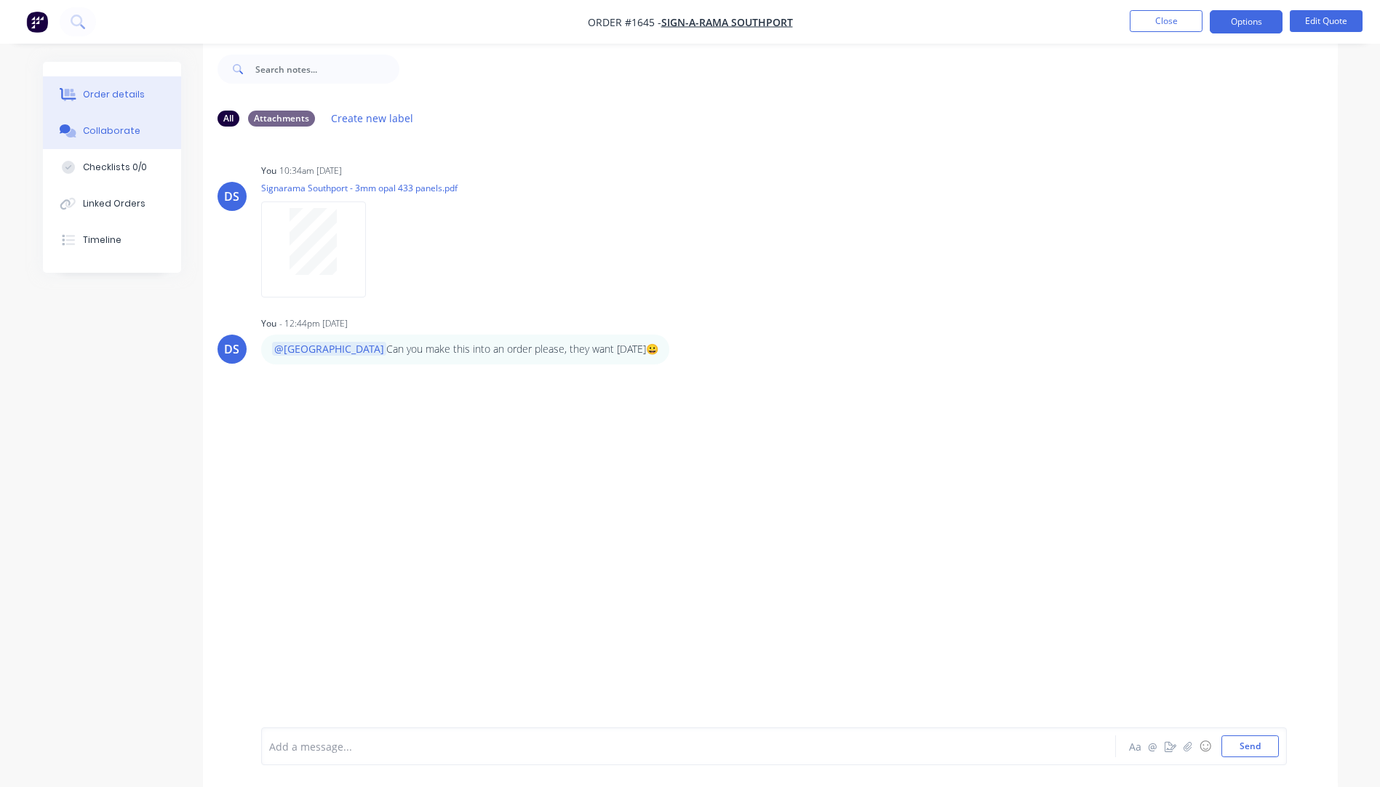
click at [132, 100] on div "Order details" at bounding box center [114, 94] width 62 height 13
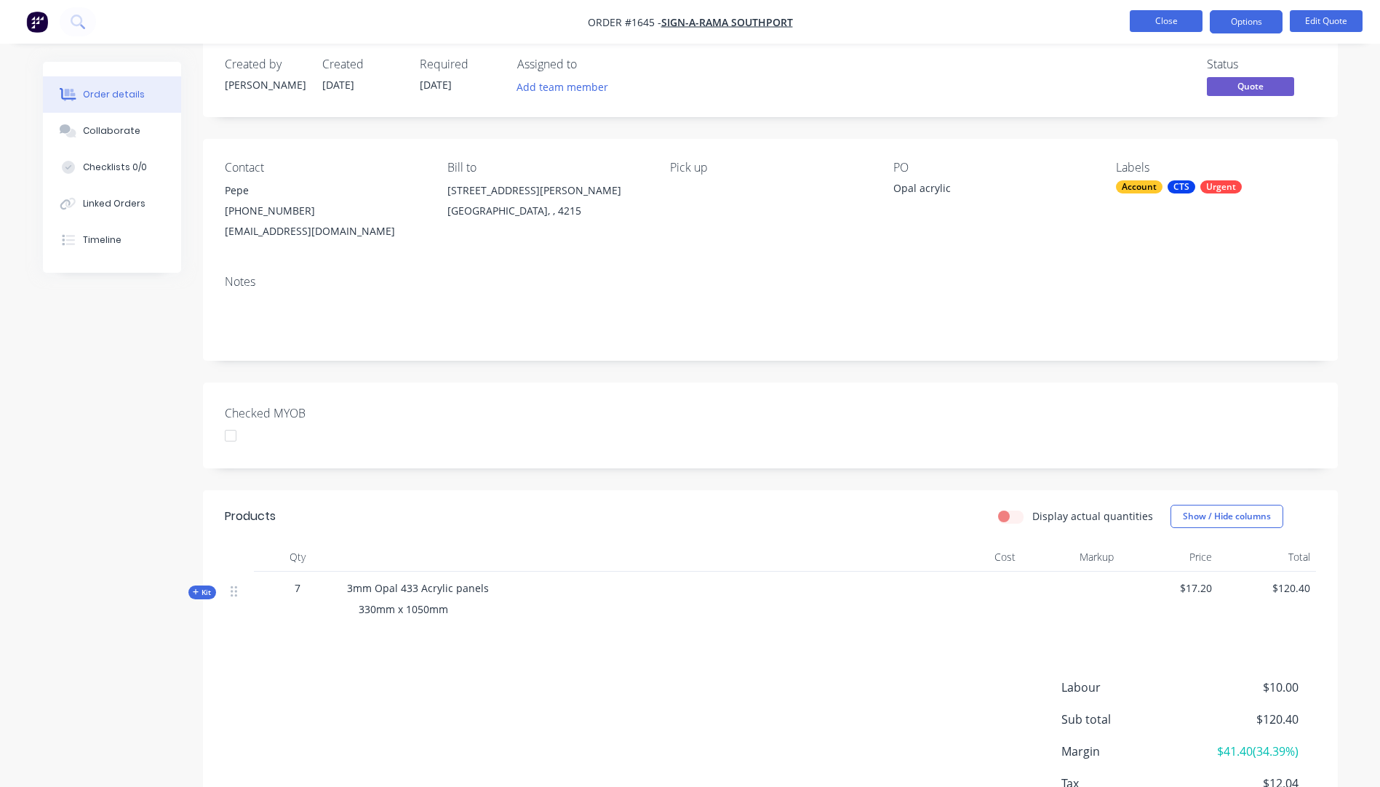
click at [1164, 31] on button "Close" at bounding box center [1166, 21] width 73 height 22
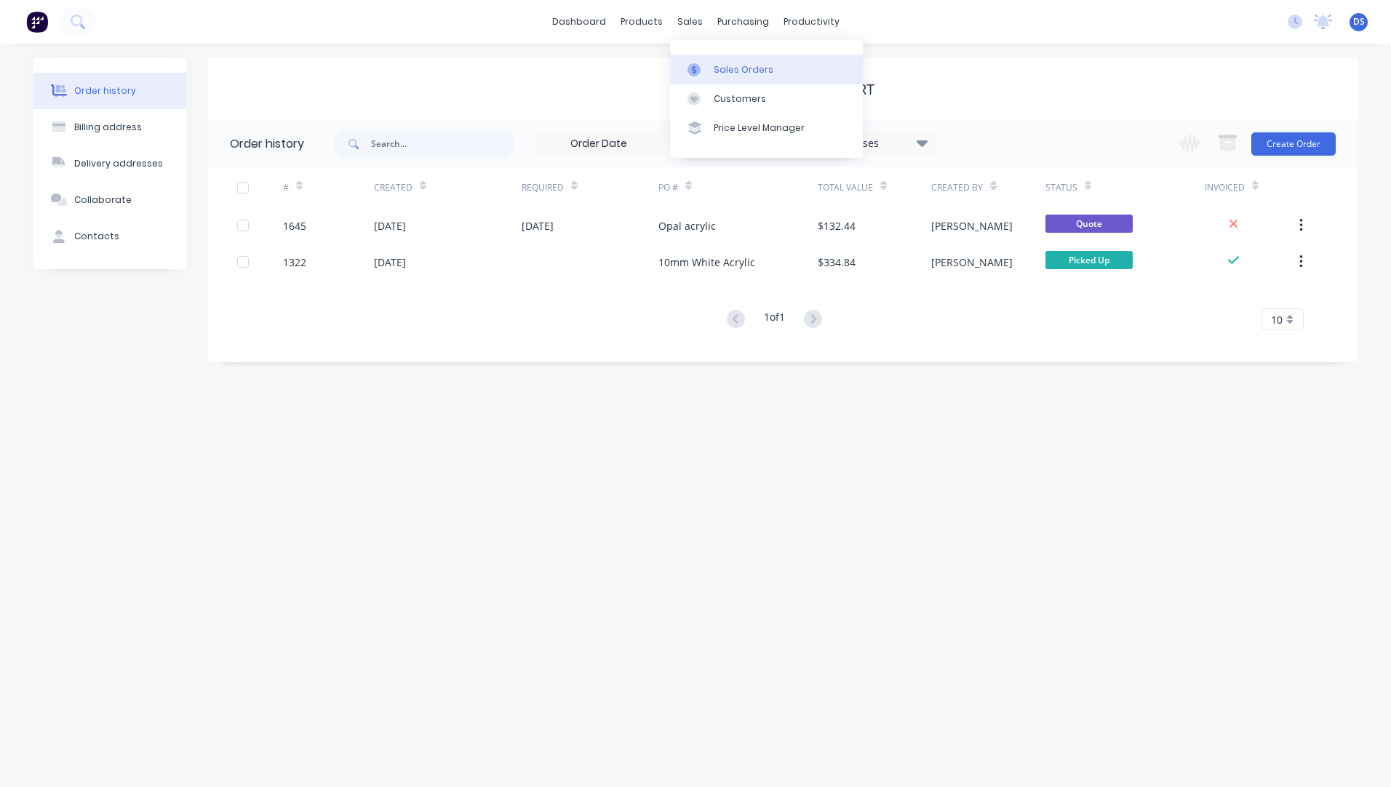
click at [717, 71] on div "Sales Orders" at bounding box center [744, 69] width 60 height 13
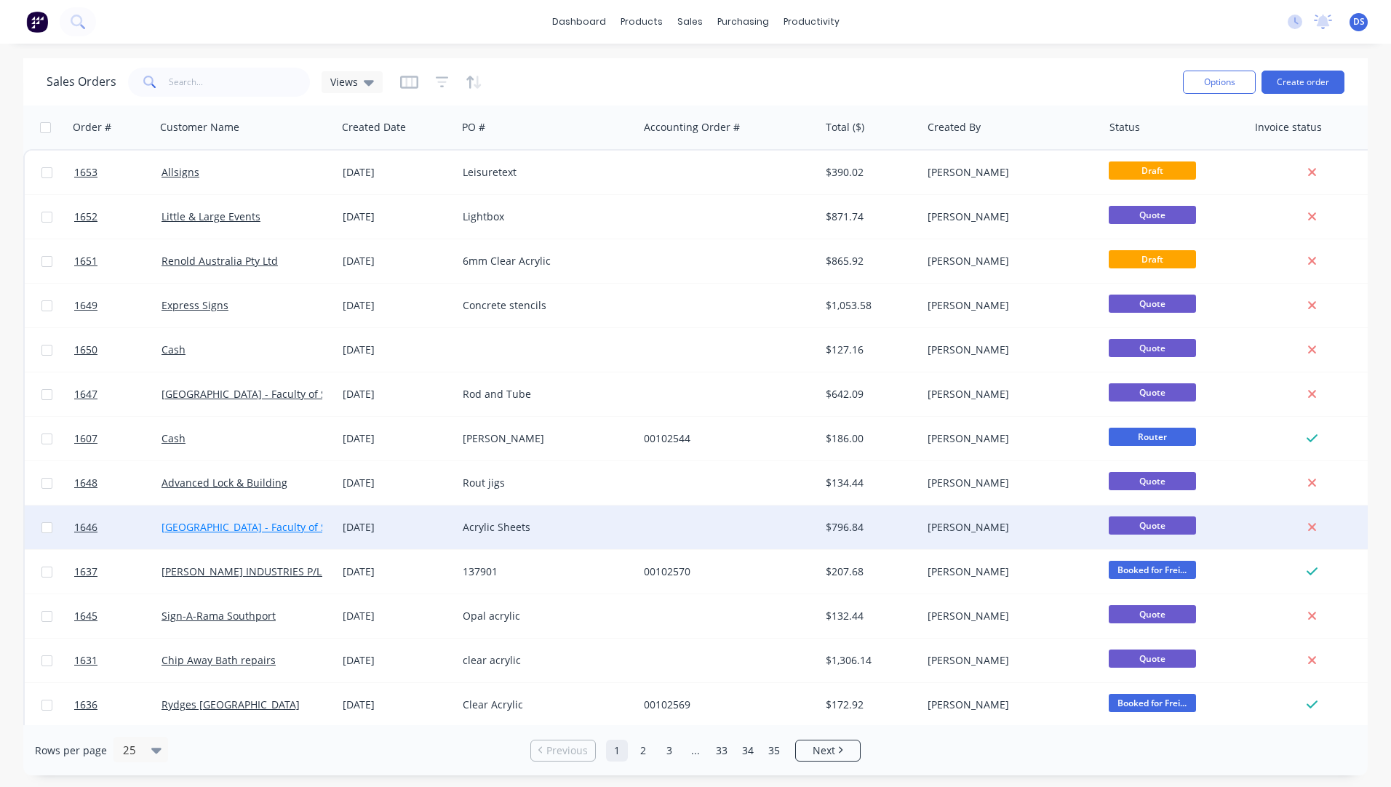
click at [259, 530] on link "[GEOGRAPHIC_DATA] - Faculty of Science" at bounding box center [259, 527] width 196 height 14
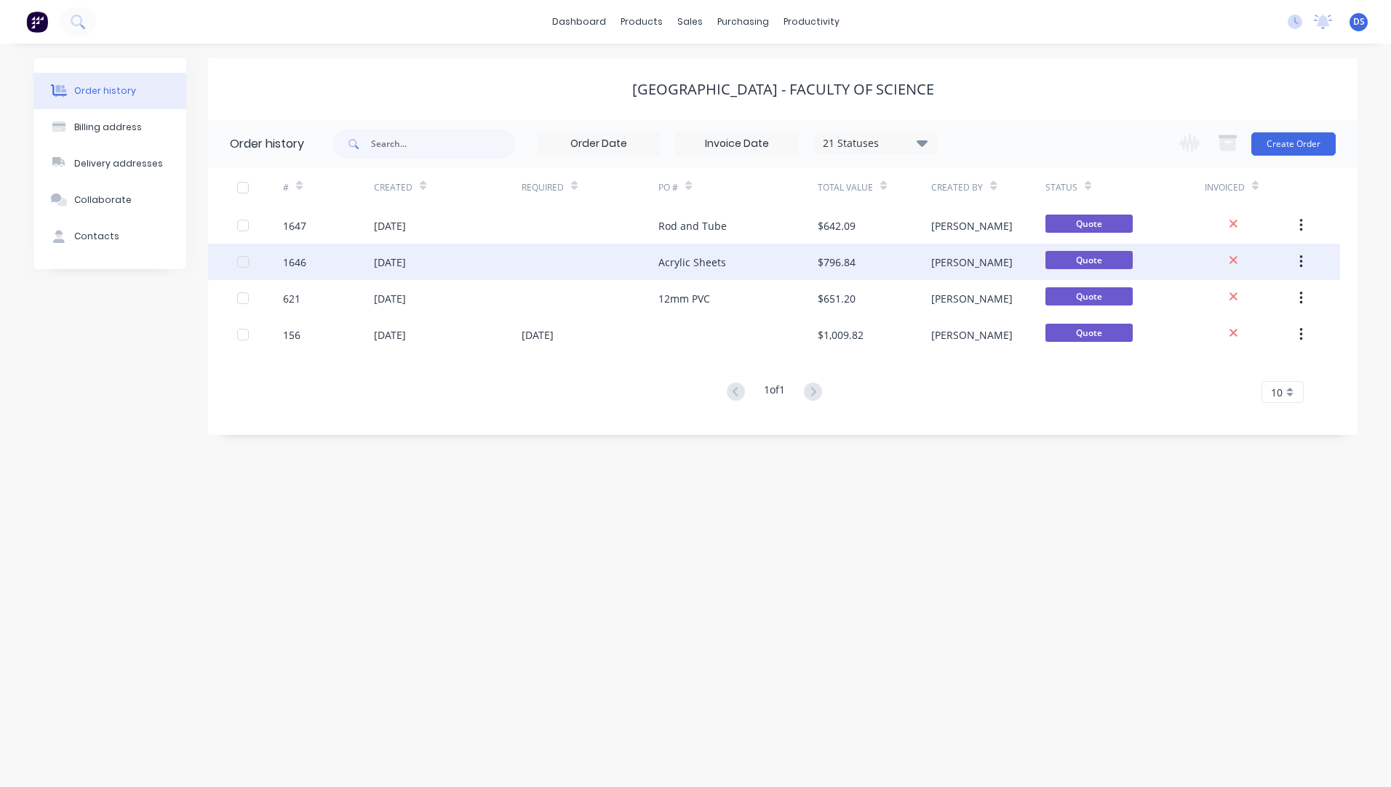
click at [697, 269] on div "Acrylic Sheets" at bounding box center [692, 262] width 68 height 15
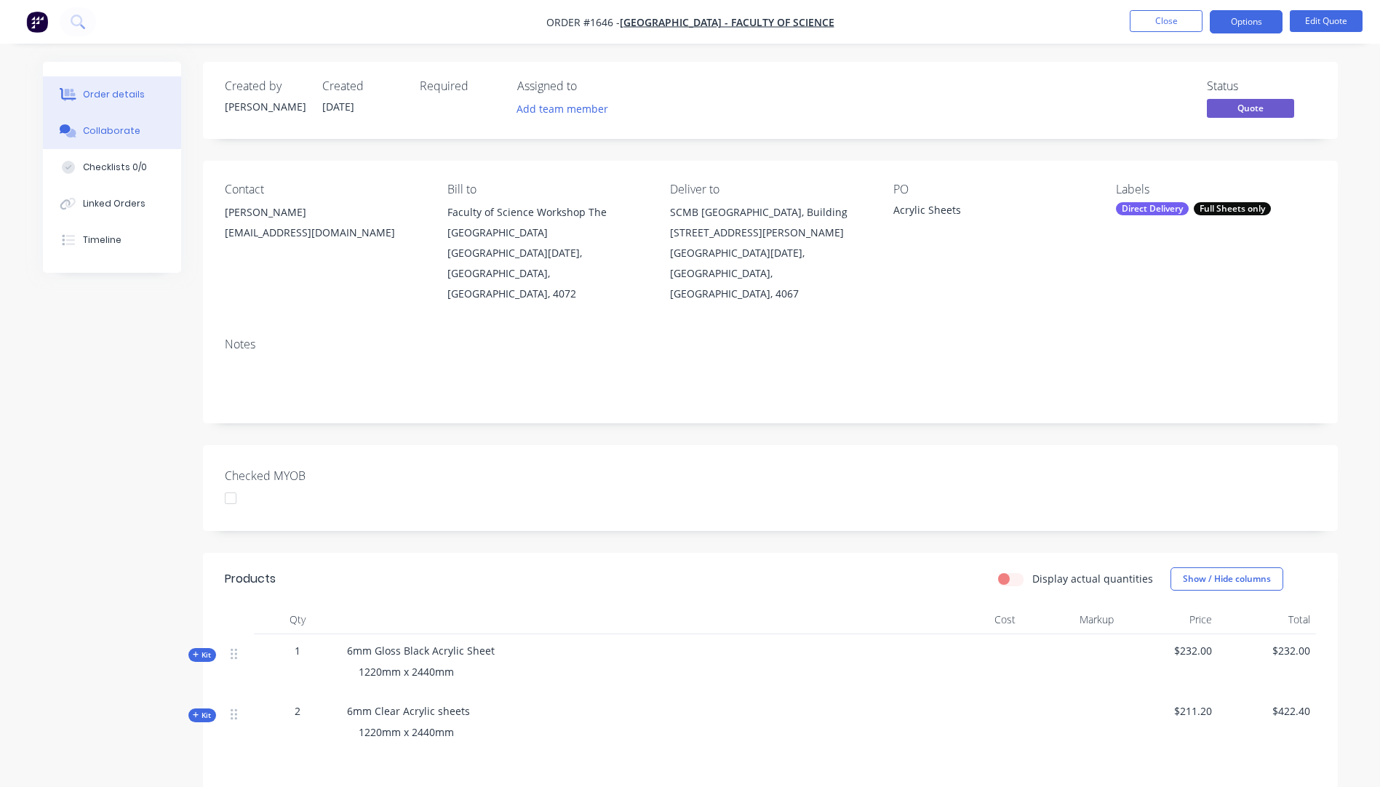
click at [121, 140] on button "Collaborate" at bounding box center [112, 131] width 138 height 36
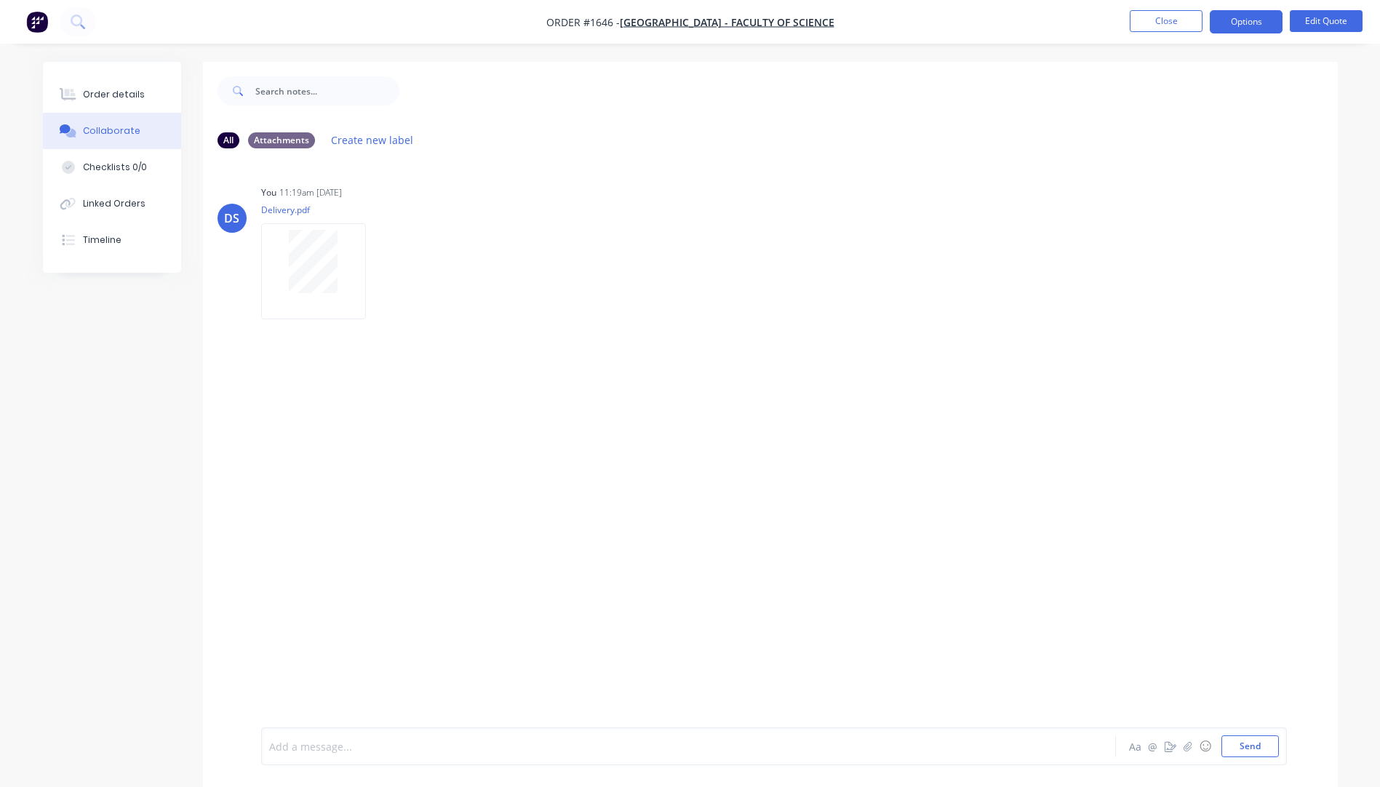
click at [332, 751] on div at bounding box center [648, 746] width 757 height 15
click at [1264, 741] on button "Send" at bounding box center [1249, 746] width 57 height 22
click at [132, 99] on div "Order details" at bounding box center [114, 94] width 62 height 13
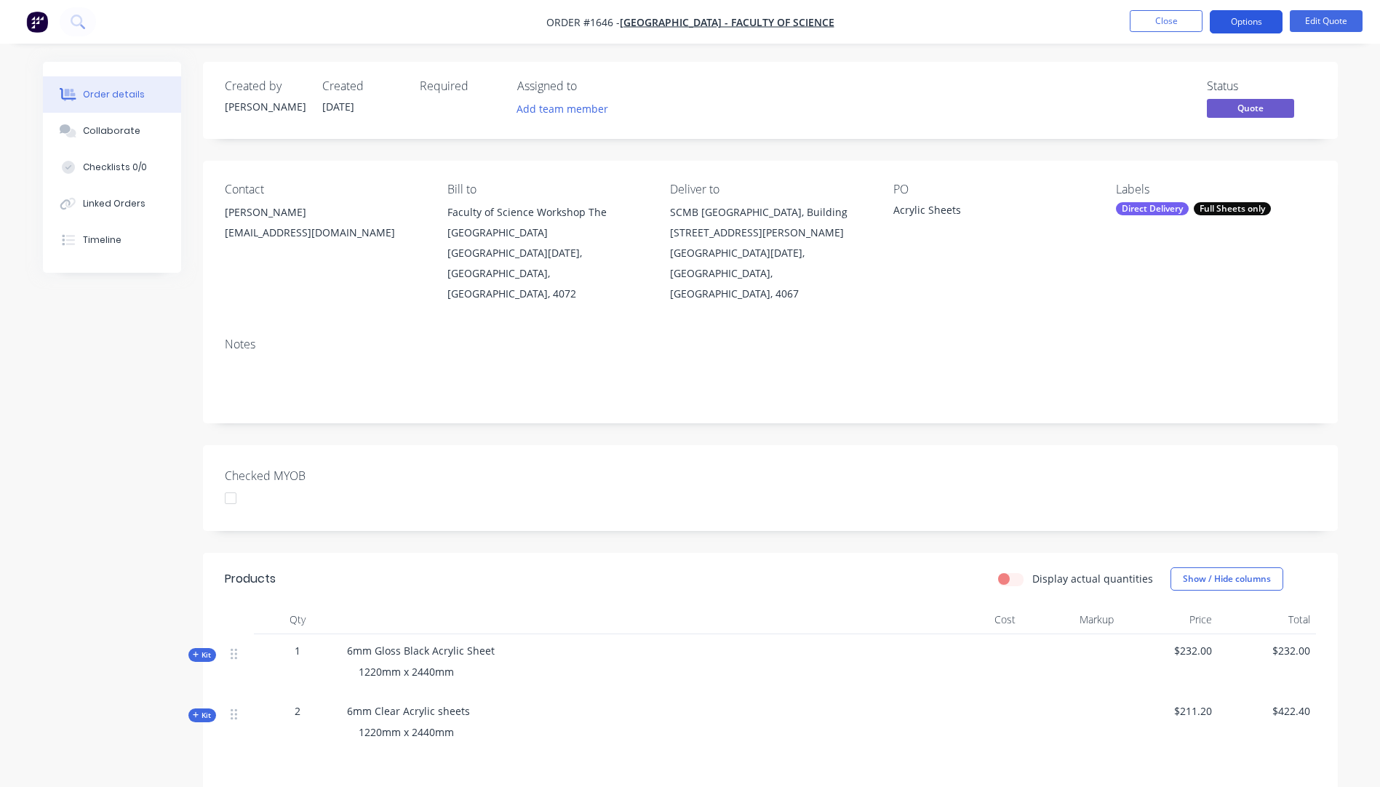
click at [1239, 27] on button "Options" at bounding box center [1246, 21] width 73 height 23
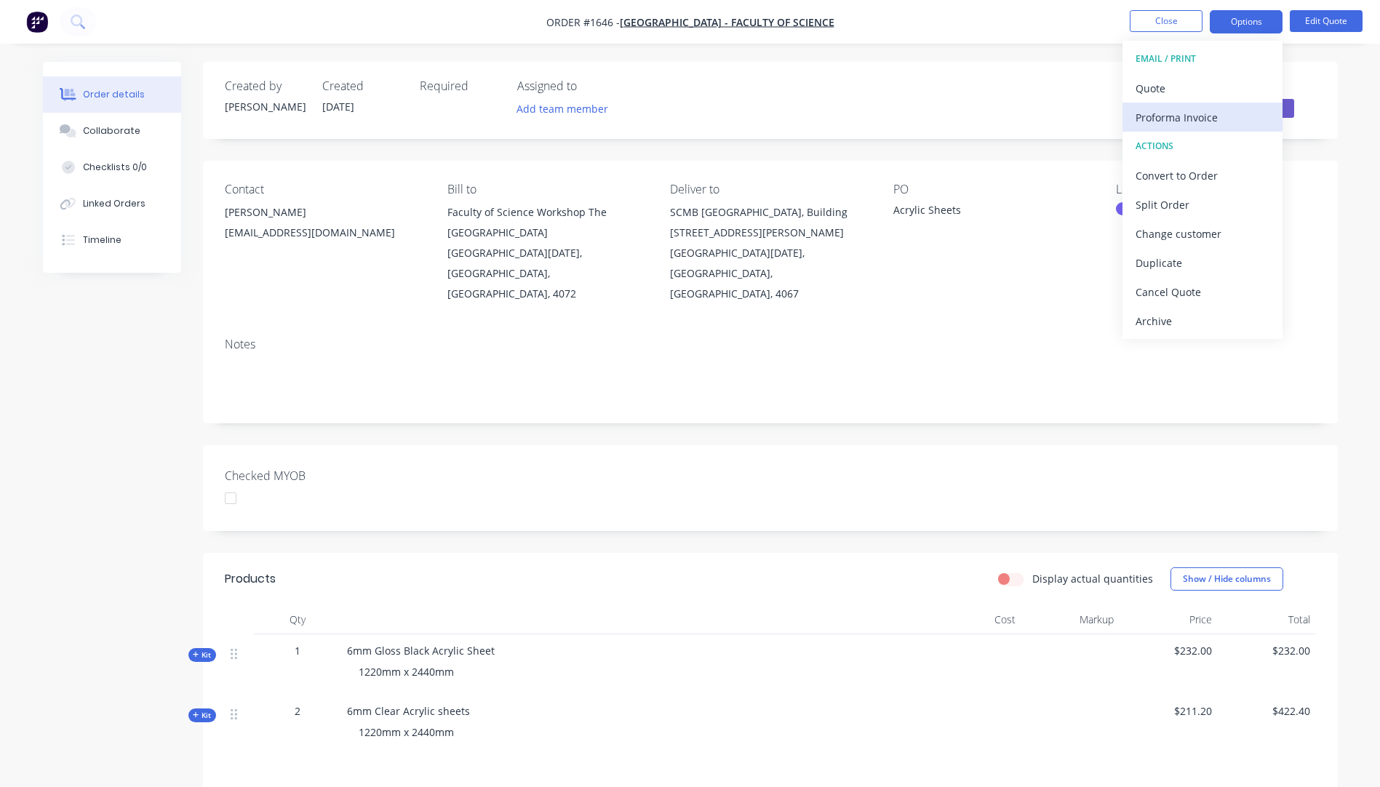
click at [1154, 120] on div "Proforma Invoice" at bounding box center [1202, 117] width 134 height 21
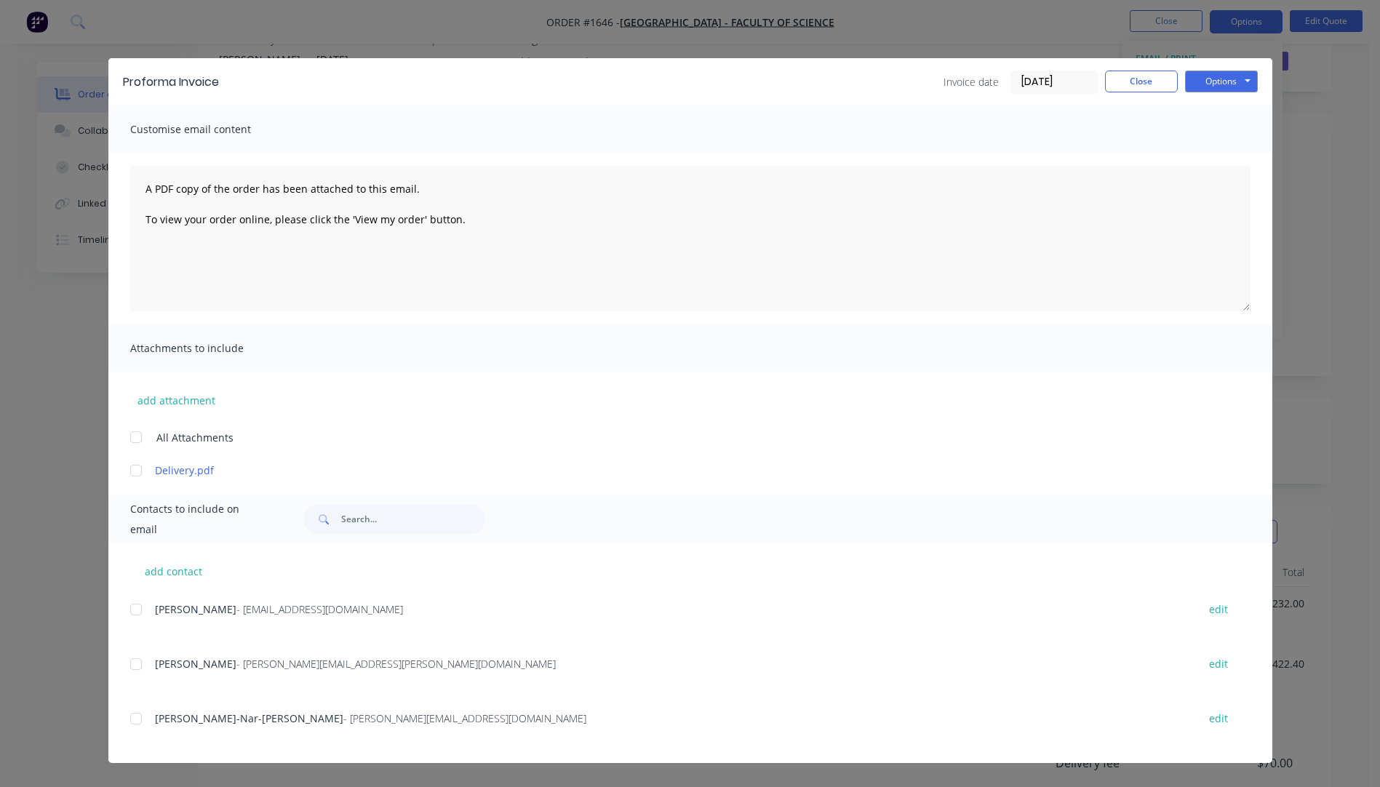
scroll to position [73, 0]
click at [134, 472] on div at bounding box center [135, 470] width 29 height 29
click at [177, 575] on button "add contact" at bounding box center [173, 571] width 87 height 22
select select "AU"
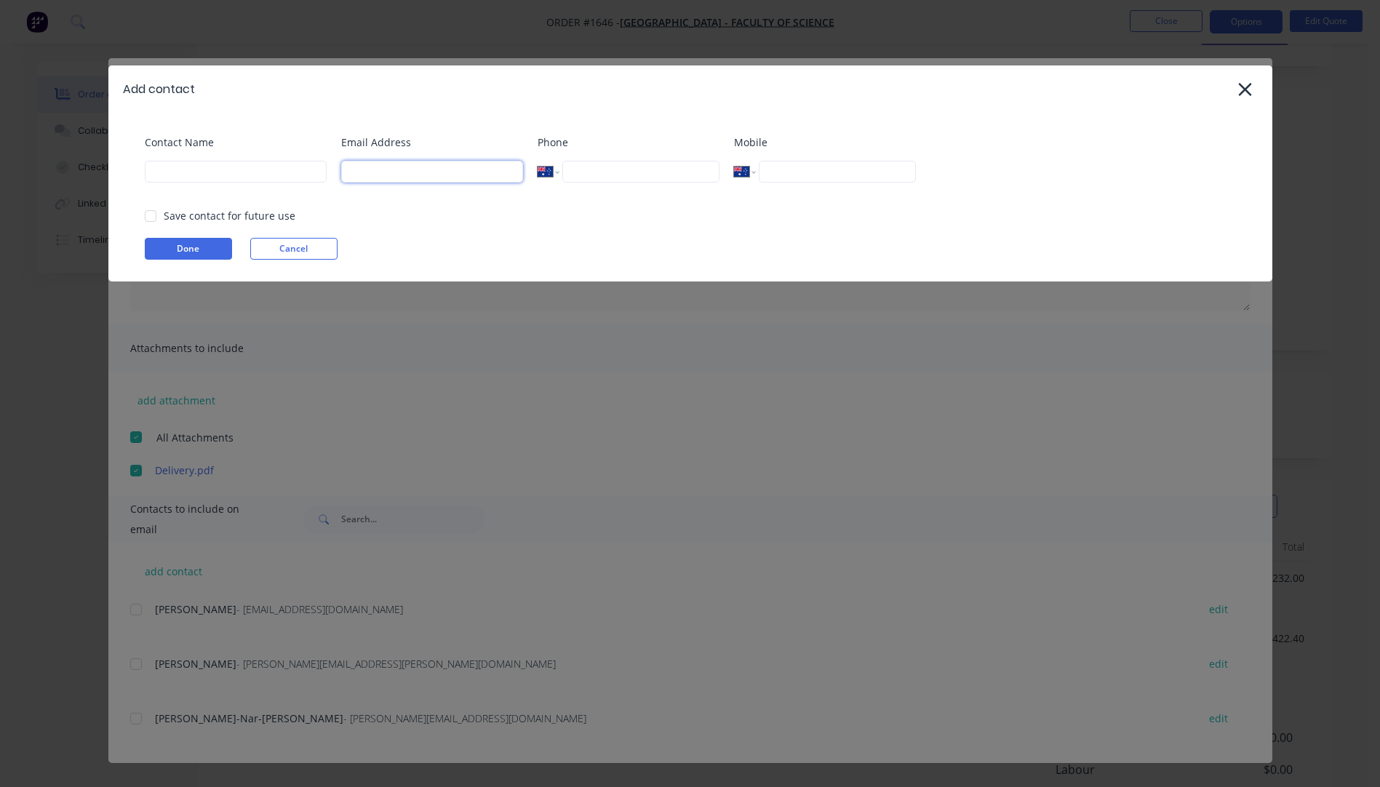
click at [394, 176] on input at bounding box center [432, 172] width 182 height 22
type input "d.ganesh@uq.edu.au"
type input "small"
type input "Devan Ganesh"
type input "(03) 9262 3395"
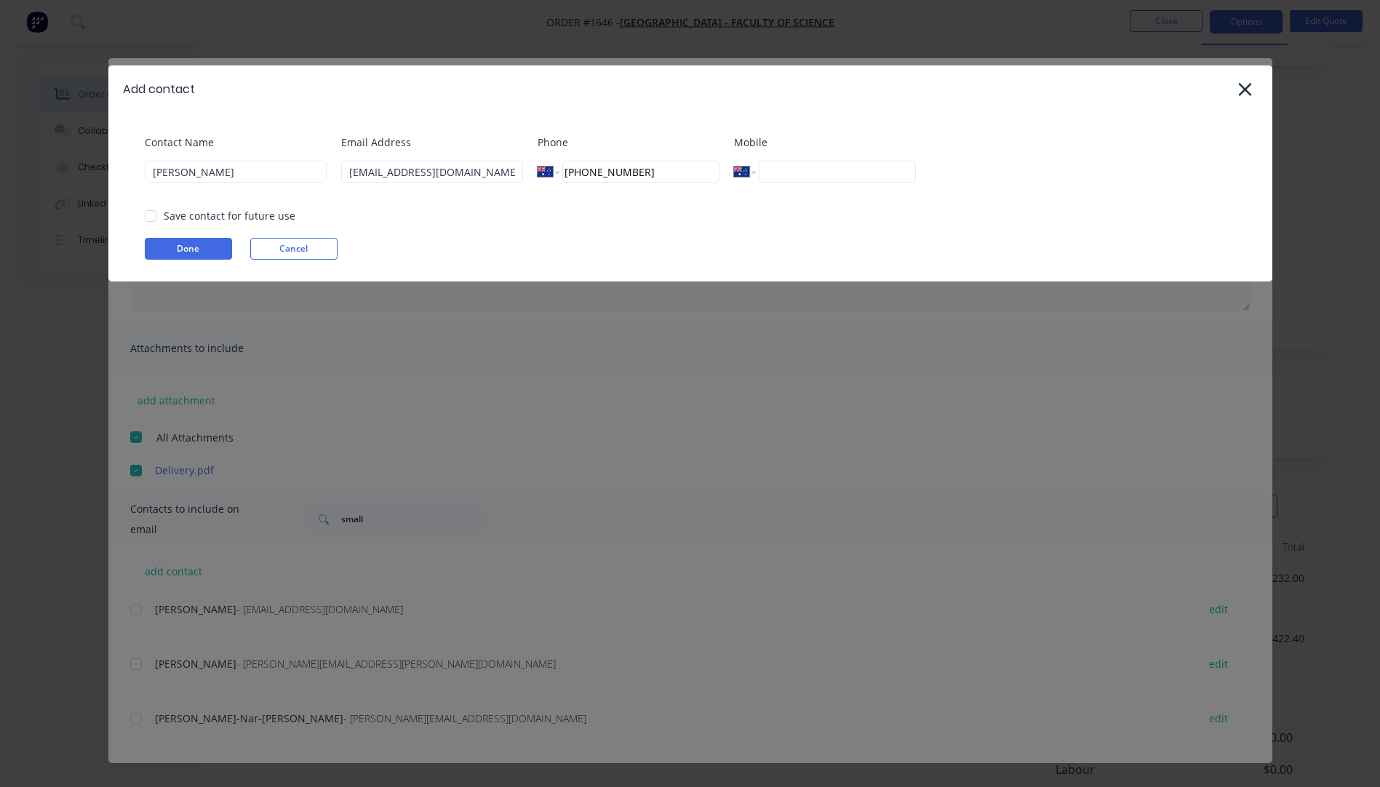
type input "0413 708 096"
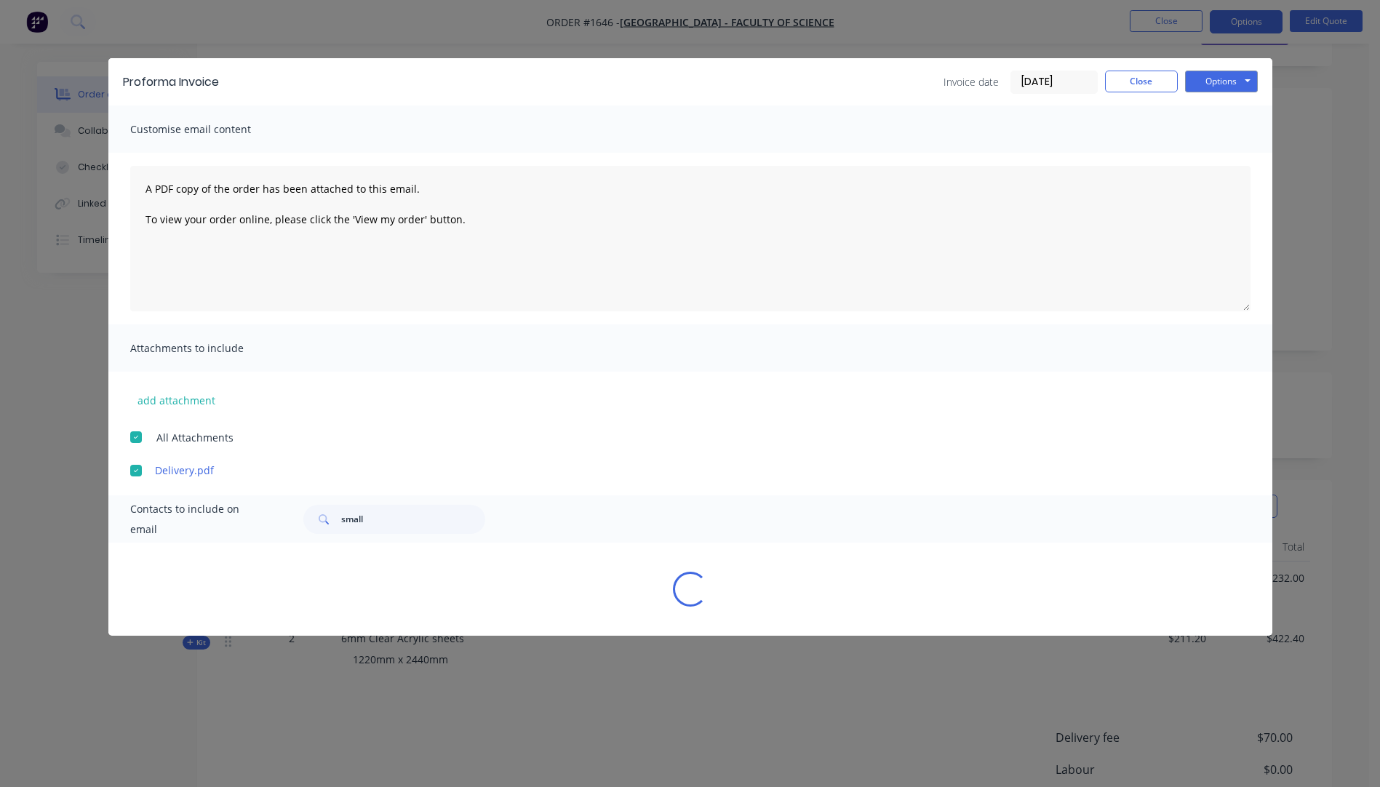
select select "AU"
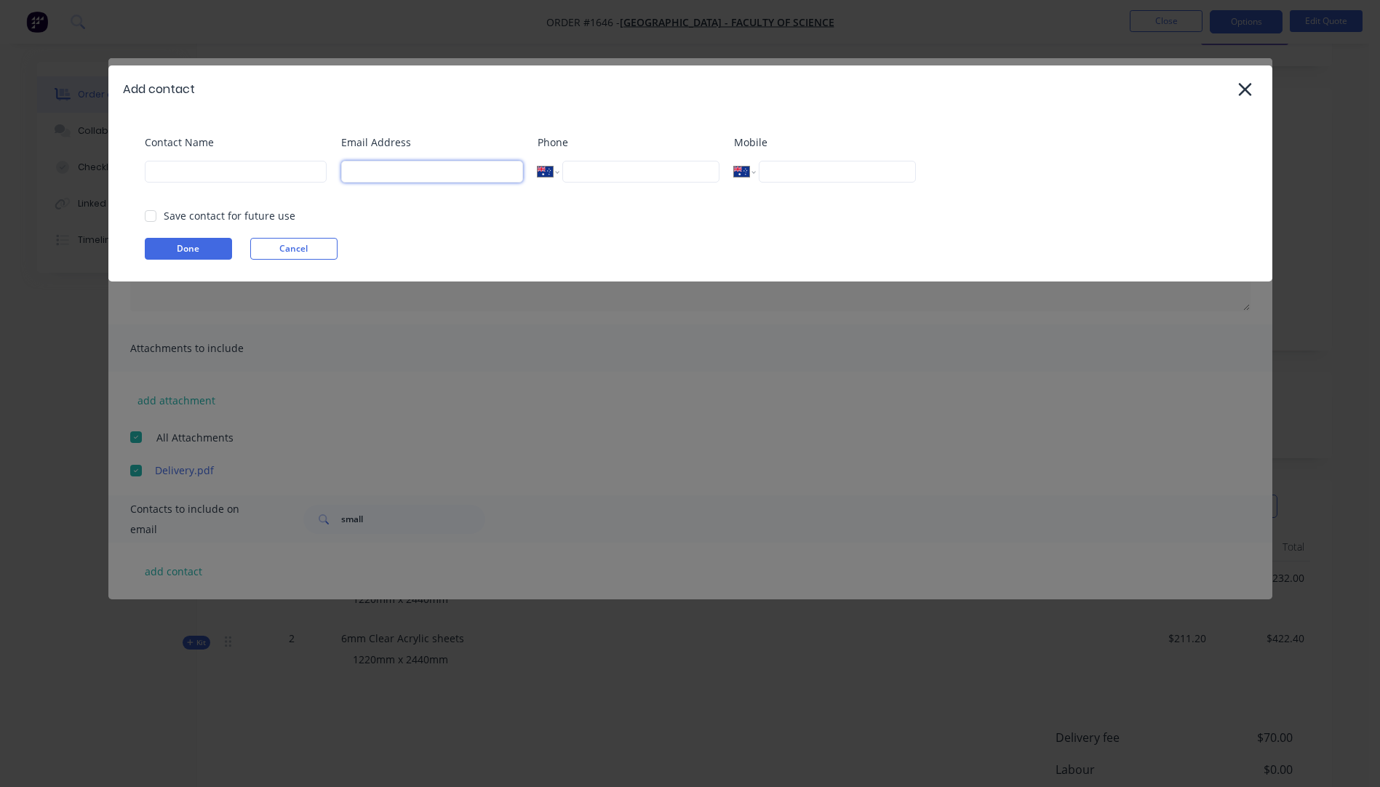
click at [379, 169] on input at bounding box center [432, 172] width 182 height 22
type input "d.ganesh@uq.edu.au"
type input "Devan Ganesh"
type input "(03) 9262 3395"
type input "0413 708 096"
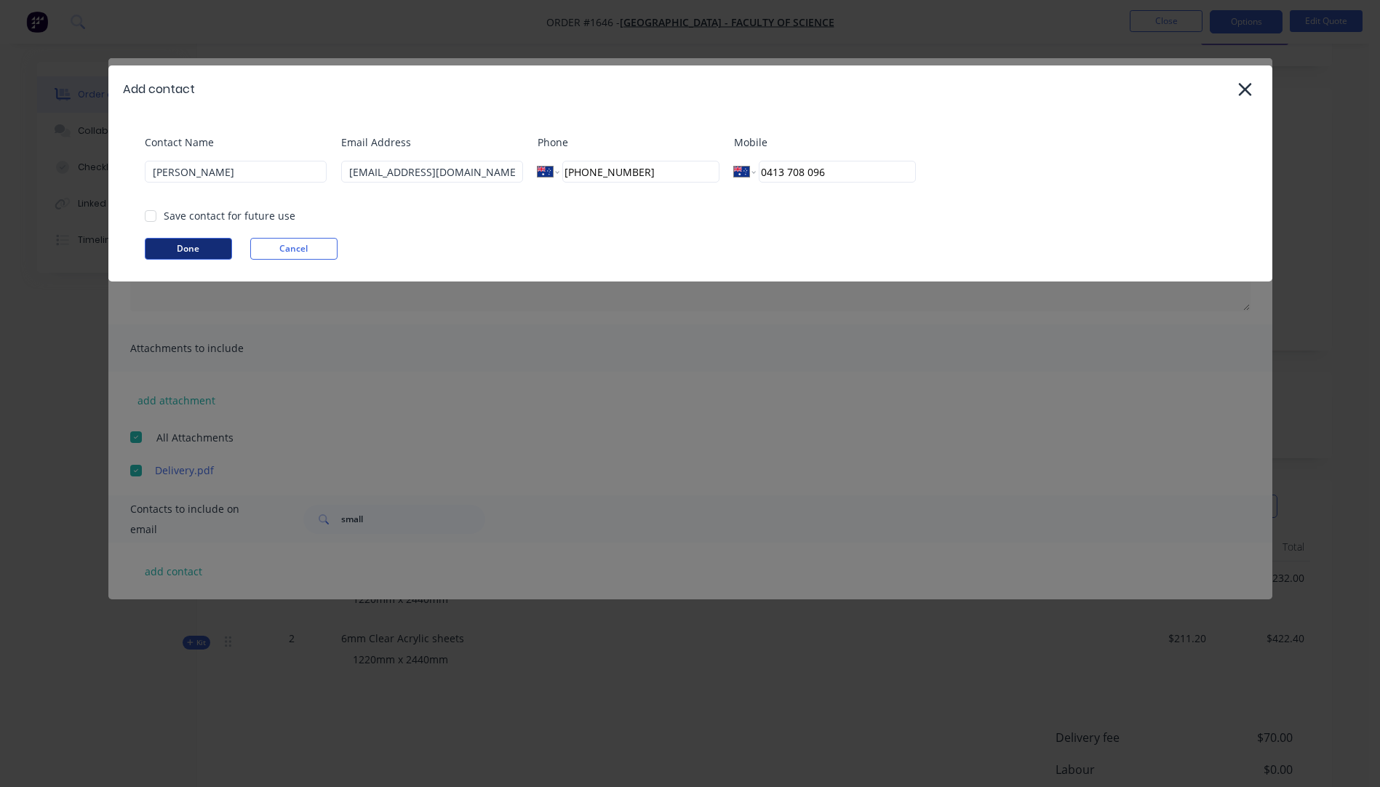
click at [191, 252] on button "Done" at bounding box center [188, 249] width 87 height 22
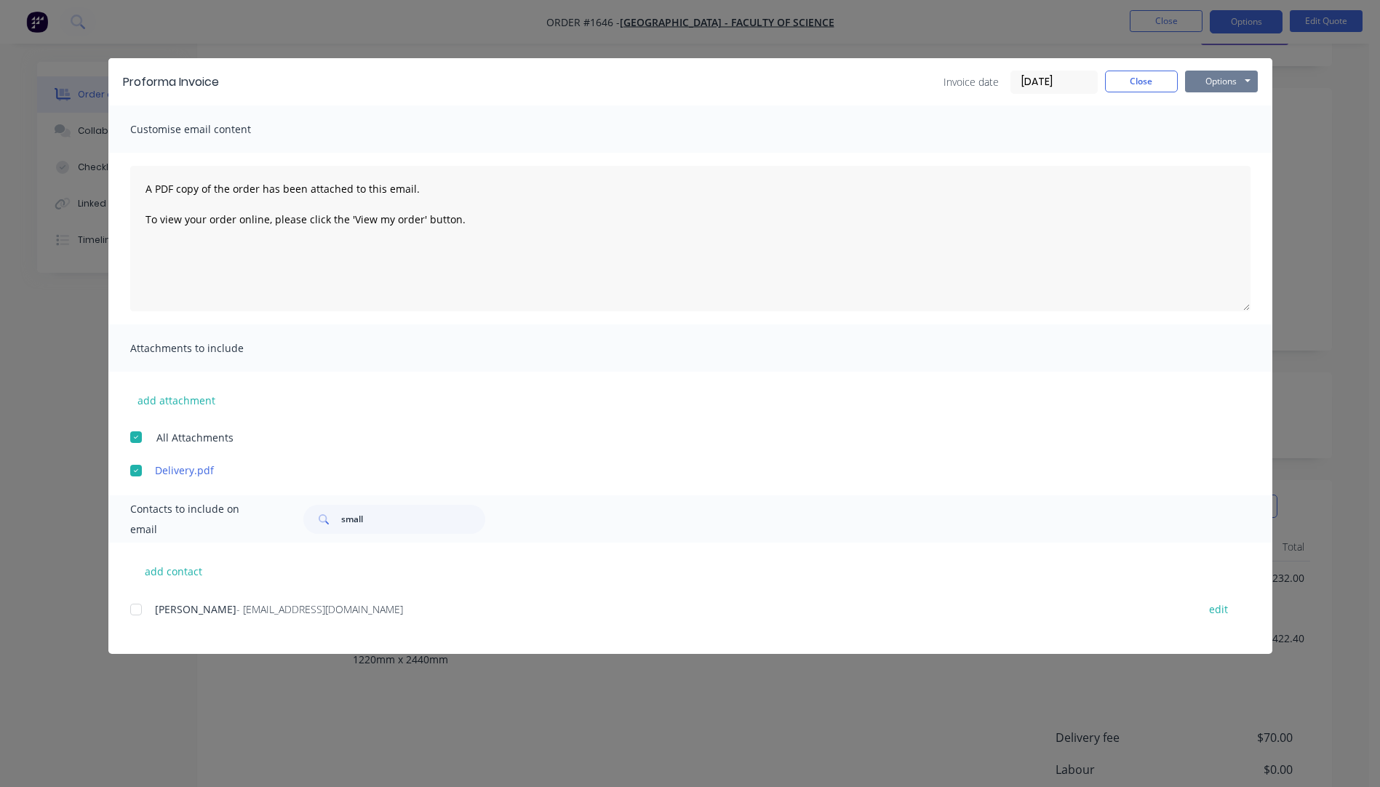
click at [1212, 85] on button "Options" at bounding box center [1221, 82] width 73 height 22
click at [1225, 107] on button "Preview" at bounding box center [1231, 107] width 93 height 24
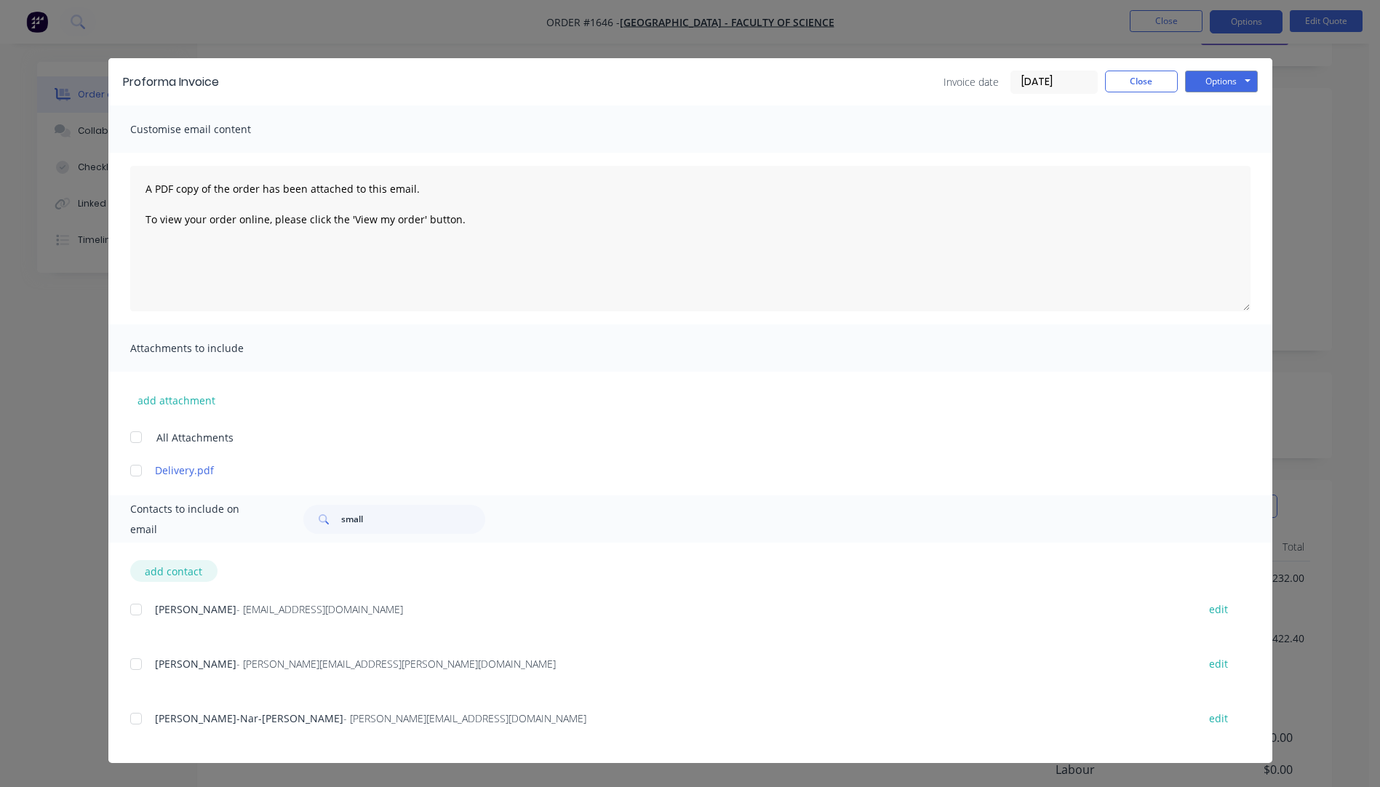
click at [174, 578] on button "add contact" at bounding box center [173, 571] width 87 height 22
select select "AU"
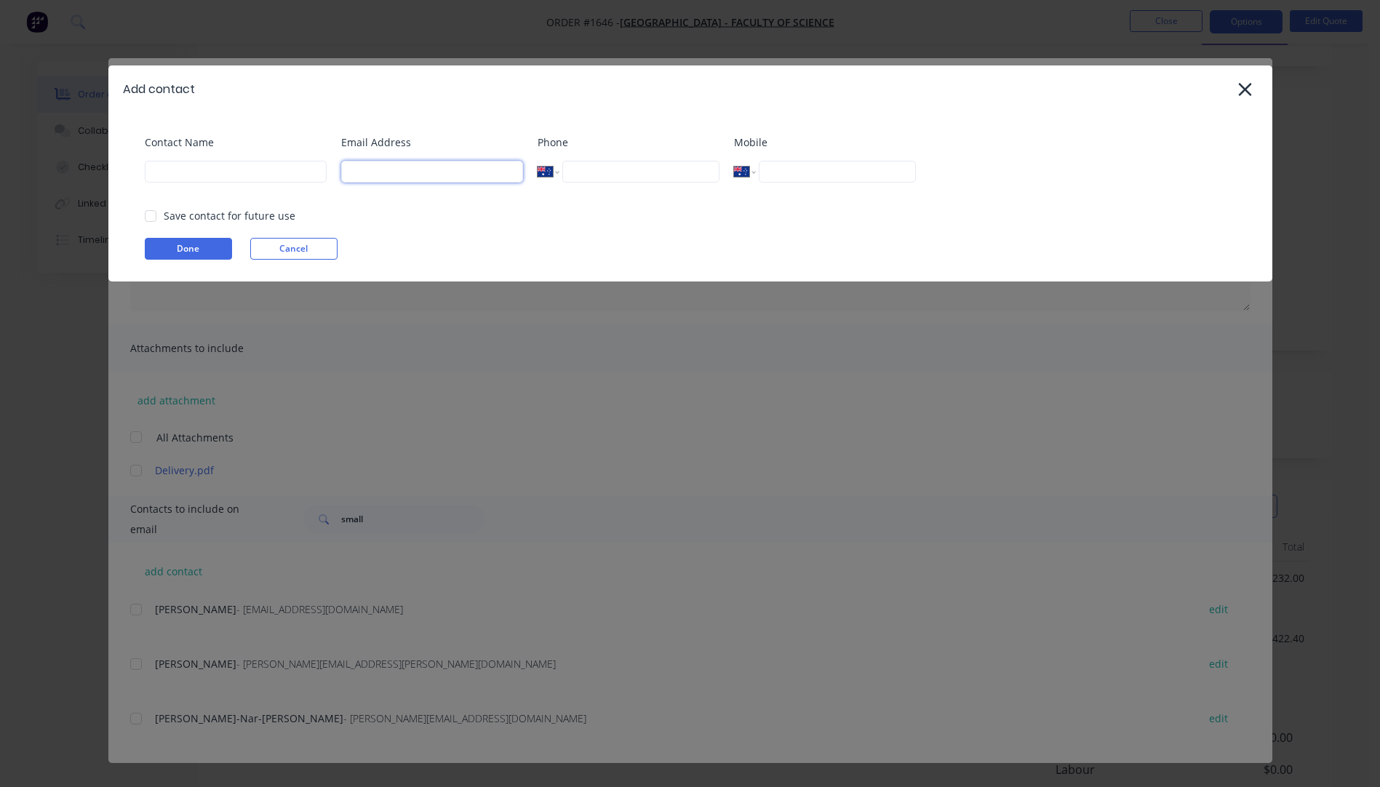
click at [429, 175] on input at bounding box center [432, 172] width 182 height 22
type input "d.ganesh@uq.edu.au"
type input "Devan Ganesh"
type input "(03) 9262 3395"
type input "0413 708 096"
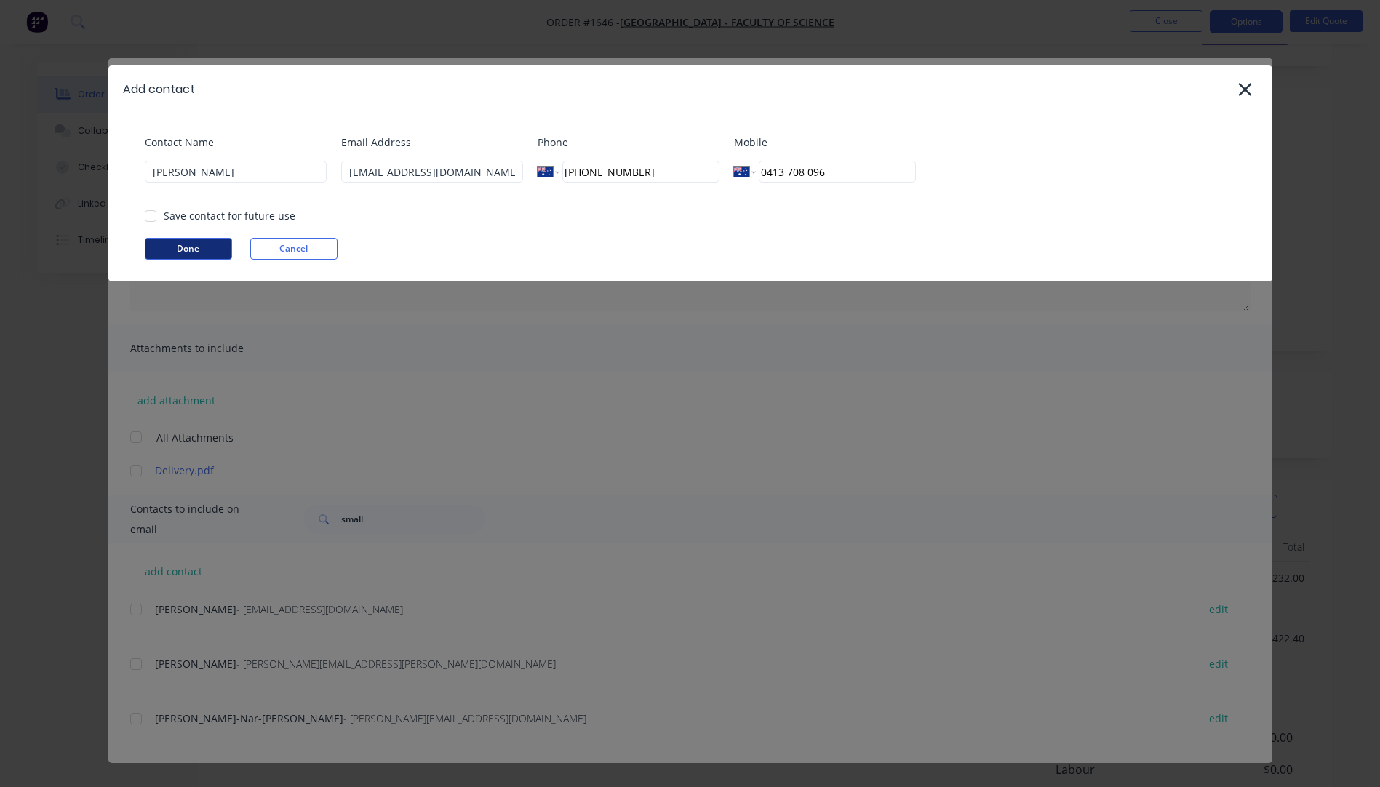
click at [201, 255] on button "Done" at bounding box center [188, 249] width 87 height 22
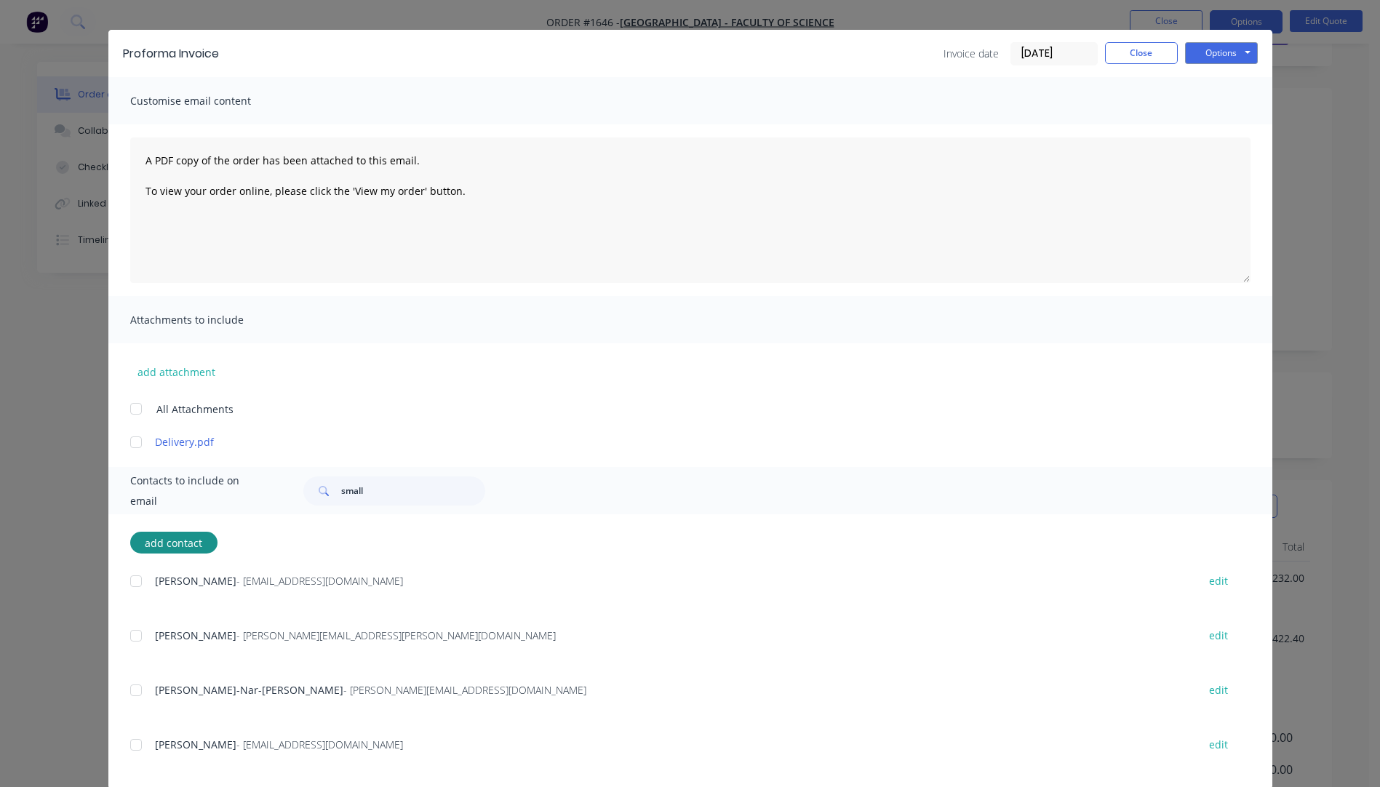
scroll to position [51, 0]
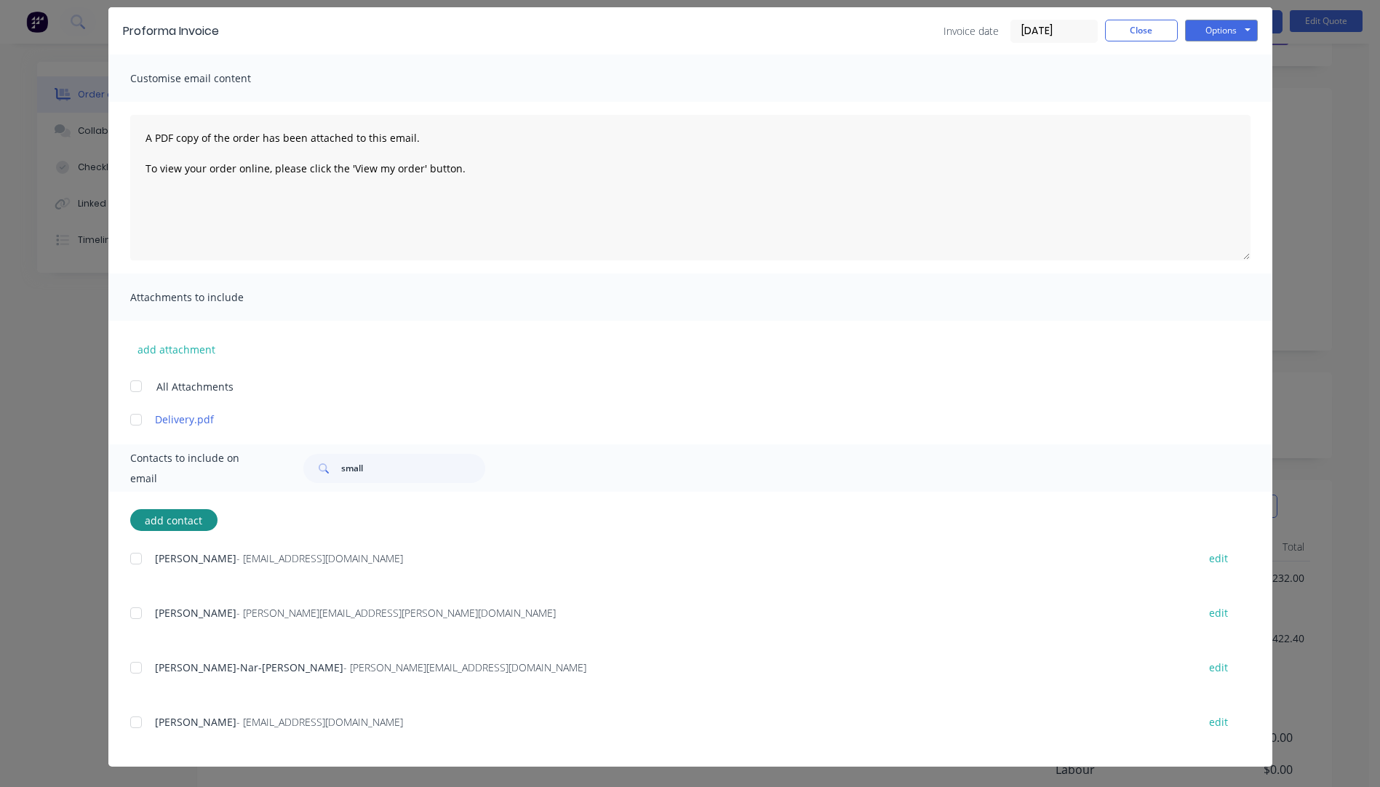
click at [127, 727] on div at bounding box center [135, 722] width 29 height 29
click at [130, 423] on div at bounding box center [135, 419] width 29 height 29
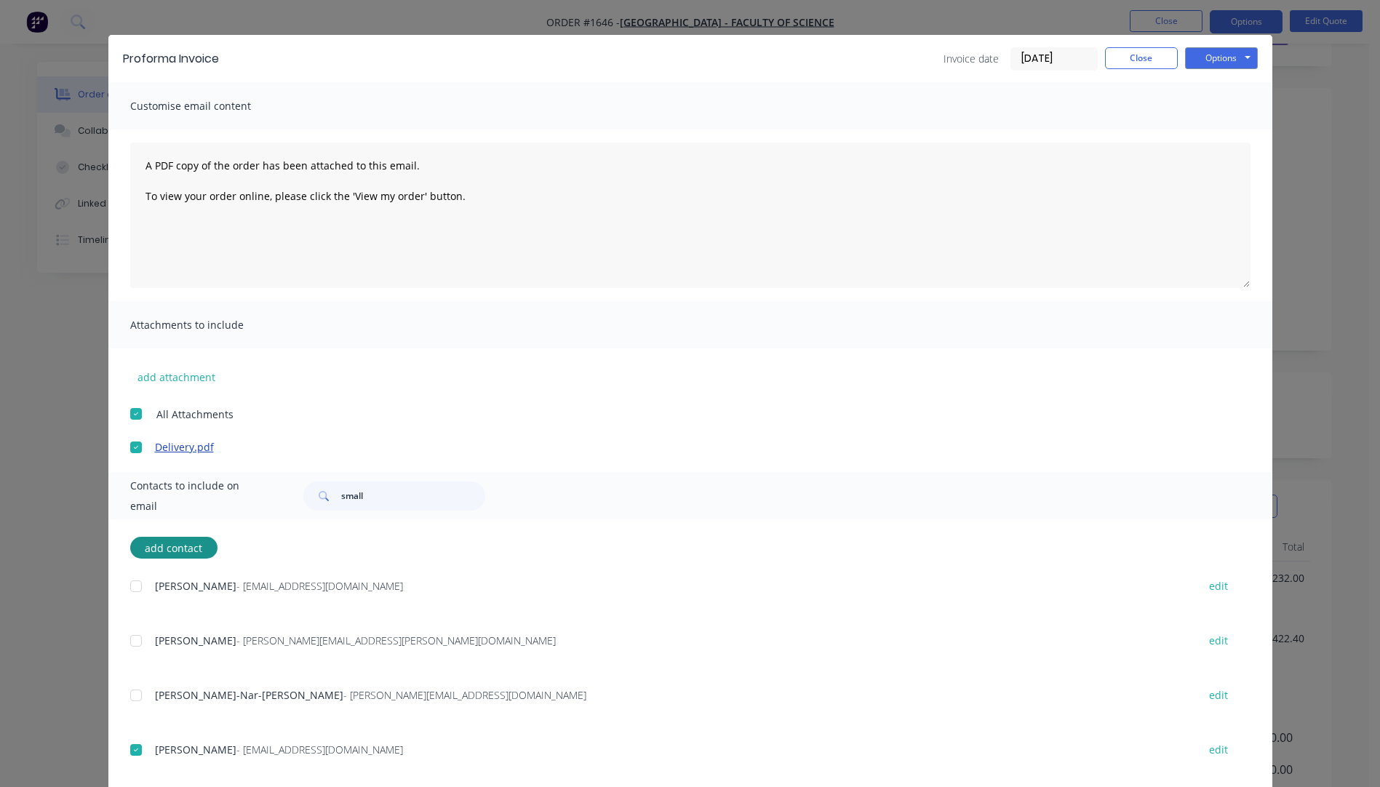
scroll to position [0, 0]
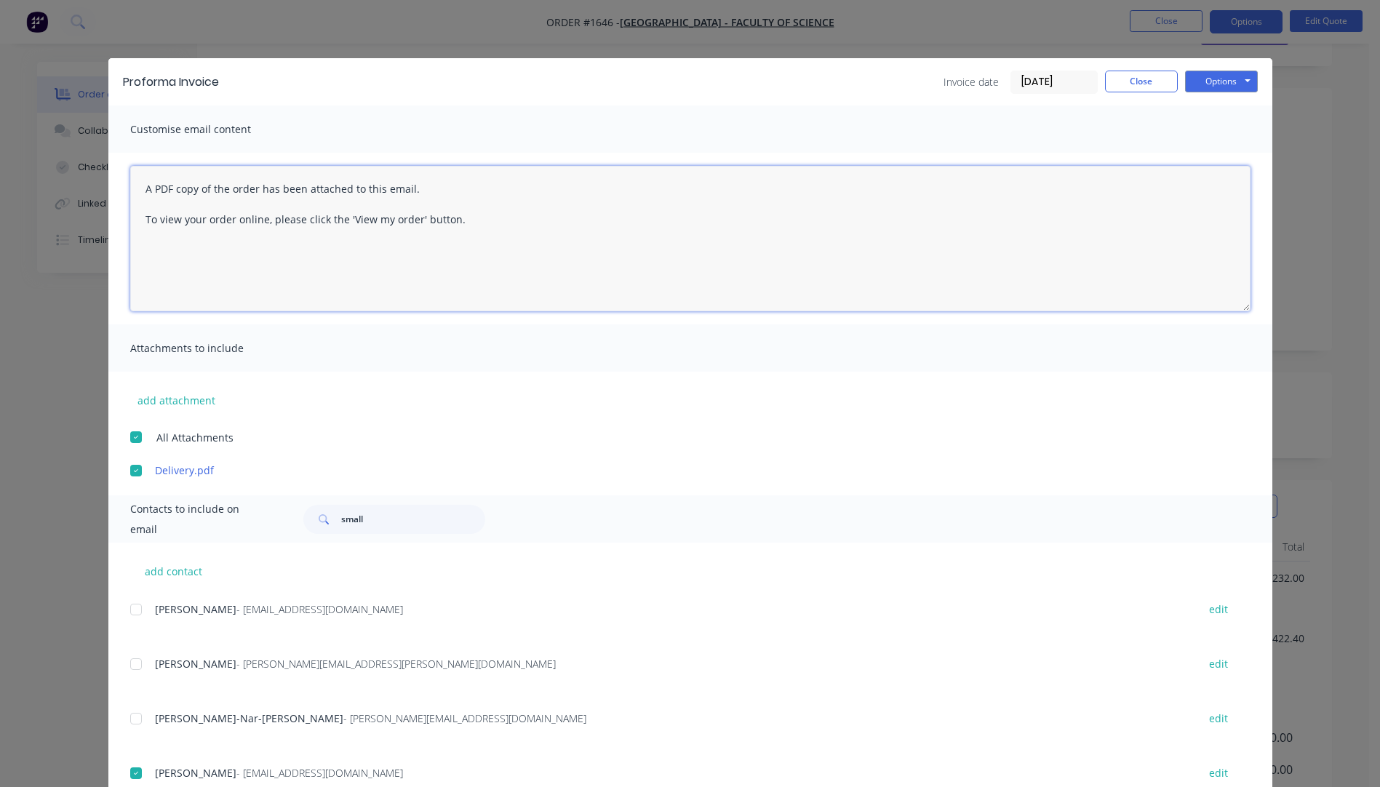
click at [139, 191] on textarea "A PDF copy of the order has been attached to this email. To view your order onl…" at bounding box center [690, 238] width 1120 height 145
paste textarea "Hi, Please contact us if you have any questions. Regards, Darren sales@allstarp…"
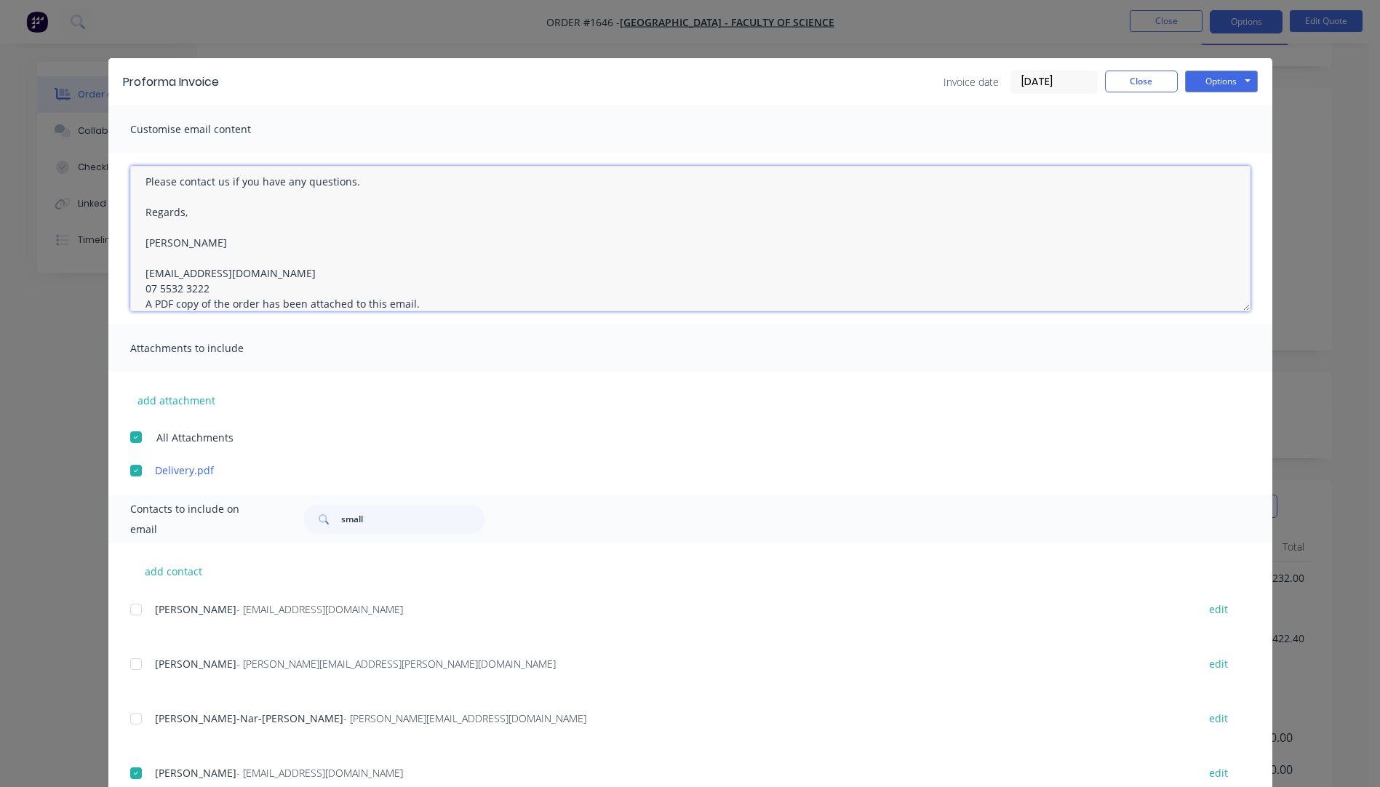
click at [221, 290] on textarea "Hi, Please contact us if you have any questions. Regards, Darren sales@allstarp…" at bounding box center [690, 238] width 1120 height 145
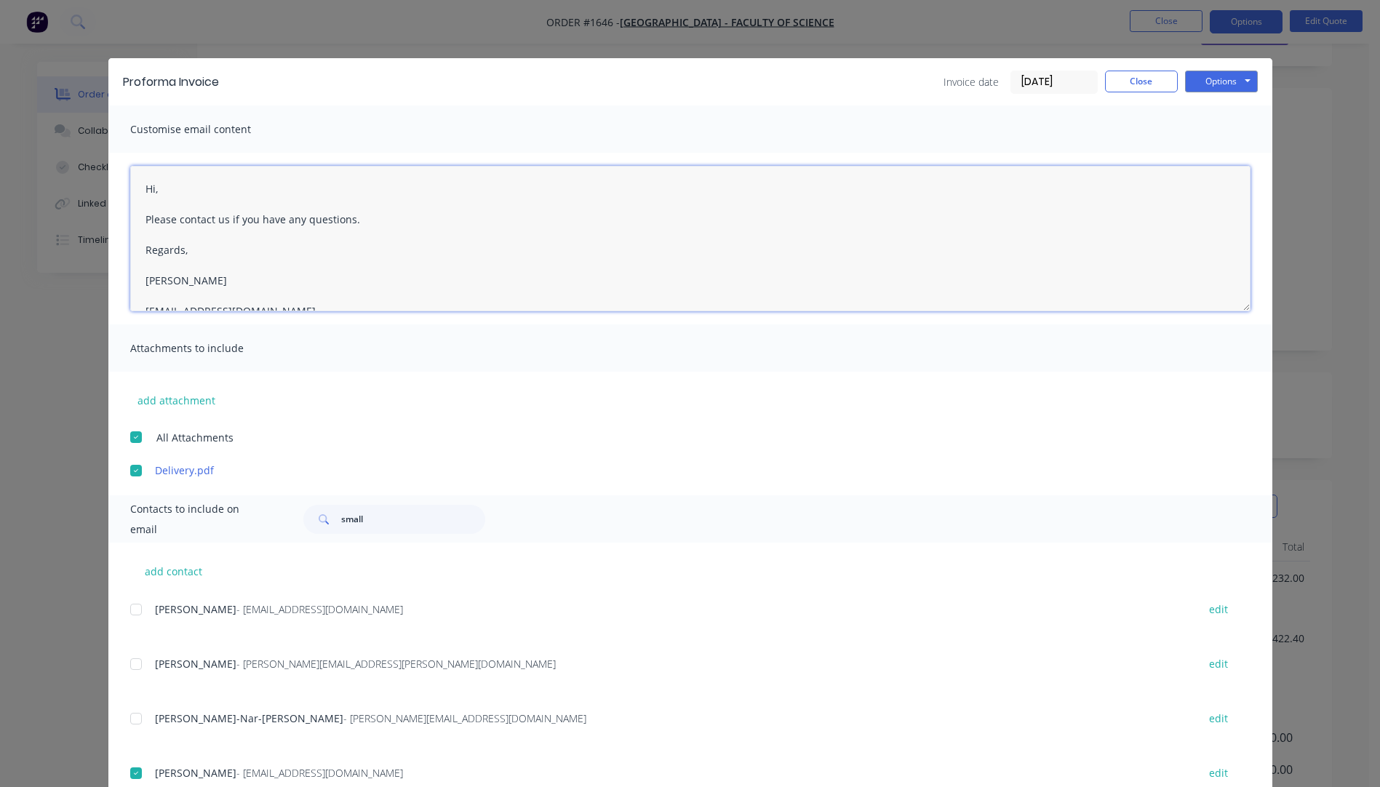
click at [156, 191] on textarea "Hi, Please contact us if you have any questions. Regards, Darren sales@allstarp…" at bounding box center [690, 238] width 1120 height 145
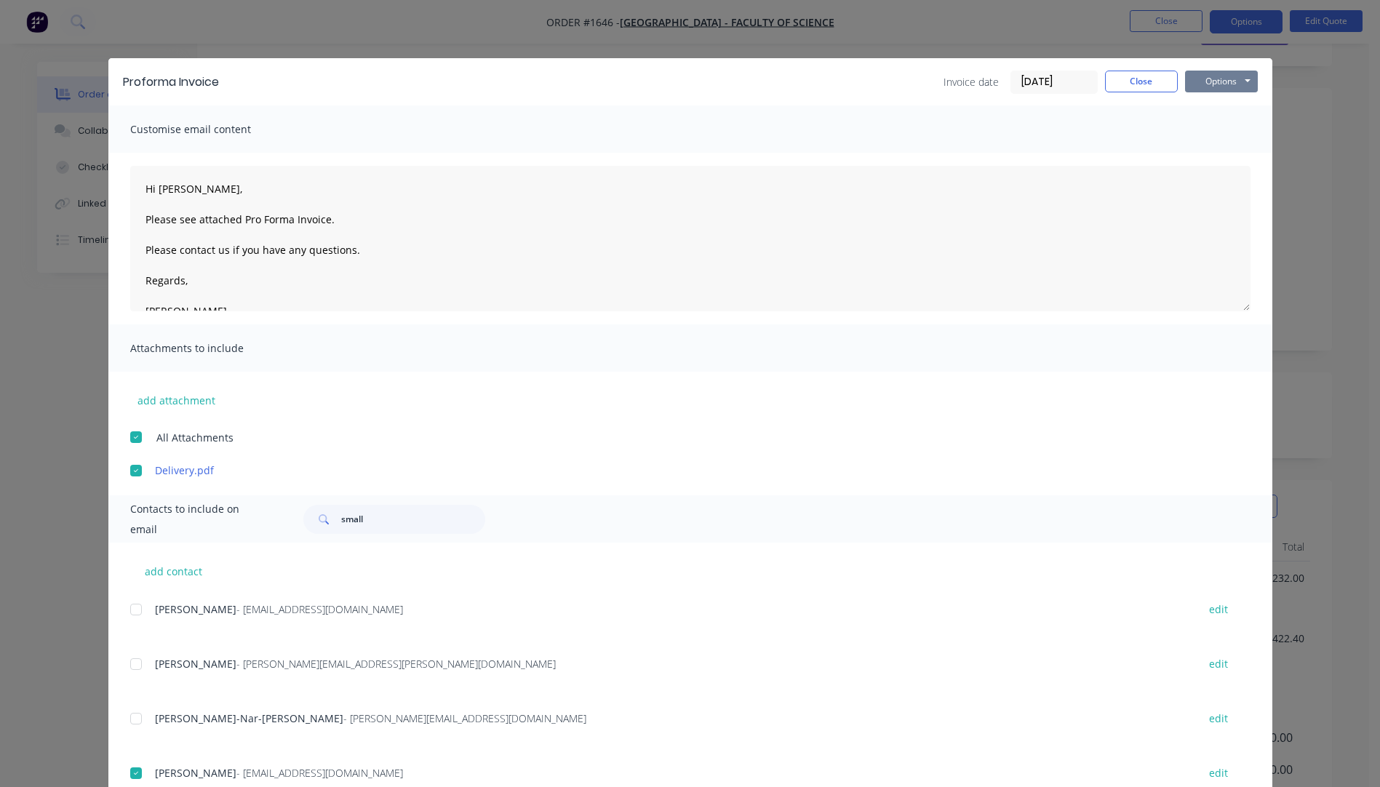
click at [1202, 89] on button "Options" at bounding box center [1221, 82] width 73 height 22
click at [1215, 157] on button "Email" at bounding box center [1231, 155] width 93 height 24
type textarea "A PDF copy of the order has been attached to this email. To view your order onl…"
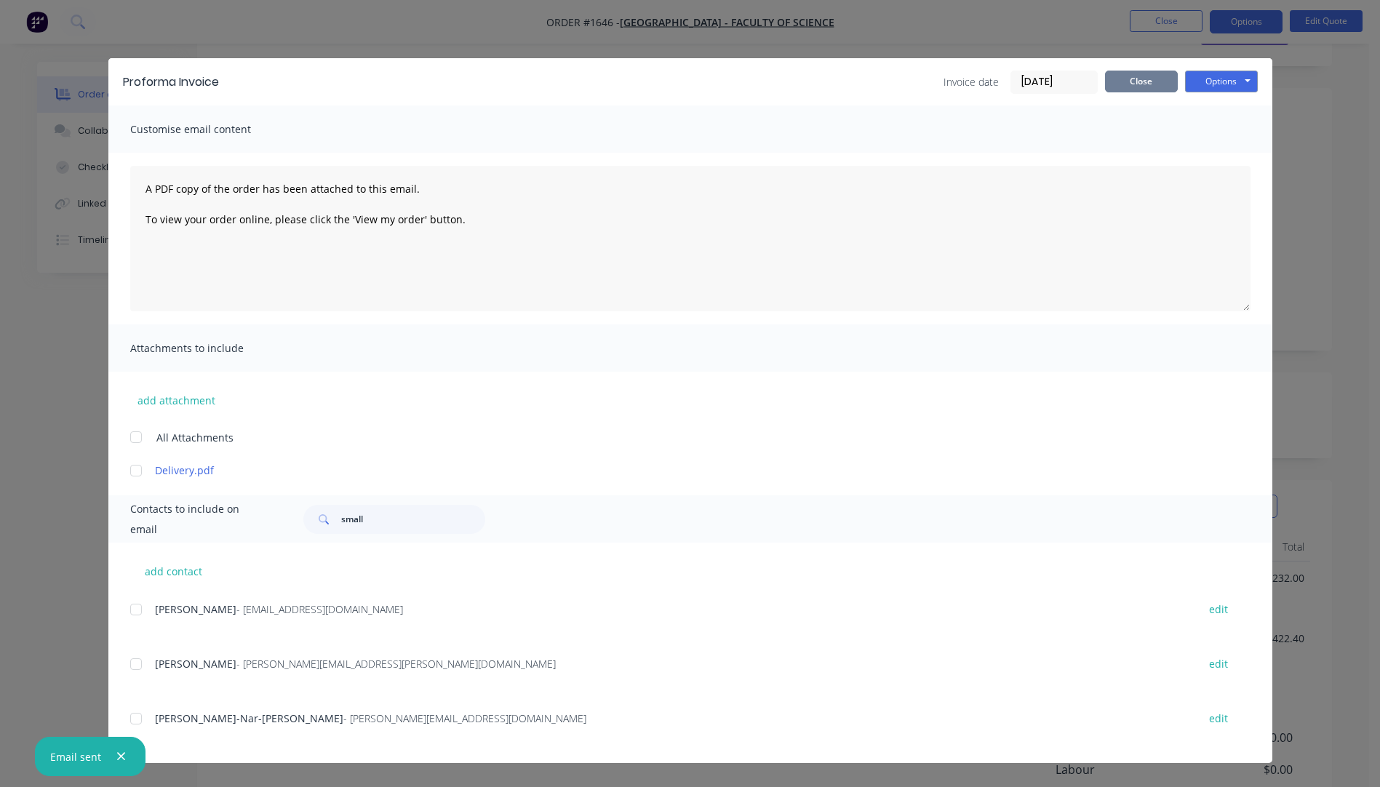
click at [1140, 81] on button "Close" at bounding box center [1141, 82] width 73 height 22
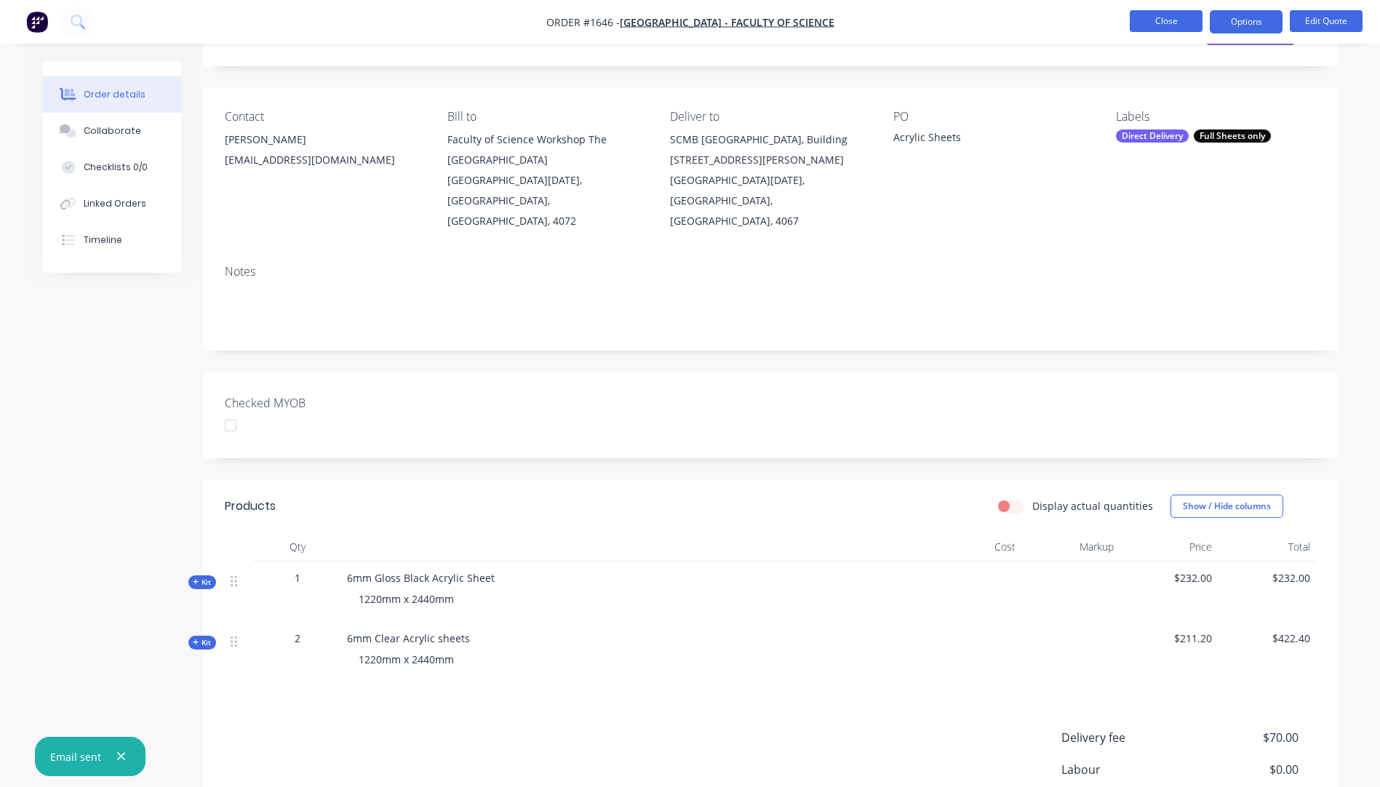
click at [1159, 30] on button "Close" at bounding box center [1166, 21] width 73 height 22
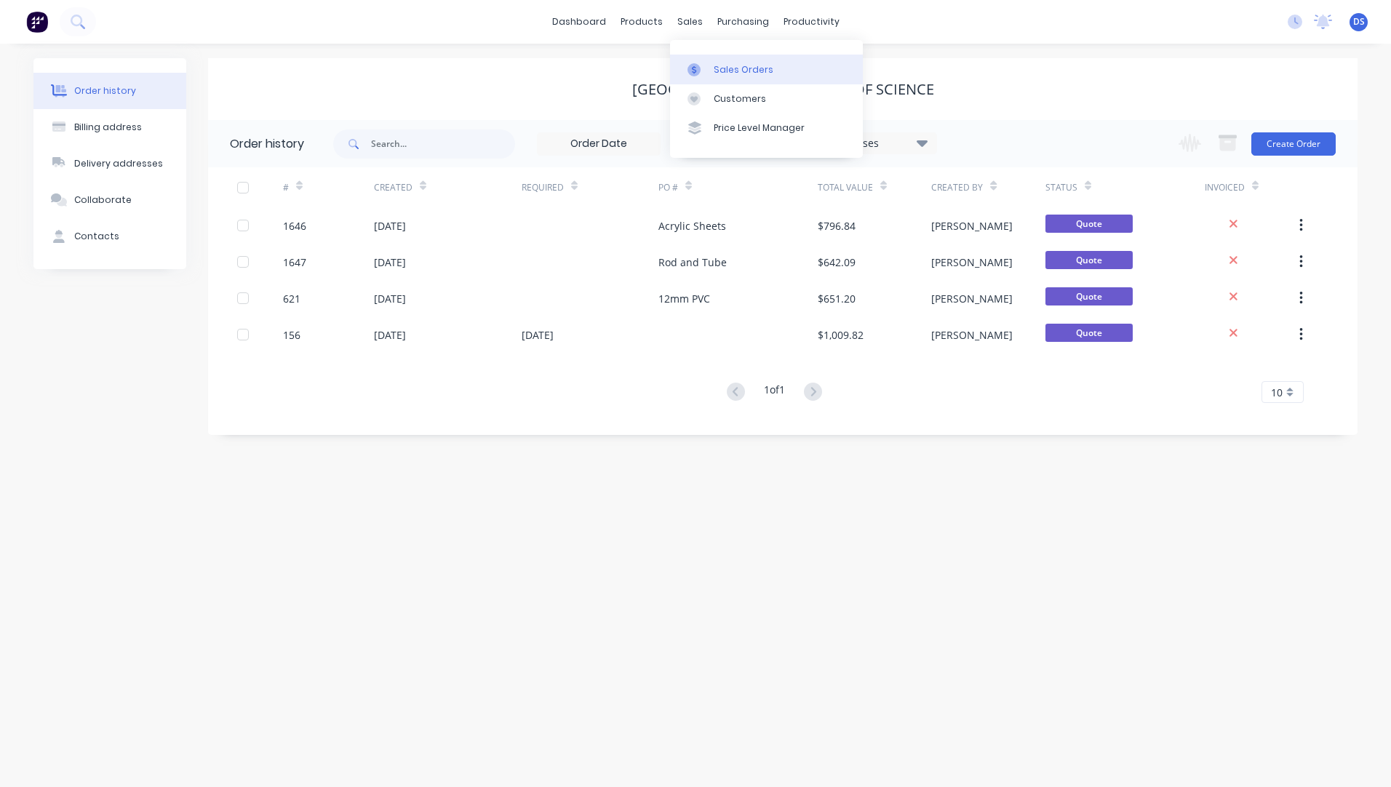
click at [734, 72] on div "Sales Orders" at bounding box center [744, 69] width 60 height 13
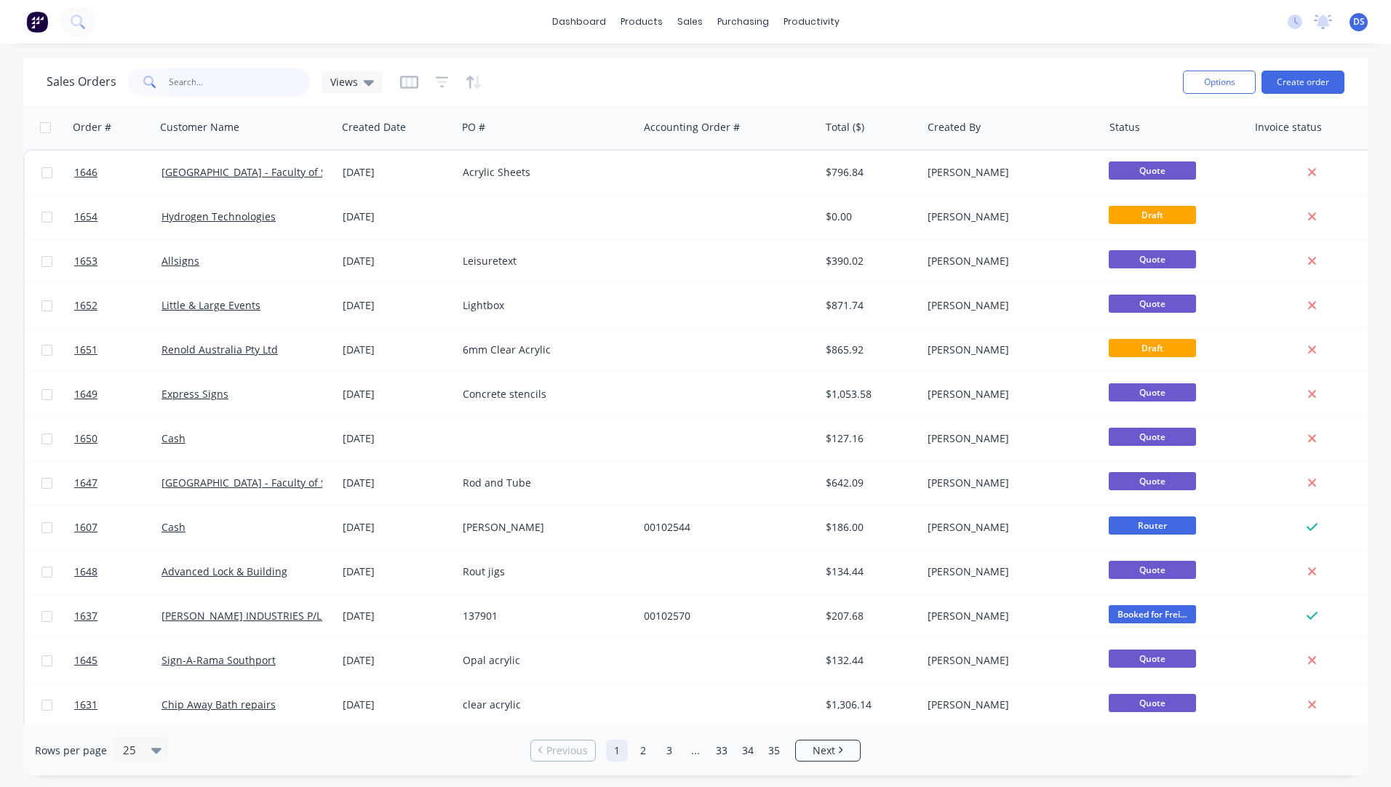
click at [211, 89] on input "text" at bounding box center [240, 82] width 142 height 29
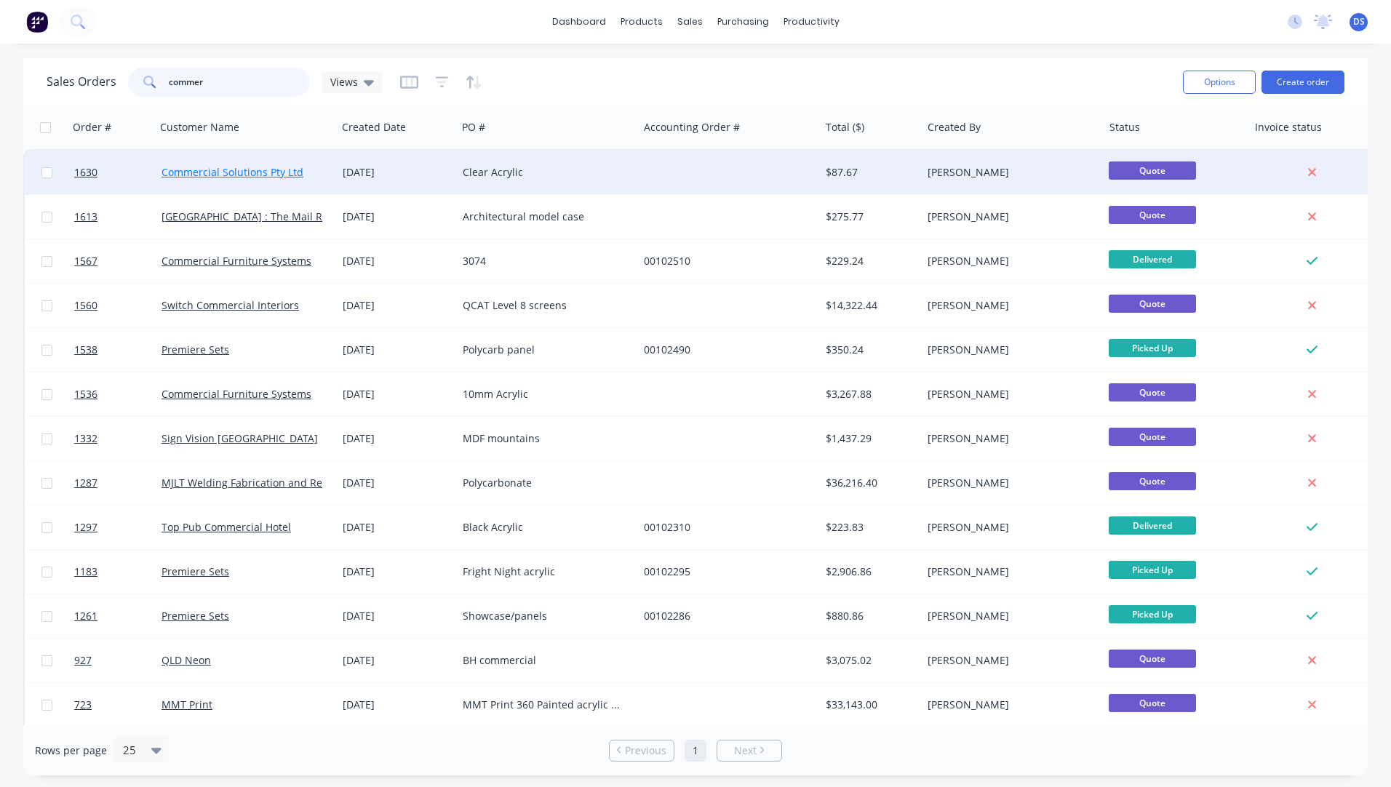
type input "commer"
click at [231, 173] on link "Commercial Solutions Pty Ltd" at bounding box center [232, 172] width 142 height 14
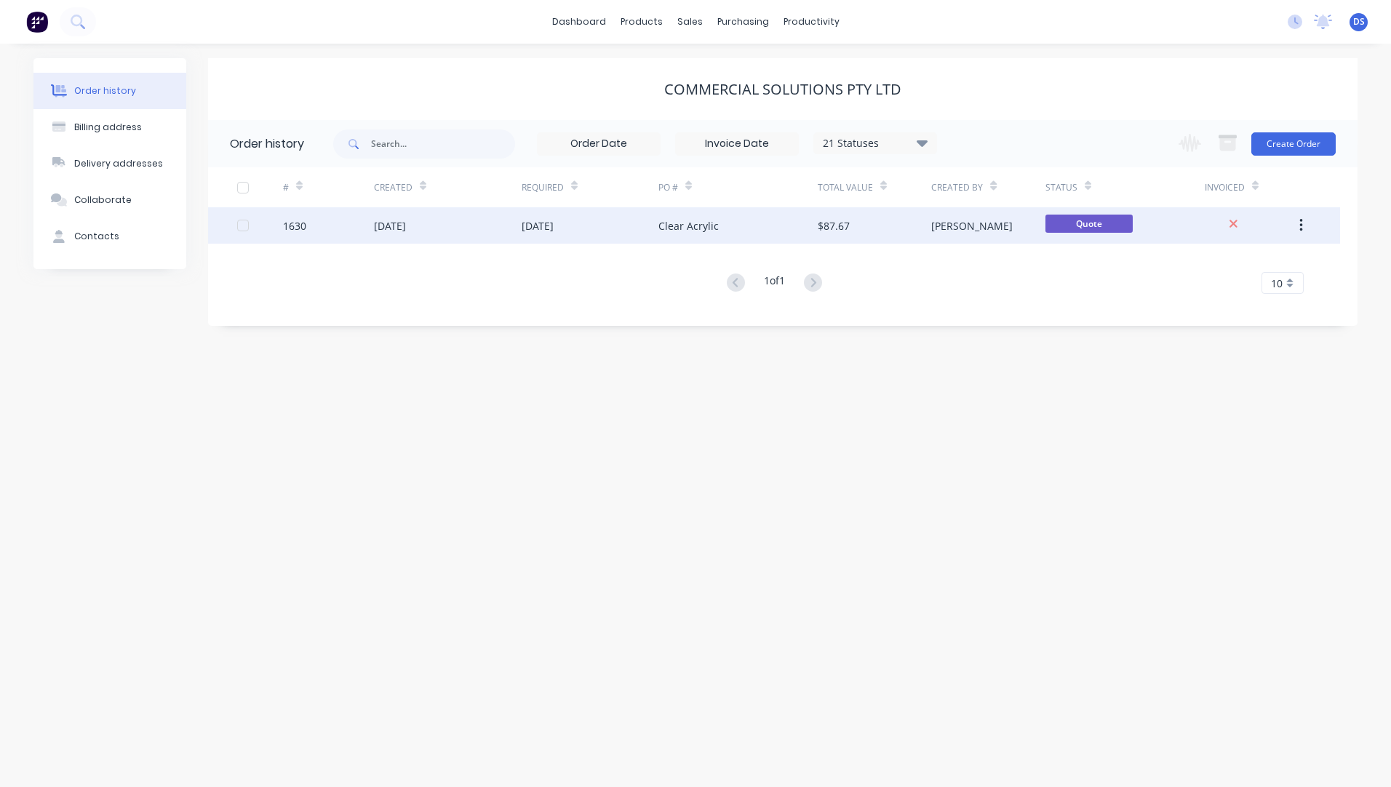
click at [546, 230] on div "[DATE]" at bounding box center [538, 225] width 32 height 15
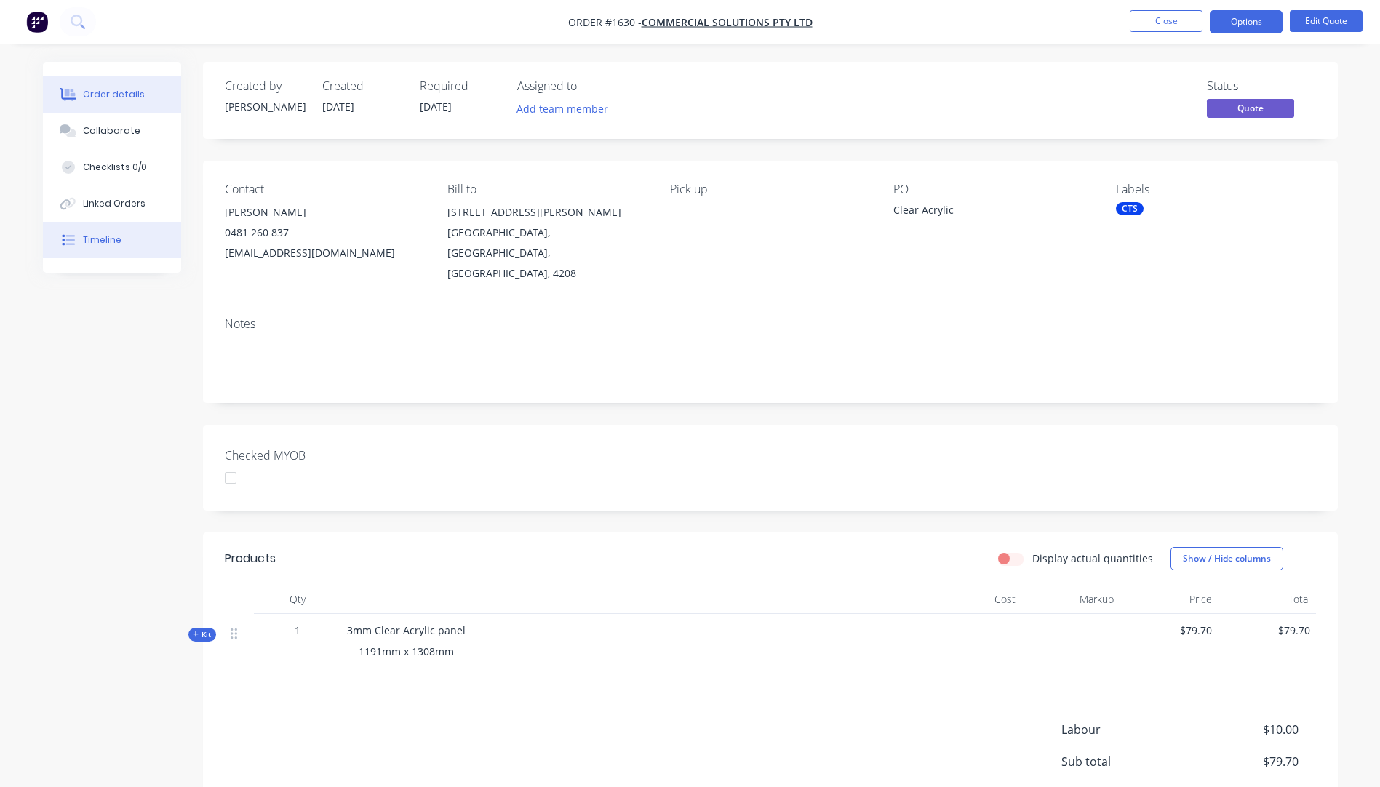
click at [102, 245] on div "Timeline" at bounding box center [102, 239] width 39 height 13
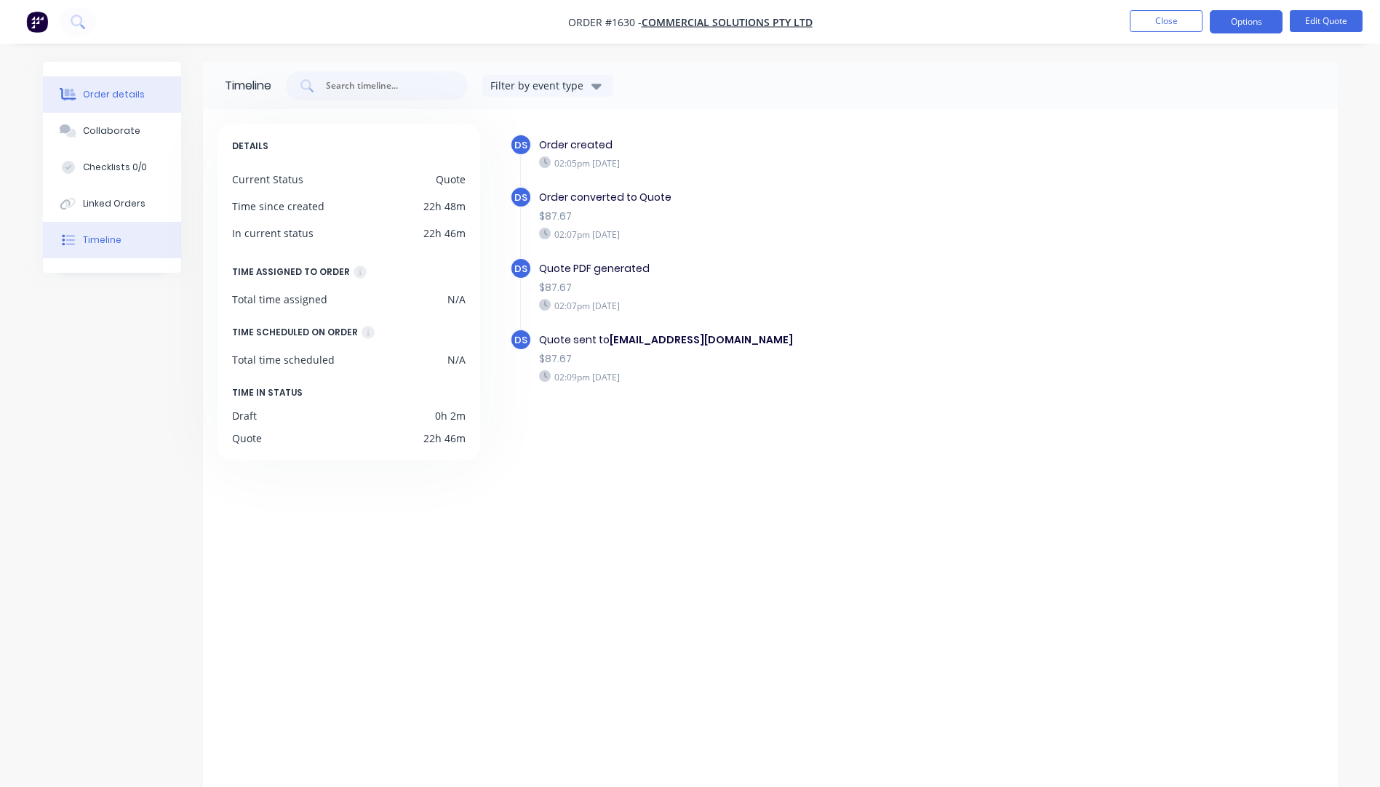
click at [106, 95] on div "Order details" at bounding box center [114, 94] width 62 height 13
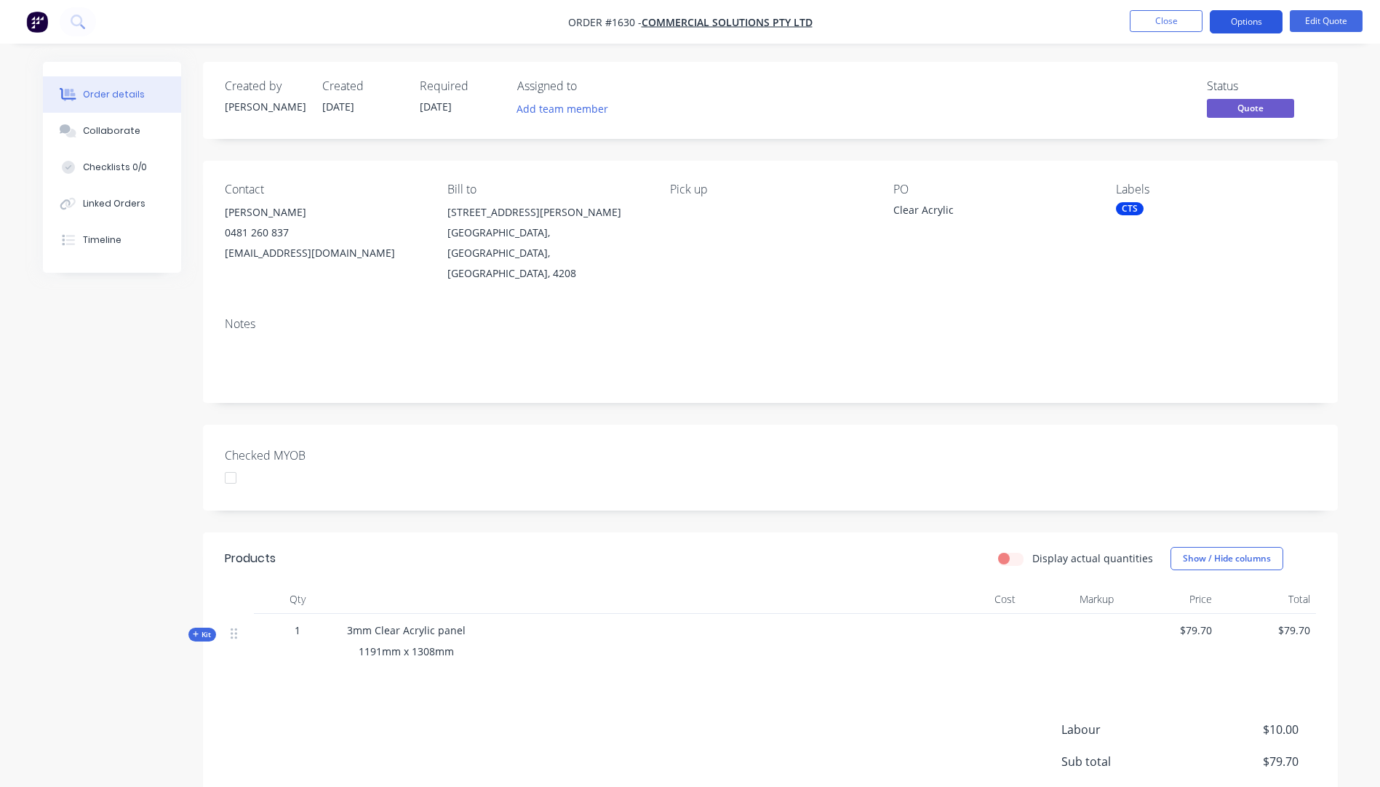
click at [1242, 25] on button "Options" at bounding box center [1246, 21] width 73 height 23
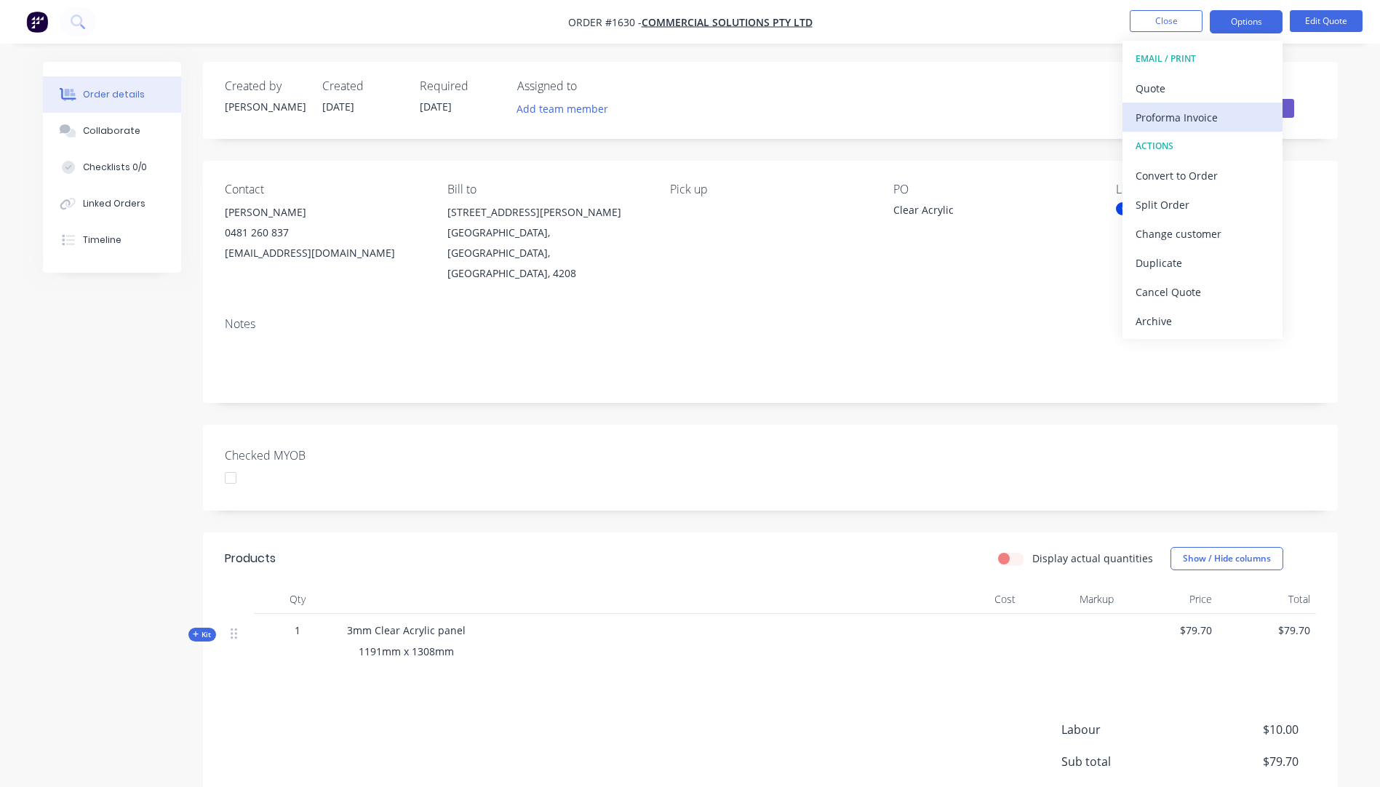
click at [1197, 121] on div "Proforma Invoice" at bounding box center [1202, 117] width 134 height 21
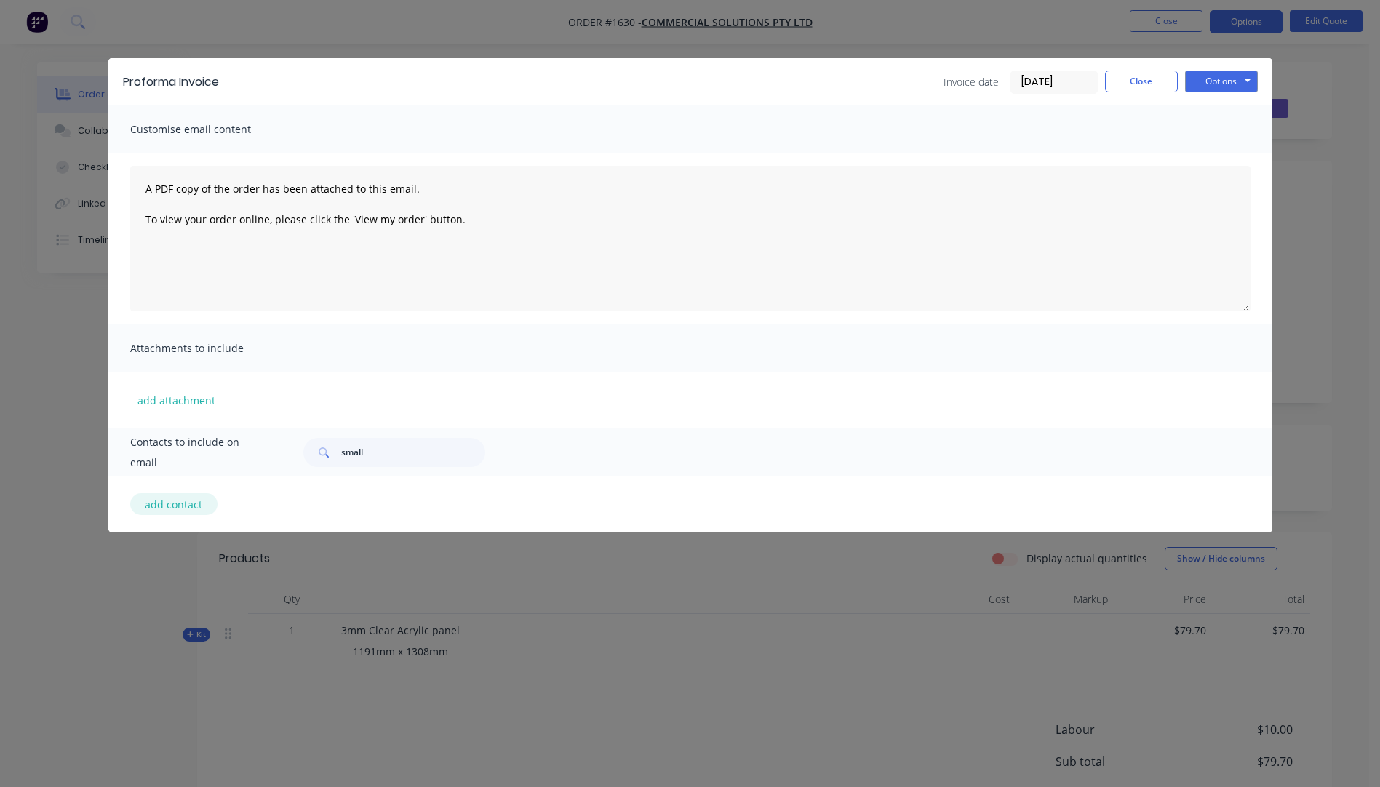
click at [172, 508] on button "add contact" at bounding box center [173, 504] width 87 height 22
select select "AU"
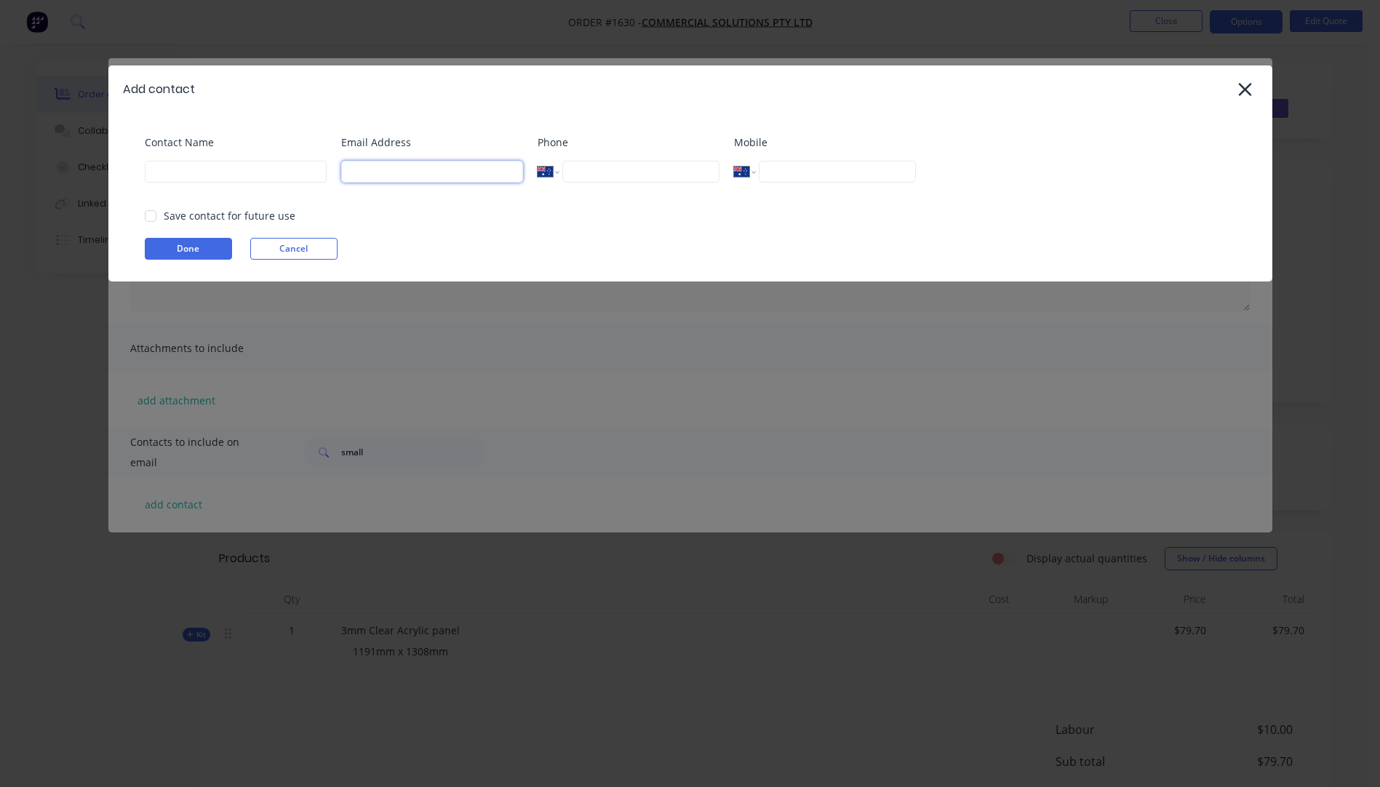
click at [379, 177] on input at bounding box center [432, 172] width 182 height 22
type input "office@commercial-solutions.com.au"
click at [166, 177] on input at bounding box center [236, 172] width 182 height 22
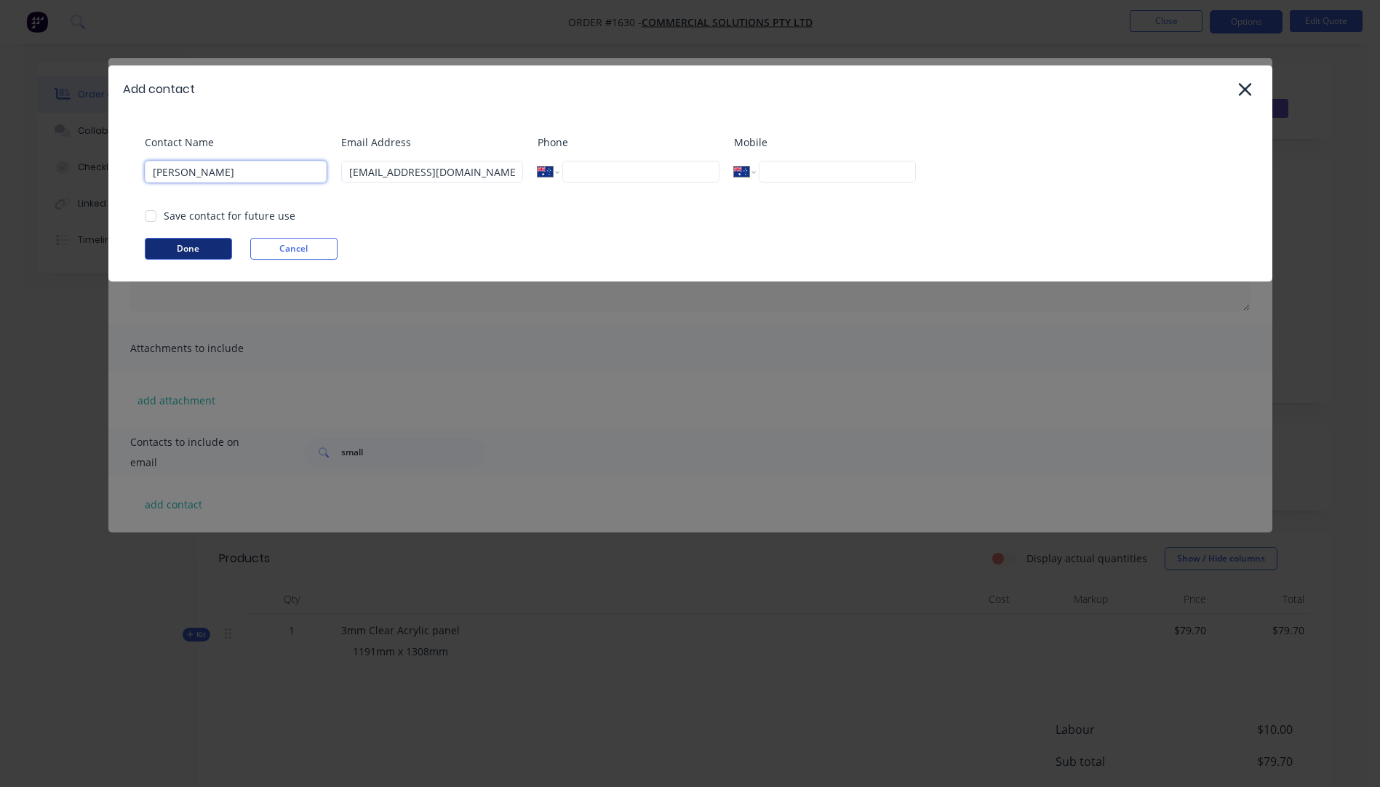
type input "Sara Meulenberg"
click at [191, 244] on button "Done" at bounding box center [188, 249] width 87 height 22
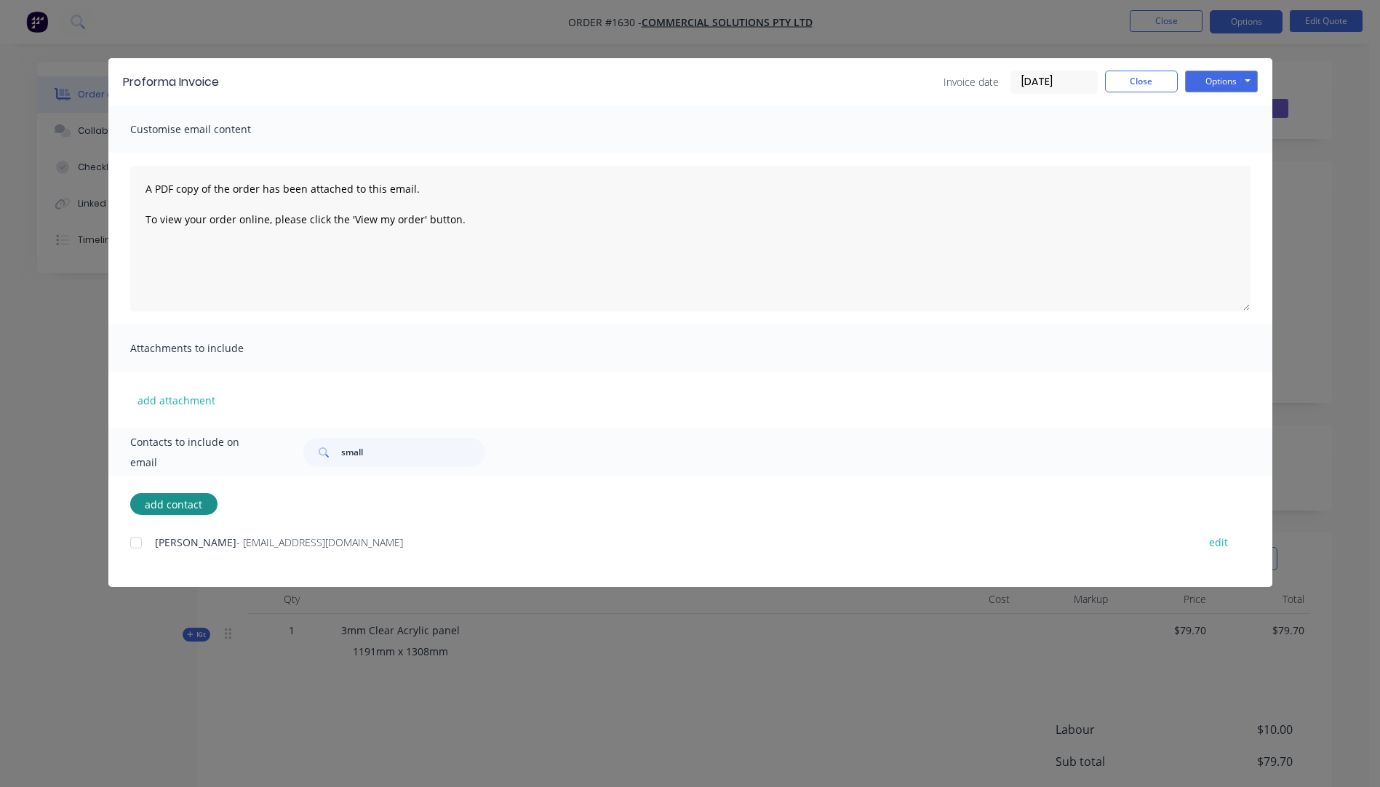
click at [137, 547] on div at bounding box center [135, 542] width 29 height 29
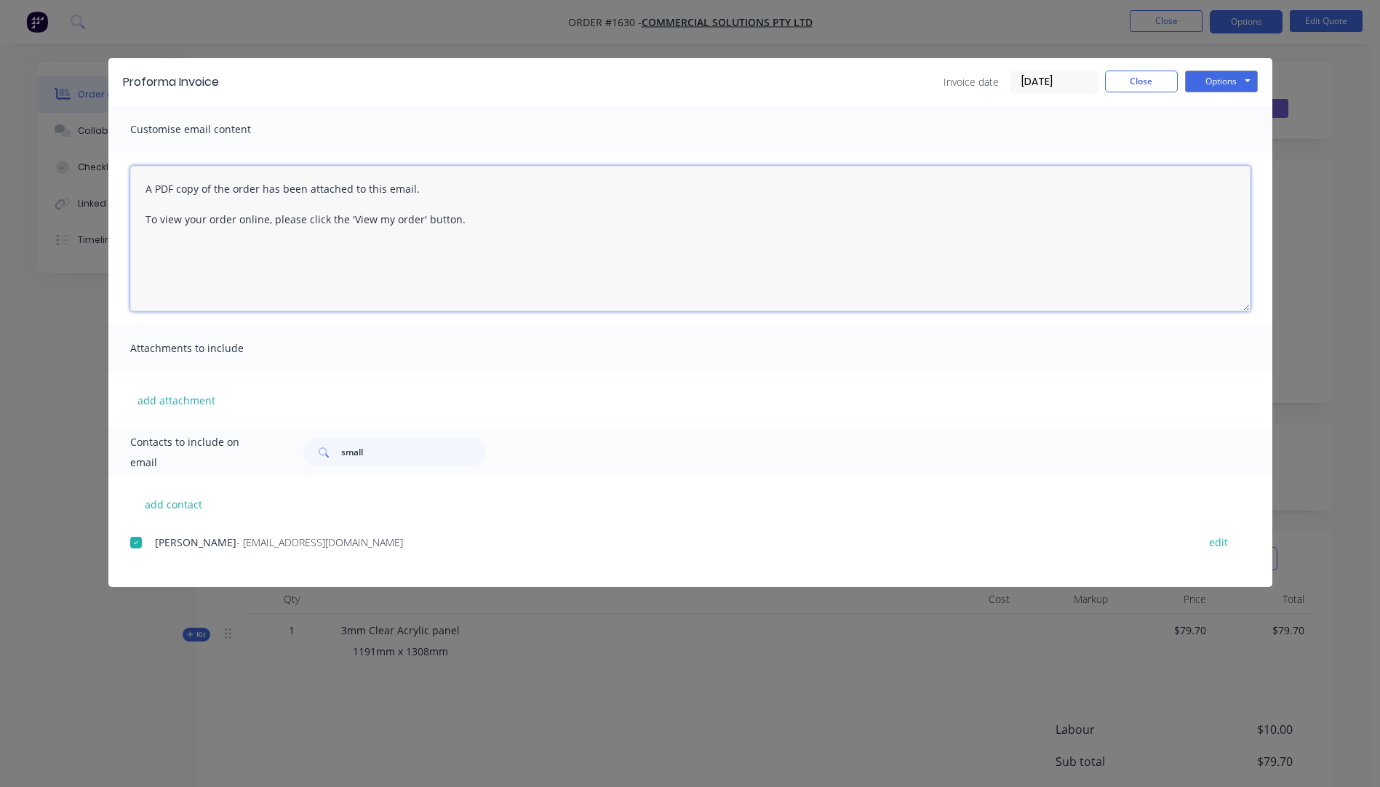
paste textarea "Hi, Please contact us if you have any questions. Regards, Darren sales@allstarp…"
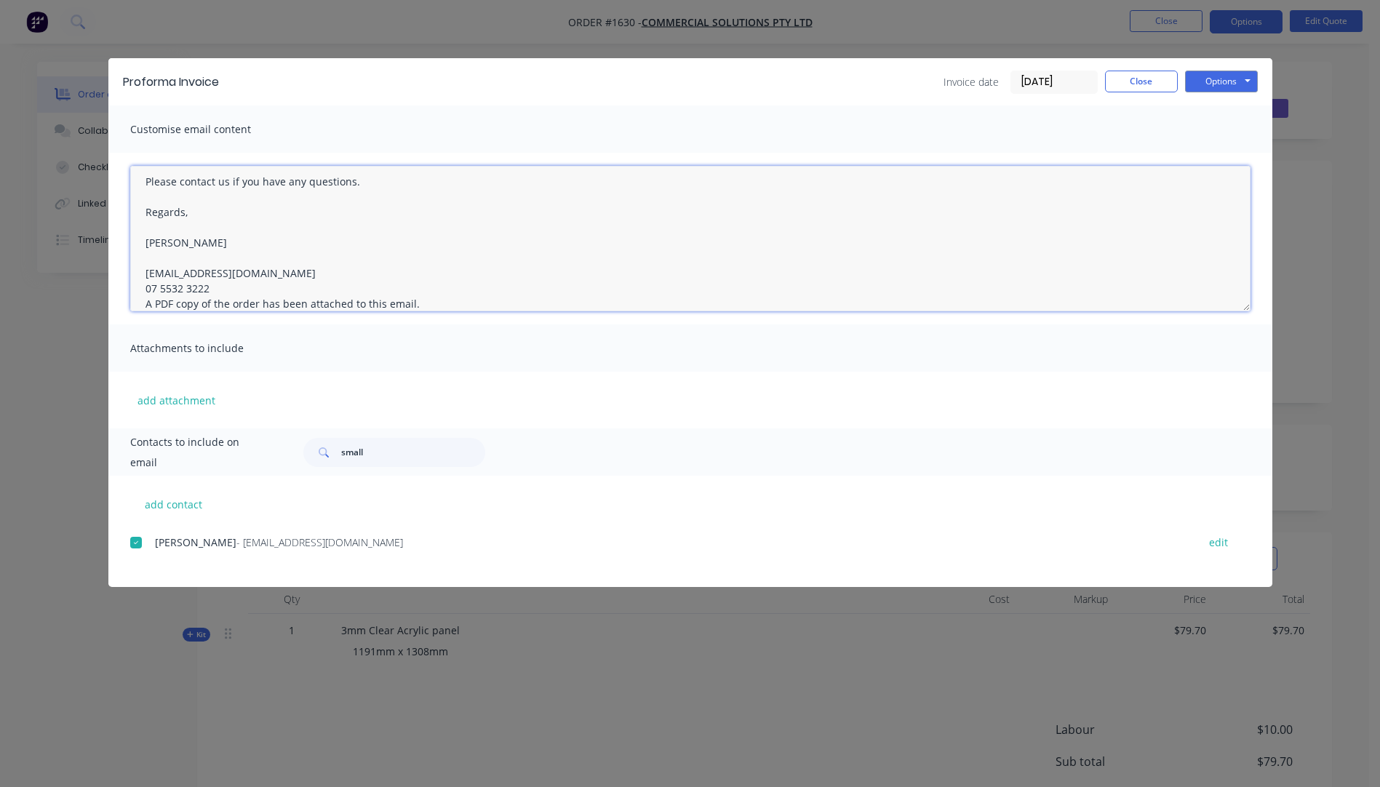
click at [219, 290] on textarea "Hi, Please contact us if you have any questions. Regards, Darren sales@allstarp…" at bounding box center [690, 238] width 1120 height 145
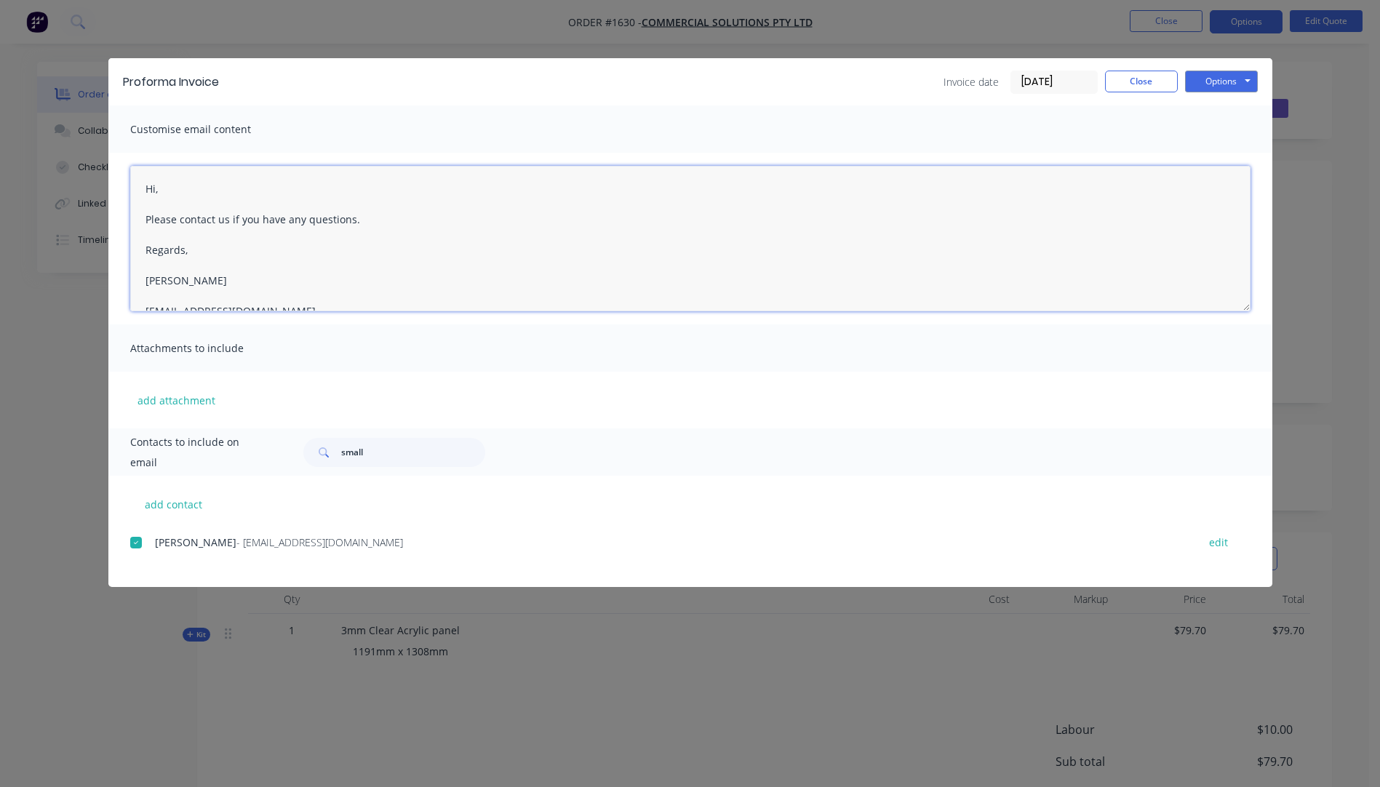
click at [167, 194] on textarea "Hi, Please contact us if you have any questions. Regards, Darren sales@allstarp…" at bounding box center [690, 238] width 1120 height 145
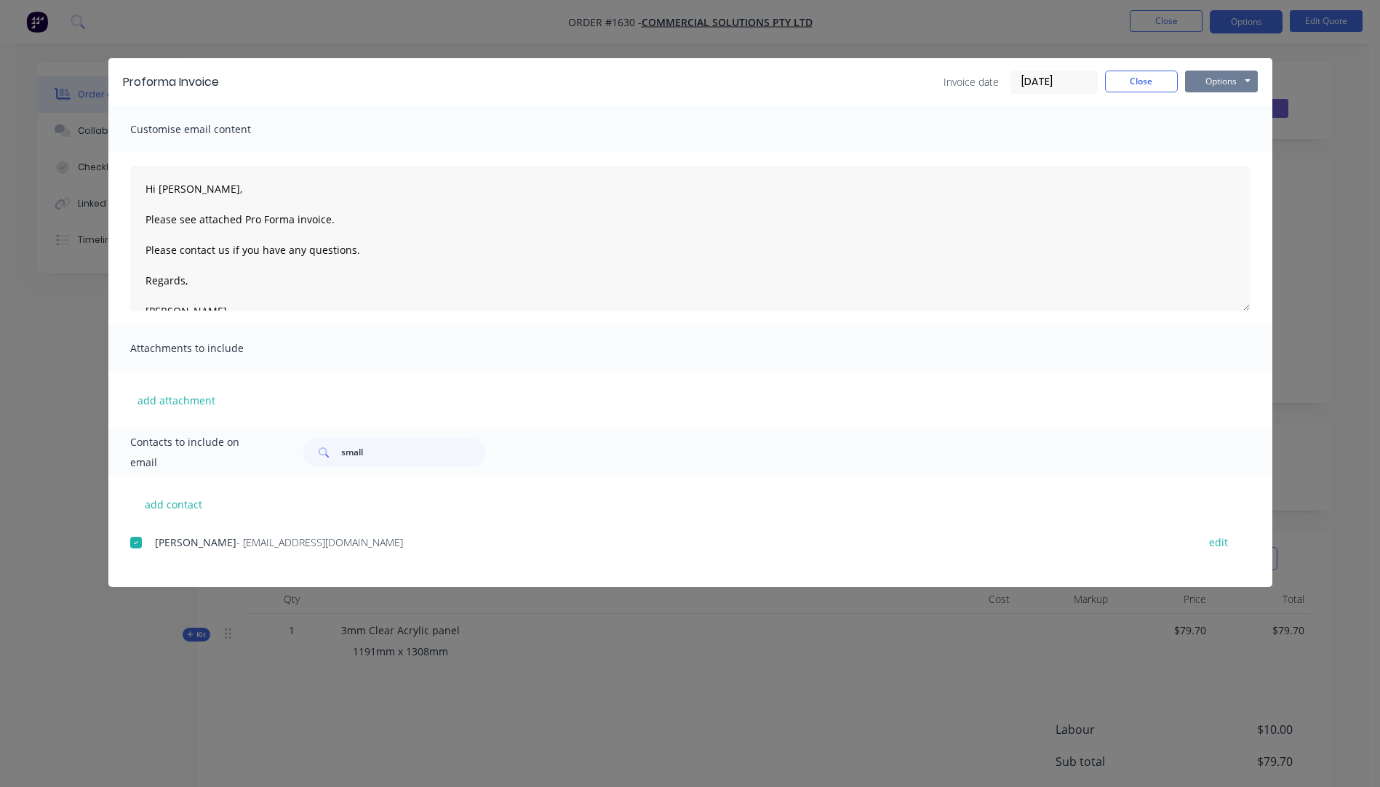
click at [1208, 81] on button "Options" at bounding box center [1221, 82] width 73 height 22
click at [1218, 158] on button "Email" at bounding box center [1231, 155] width 93 height 24
type textarea "A PDF copy of the order has been attached to this email. To view your order onl…"
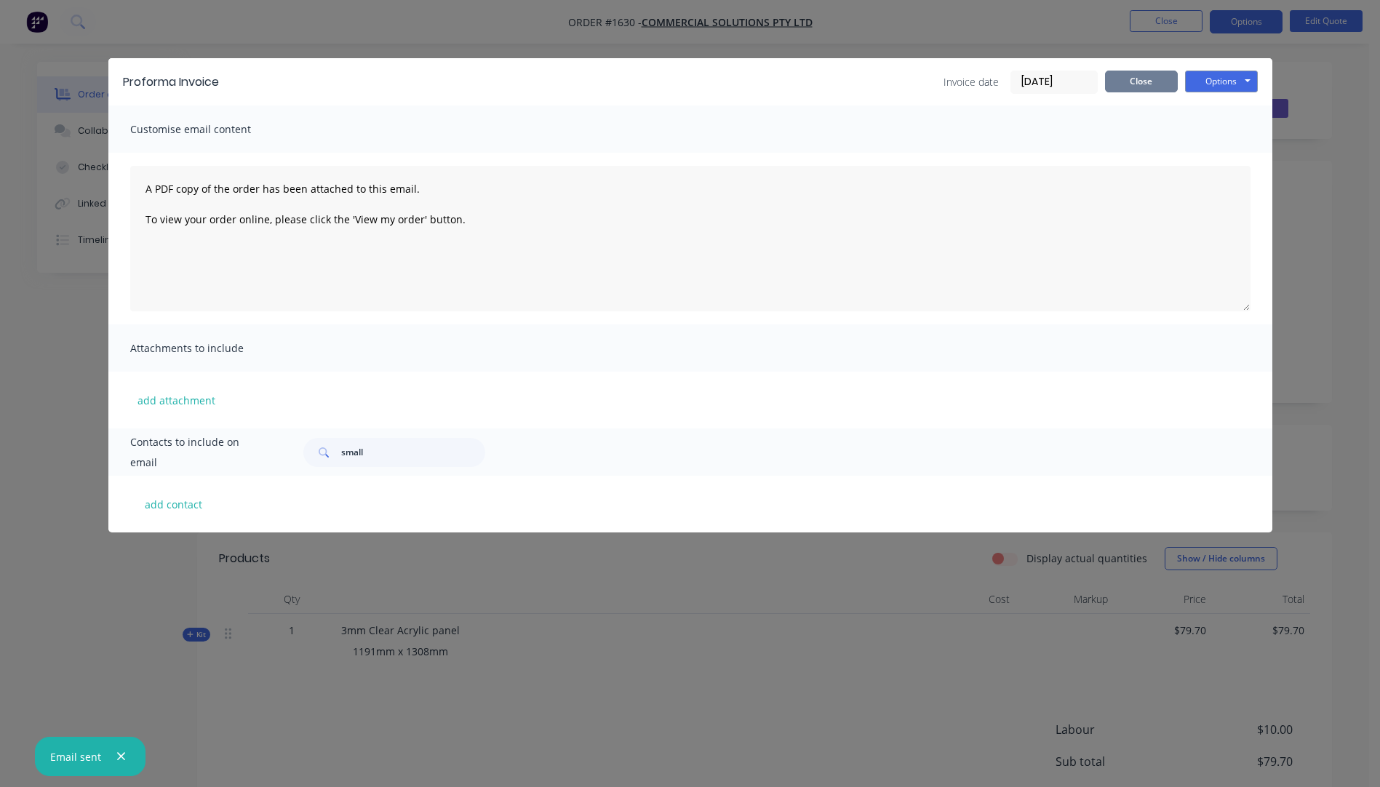
click at [1135, 84] on button "Close" at bounding box center [1141, 82] width 73 height 22
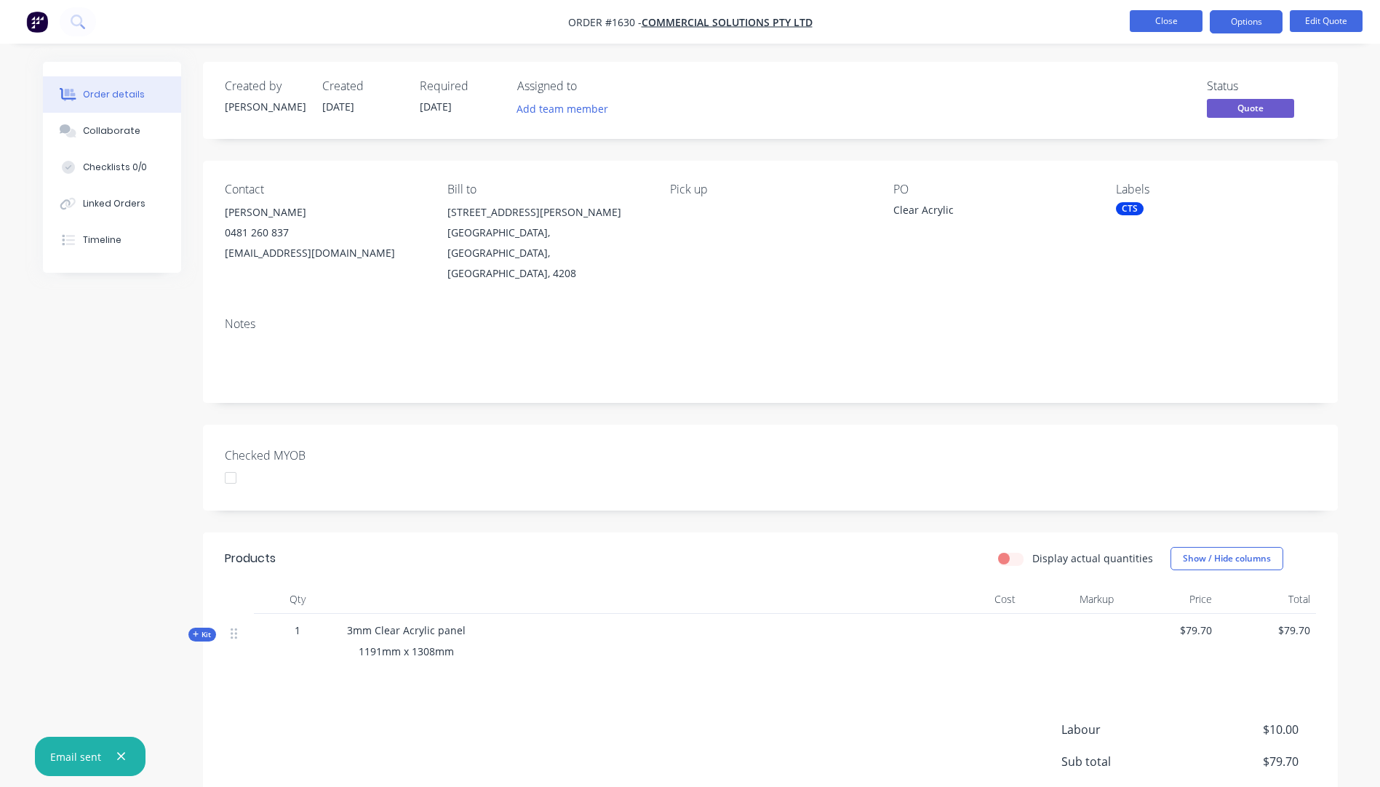
click at [1149, 26] on button "Close" at bounding box center [1166, 21] width 73 height 22
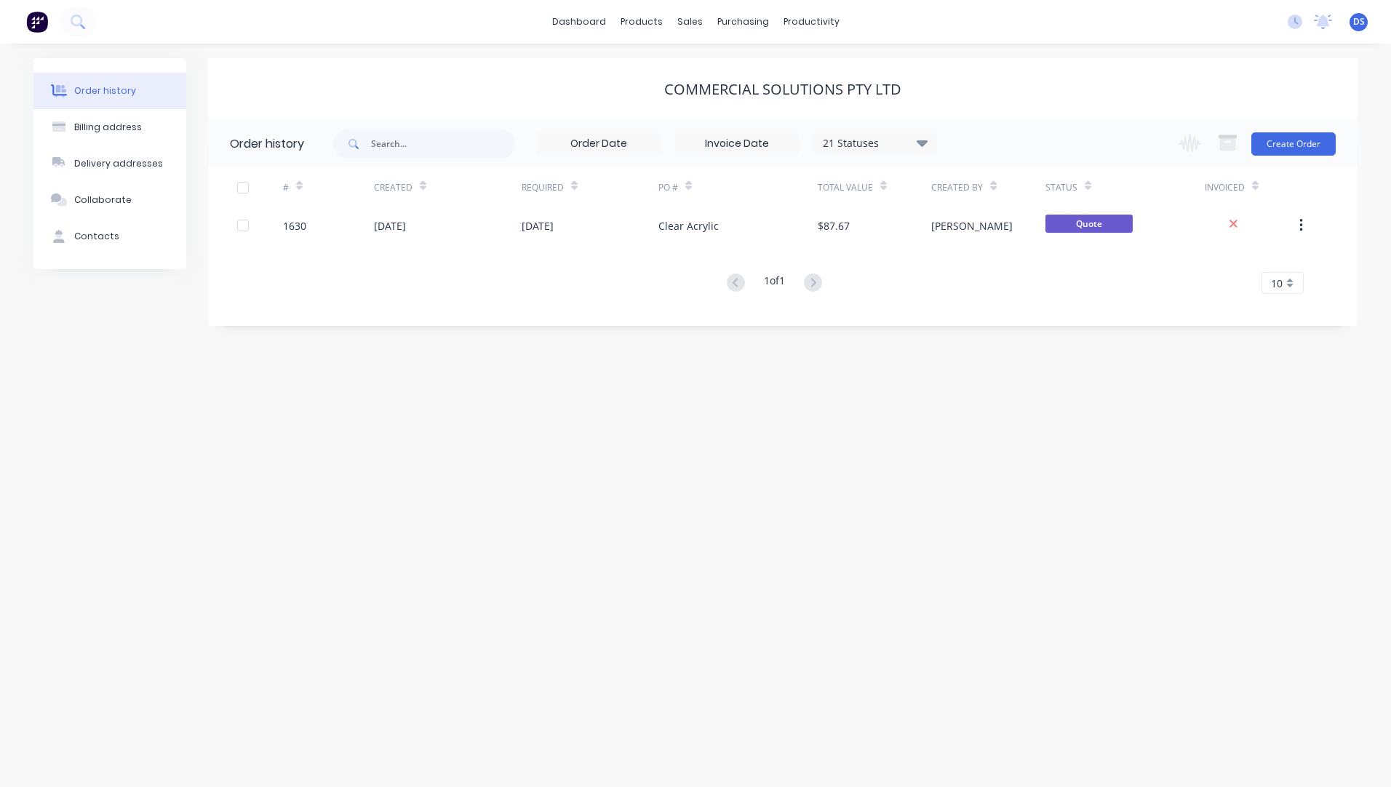
click at [102, 95] on div "Order history" at bounding box center [105, 90] width 62 height 13
click at [685, 27] on div "sales" at bounding box center [690, 22] width 40 height 22
click at [733, 72] on div "Sales Orders" at bounding box center [744, 69] width 60 height 13
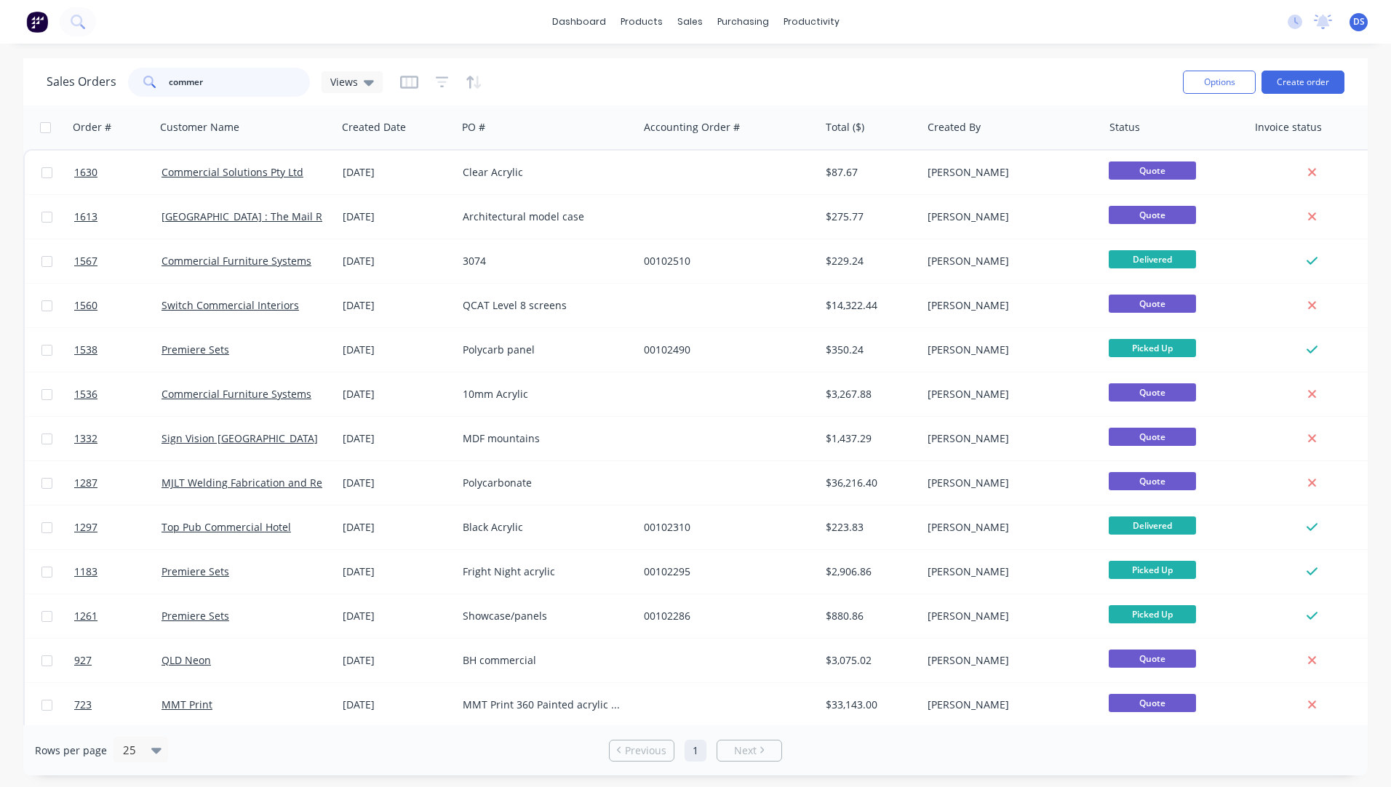
drag, startPoint x: 228, startPoint y: 80, endPoint x: 75, endPoint y: 86, distance: 153.6
click at [75, 86] on div "Sales Orders commer Views" at bounding box center [215, 82] width 336 height 29
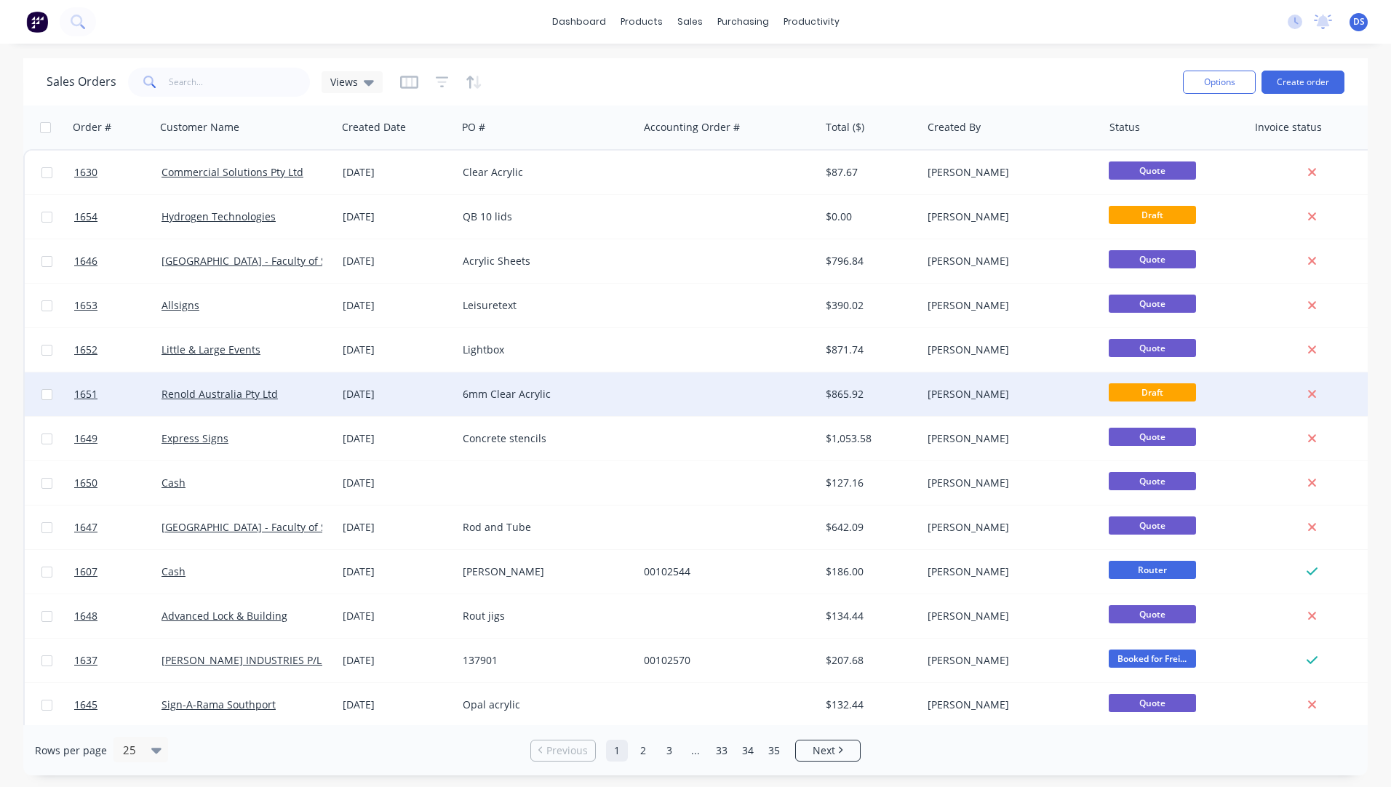
click at [492, 395] on div "6mm Clear Acrylic" at bounding box center [543, 394] width 161 height 15
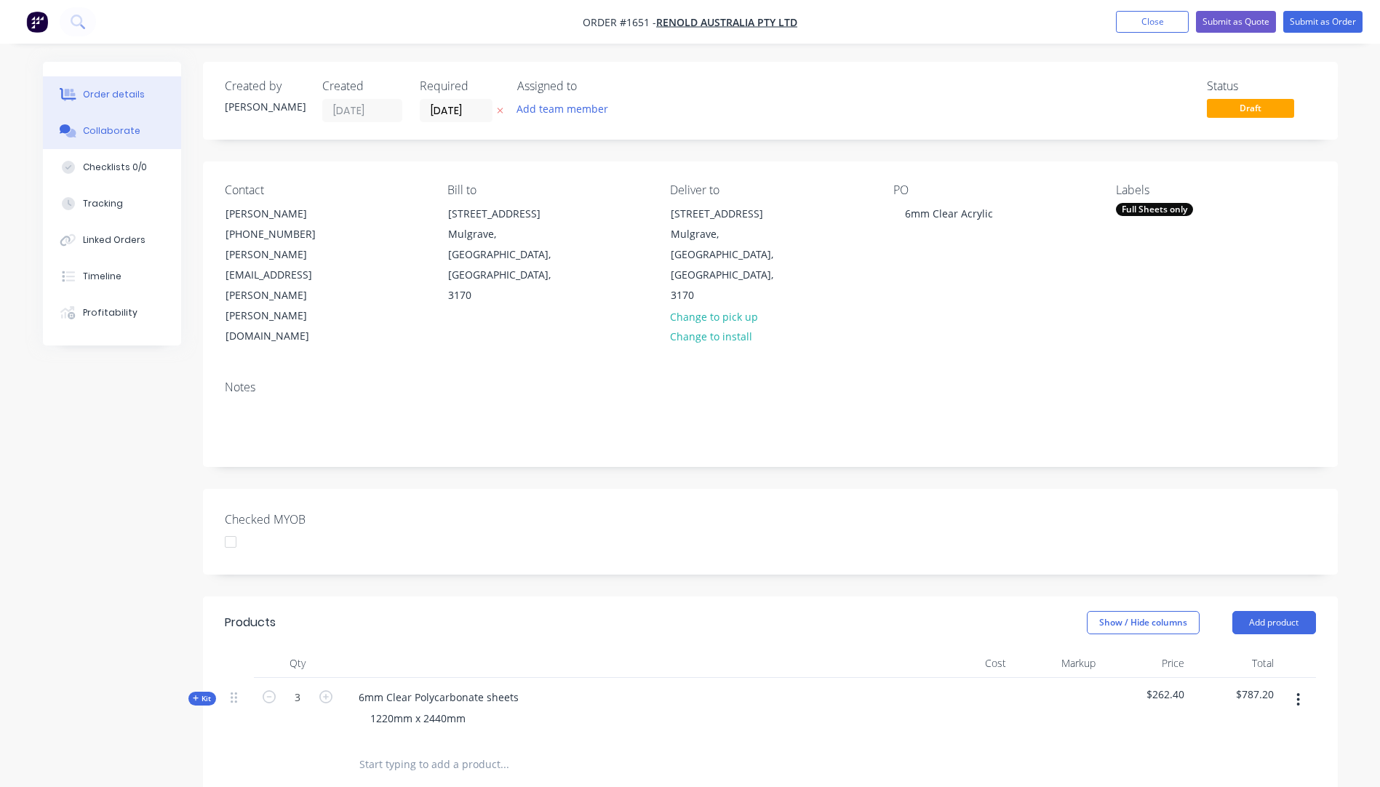
click at [123, 137] on div "Collaborate" at bounding box center [111, 130] width 57 height 13
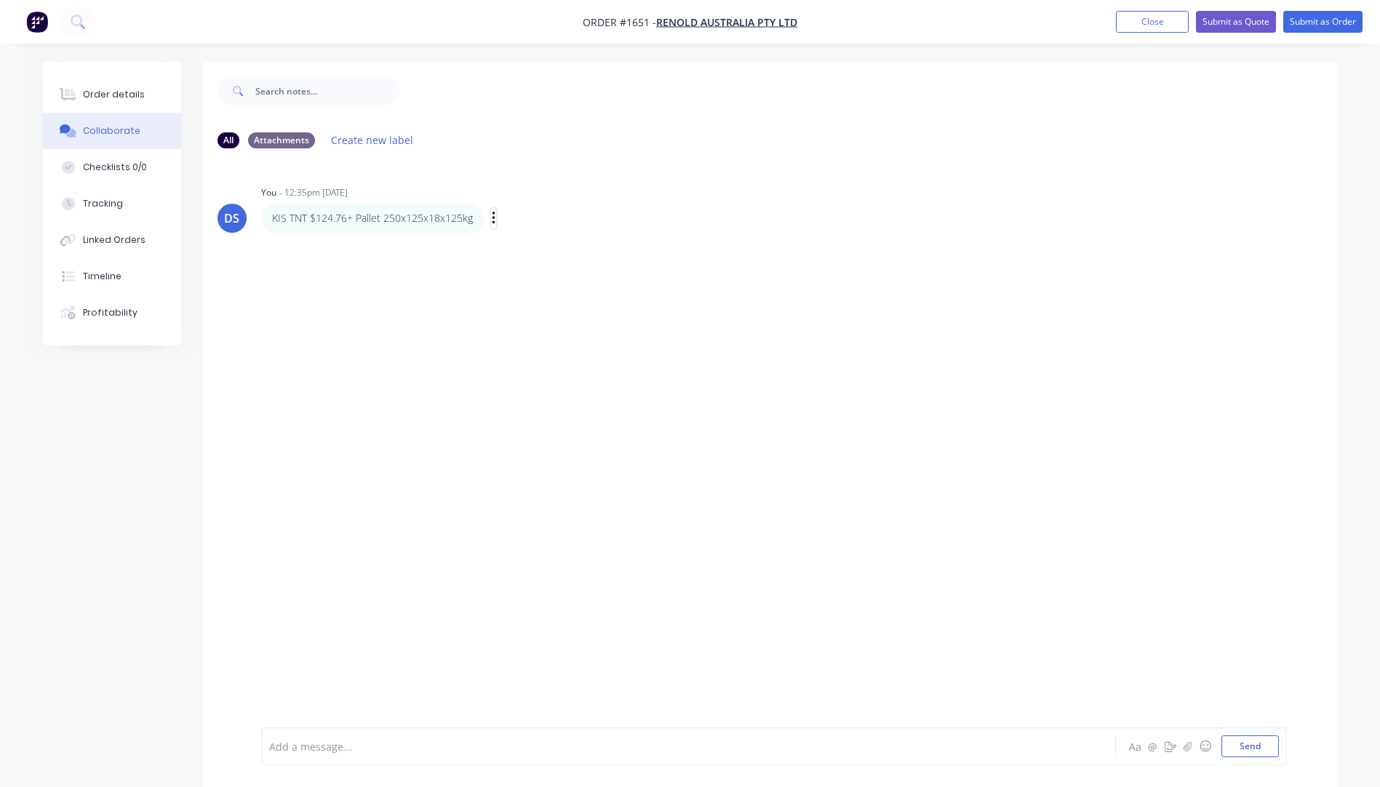
click at [495, 216] on button "button" at bounding box center [494, 218] width 6 height 21
click at [525, 266] on button "Delete" at bounding box center [546, 269] width 92 height 24
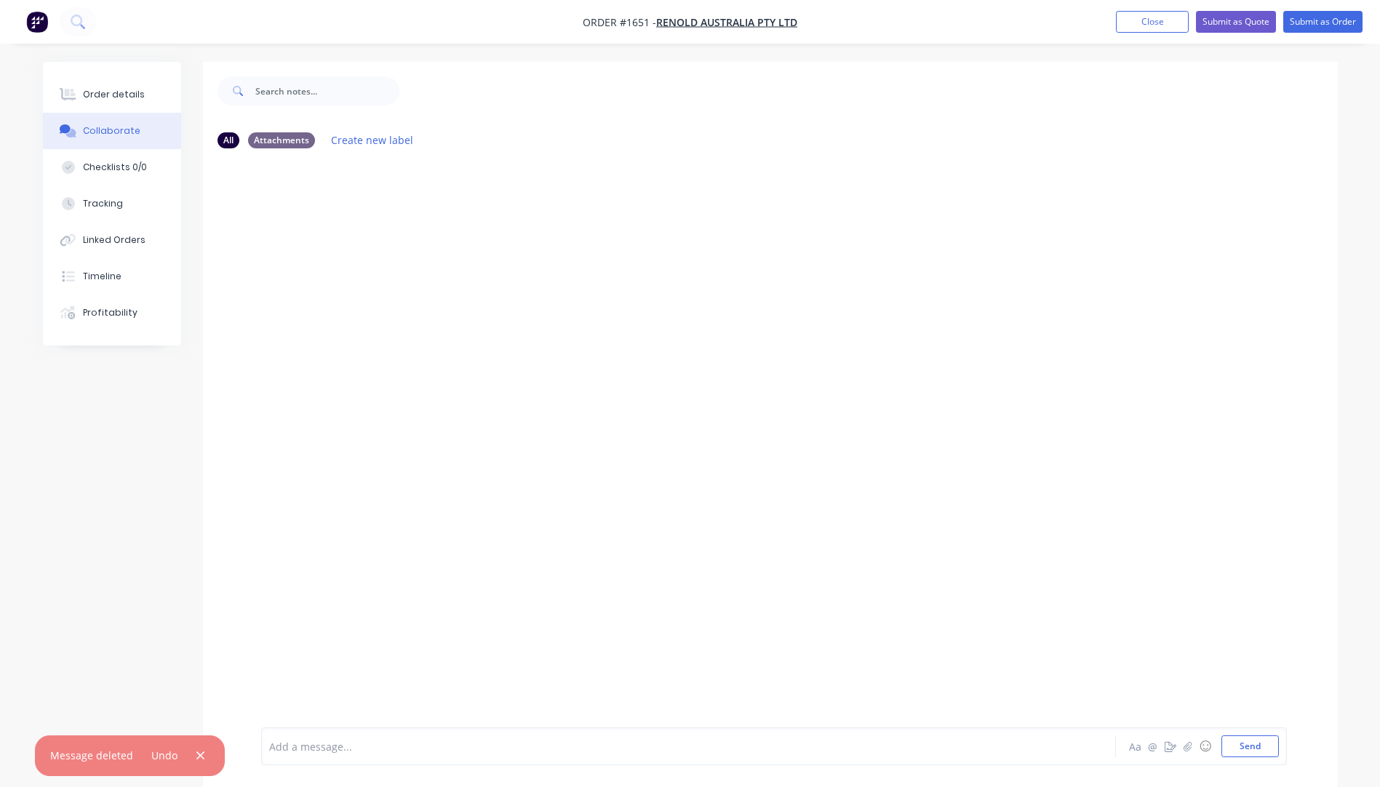
click at [196, 753] on icon "button" at bounding box center [200, 755] width 8 height 8
click at [297, 759] on div "Add a message... Aa @ ☺ Send" at bounding box center [774, 746] width 1026 height 38
click at [298, 754] on div "Add a message..." at bounding box center [647, 746] width 757 height 22
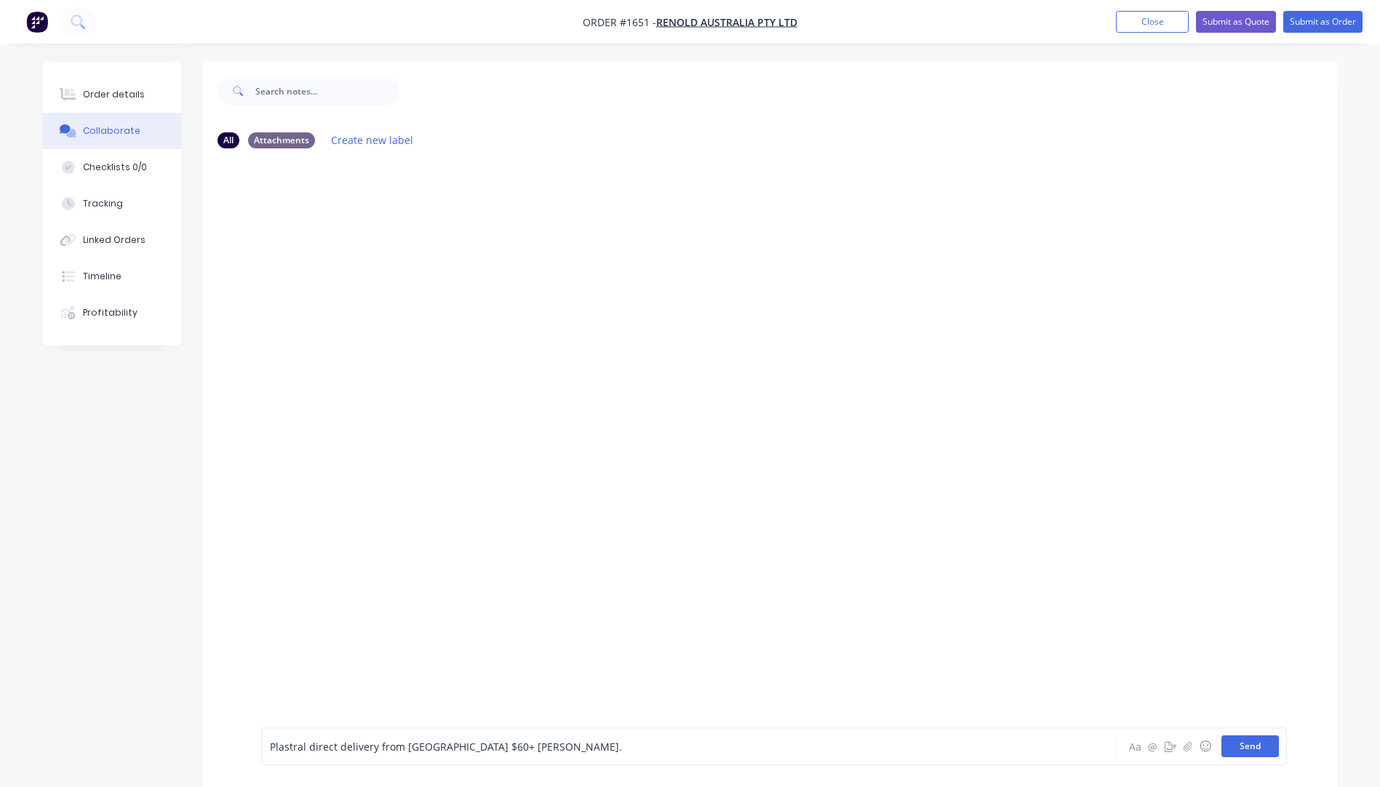
click at [1258, 743] on button "Send" at bounding box center [1249, 746] width 57 height 22
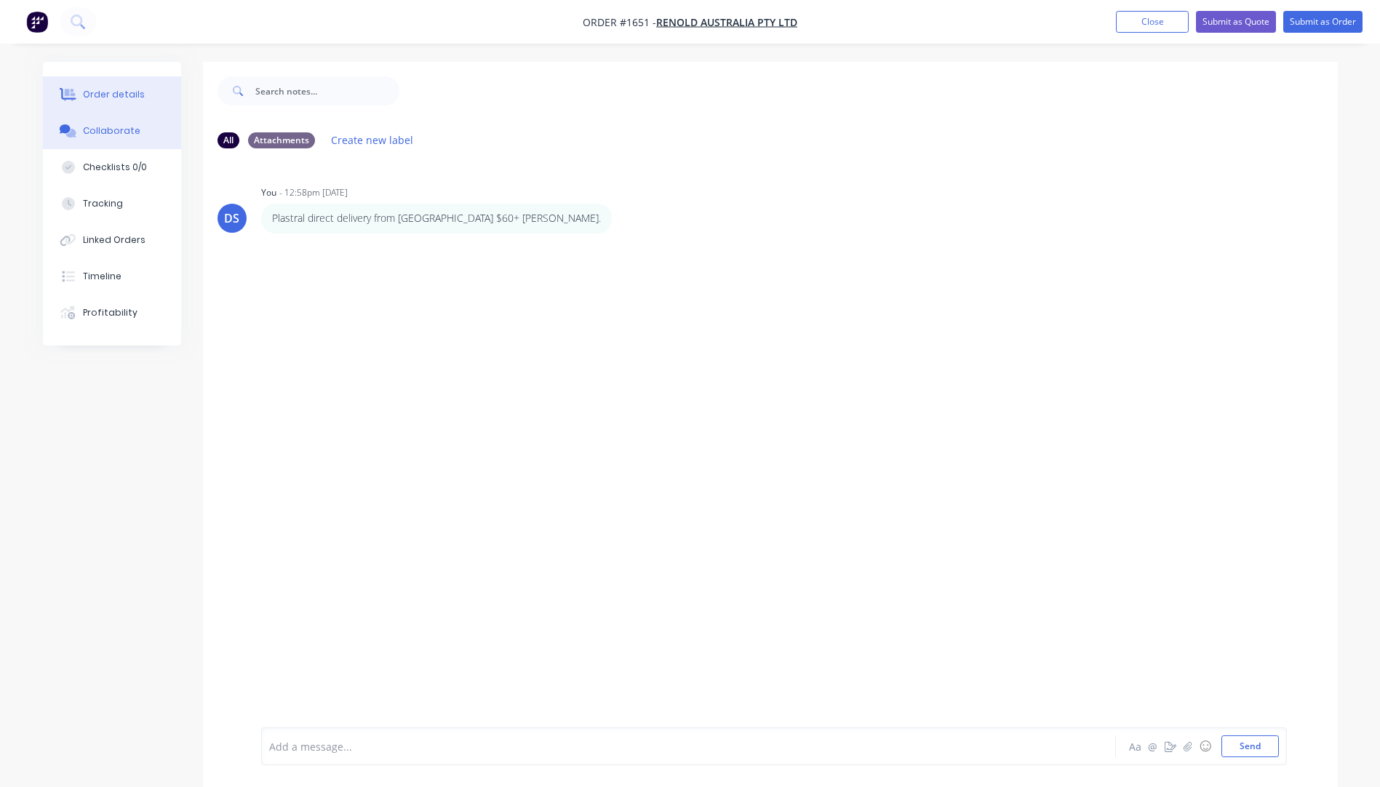
click at [117, 98] on div "Order details" at bounding box center [114, 94] width 62 height 13
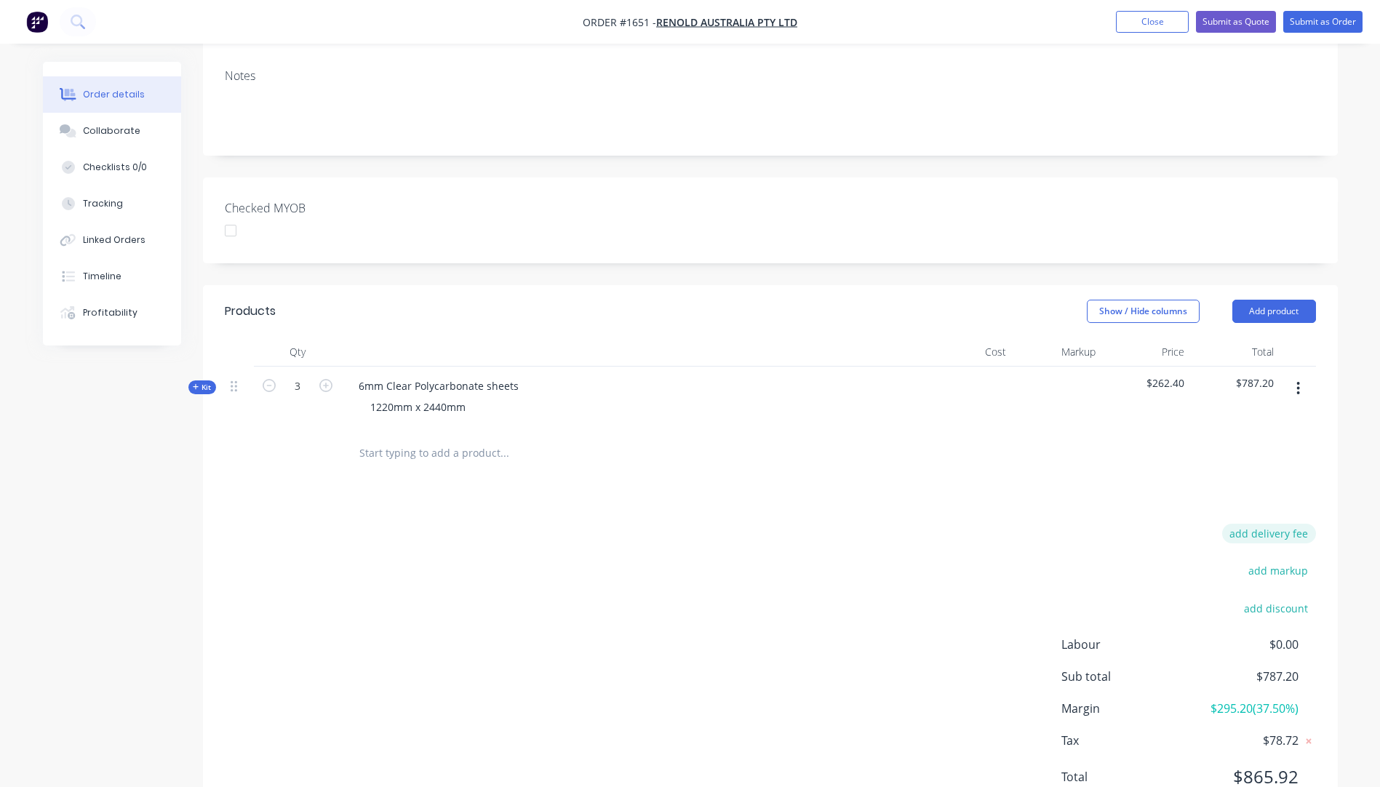
click at [1273, 524] on button "add delivery fee" at bounding box center [1269, 534] width 94 height 20
type input "70"
click at [823, 401] on div "1220mm x 2440mm" at bounding box center [632, 411] width 570 height 21
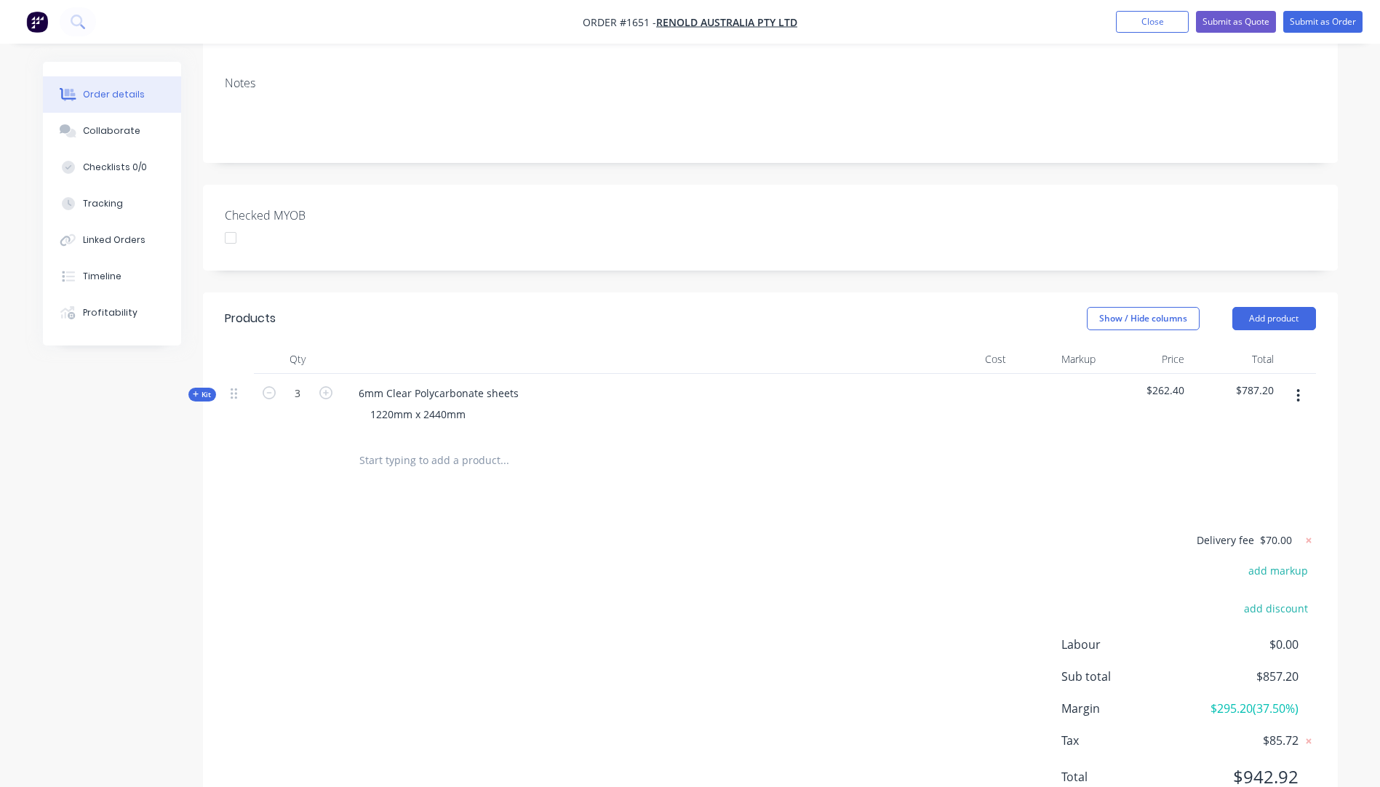
scroll to position [0, 0]
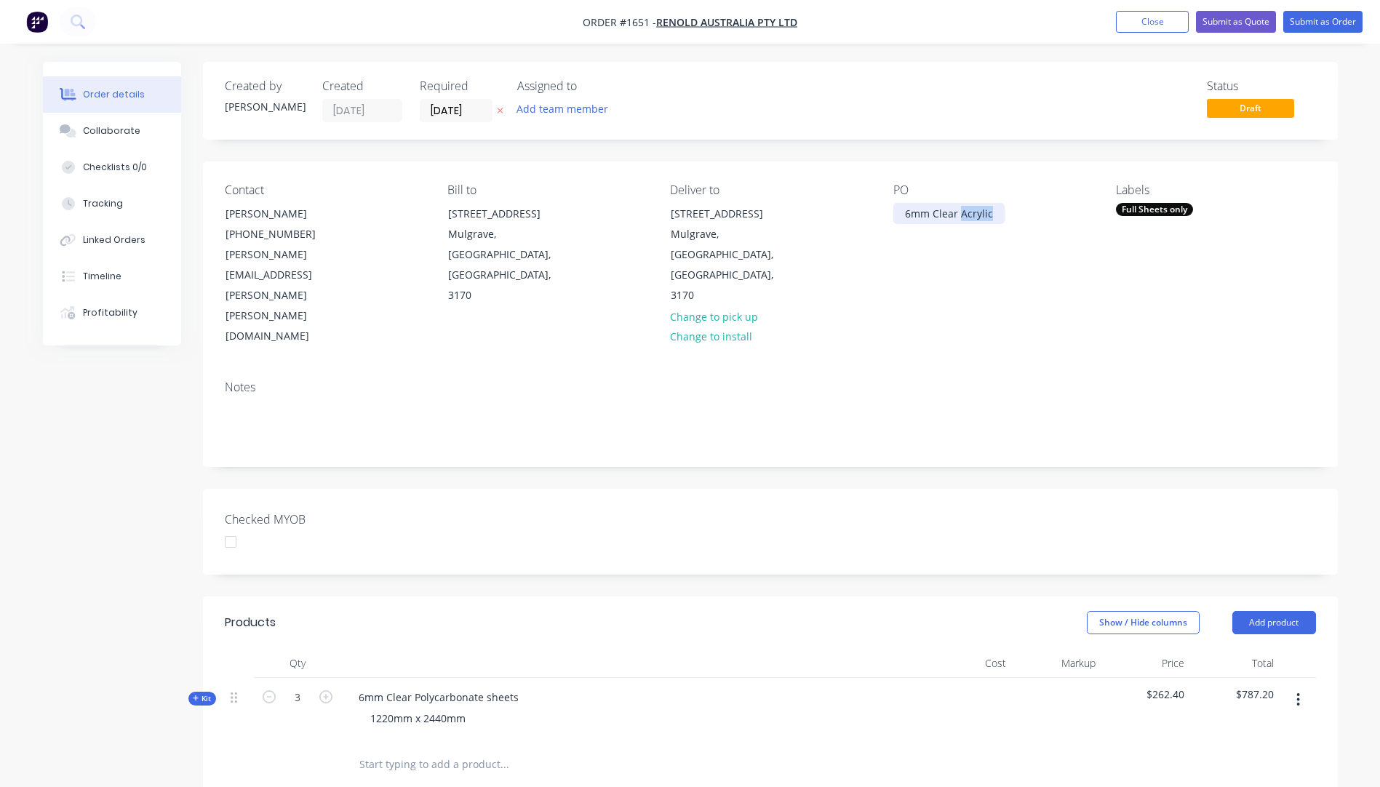
drag, startPoint x: 993, startPoint y: 214, endPoint x: 958, endPoint y: 220, distance: 35.5
click at [958, 220] on div "6mm Clear Acrylic" at bounding box center [948, 213] width 111 height 21
click at [911, 261] on div "PO 6mm Clear Polycarbonate" at bounding box center [992, 265] width 199 height 164
click at [498, 111] on icon "button" at bounding box center [500, 110] width 7 height 9
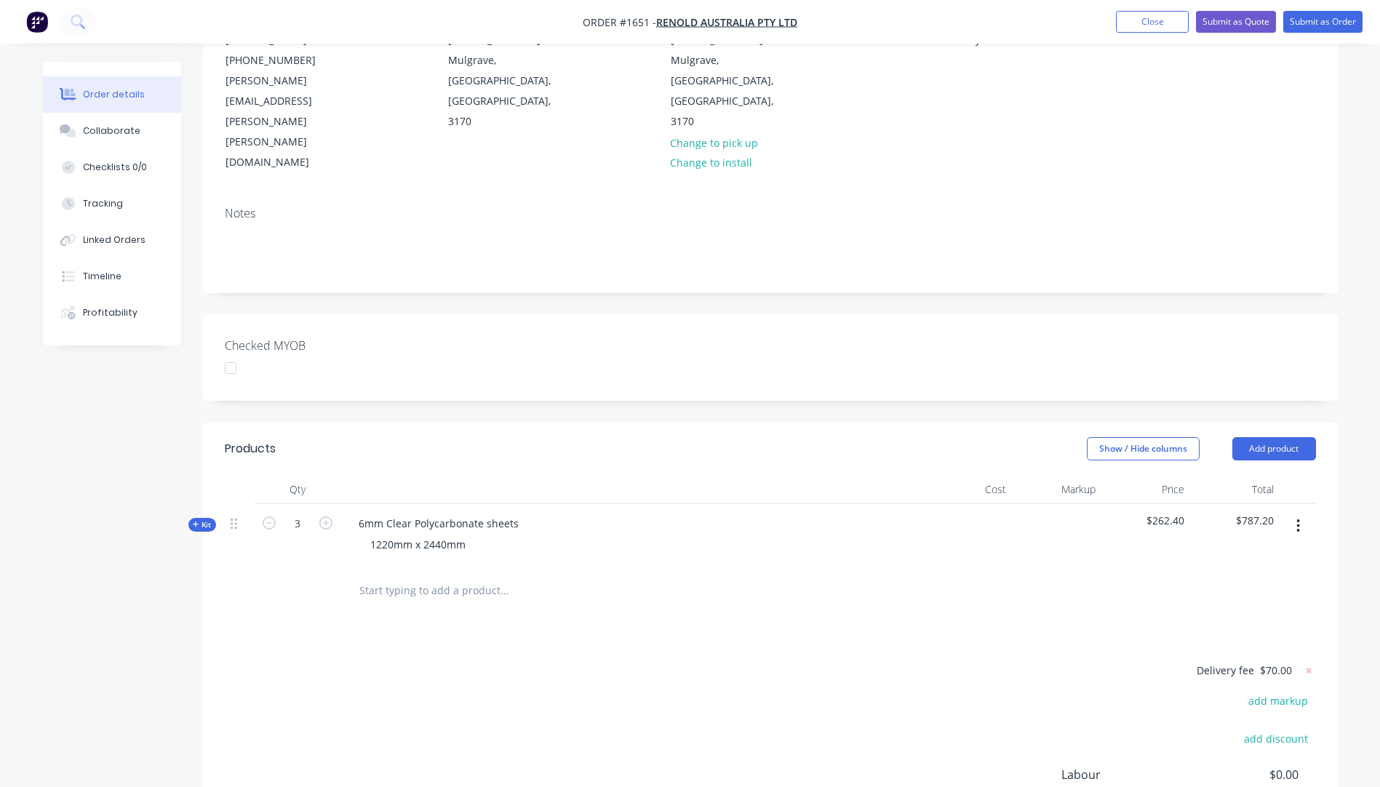
scroll to position [218, 0]
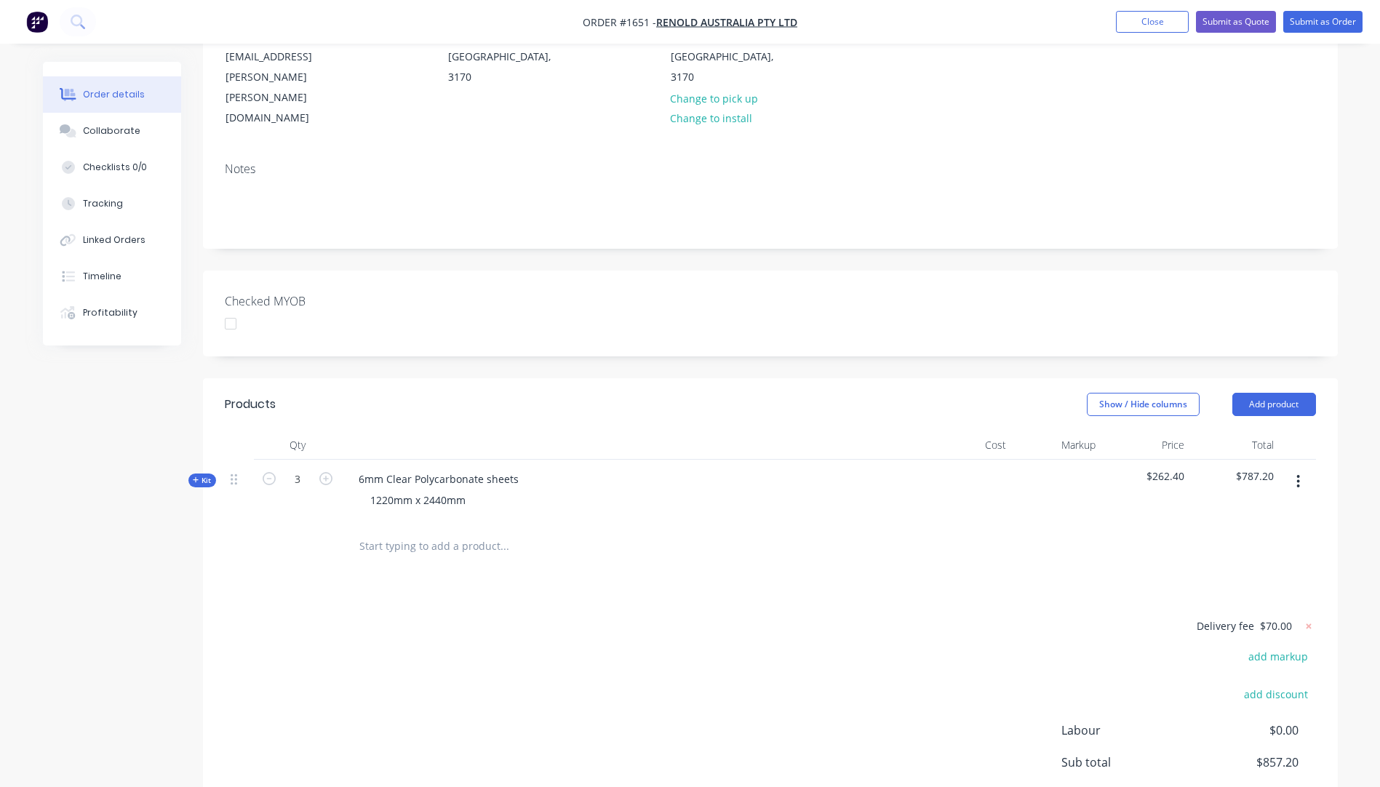
click at [195, 476] on icon at bounding box center [196, 479] width 7 height 7
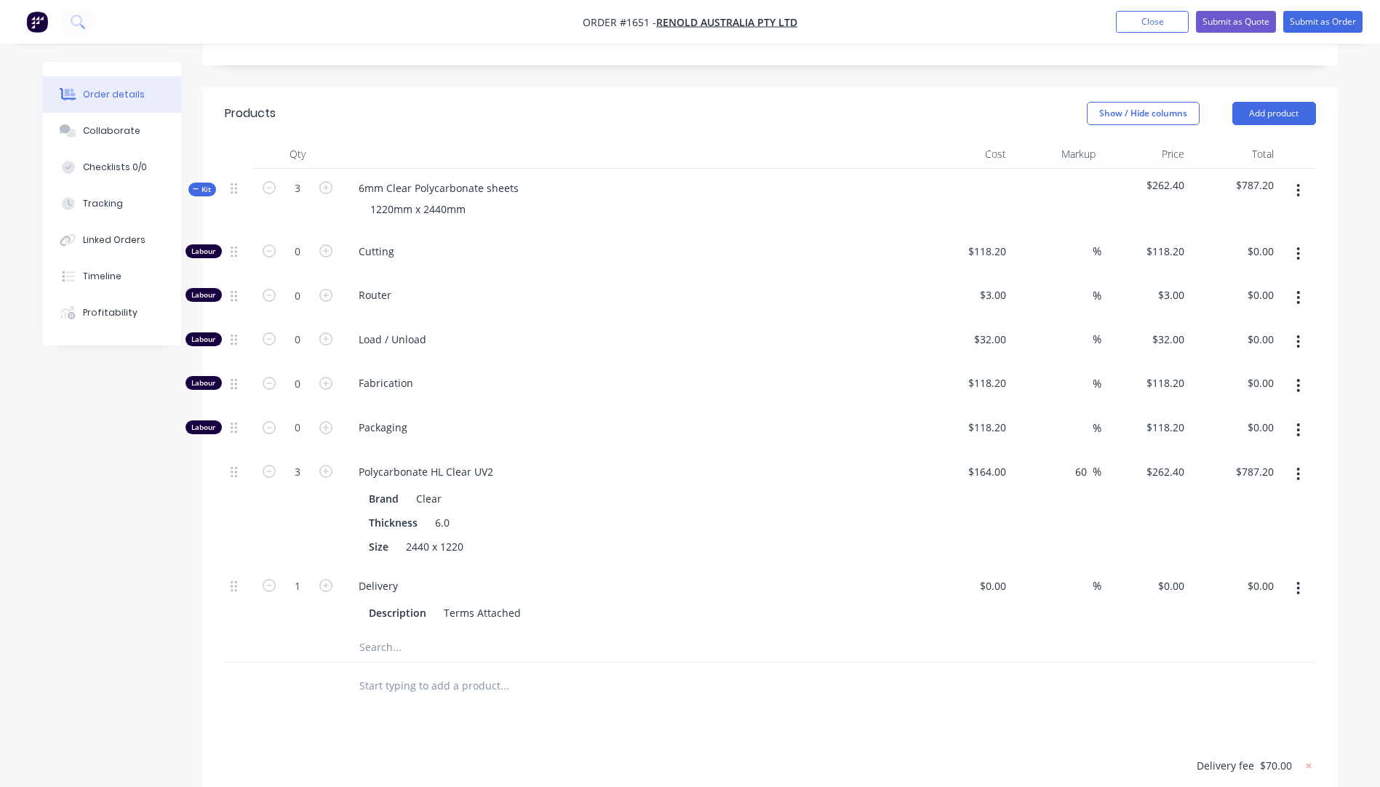
scroll to position [291, 0]
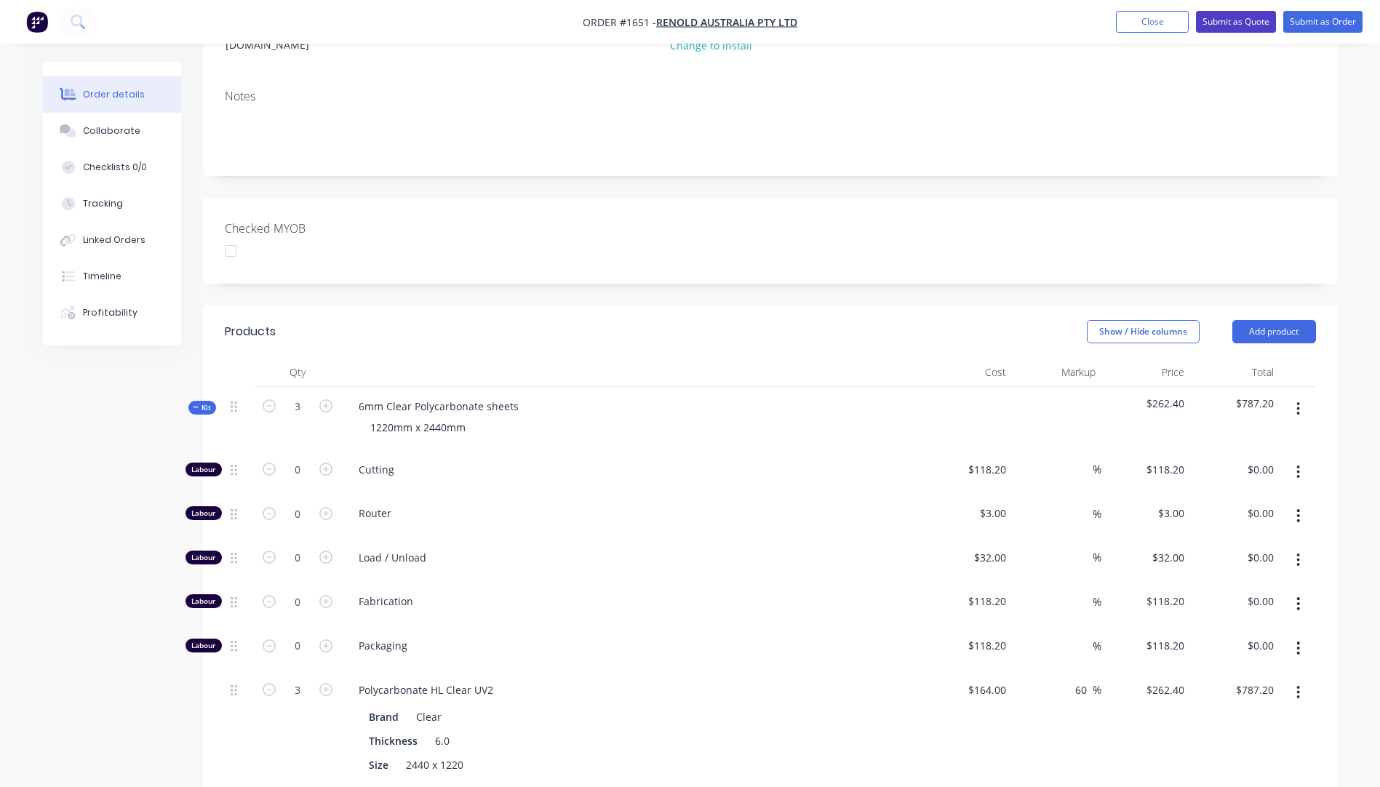
click at [1215, 23] on button "Submit as Quote" at bounding box center [1236, 22] width 80 height 22
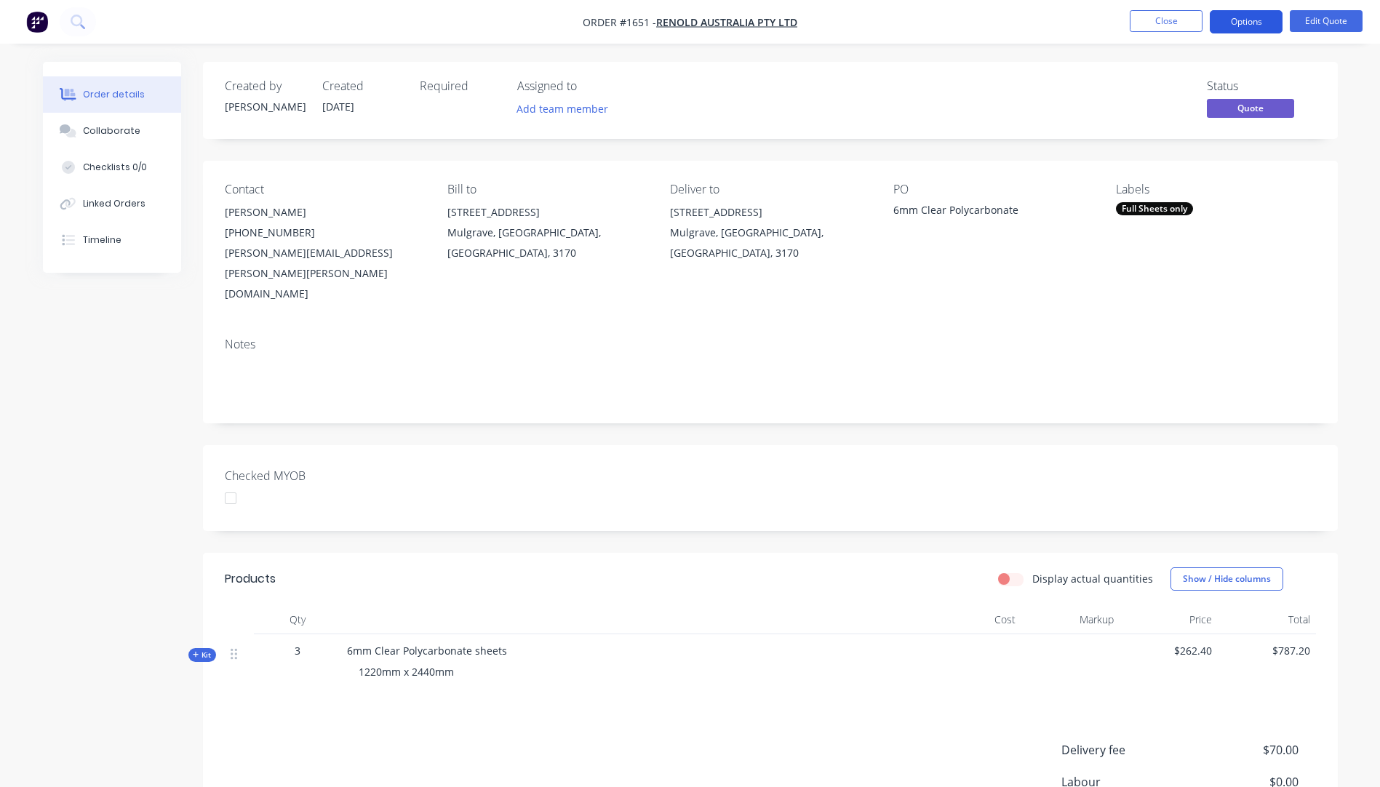
click at [1244, 28] on button "Options" at bounding box center [1246, 21] width 73 height 23
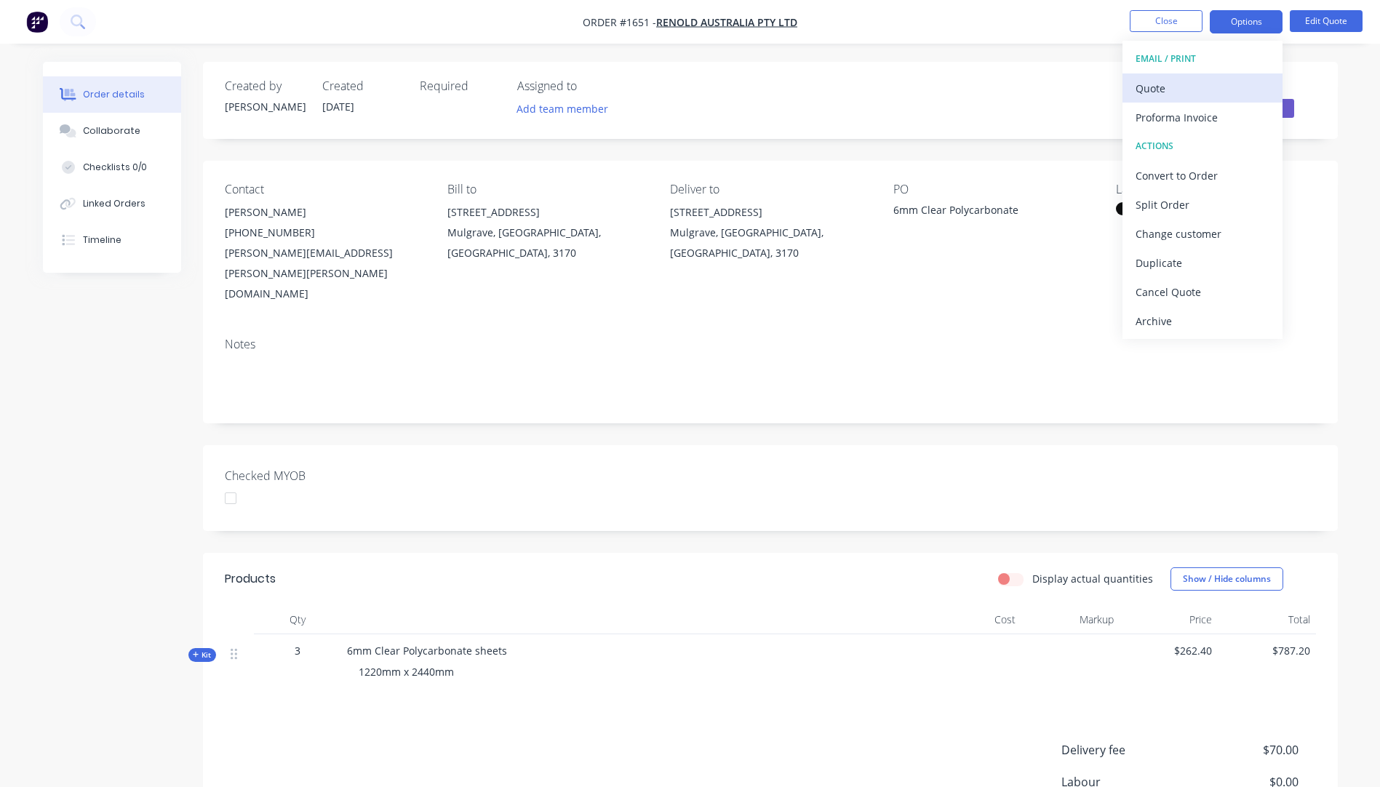
click at [1160, 95] on div "Quote" at bounding box center [1202, 88] width 134 height 21
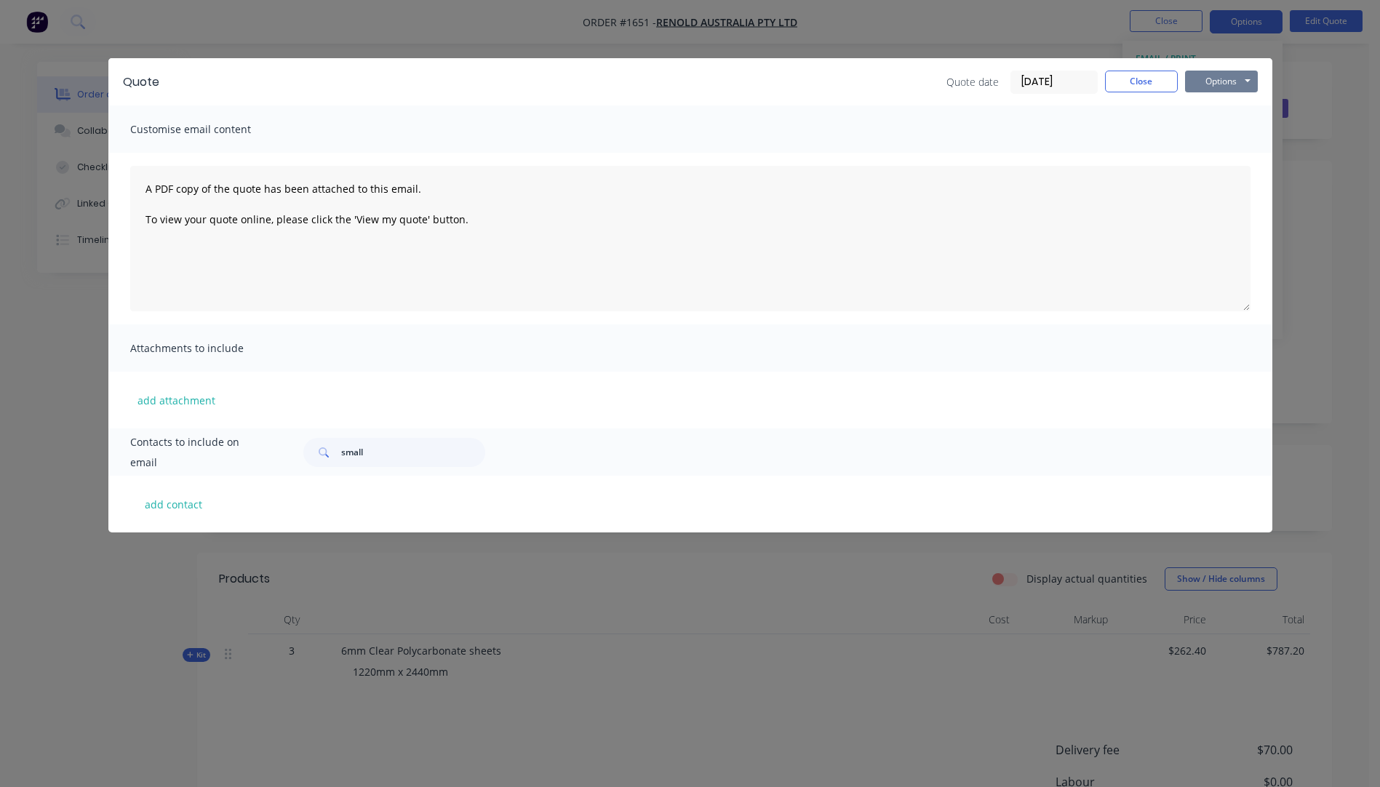
click at [1223, 86] on button "Options" at bounding box center [1221, 82] width 73 height 22
click at [1221, 113] on button "Preview" at bounding box center [1231, 107] width 93 height 24
click at [175, 503] on button "add contact" at bounding box center [173, 504] width 87 height 22
select select "AU"
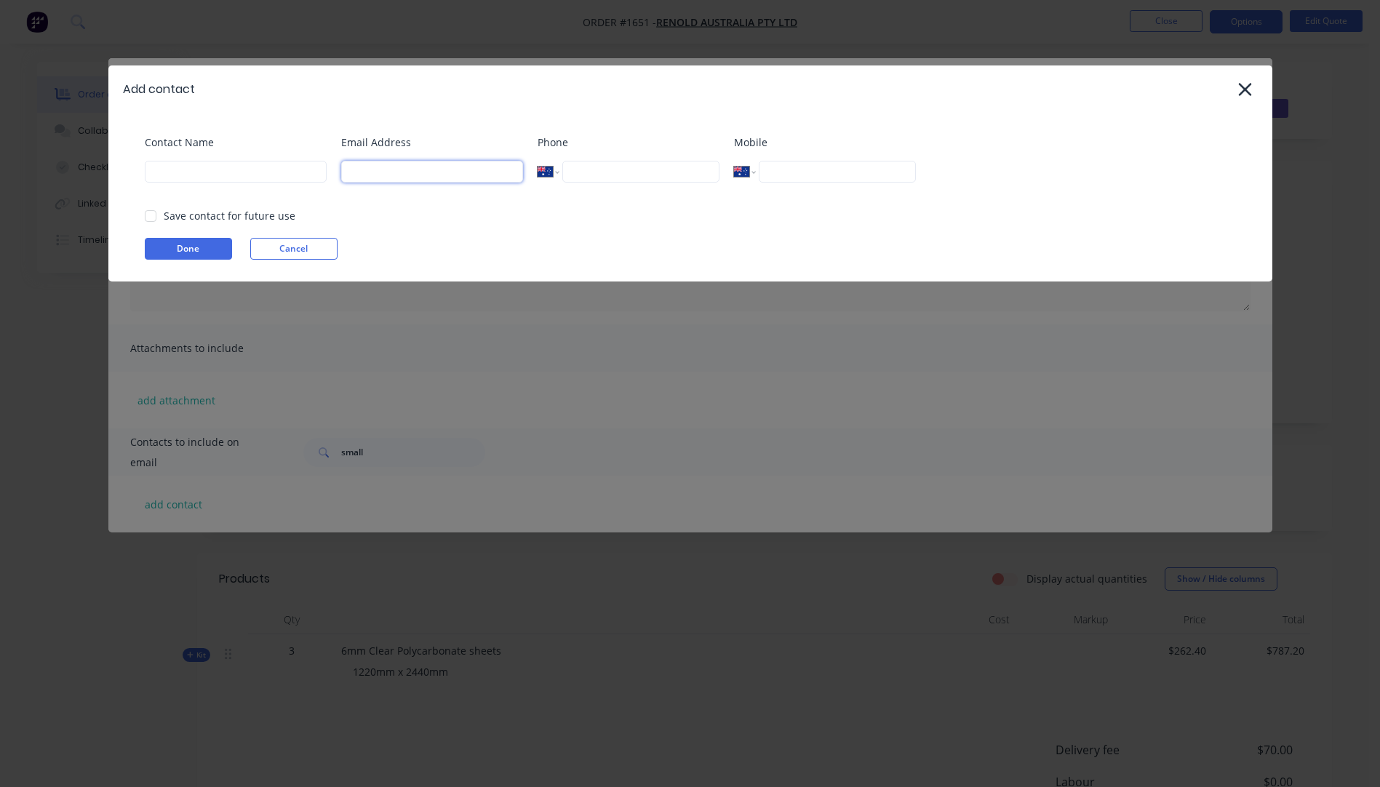
click at [371, 180] on input at bounding box center [432, 172] width 182 height 22
type input "julie.pavlovic@renold.com.au"
click at [212, 172] on input at bounding box center [236, 172] width 182 height 22
type input "Julie Pavlovic"
click at [191, 254] on button "Done" at bounding box center [188, 249] width 87 height 22
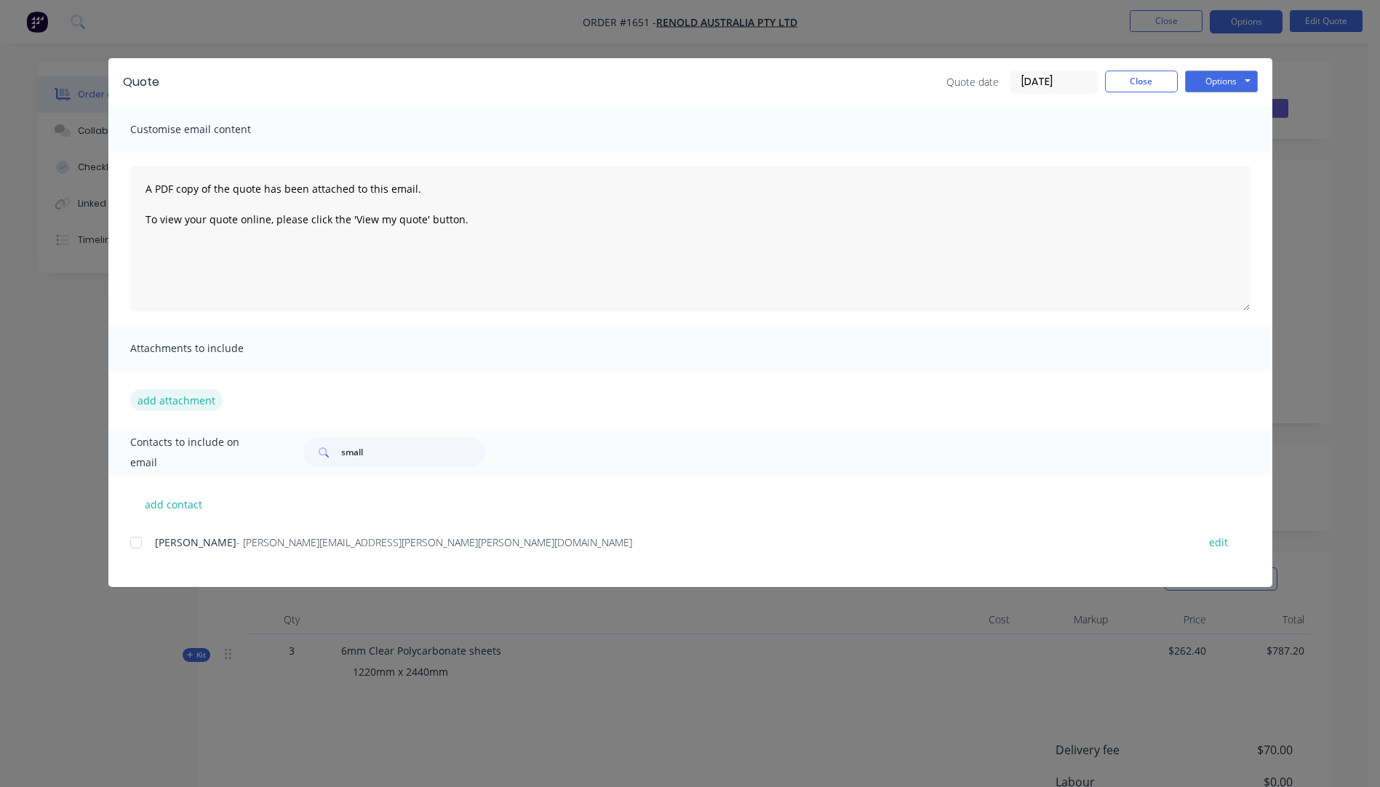
click at [193, 402] on button "add attachment" at bounding box center [176, 400] width 92 height 22
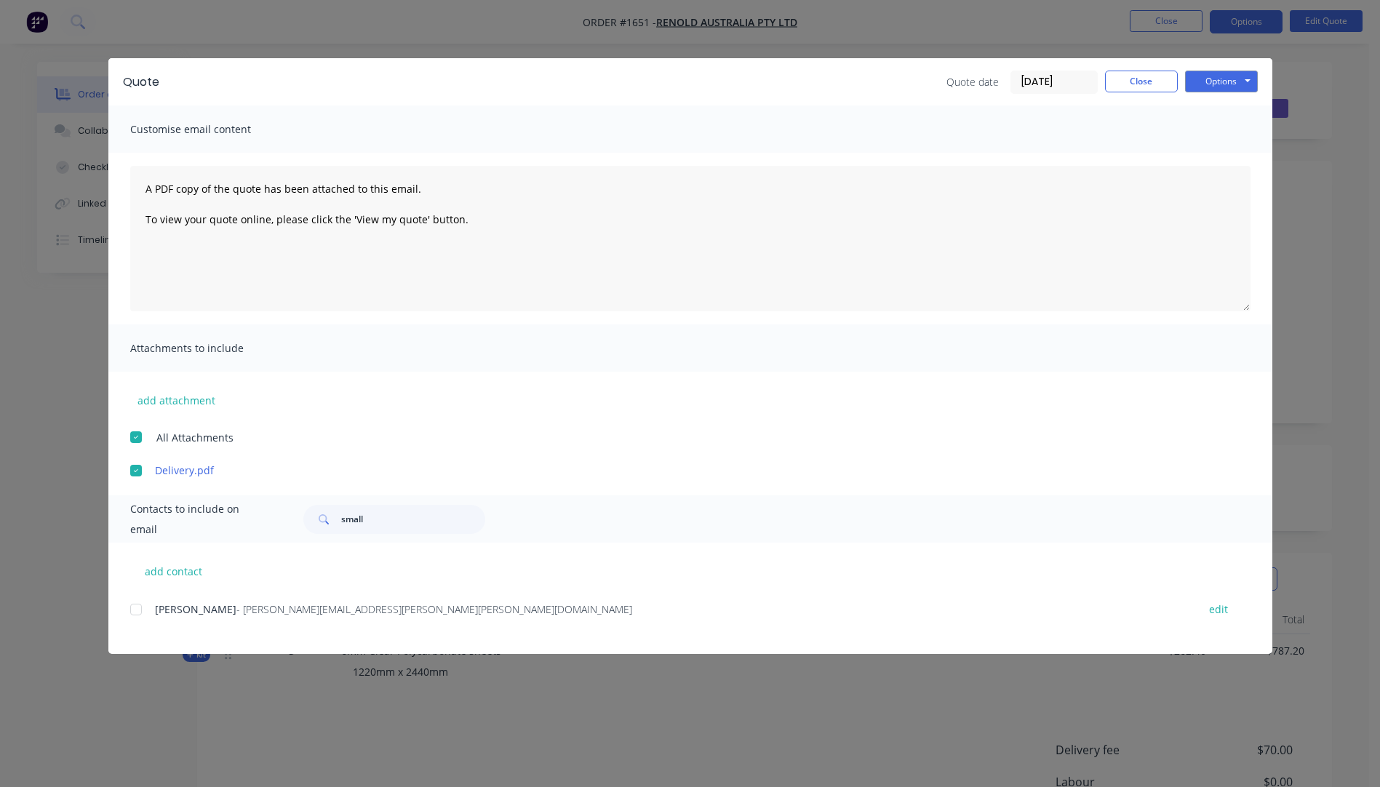
click at [135, 611] on div at bounding box center [135, 609] width 29 height 29
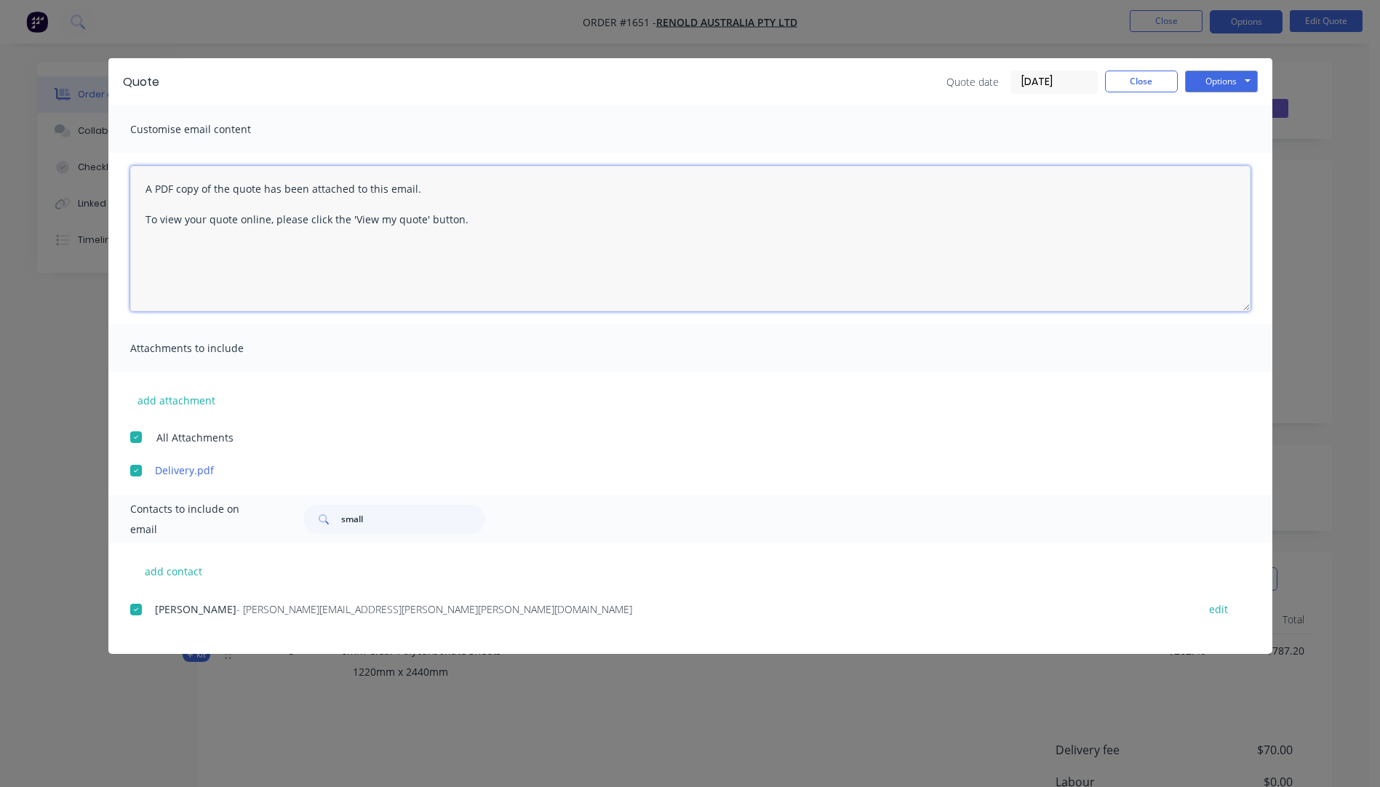
paste textarea "Hi, Please contact us if you have any questions. Regards, Darren sales@allstarp…"
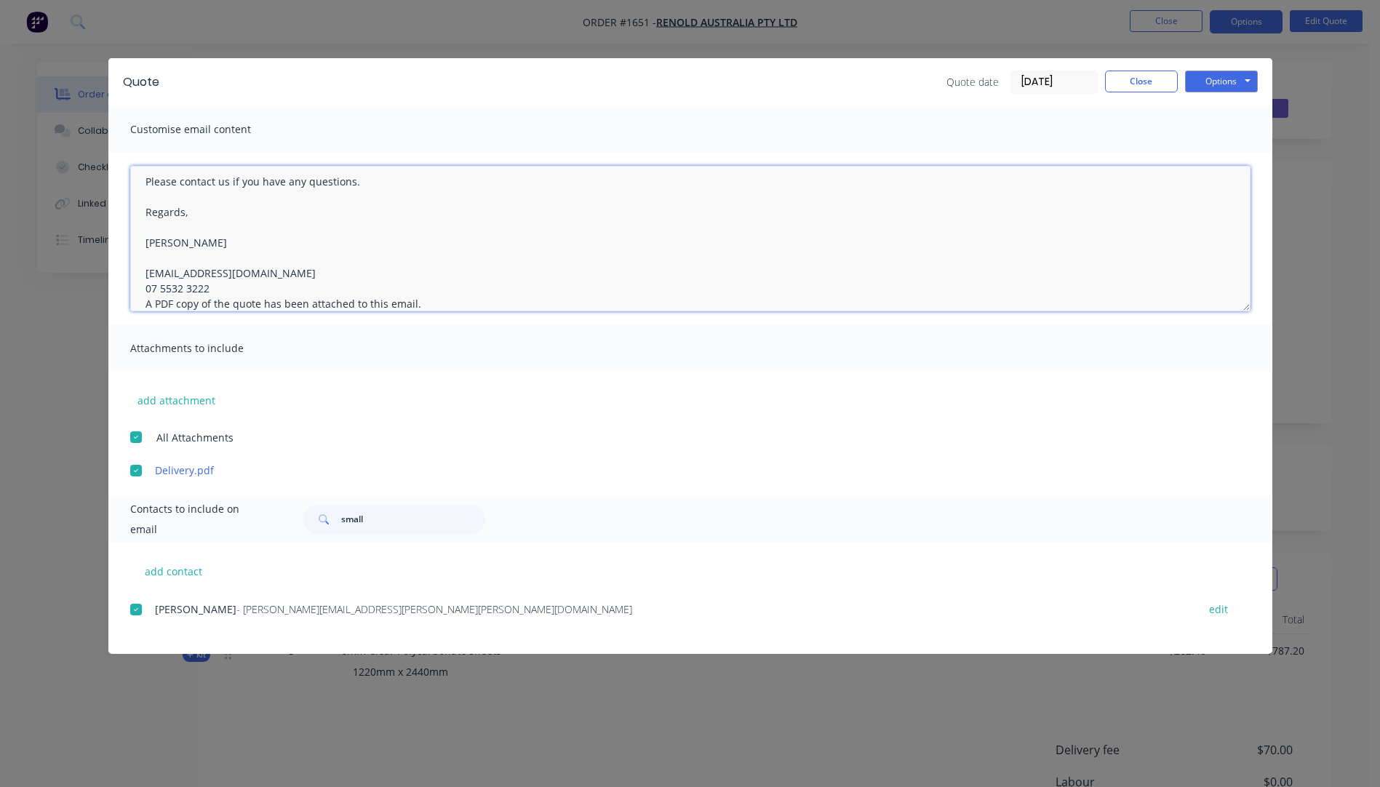
click at [214, 289] on textarea "Hi, Please contact us if you have any questions. Regards, Darren sales@allstarp…" at bounding box center [690, 238] width 1120 height 145
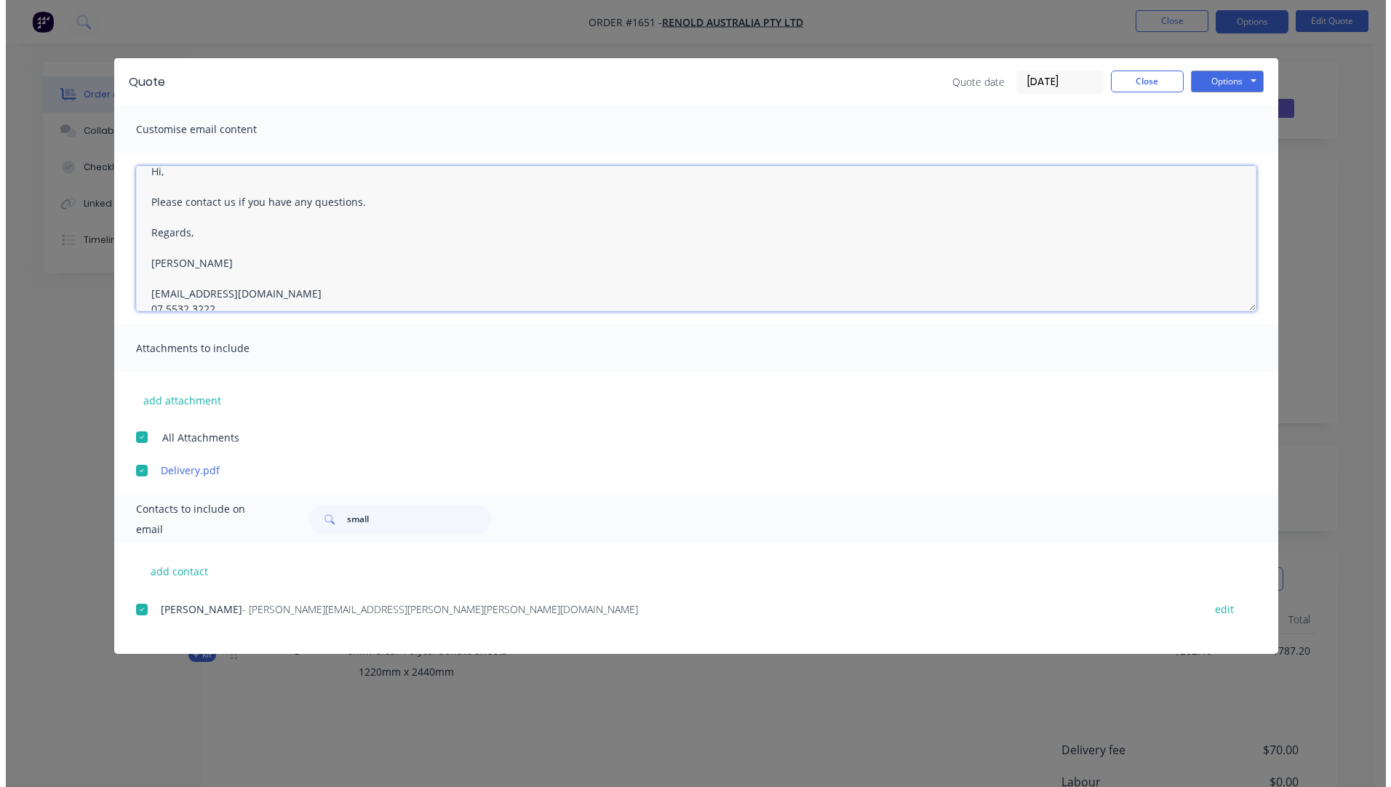
scroll to position [0, 0]
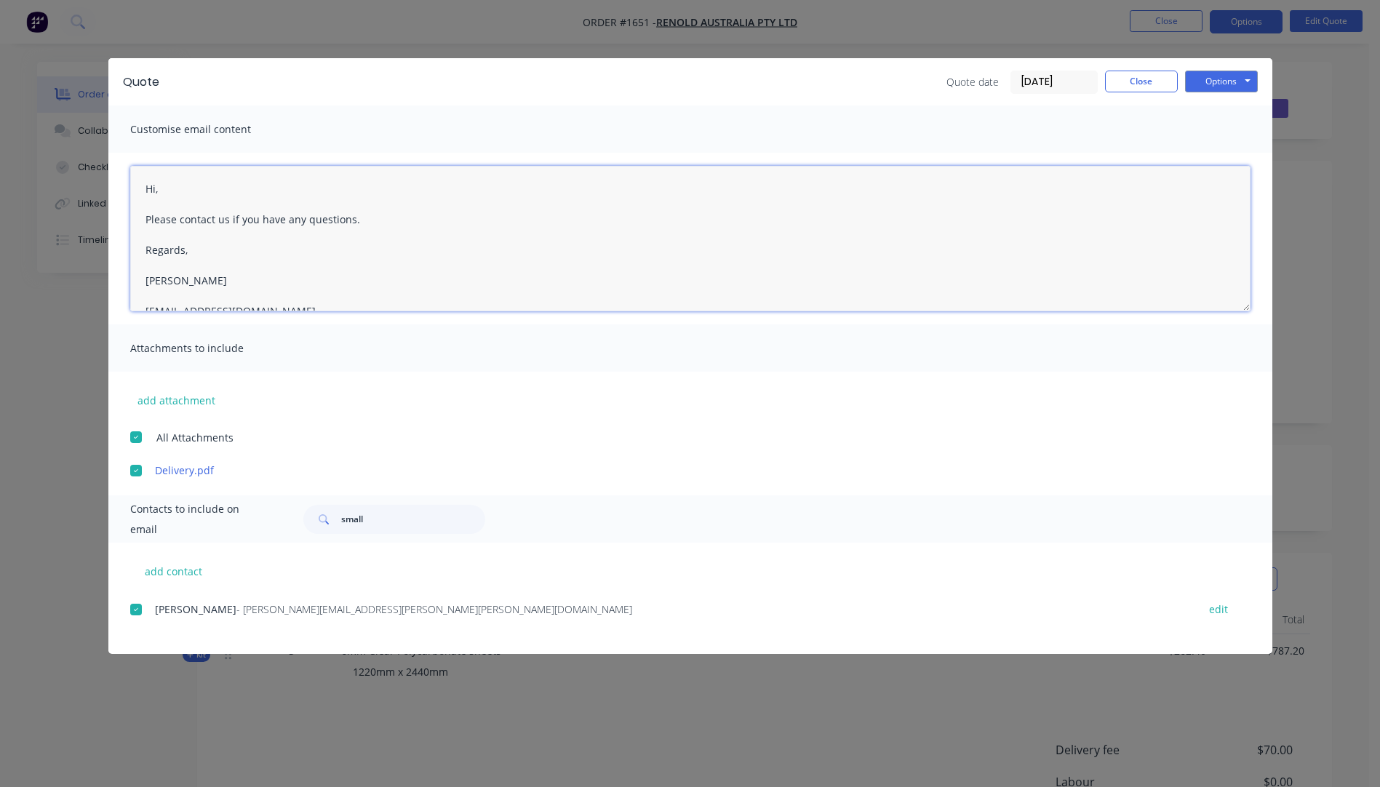
click at [183, 193] on textarea "Hi, Please contact us if you have any questions. Regards, Darren sales@allstarp…" at bounding box center [690, 238] width 1120 height 145
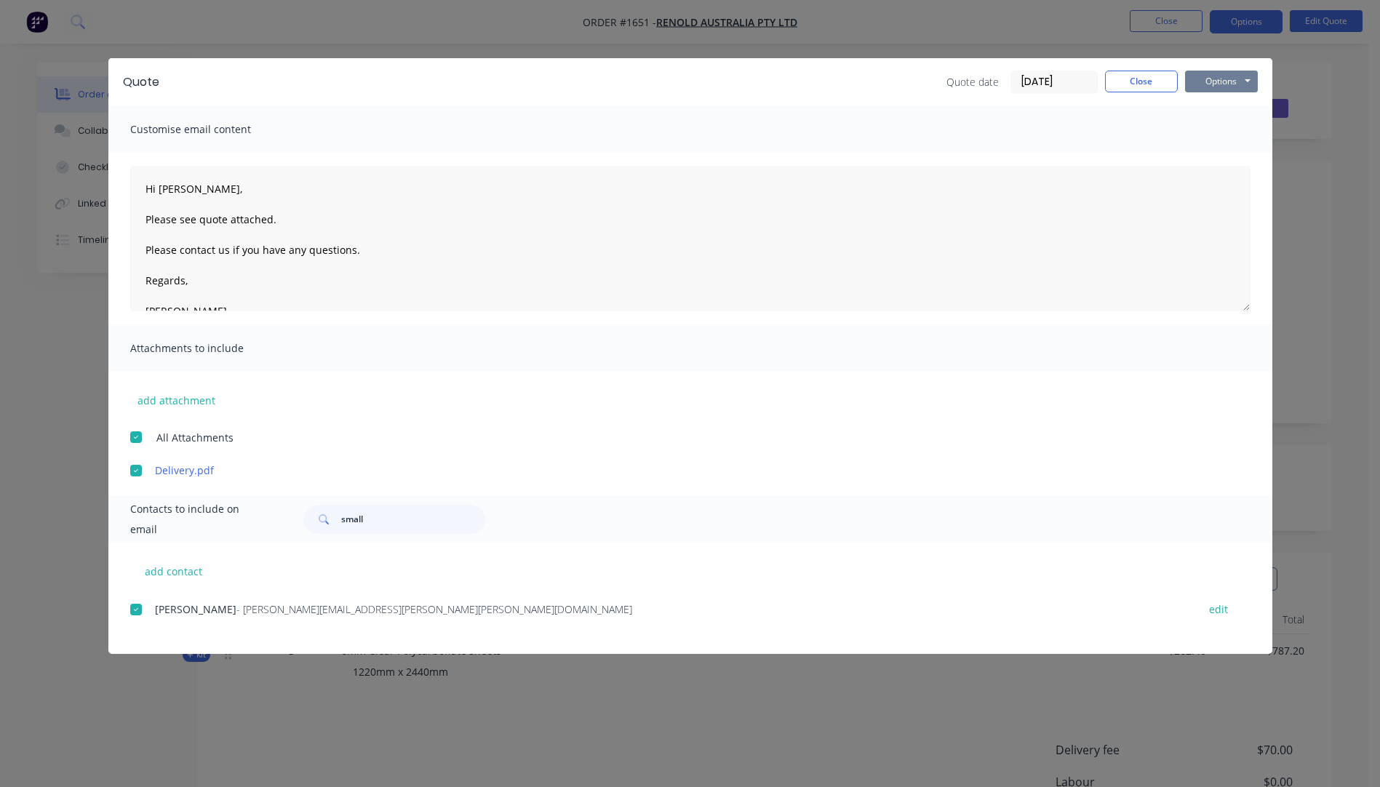
click at [1213, 84] on button "Options" at bounding box center [1221, 82] width 73 height 22
click at [1226, 161] on button "Email" at bounding box center [1231, 155] width 93 height 24
type textarea "A PDF copy of the quote has been attached to this email. To view your quote onl…"
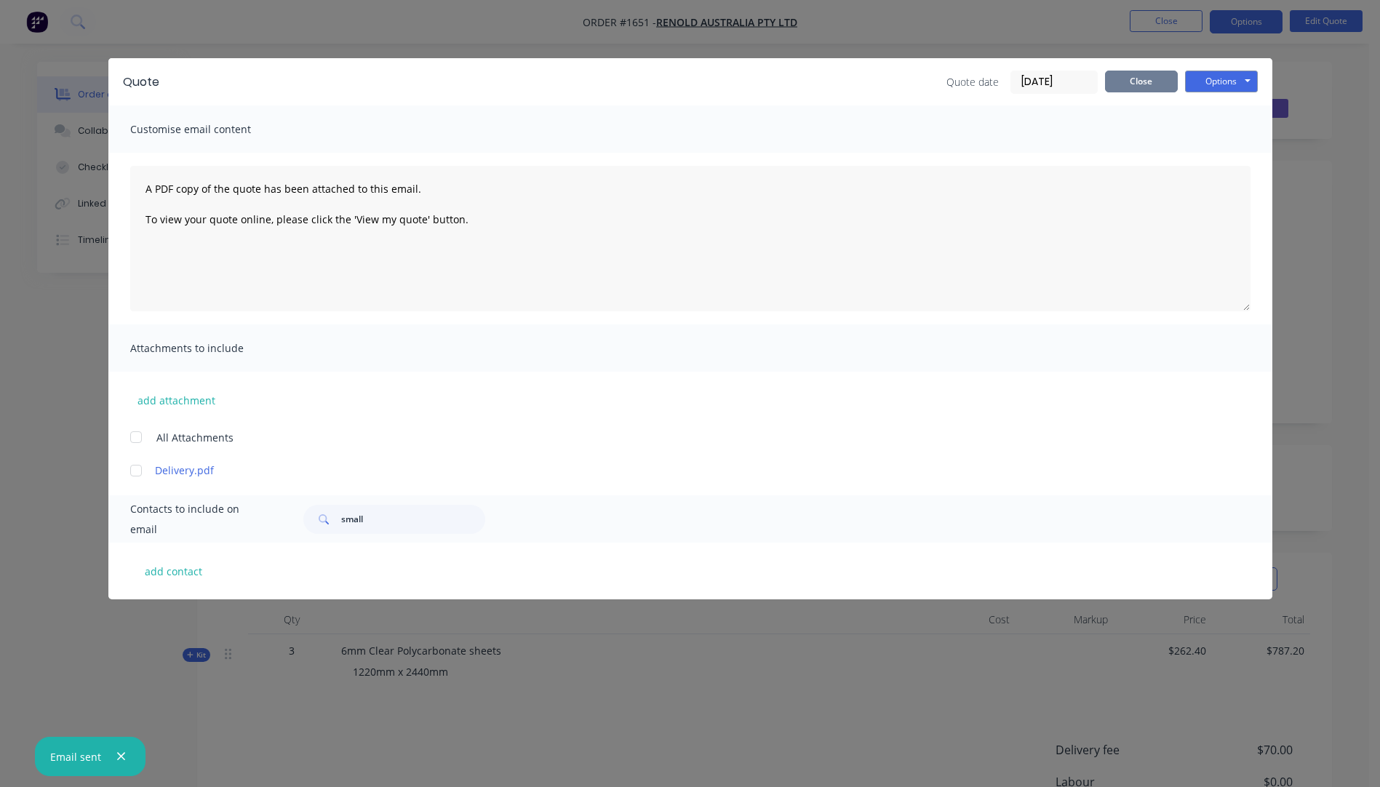
click at [1150, 84] on button "Close" at bounding box center [1141, 82] width 73 height 22
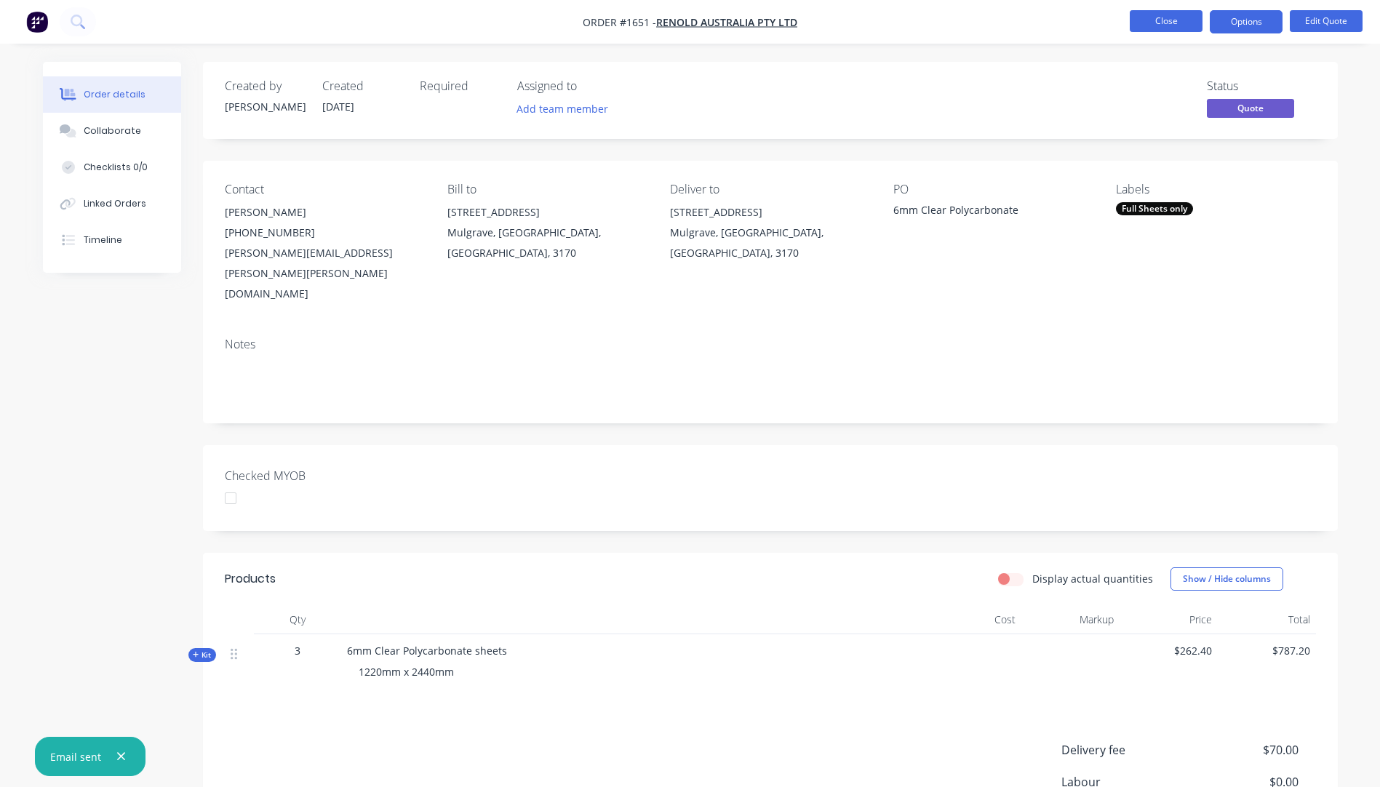
click at [1160, 24] on button "Close" at bounding box center [1166, 21] width 73 height 22
